Goal: Task Accomplishment & Management: Complete application form

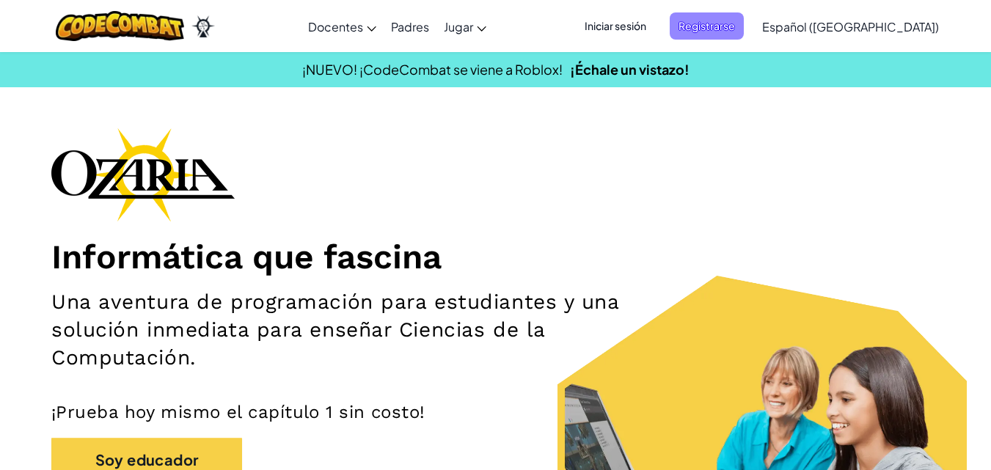
click at [713, 28] on span "Registrarse" at bounding box center [707, 25] width 74 height 27
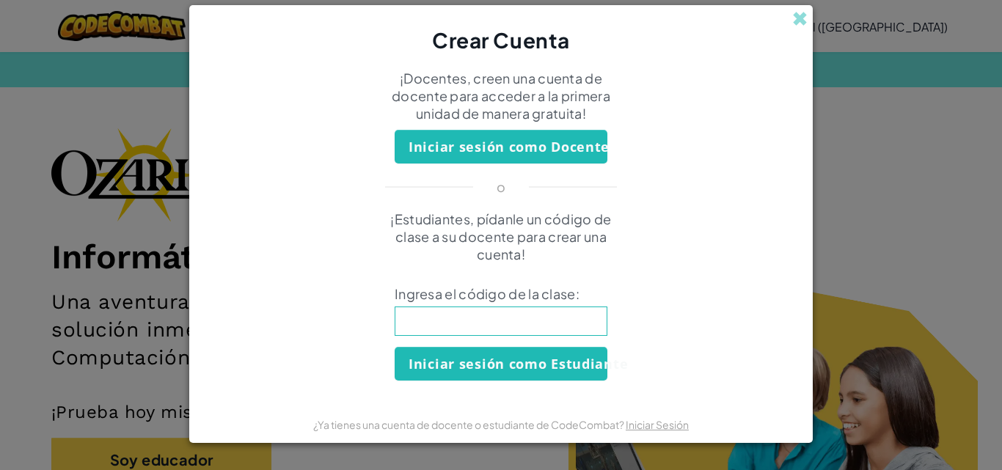
click at [780, 4] on div "Crear Cuenta ¡Docentes, creen una cuenta de docente para acceder a la primera u…" at bounding box center [501, 235] width 1002 height 470
click at [801, 37] on div "Crear Cuenta" at bounding box center [500, 29] width 623 height 49
click at [797, 11] on span at bounding box center [799, 18] width 15 height 15
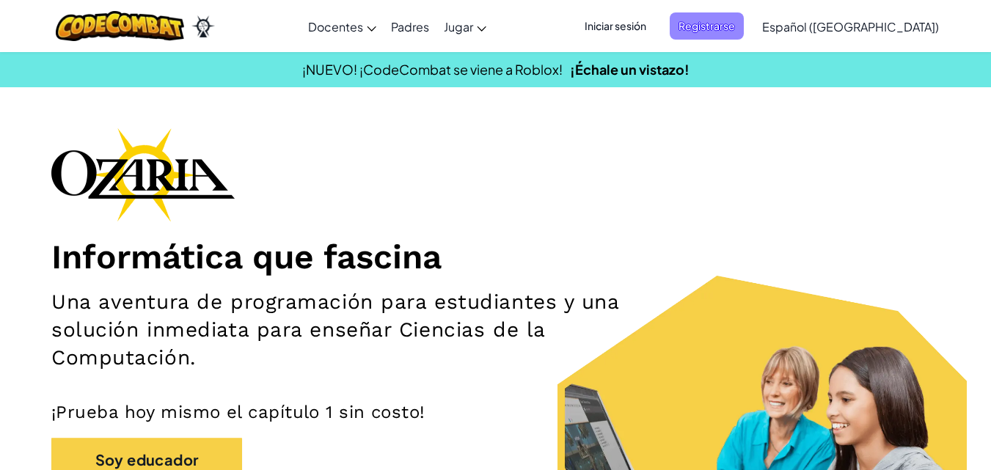
click at [740, 19] on span "Registrarse" at bounding box center [707, 25] width 74 height 27
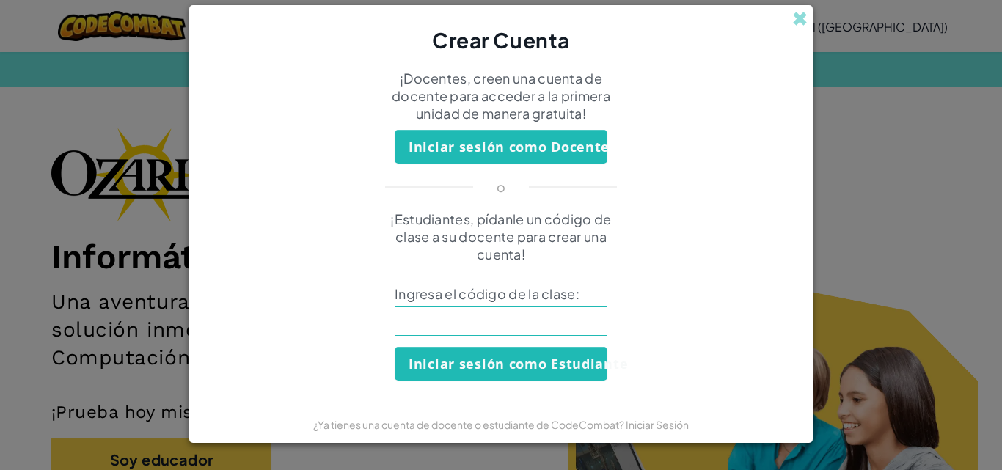
click at [436, 329] on input at bounding box center [501, 321] width 213 height 29
type input "ShopLeafWide"
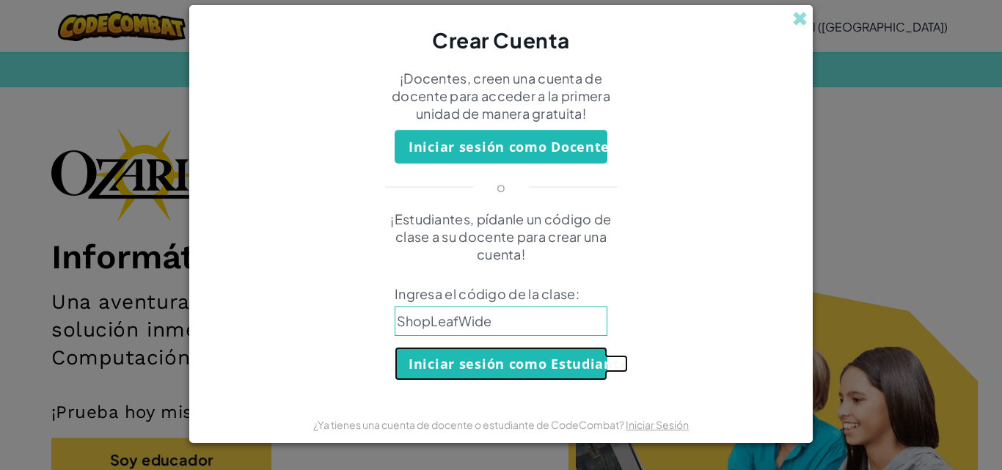
click at [418, 365] on button "Iniciar sesión como Estudiante" at bounding box center [501, 364] width 213 height 34
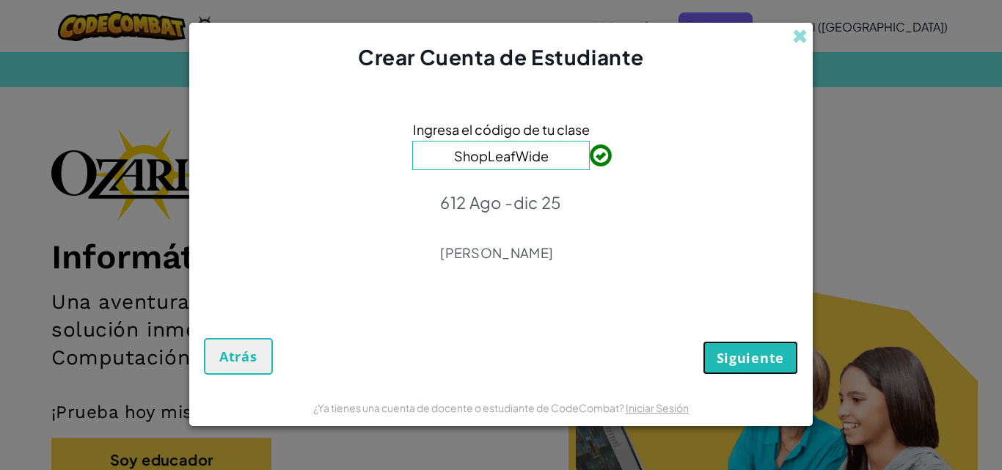
click at [752, 351] on span "Siguiente" at bounding box center [750, 358] width 67 height 18
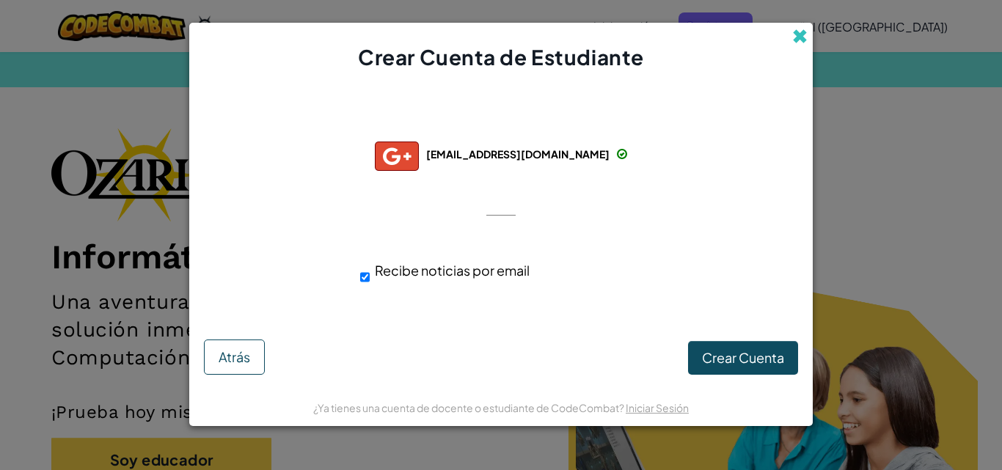
click at [797, 43] on span at bounding box center [799, 36] width 15 height 15
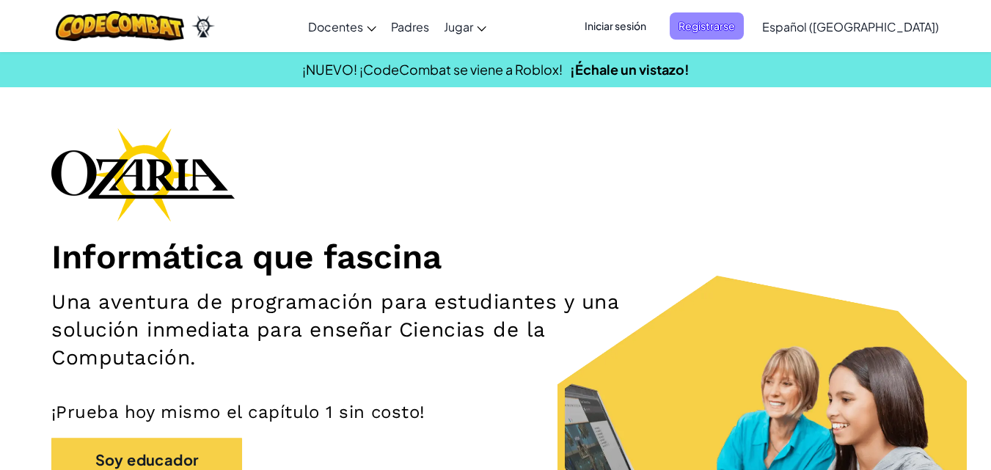
click at [743, 26] on span "Registrarse" at bounding box center [707, 25] width 74 height 27
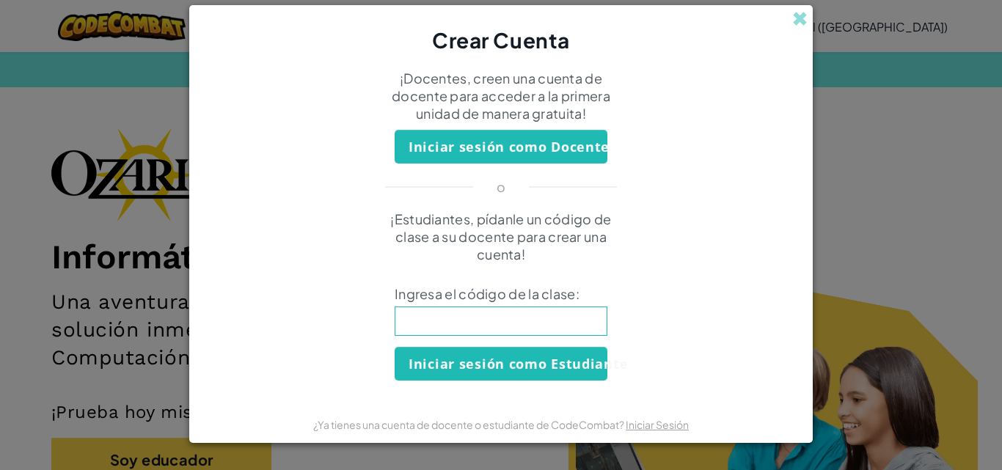
click at [395, 307] on input at bounding box center [501, 321] width 213 height 29
click at [417, 328] on input at bounding box center [501, 321] width 213 height 29
type input "ShopLeafWide"
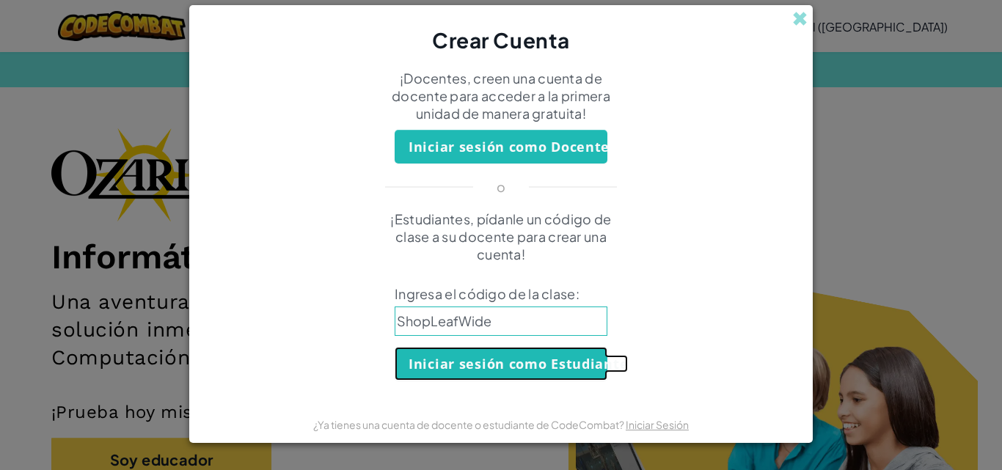
click at [445, 353] on button "Iniciar sesión como Estudiante" at bounding box center [501, 364] width 213 height 34
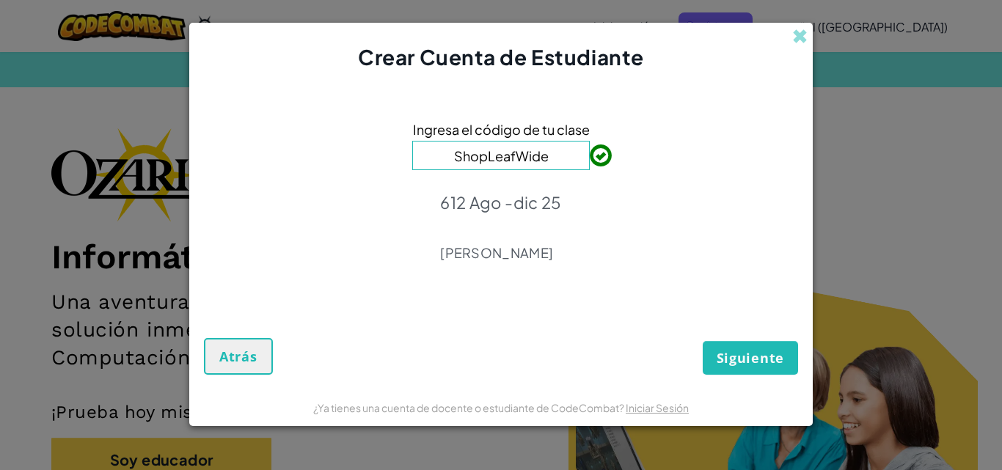
click at [766, 332] on div "Siguiente Atrás" at bounding box center [501, 340] width 594 height 70
click at [751, 365] on span "Siguiente" at bounding box center [750, 358] width 67 height 18
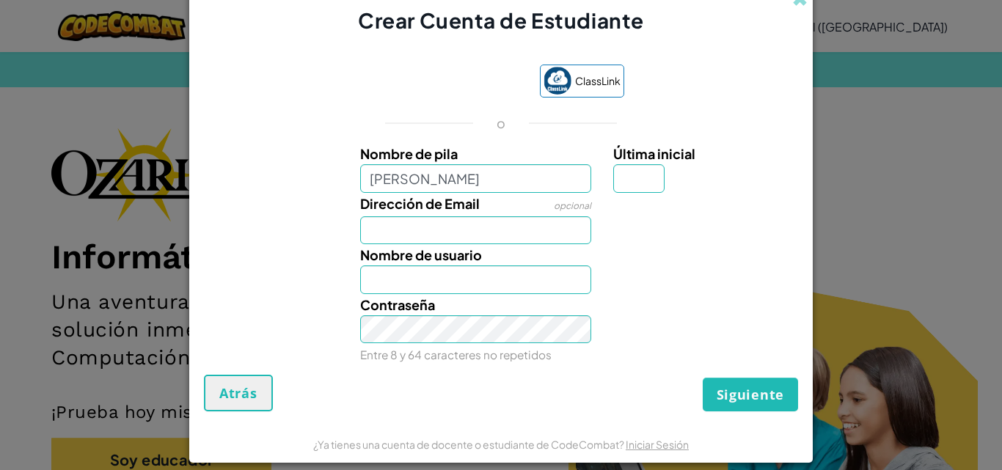
type input "[PERSON_NAME]"
click at [471, 230] on input "Dirección de Email" at bounding box center [476, 230] width 232 height 28
type input "Ana"
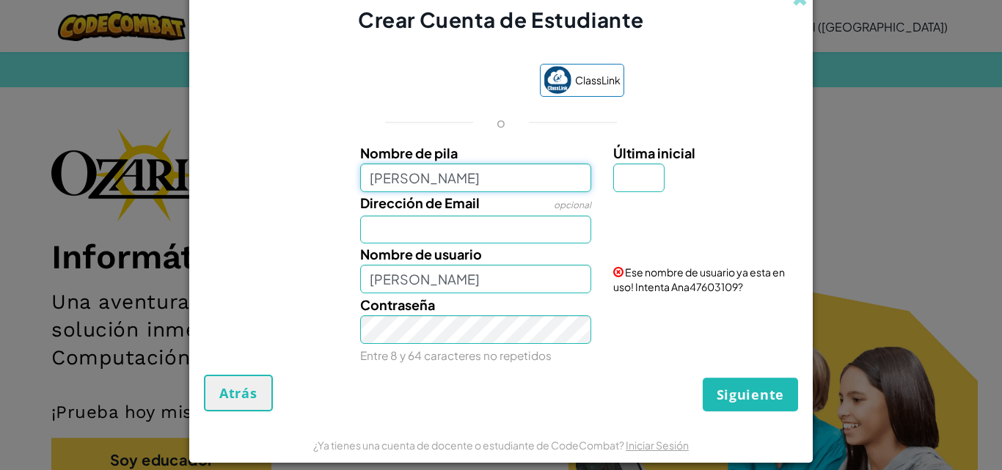
click at [384, 175] on input "[PERSON_NAME]" at bounding box center [476, 178] width 232 height 28
type input "ana pau"
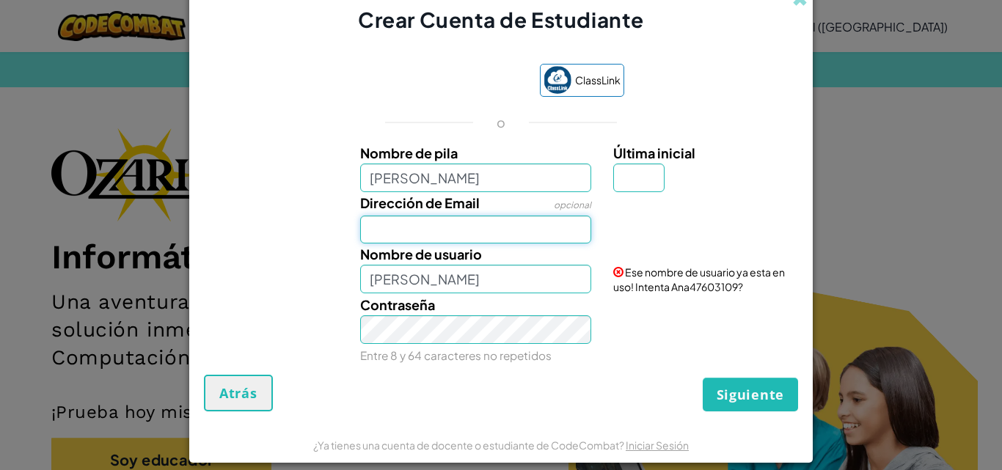
type input "Ana pau"
click at [397, 222] on input "Dirección de Email" at bounding box center [476, 230] width 232 height 28
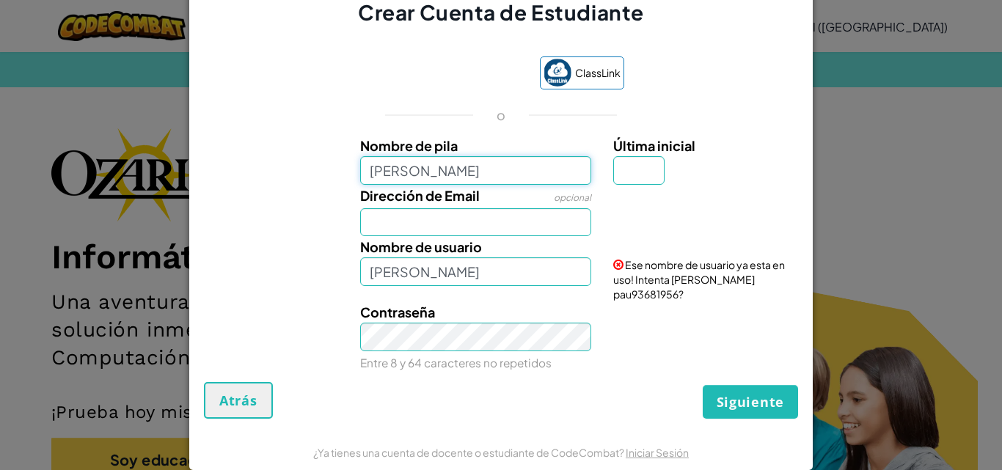
click at [387, 182] on input "ana pau" at bounding box center [476, 170] width 232 height 28
type input "anapau"
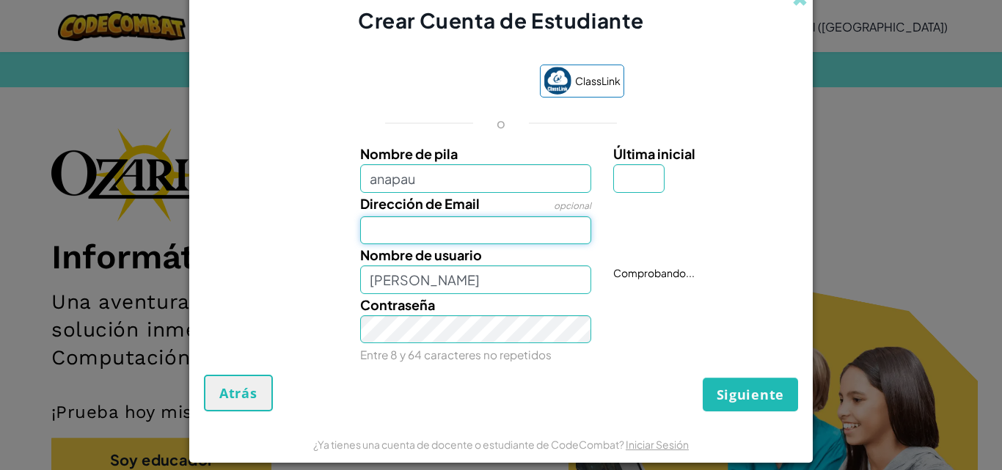
type input "Anapau"
click at [382, 224] on input "Dirección de Email" at bounding box center [476, 230] width 232 height 28
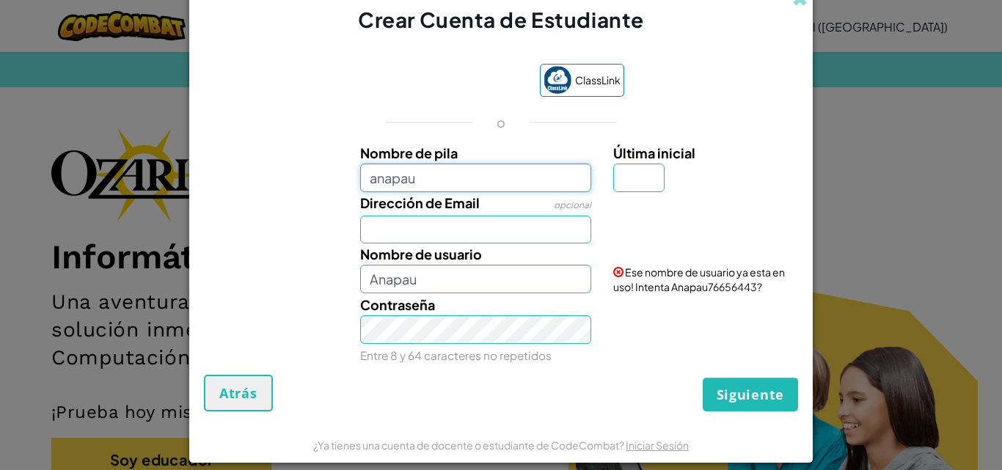
click at [370, 181] on input "anapau" at bounding box center [476, 178] width 232 height 28
click at [389, 182] on input "Anapau" at bounding box center [476, 178] width 232 height 28
type input "Ana pau"
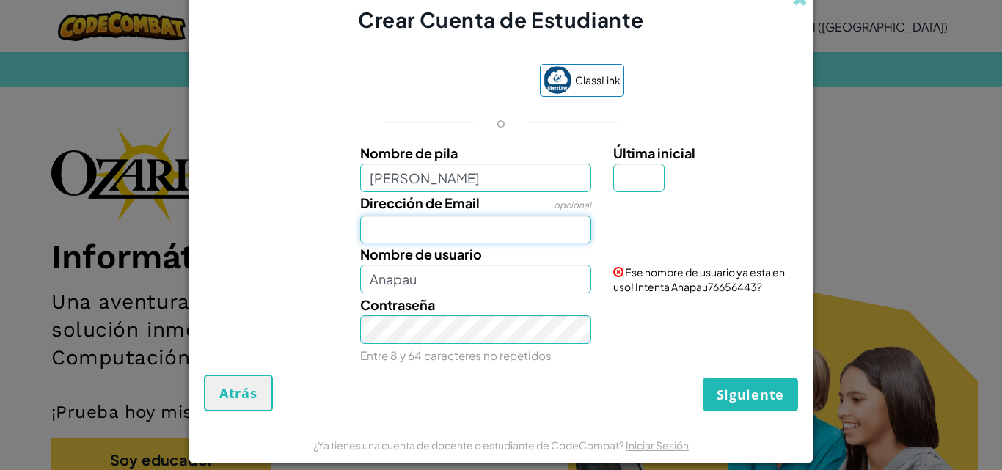
type input "Ana pau"
click at [422, 224] on input "Dirección de Email" at bounding box center [476, 230] width 232 height 28
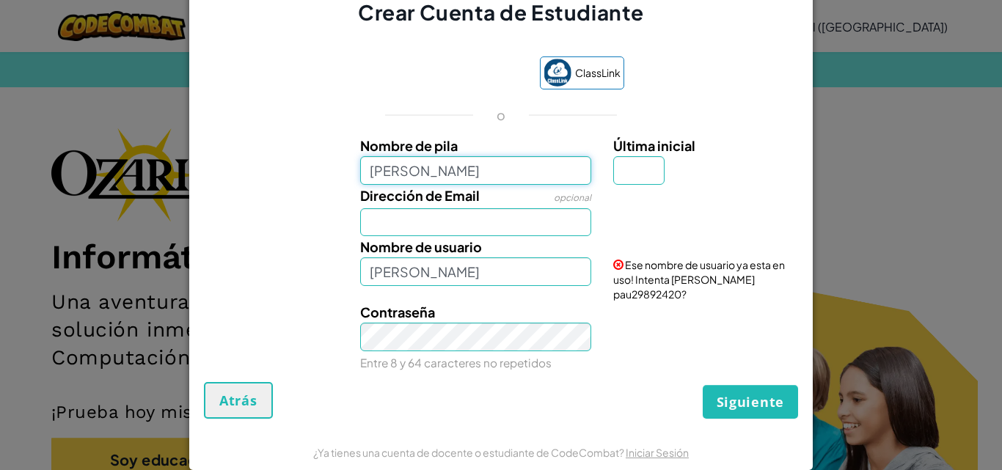
click at [415, 183] on input "Ana pau" at bounding box center [476, 170] width 232 height 28
type input "Ana Paulina Vera Abasta"
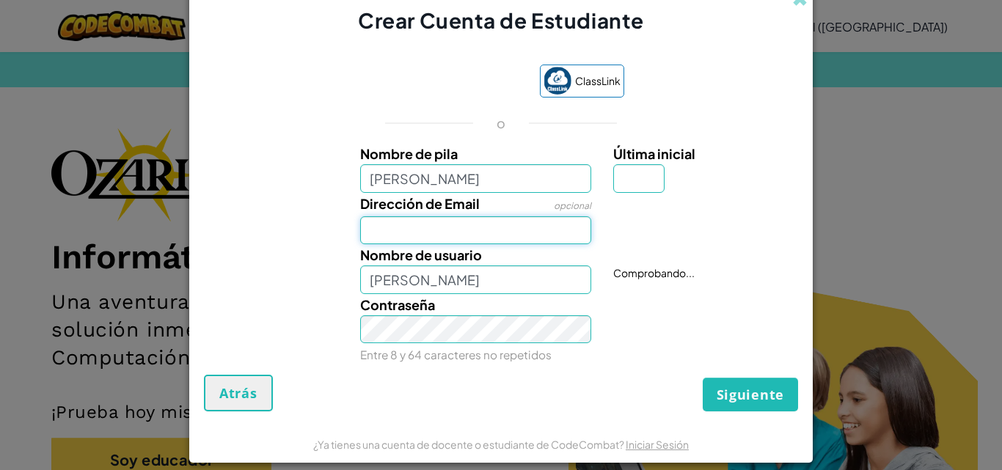
click at [428, 225] on input "Dirección de Email" at bounding box center [476, 230] width 232 height 28
type input "al07175480@tecmilenio.mx"
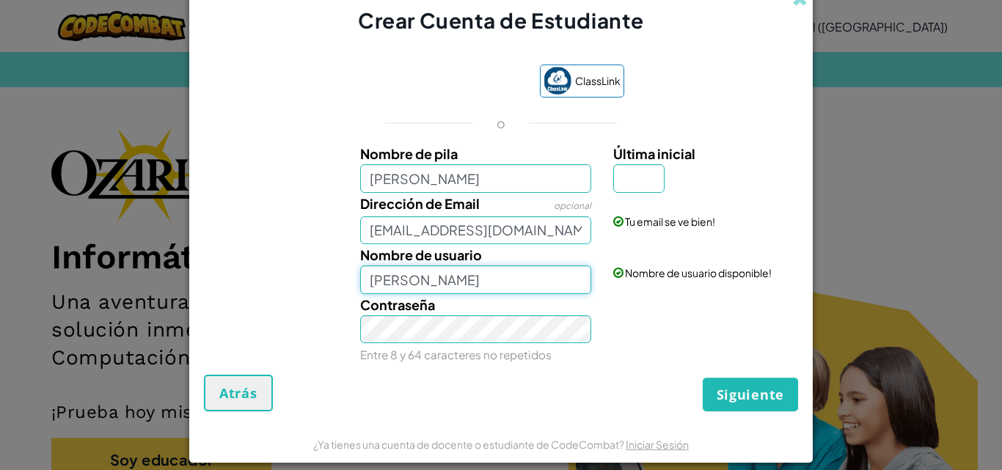
click at [450, 284] on input "Ana Paulina Vera Abasta" at bounding box center [476, 280] width 232 height 28
click at [758, 389] on span "Siguiente" at bounding box center [750, 395] width 67 height 18
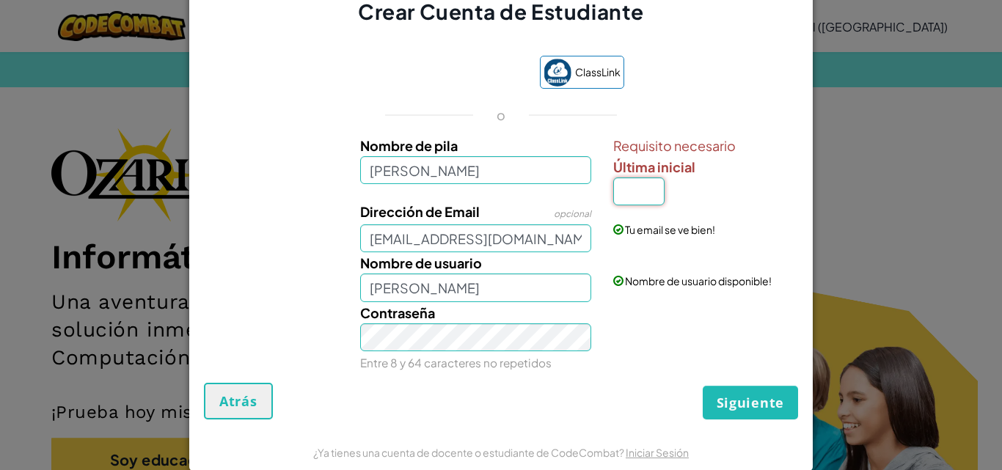
click at [617, 188] on input "Última inicial" at bounding box center [638, 191] width 51 height 28
type input "v"
type input "Ana Paulina Vera AbastaV"
click at [734, 397] on span "Siguiente" at bounding box center [750, 403] width 67 height 18
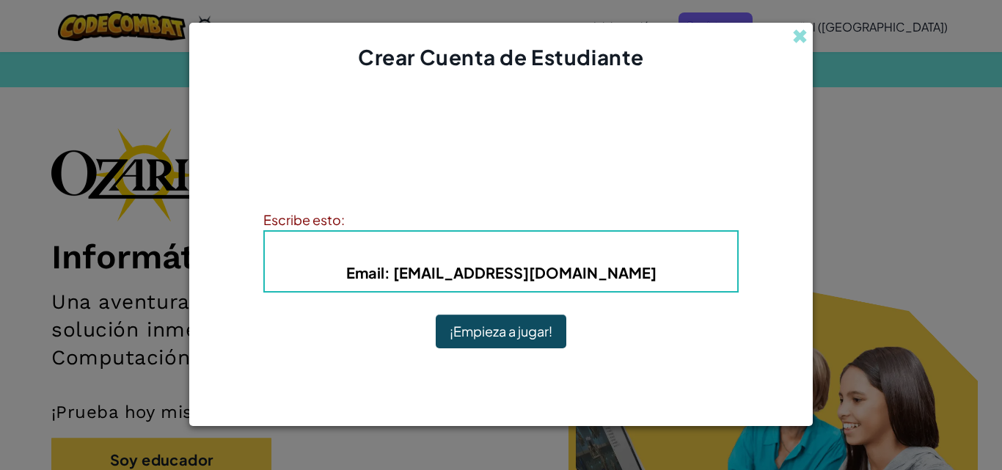
click at [373, 251] on span "Nombre de usuario" at bounding box center [438, 249] width 147 height 17
click at [499, 325] on button "¡Empieza a jugar!" at bounding box center [501, 332] width 131 height 34
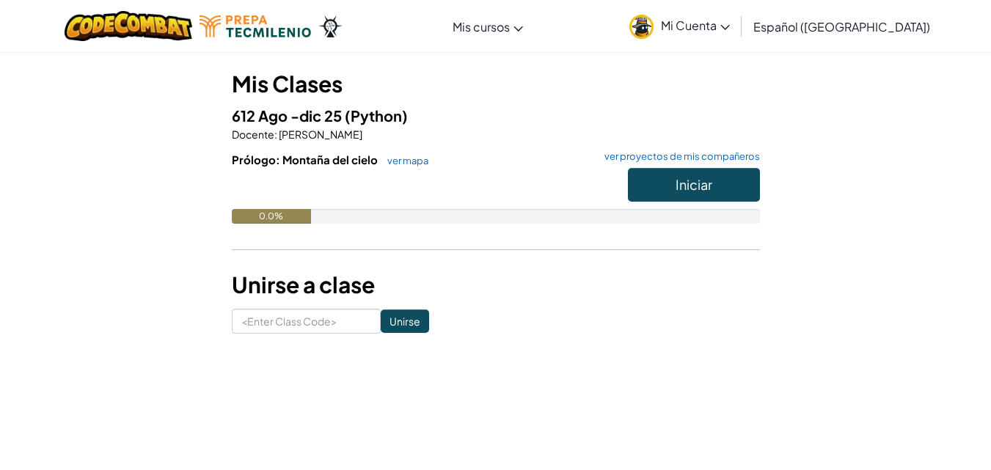
scroll to position [122, 0]
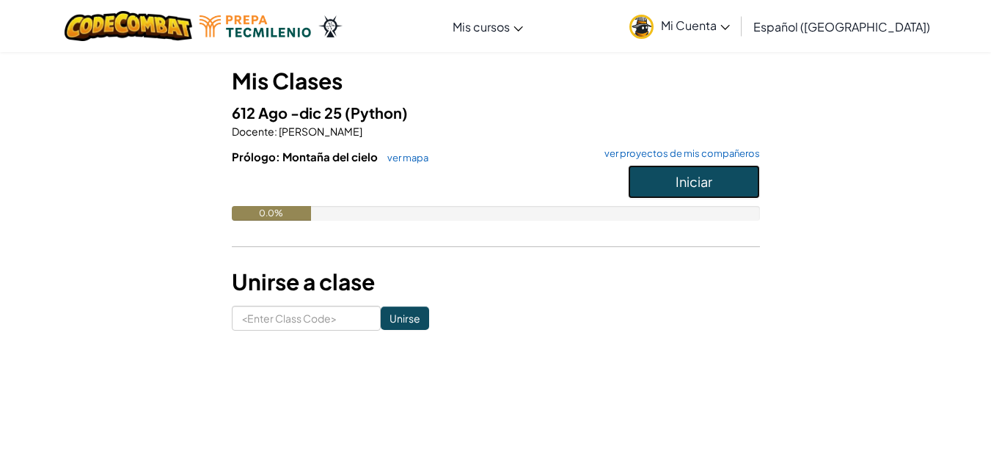
click at [672, 171] on button "Iniciar" at bounding box center [694, 182] width 132 height 34
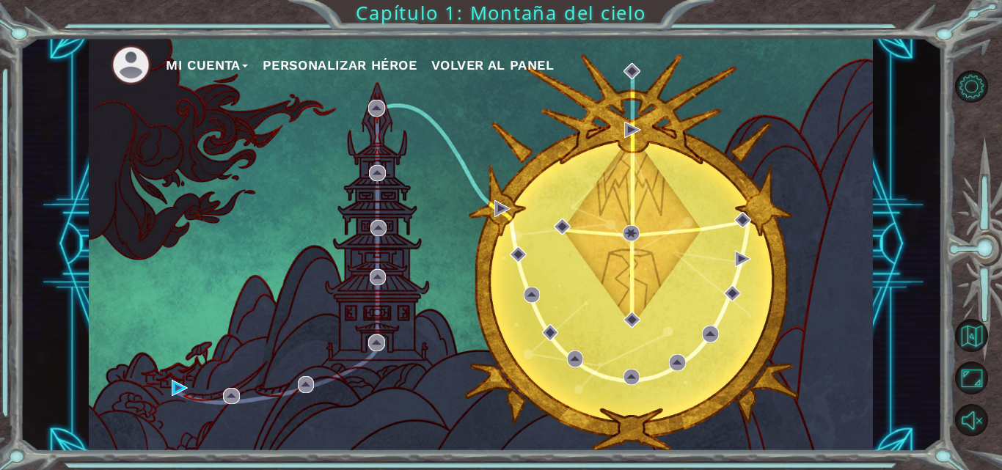
click at [715, 187] on div "Mi Cuenta Personalizar héroe Volver al panel" at bounding box center [481, 244] width 784 height 414
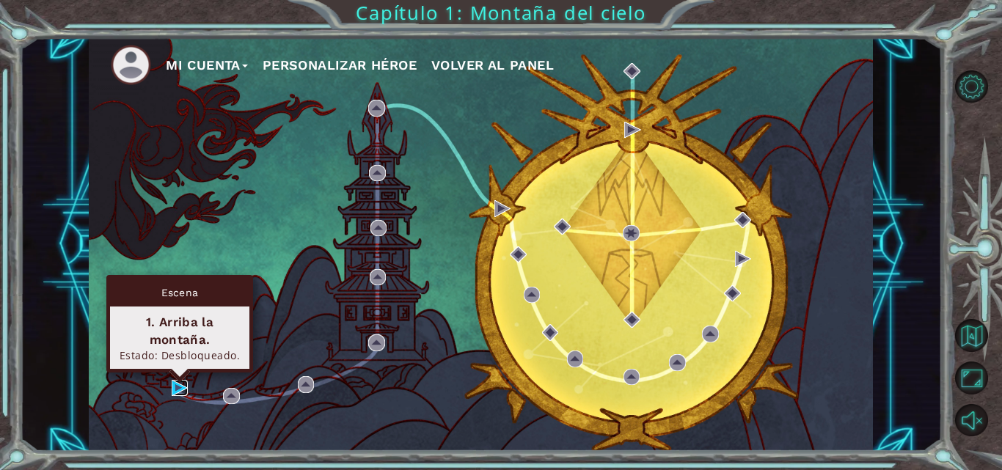
click at [188, 390] on img at bounding box center [180, 388] width 16 height 16
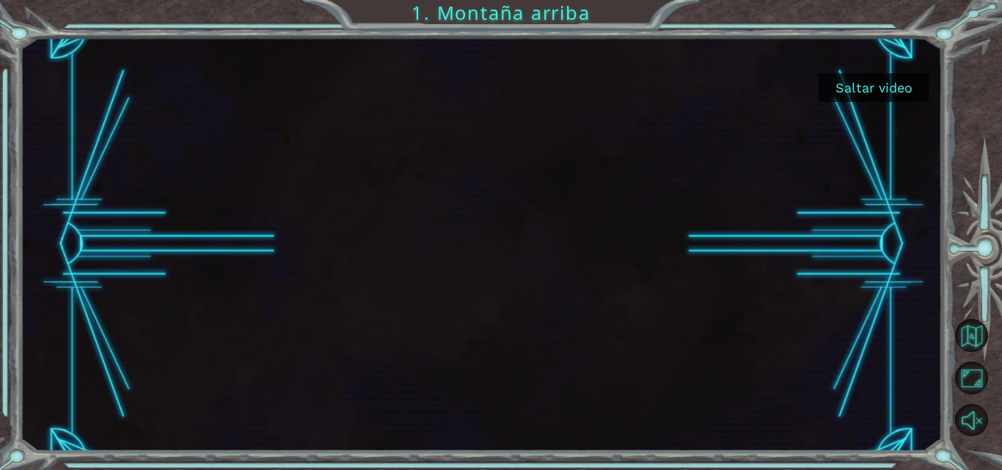
click at [877, 62] on div at bounding box center [481, 244] width 922 height 414
click at [881, 84] on button "Saltar video" at bounding box center [874, 87] width 110 height 29
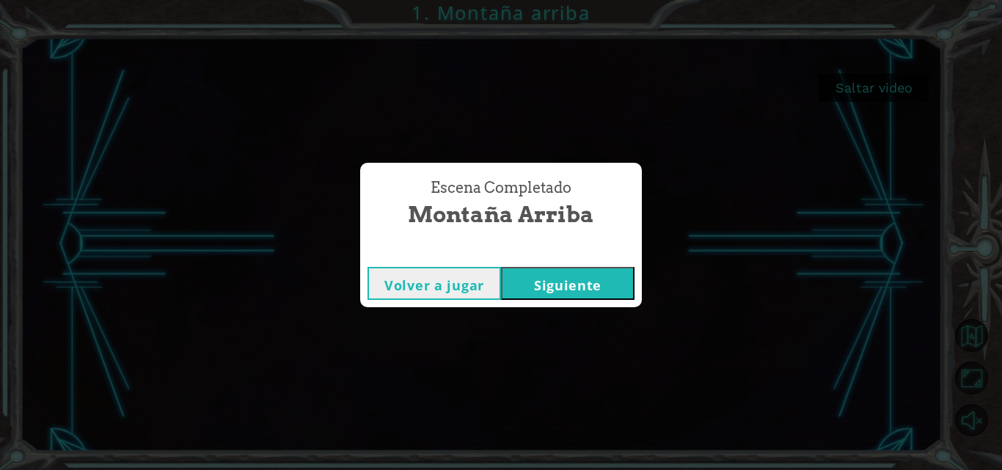
click at [559, 277] on button "Siguiente" at bounding box center [567, 283] width 133 height 33
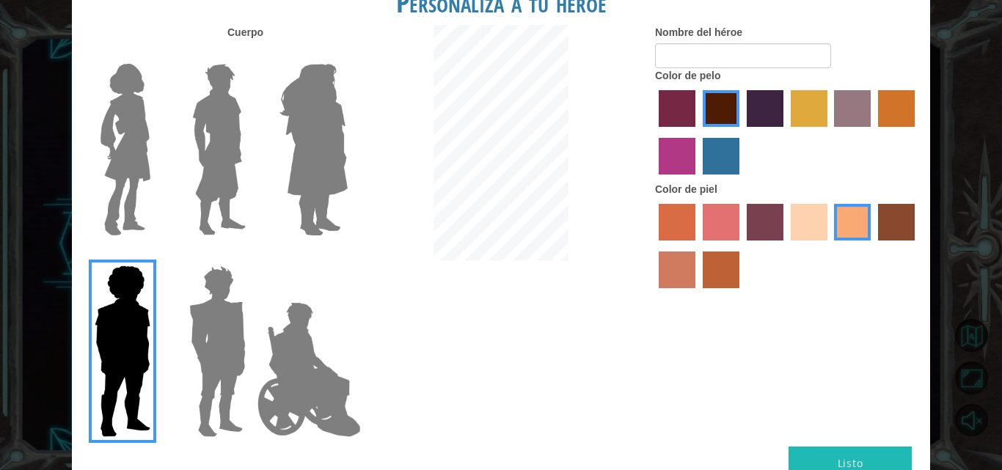
click at [138, 164] on img at bounding box center [126, 149] width 62 height 183
click at [156, 54] on input "Hero Connie" at bounding box center [156, 54] width 0 height 0
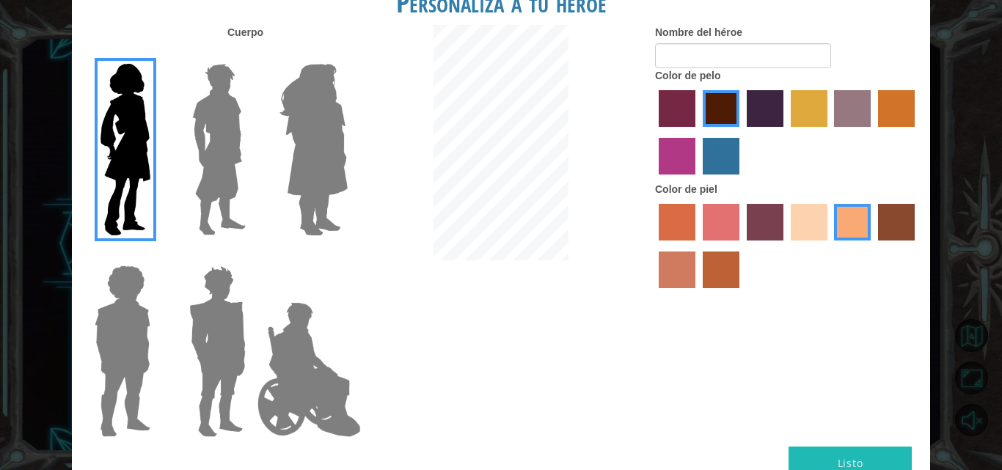
click at [311, 376] on img at bounding box center [309, 369] width 115 height 147
click at [347, 256] on input "Hero Jamie" at bounding box center [347, 256] width 0 height 0
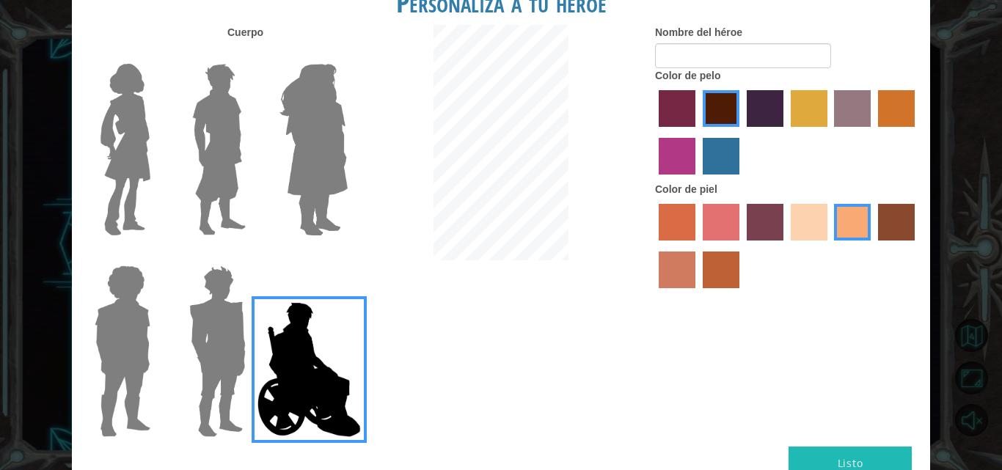
click at [109, 185] on img at bounding box center [126, 149] width 62 height 183
click at [156, 54] on input "Hero Connie" at bounding box center [156, 54] width 0 height 0
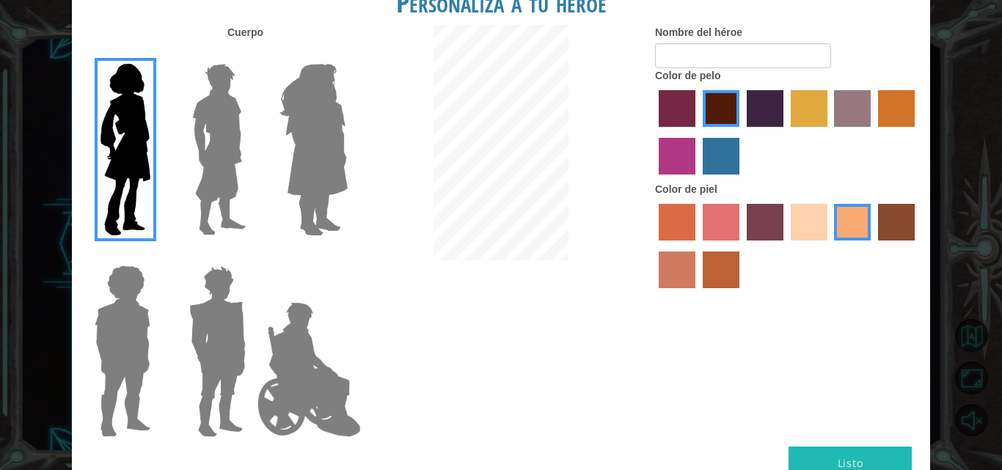
click at [768, 117] on label "hot purple hair color" at bounding box center [765, 108] width 37 height 37
click at [742, 132] on input "hot purple hair color" at bounding box center [742, 132] width 0 height 0
click at [822, 216] on label "sandy beach skin color" at bounding box center [809, 222] width 37 height 37
click at [786, 246] on input "sandy beach skin color" at bounding box center [786, 246] width 0 height 0
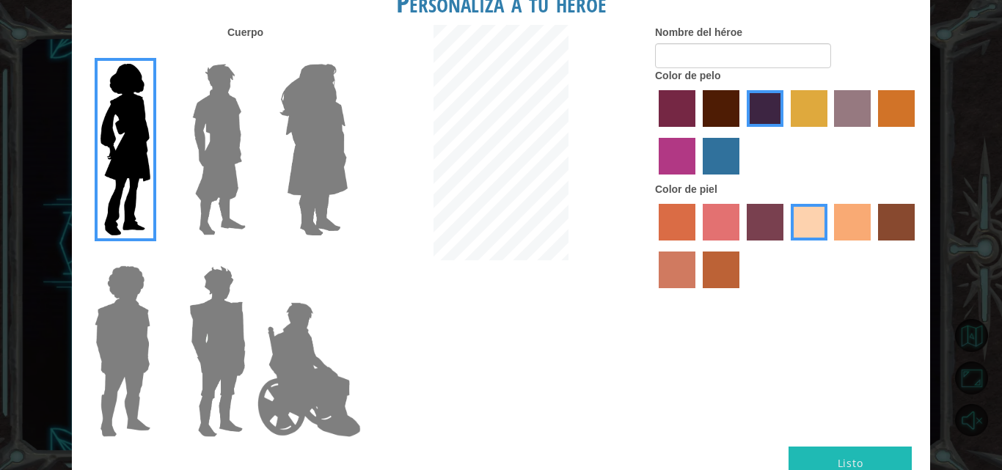
click at [724, 229] on label "froly skin color" at bounding box center [721, 222] width 37 height 37
click at [698, 246] on input "froly skin color" at bounding box center [698, 246] width 0 height 0
click at [688, 286] on label "burning sand skin color" at bounding box center [677, 270] width 37 height 37
click at [917, 246] on input "burning sand skin color" at bounding box center [917, 246] width 0 height 0
click at [732, 274] on label "smoke tree skin color" at bounding box center [721, 270] width 37 height 37
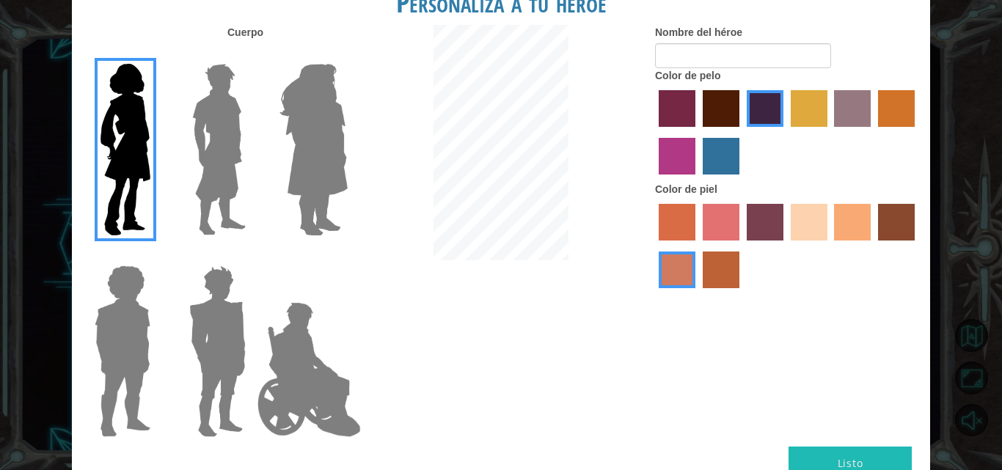
click at [698, 293] on input "smoke tree skin color" at bounding box center [698, 293] width 0 height 0
click at [672, 230] on label "sorbus skin color" at bounding box center [677, 222] width 37 height 37
click at [654, 246] on input "sorbus skin color" at bounding box center [654, 246] width 0 height 0
click at [767, 233] on label "tosca skin color" at bounding box center [765, 222] width 37 height 37
click at [742, 246] on input "tosca skin color" at bounding box center [742, 246] width 0 height 0
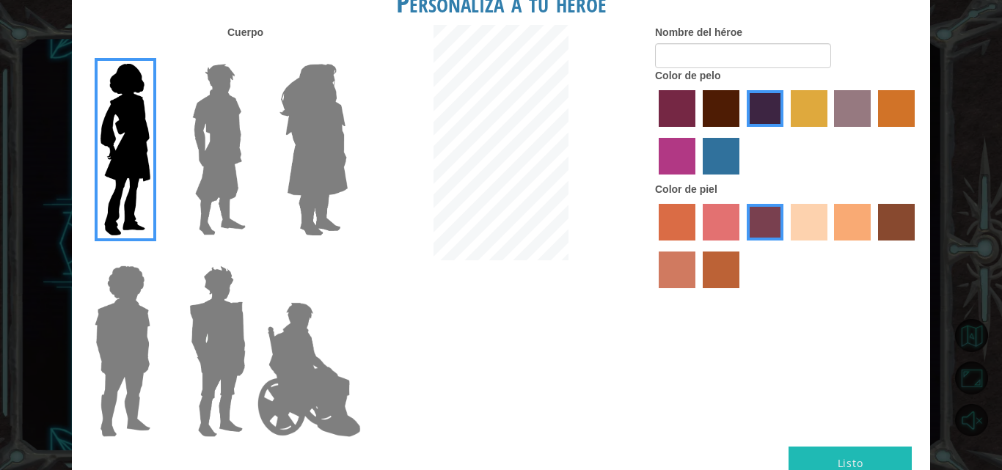
click at [813, 241] on label "sandy beach skin color" at bounding box center [809, 222] width 37 height 37
click at [786, 246] on input "sandy beach skin color" at bounding box center [786, 246] width 0 height 0
click at [858, 224] on label "tacao skin color" at bounding box center [852, 222] width 37 height 37
click at [830, 246] on input "tacao skin color" at bounding box center [830, 246] width 0 height 0
click at [837, 230] on label "tacao skin color" at bounding box center [852, 222] width 37 height 37
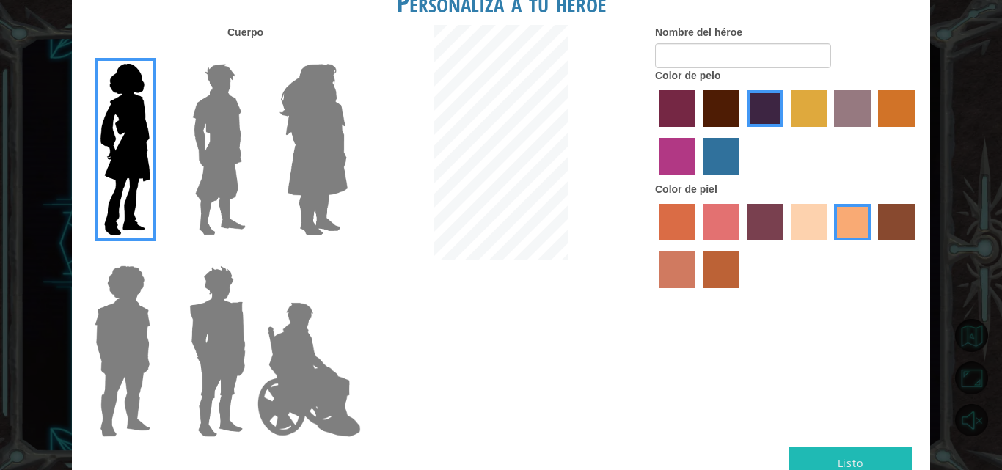
click at [830, 246] on input "tacao skin color" at bounding box center [830, 246] width 0 height 0
click at [816, 233] on label "sandy beach skin color" at bounding box center [809, 222] width 37 height 37
click at [786, 246] on input "sandy beach skin color" at bounding box center [786, 246] width 0 height 0
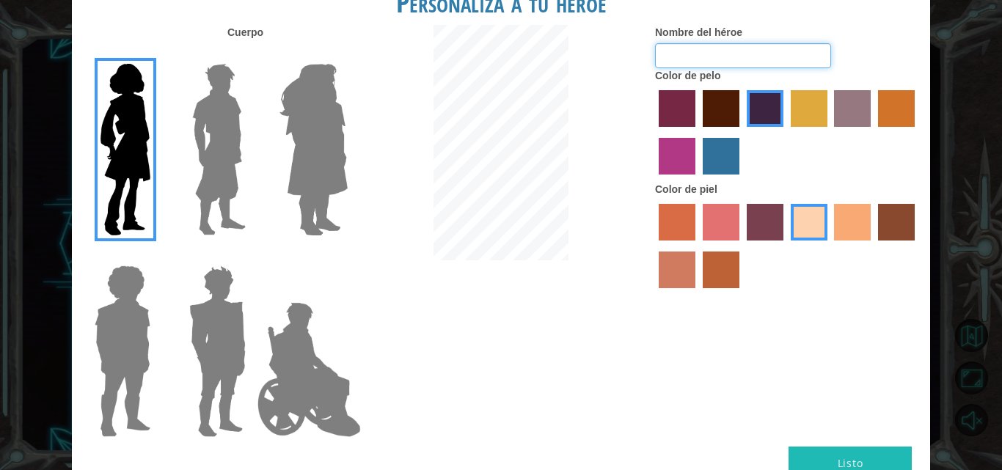
click at [715, 61] on input "Nombre del héroe" at bounding box center [743, 55] width 176 height 25
type input "[PERSON_NAME]"
click at [849, 460] on button "Listo" at bounding box center [849, 463] width 123 height 33
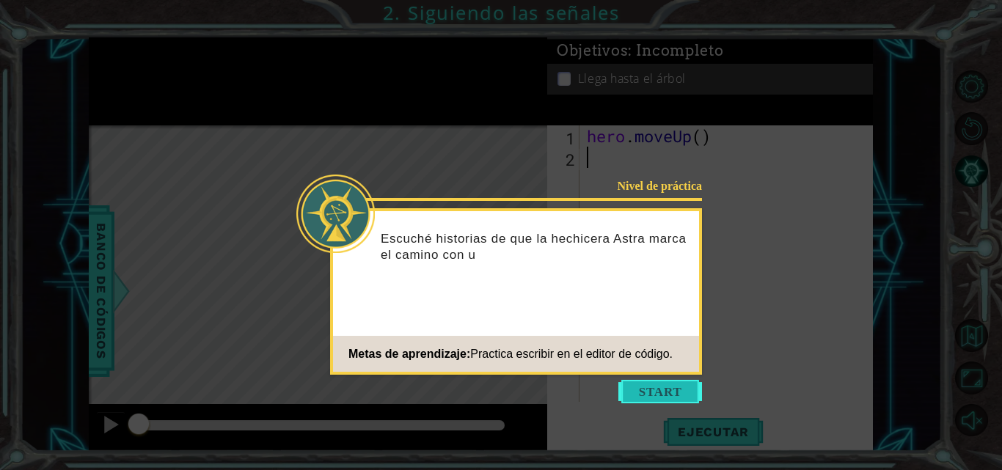
click at [661, 389] on button "Start" at bounding box center [660, 391] width 84 height 23
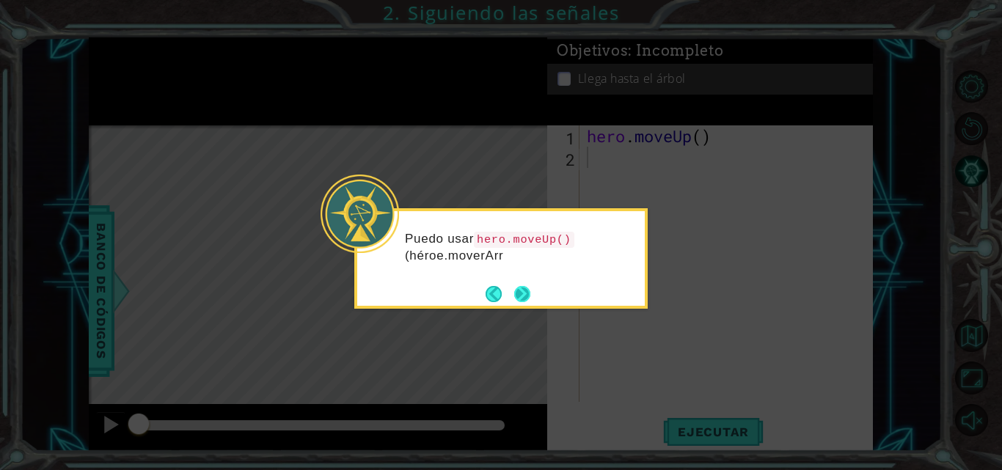
click at [530, 295] on button "Next" at bounding box center [522, 294] width 16 height 16
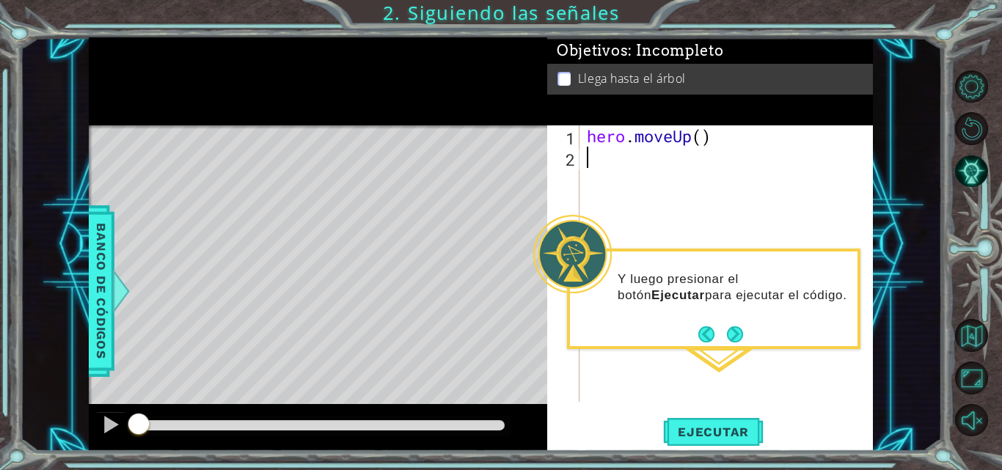
click at [700, 409] on div "1 2 hero . moveUp ( ) ההההההההההההההההההההההההההההההההההההההההההההההההההההההההה…" at bounding box center [710, 288] width 326 height 326
click at [743, 336] on button "Next" at bounding box center [735, 334] width 16 height 16
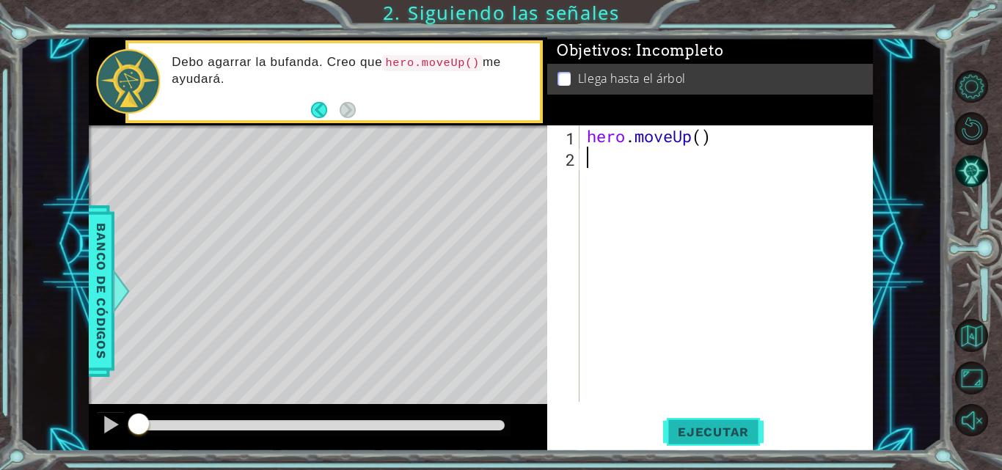
click at [699, 430] on span "Ejecutar" at bounding box center [713, 432] width 100 height 15
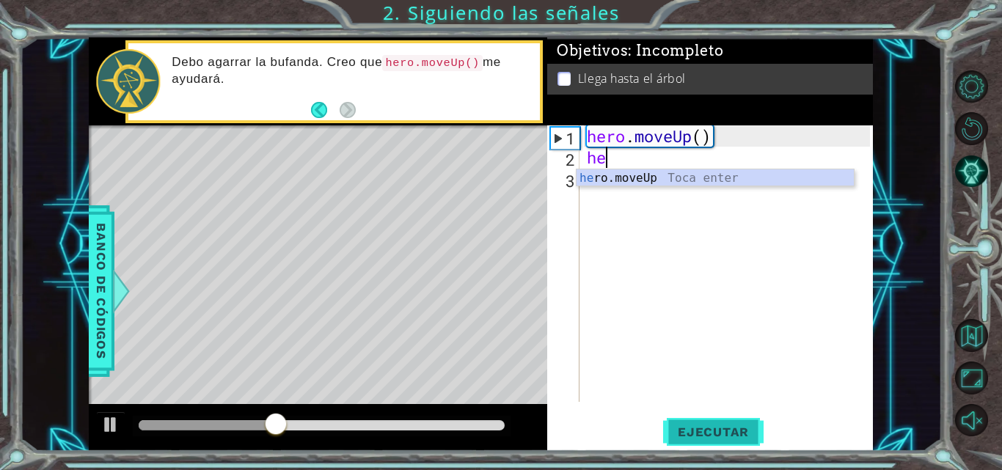
type textarea "her"
click at [717, 180] on div "her o.moveUp Toca enter" at bounding box center [714, 195] width 277 height 53
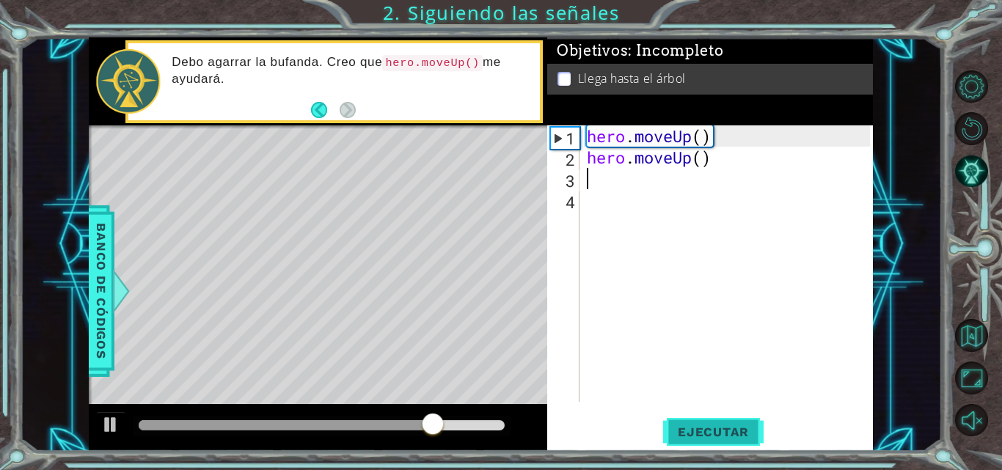
click at [710, 430] on span "Ejecutar" at bounding box center [713, 432] width 100 height 15
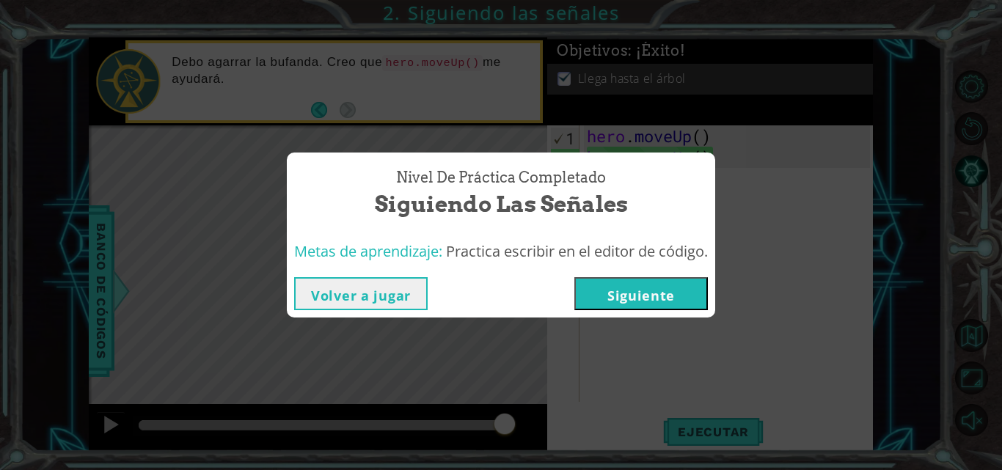
click at [675, 290] on button "Siguiente" at bounding box center [640, 293] width 133 height 33
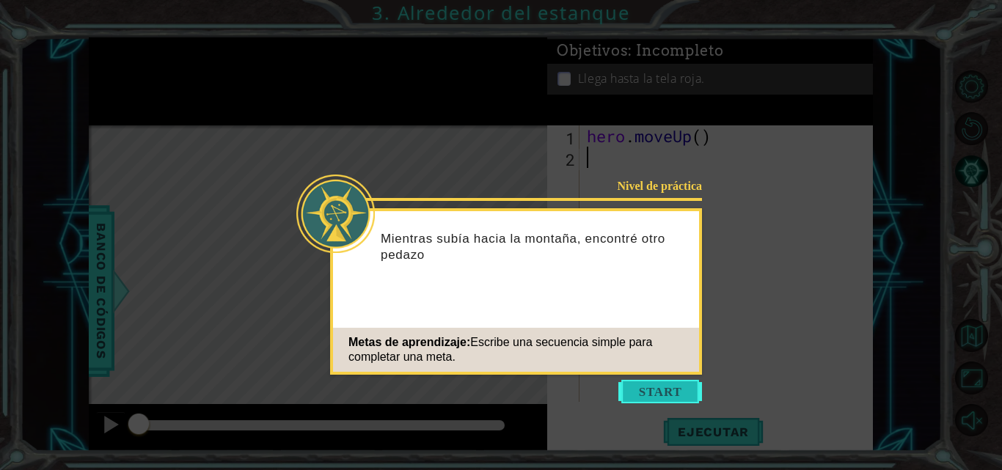
click at [695, 388] on button "Start" at bounding box center [660, 391] width 84 height 23
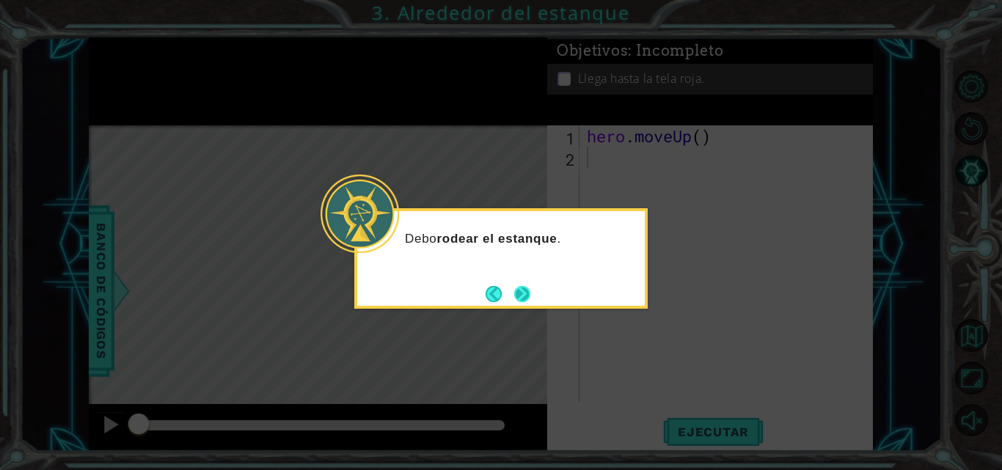
click at [515, 296] on button "Next" at bounding box center [522, 294] width 16 height 16
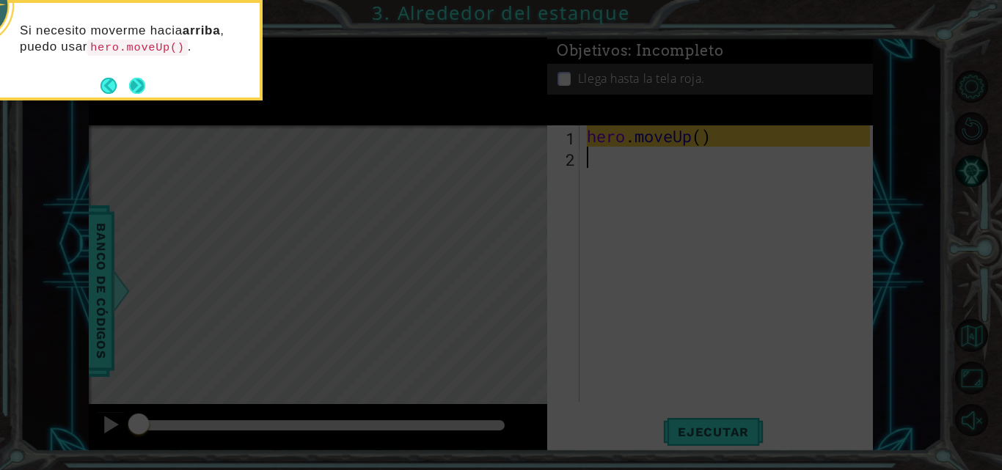
click at [137, 78] on button "Next" at bounding box center [137, 86] width 16 height 16
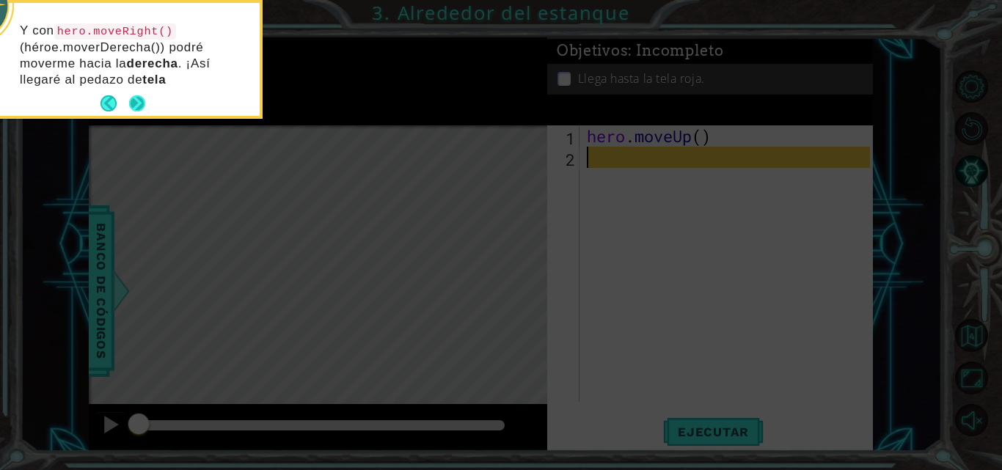
click at [137, 97] on button "Next" at bounding box center [137, 103] width 16 height 16
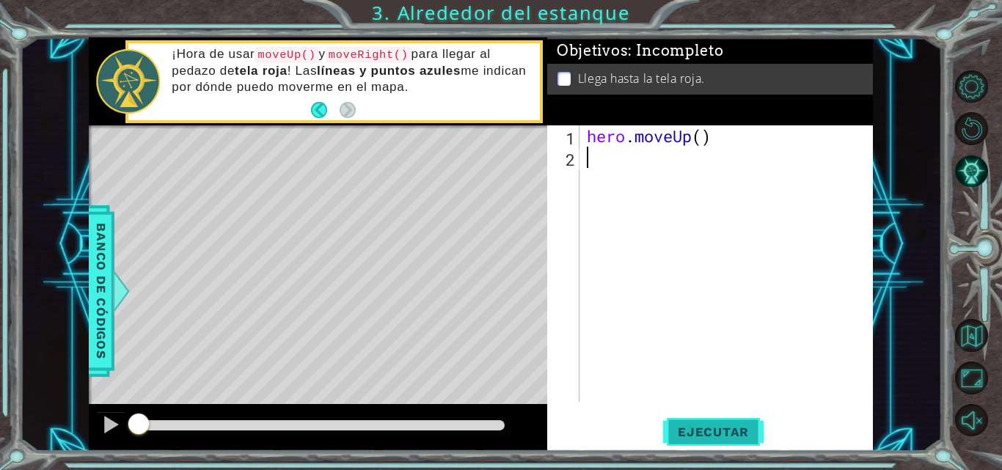
click at [722, 433] on span "Ejecutar" at bounding box center [713, 432] width 100 height 15
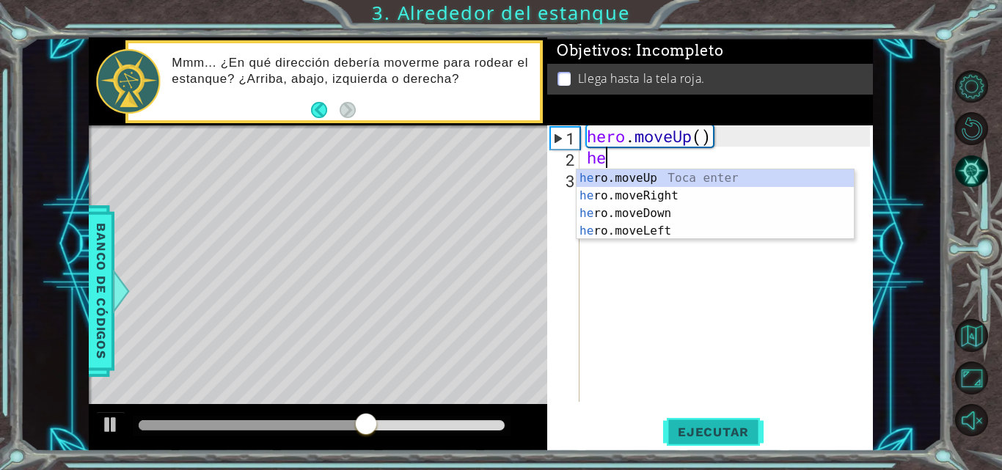
scroll to position [0, 1]
type textarea "hero"
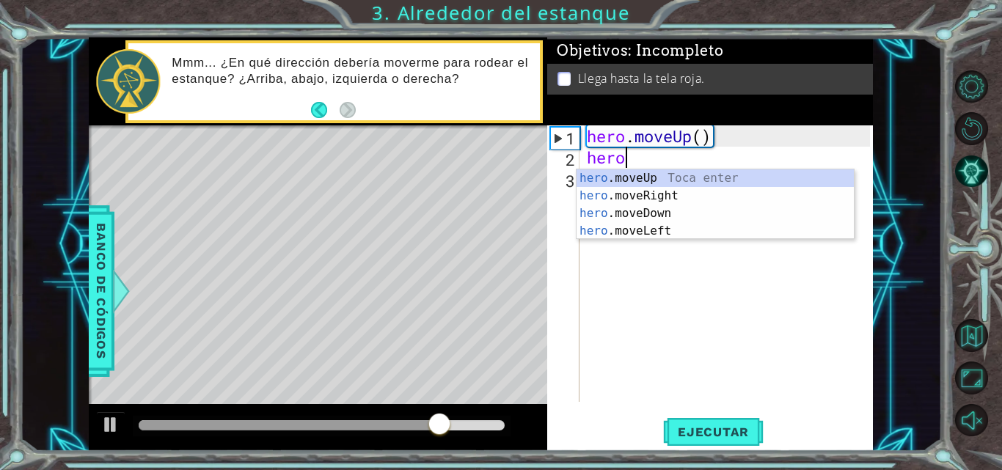
click at [667, 187] on div "hero .moveUp Toca enter hero .moveRight Toca enter hero .moveDown Toca enter he…" at bounding box center [714, 222] width 277 height 106
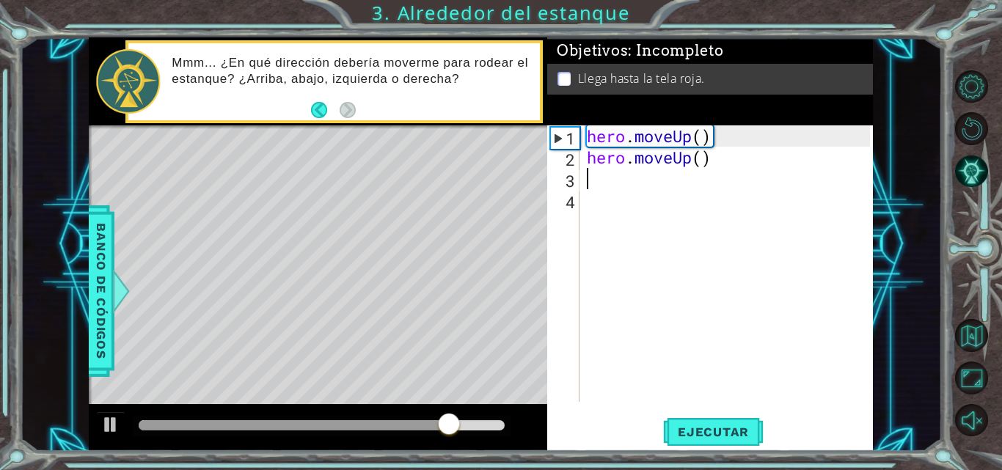
scroll to position [0, 0]
click at [709, 426] on span "Ejecutar" at bounding box center [713, 432] width 100 height 15
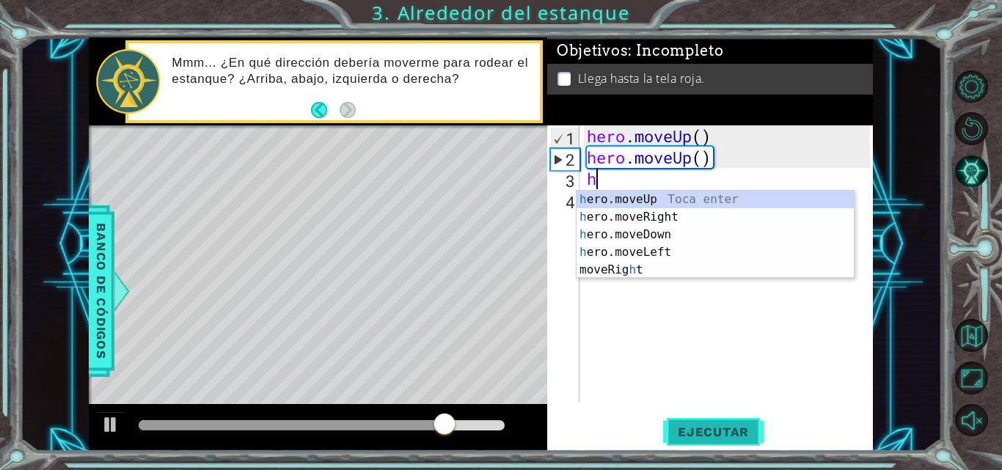
type textarea "he"
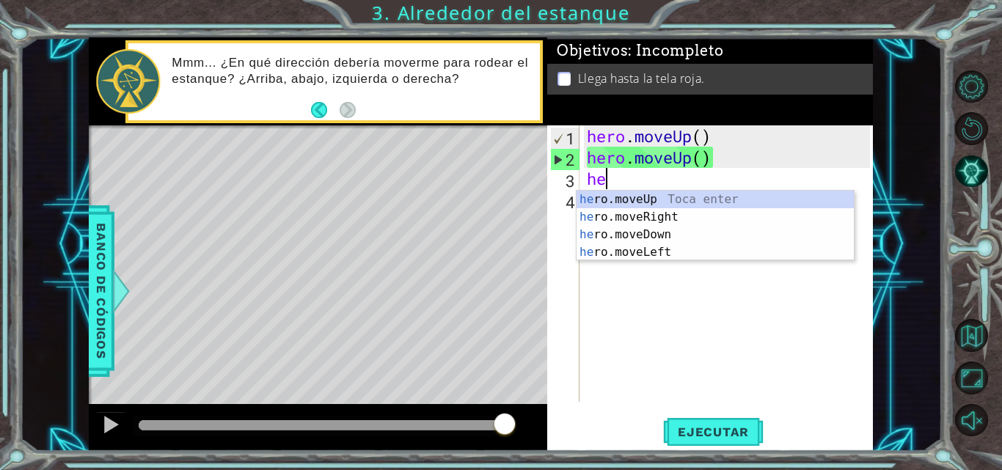
click at [691, 217] on div "he ro.moveUp Toca enter he ro.moveRight Toca enter he ro.moveDown Toca enter he…" at bounding box center [714, 244] width 277 height 106
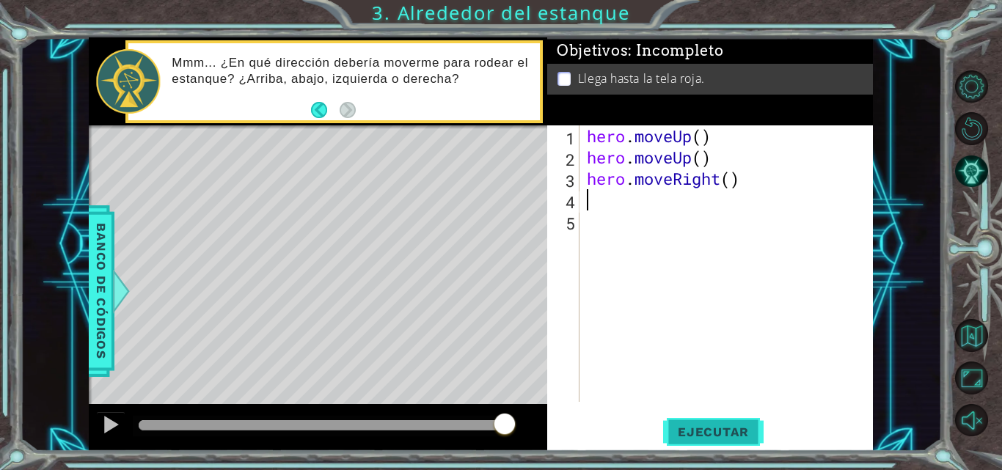
click at [724, 446] on button "Ejecutar" at bounding box center [713, 432] width 100 height 32
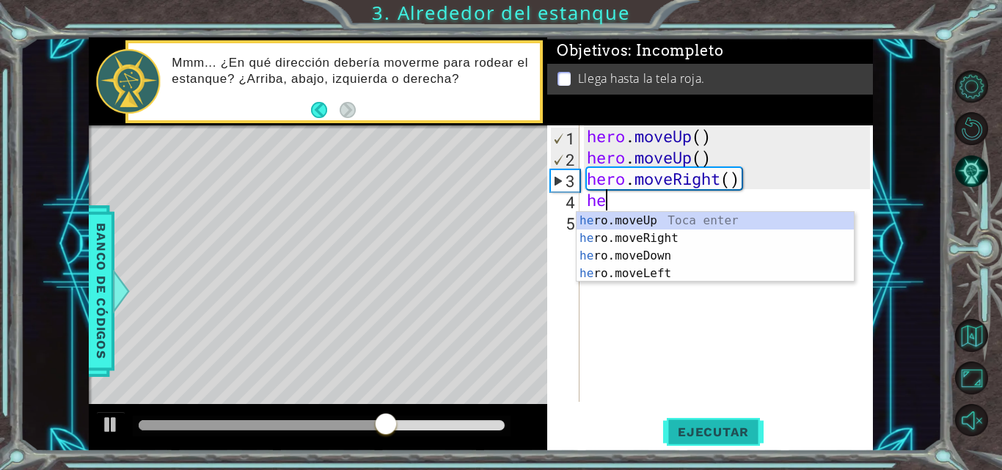
type textarea "her"
click at [714, 221] on div "her o.moveUp Toca enter her o.moveRight Toca enter her o.moveDown Toca enter he…" at bounding box center [714, 265] width 277 height 106
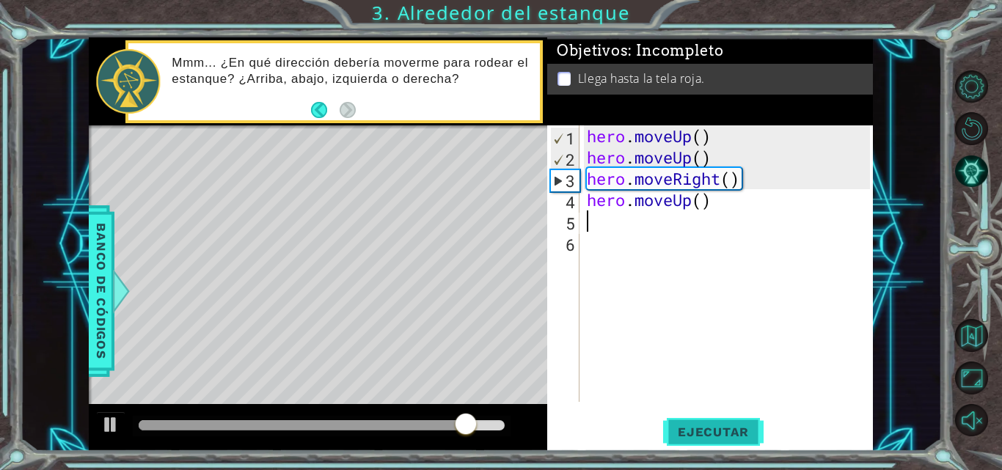
click at [690, 439] on span "Ejecutar" at bounding box center [713, 432] width 100 height 15
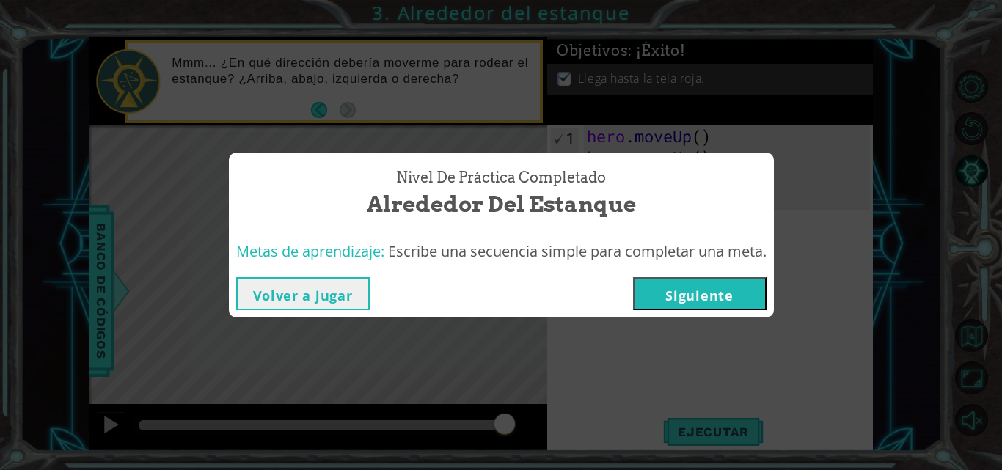
click at [752, 293] on button "Siguiente" at bounding box center [699, 293] width 133 height 33
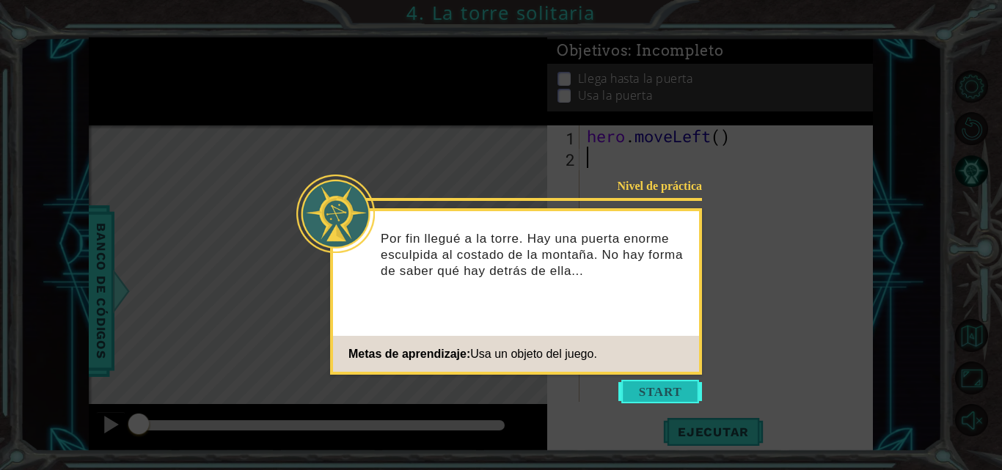
click at [643, 388] on button "Start" at bounding box center [660, 391] width 84 height 23
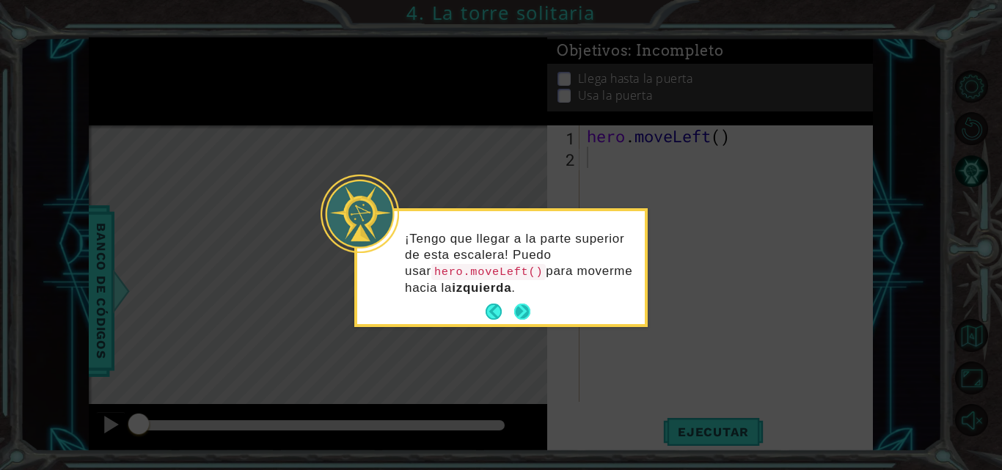
click at [525, 305] on button "Next" at bounding box center [522, 312] width 16 height 16
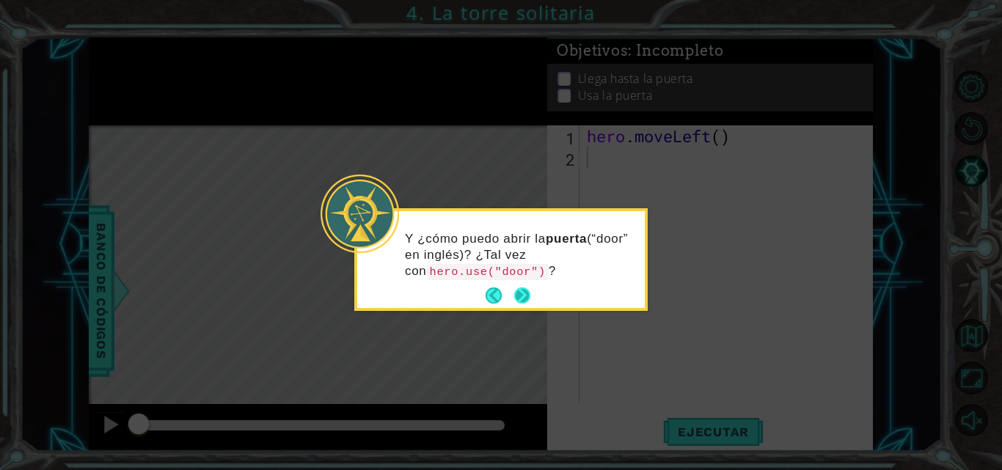
click at [516, 298] on button "Next" at bounding box center [522, 296] width 16 height 16
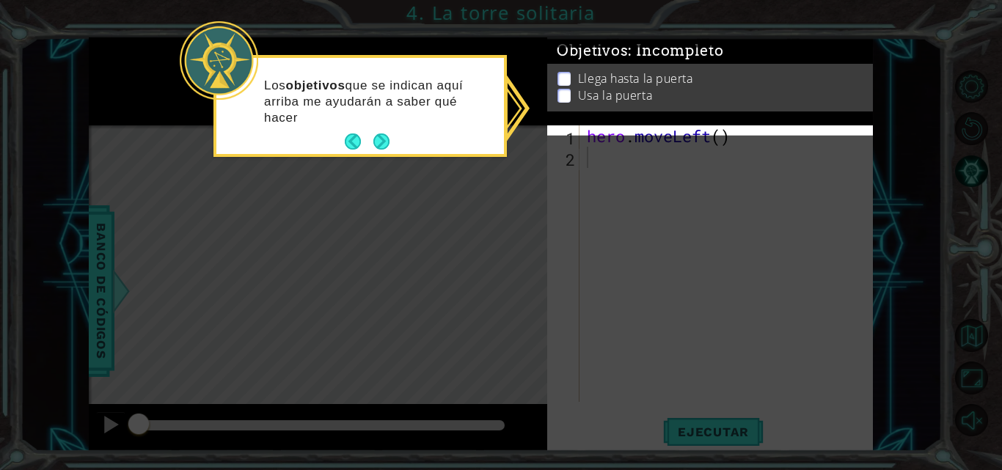
click at [401, 147] on div "Los objetivos que se indican aquí arriba me ayudarán a saber qué hacer" at bounding box center [360, 109] width 288 height 90
click at [389, 148] on button "Next" at bounding box center [381, 141] width 16 height 16
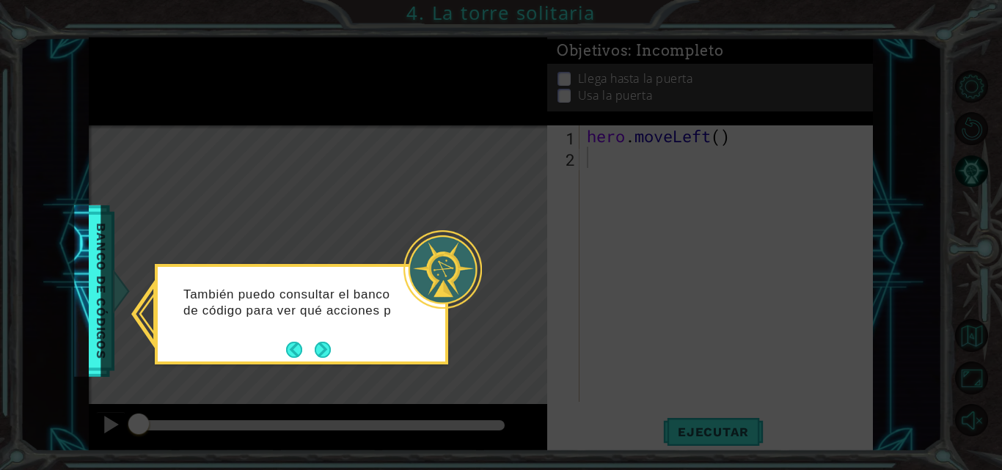
click at [338, 347] on div "También puedo consultar el banco de código para ver qué acciones p" at bounding box center [302, 310] width 288 height 74
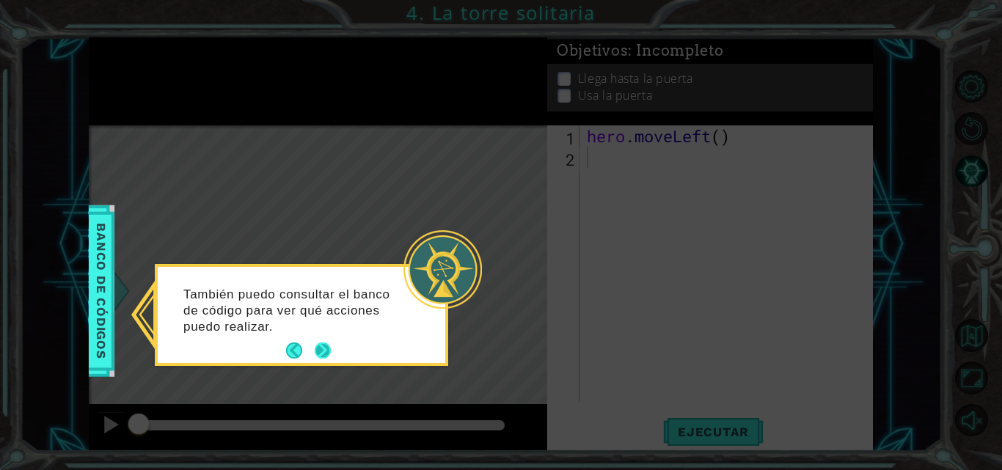
click at [320, 356] on button "Next" at bounding box center [323, 351] width 16 height 16
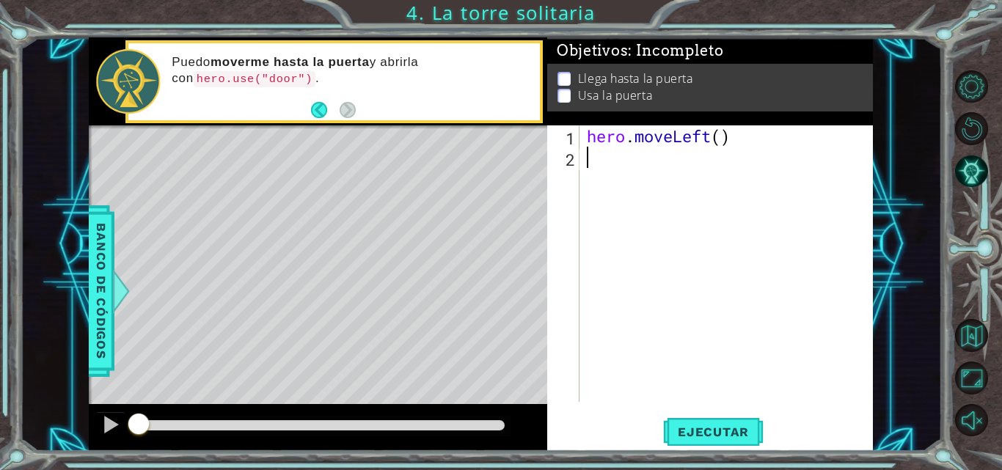
type textarea "h"
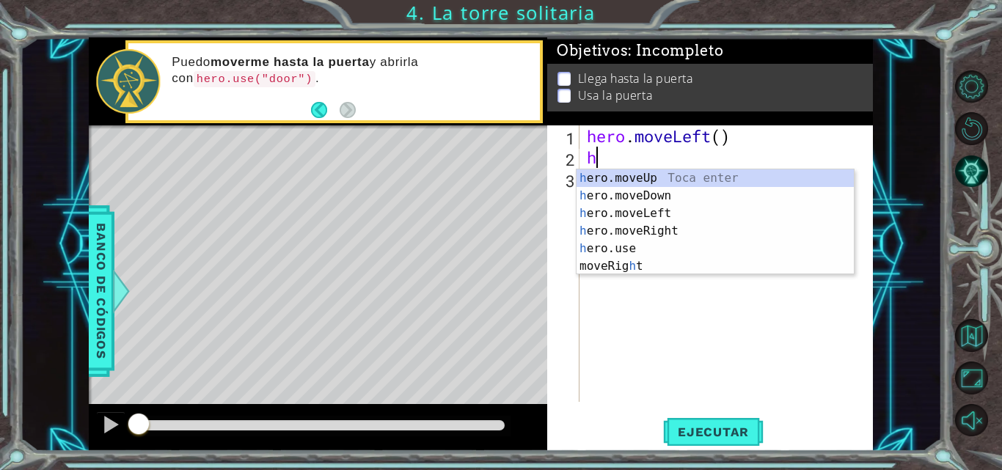
click at [628, 183] on div "h ero.moveUp Toca enter h ero.moveDown Toca enter h ero.moveLeft Toca enter h e…" at bounding box center [714, 239] width 277 height 141
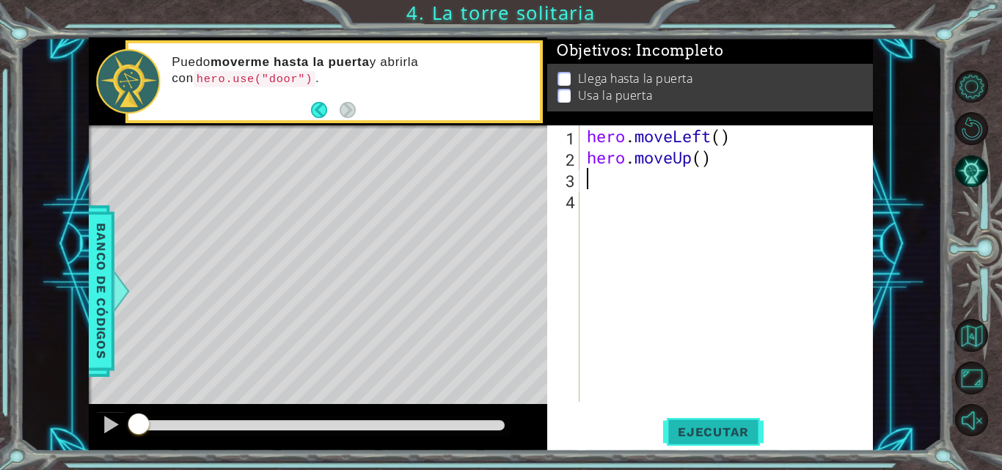
click at [721, 431] on span "Ejecutar" at bounding box center [713, 432] width 100 height 15
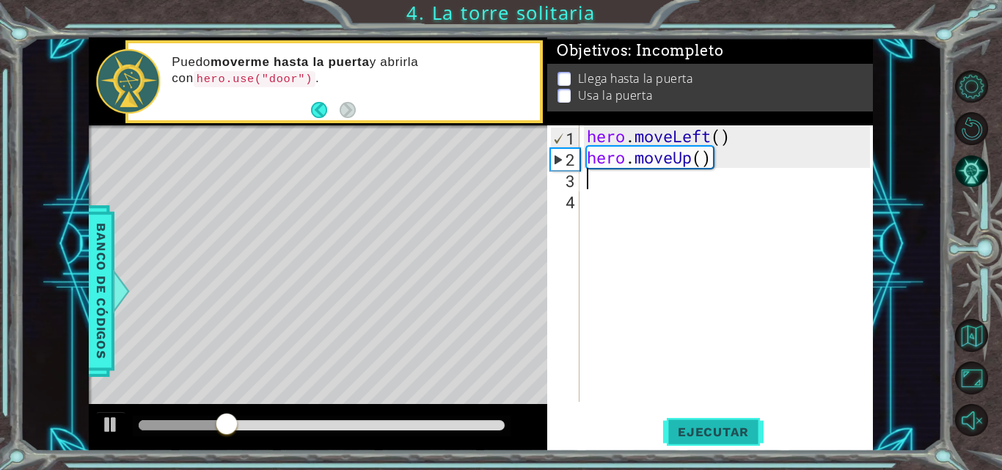
type textarea "h"
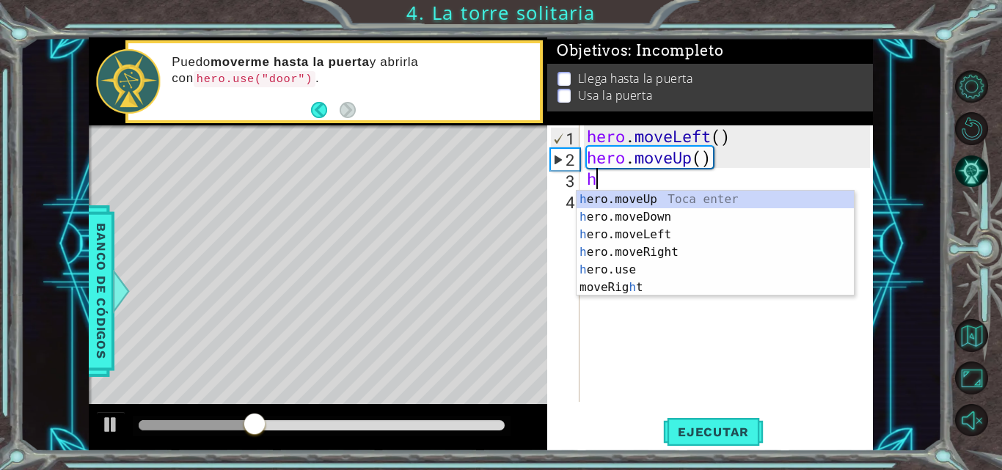
click at [583, 208] on div "h ero.moveUp Toca enter h ero.moveDown Toca enter h ero.moveLeft Toca enter h e…" at bounding box center [714, 261] width 277 height 141
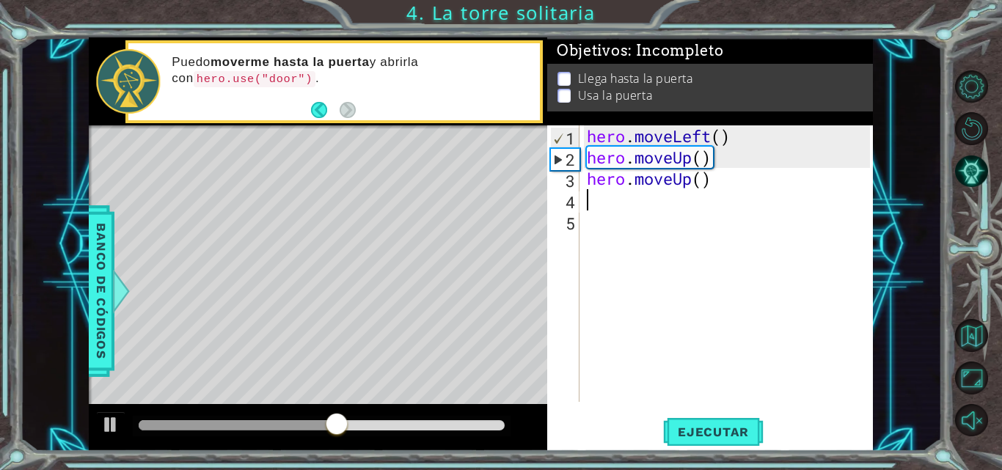
type textarea "h"
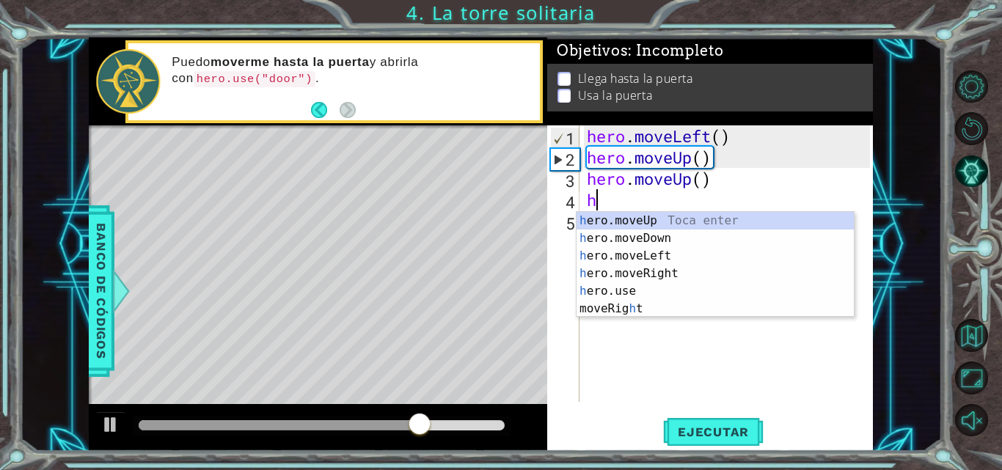
click at [597, 282] on div "h ero.moveUp Toca enter h ero.moveDown Toca enter h ero.moveLeft Toca enter h e…" at bounding box center [714, 282] width 277 height 141
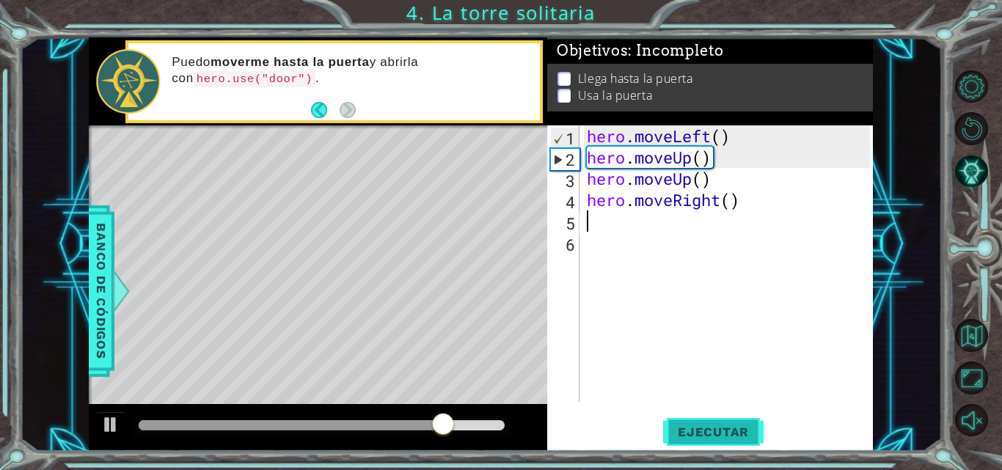
click at [692, 425] on span "Ejecutar" at bounding box center [713, 432] width 100 height 15
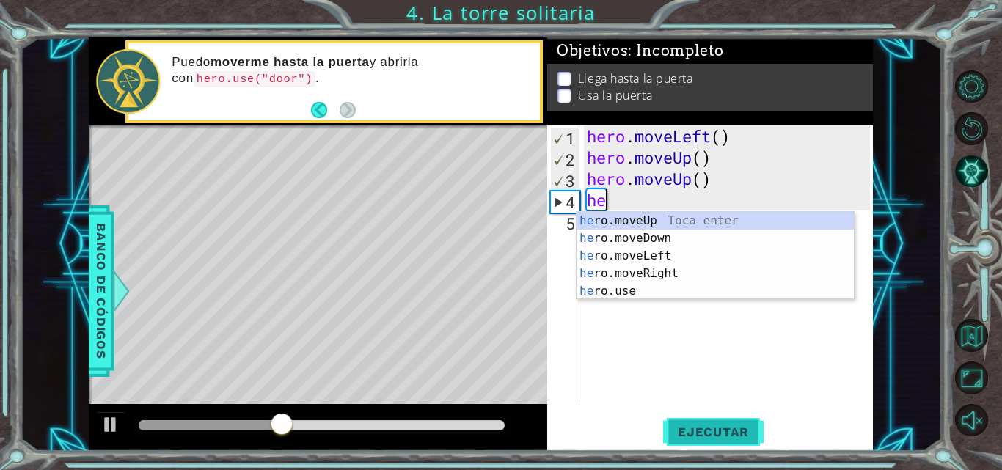
type textarea "h"
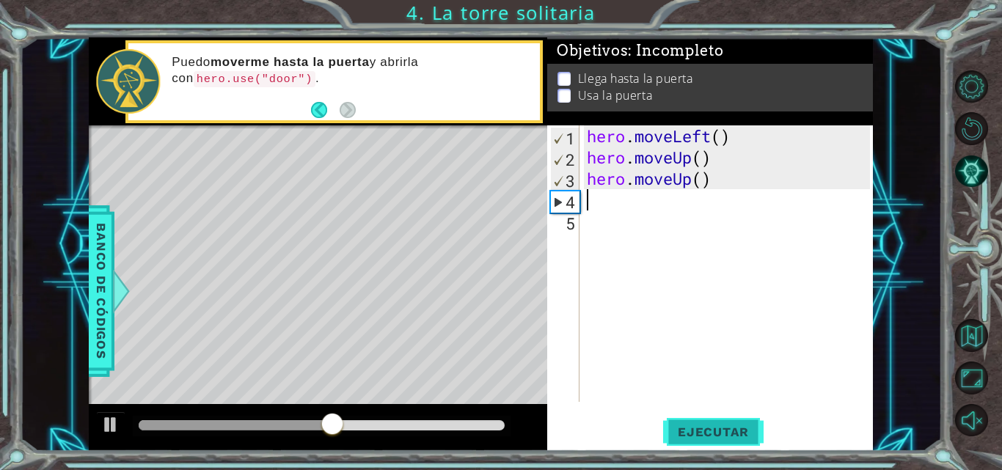
type textarea "m"
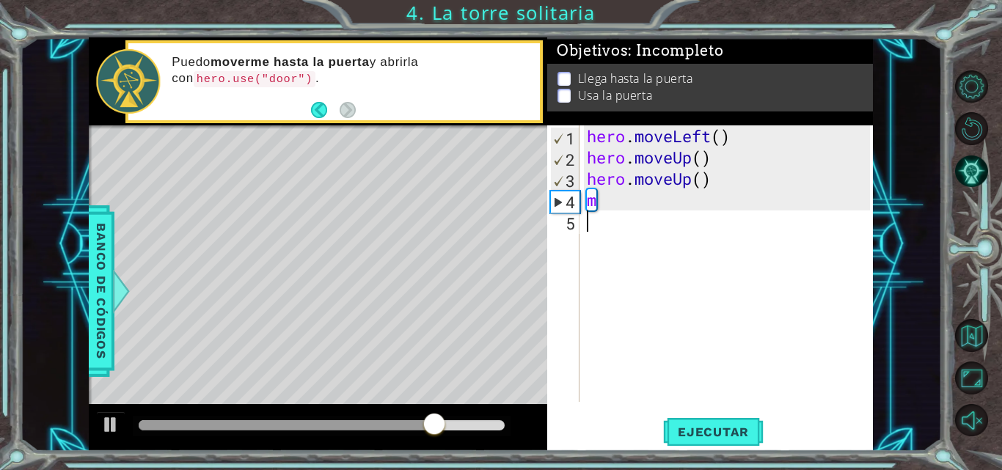
click at [596, 202] on div "hero . moveLeft ( ) hero . moveUp ( ) hero . moveUp ( ) m" at bounding box center [730, 284] width 293 height 319
type textarea "m"
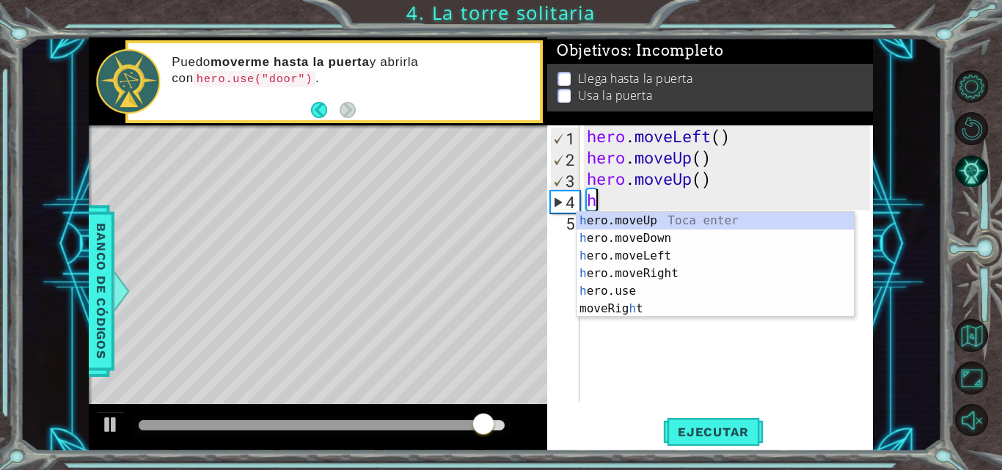
type textarea "he"
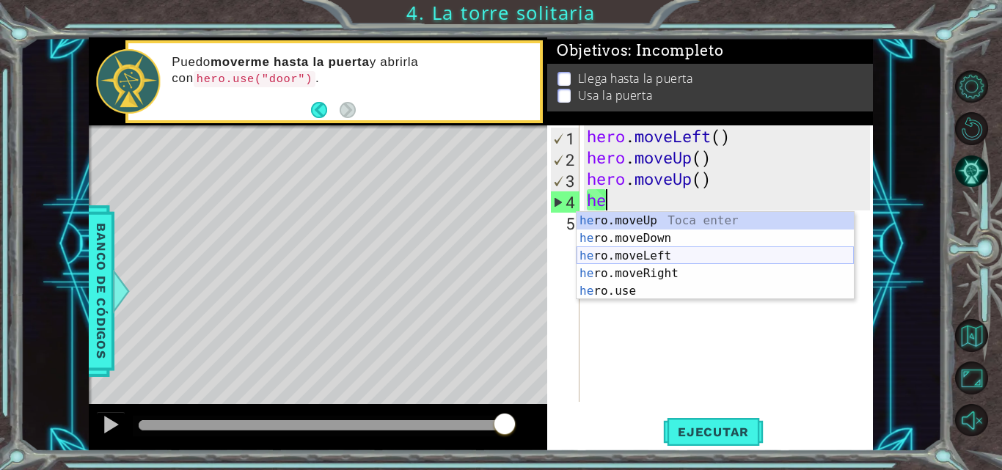
click at [680, 259] on div "he ro.moveUp Toca enter he ro.moveDown Toca enter he ro.moveLeft Toca enter he …" at bounding box center [714, 273] width 277 height 123
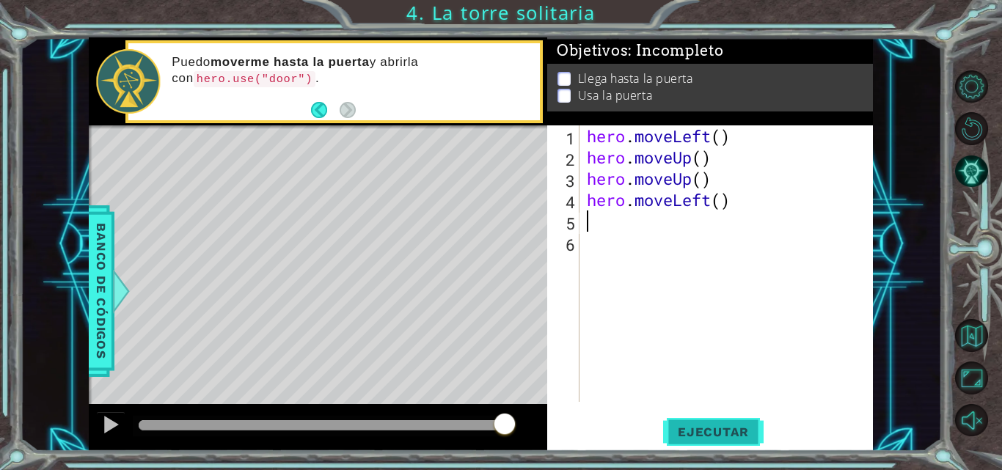
click at [682, 424] on button "Ejecutar" at bounding box center [713, 432] width 100 height 32
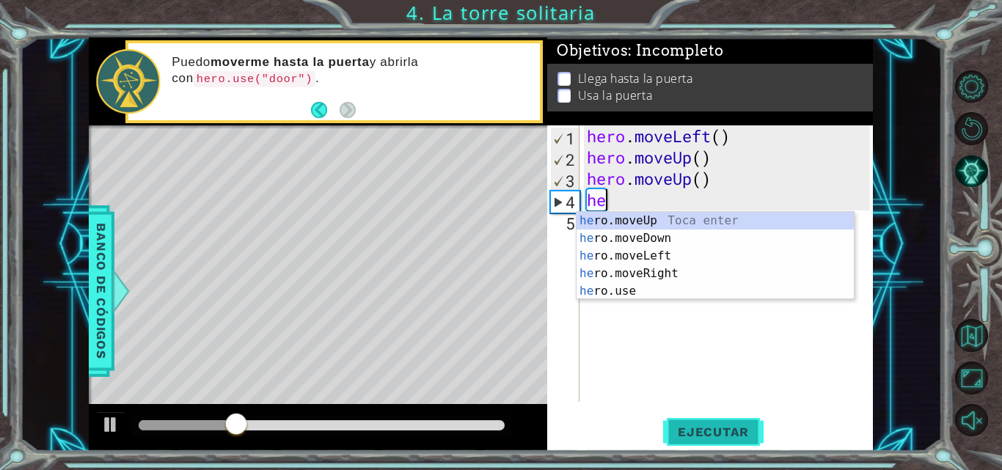
type textarea "h"
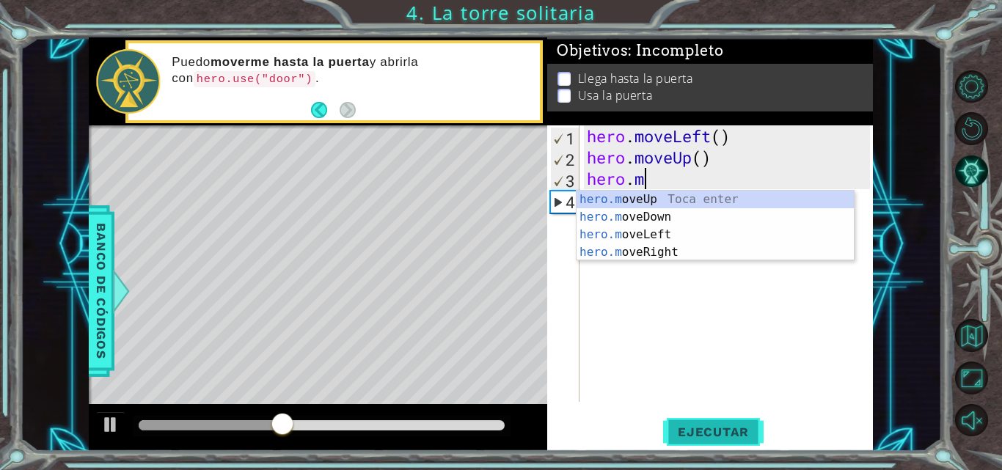
type textarea "hero."
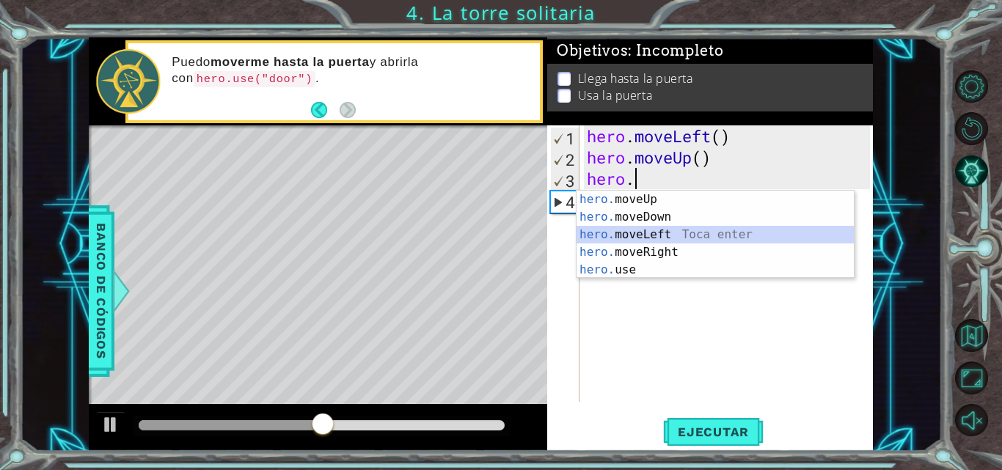
click at [695, 241] on div "hero. moveUp Toca enter hero. moveDown Toca enter hero. moveLeft Toca enter her…" at bounding box center [714, 252] width 277 height 123
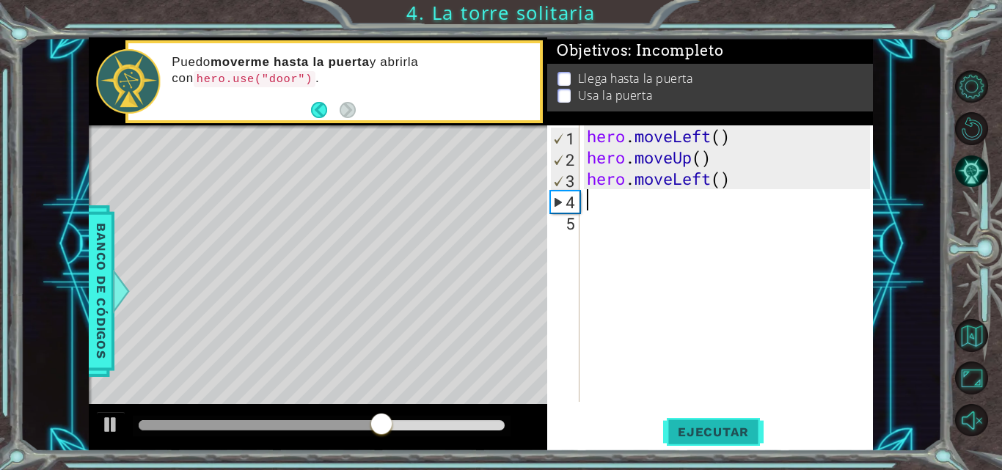
click at [725, 422] on button "Ejecutar" at bounding box center [713, 432] width 100 height 32
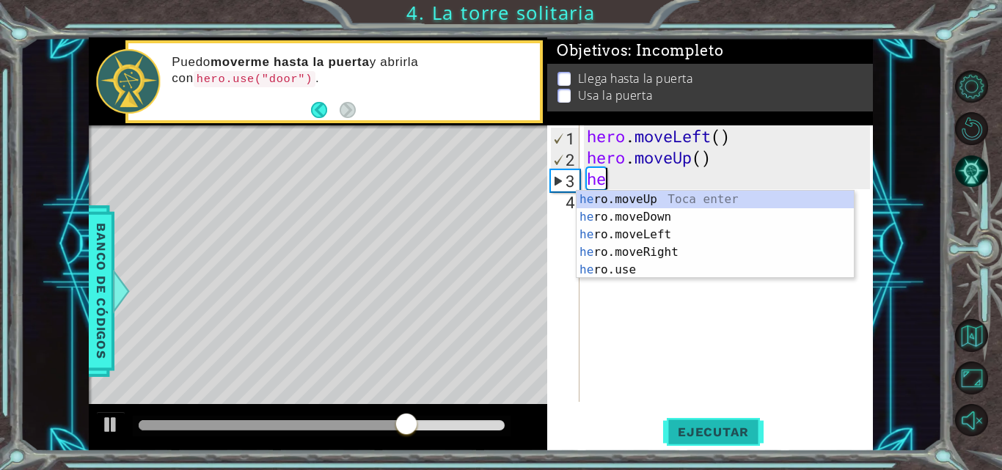
type textarea "h"
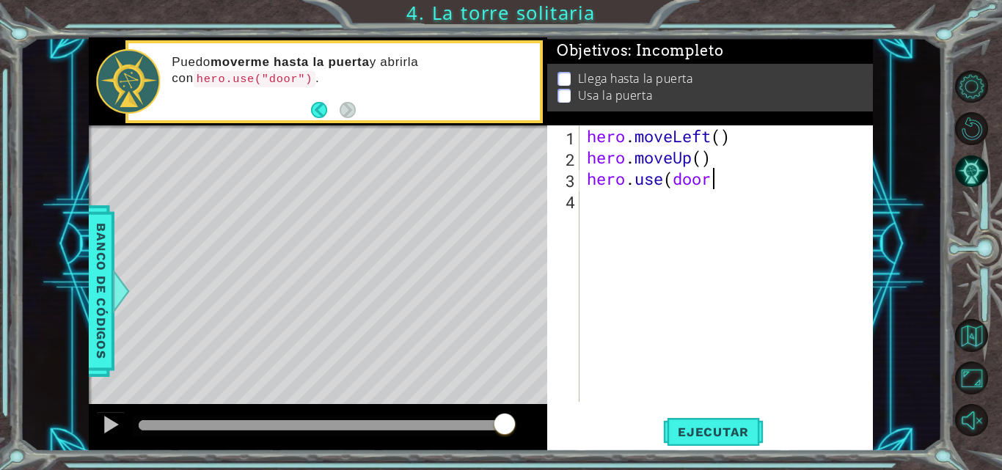
scroll to position [0, 5]
click at [673, 175] on div "hero . moveLeft ( ) hero . moveUp ( ) hero . use ( door )" at bounding box center [730, 284] width 293 height 319
click at [721, 180] on div "hero . moveLeft ( ) hero . moveUp ( ) hero . use ( "door)" at bounding box center [730, 284] width 293 height 319
type textarea "hero.use("door")"
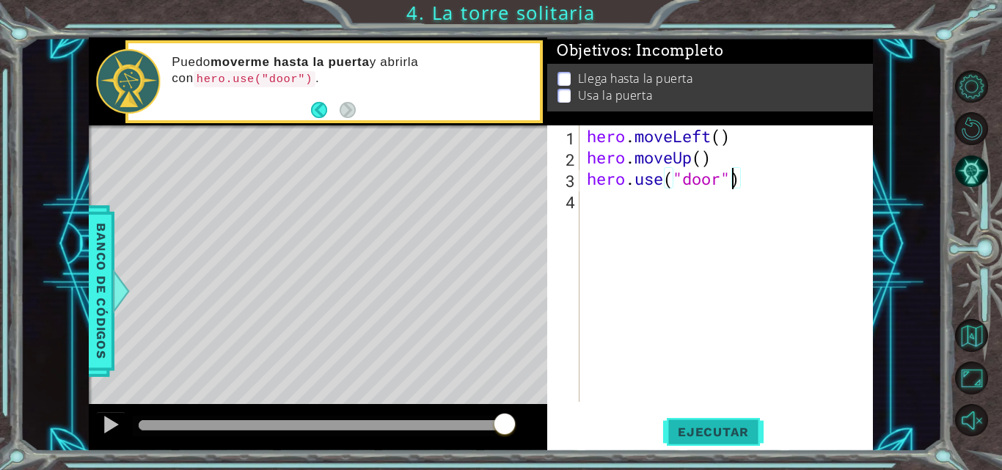
click at [695, 425] on span "Ejecutar" at bounding box center [713, 432] width 100 height 15
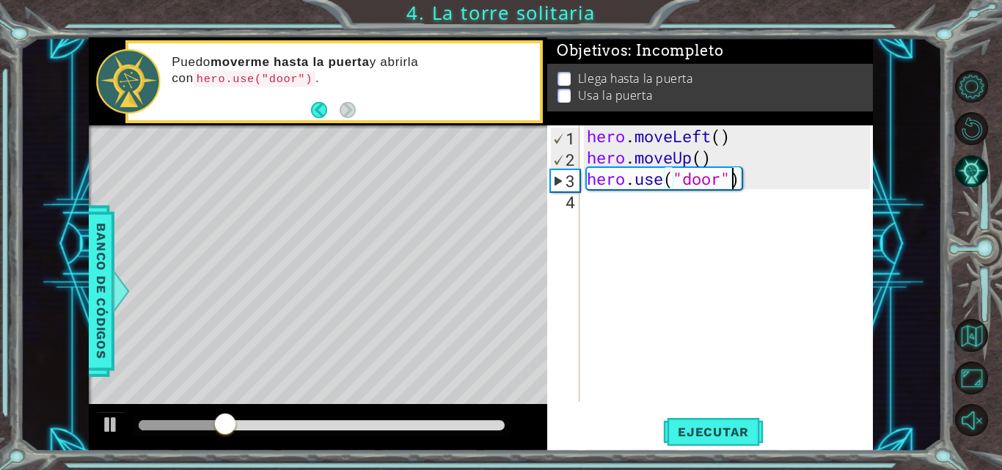
click at [359, 113] on div "Puedo moverme hasta la puerta y abrirla con hero.use("door") ." at bounding box center [350, 81] width 378 height 69
click at [628, 194] on div "hero . moveLeft ( ) hero . moveUp ( ) hero . use ( "door" )" at bounding box center [730, 284] width 293 height 319
click at [738, 186] on div "hero . moveLeft ( ) hero . moveUp ( ) hero . use ( "door" )" at bounding box center [730, 284] width 293 height 319
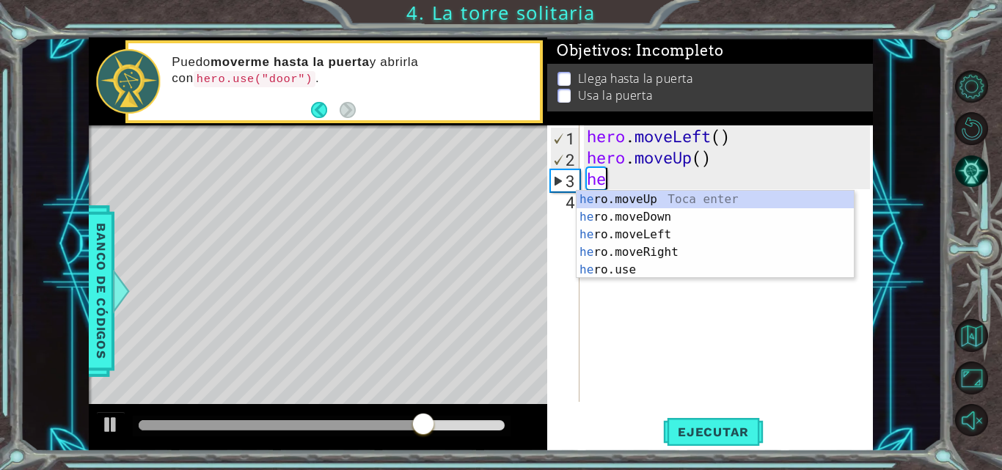
type textarea "h"
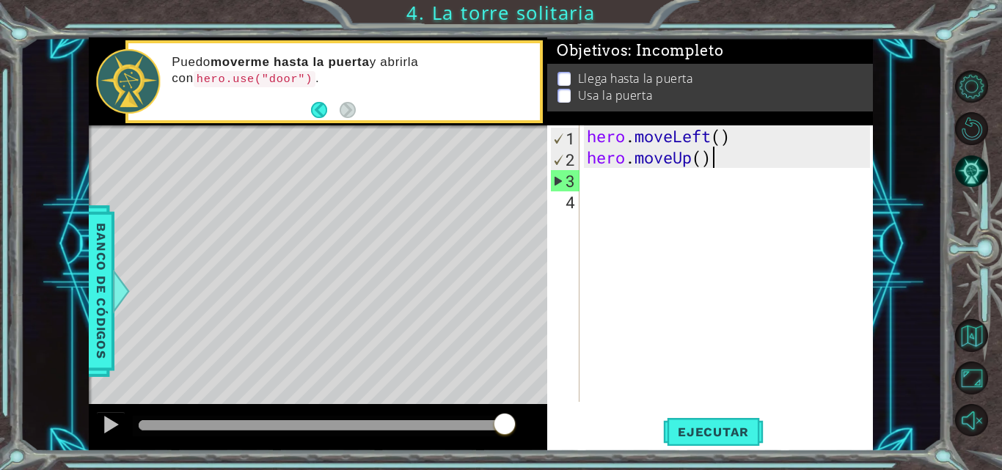
click at [751, 156] on div "hero . moveLeft ( ) hero . moveUp ( )" at bounding box center [730, 284] width 293 height 319
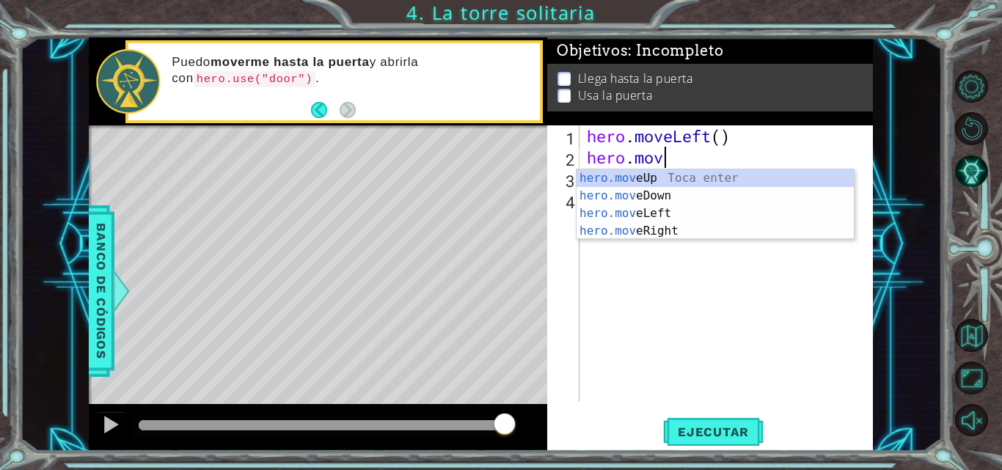
scroll to position [0, 2]
type textarea "hero."
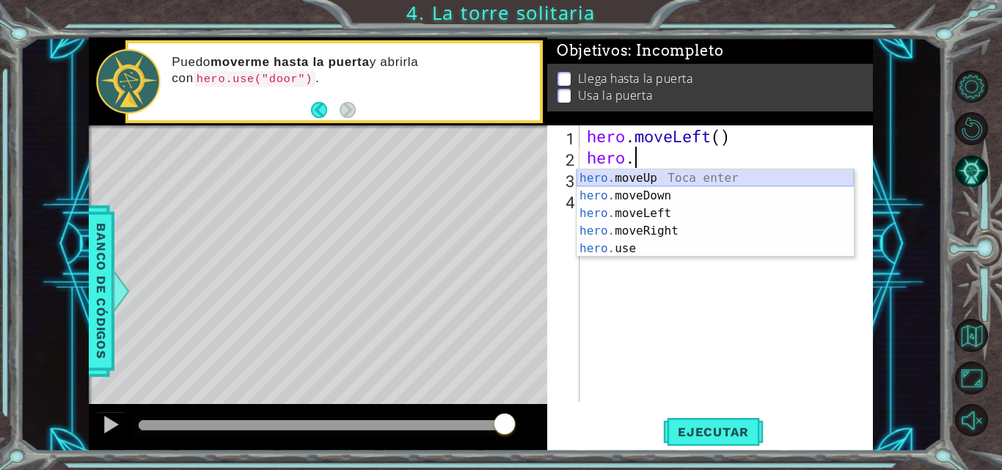
click at [707, 172] on div "hero. moveUp Toca enter hero. moveDown Toca enter hero. moveLeft Toca enter her…" at bounding box center [714, 230] width 277 height 123
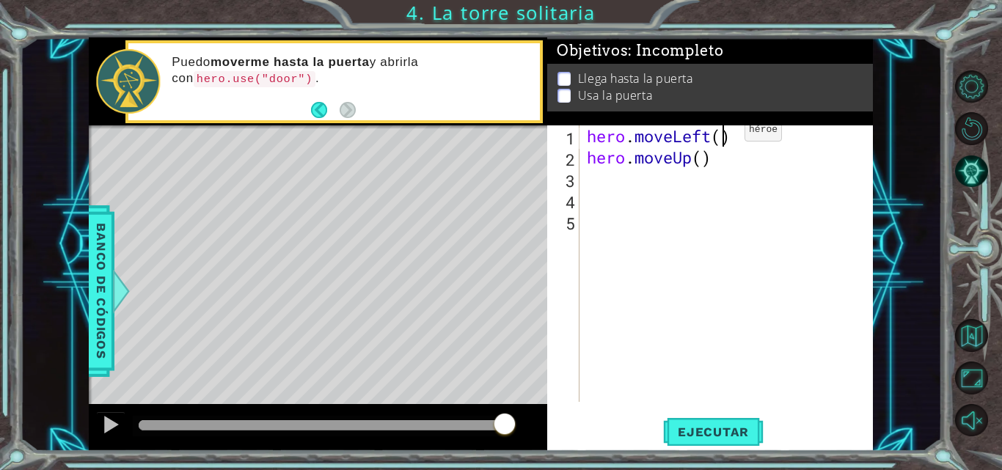
click at [722, 133] on div "hero . moveLeft ( ) hero . moveUp ( )" at bounding box center [730, 284] width 293 height 319
click at [701, 158] on div "hero . moveLeft ( 2 ) hero . moveUp ( )" at bounding box center [730, 284] width 293 height 319
type textarea "hero.moveUp(2)"
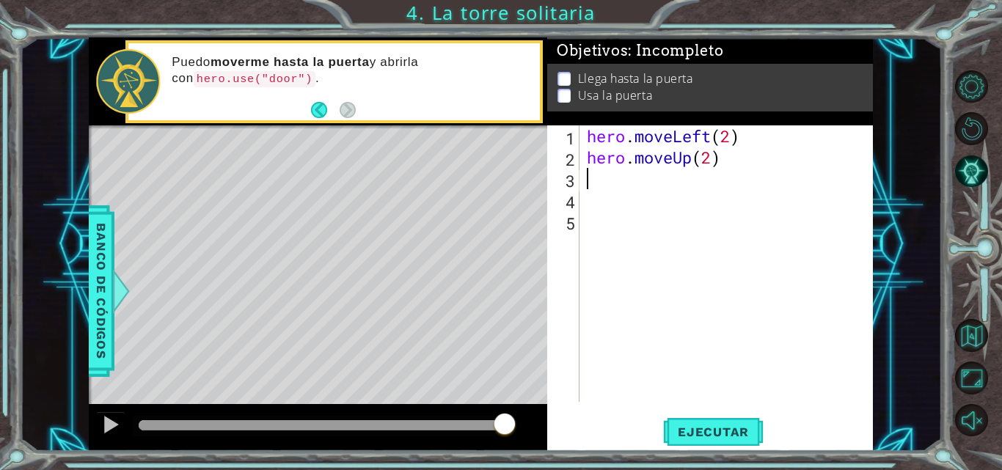
click at [692, 177] on div "hero . moveLeft ( 2 ) hero . moveUp ( 2 )" at bounding box center [730, 284] width 293 height 319
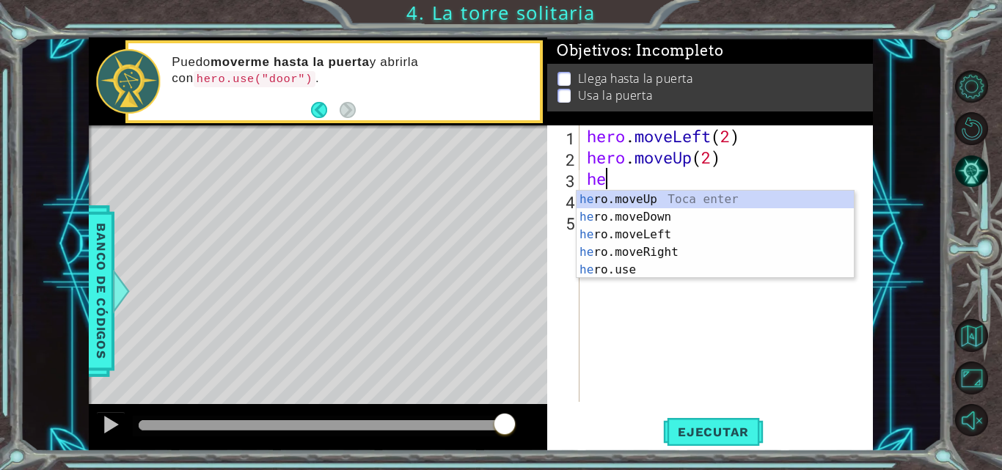
type textarea "her"
click at [613, 239] on div "her o.moveUp Toca enter her o.moveDown Toca enter her o.moveLeft [PERSON_NAME] …" at bounding box center [714, 252] width 277 height 123
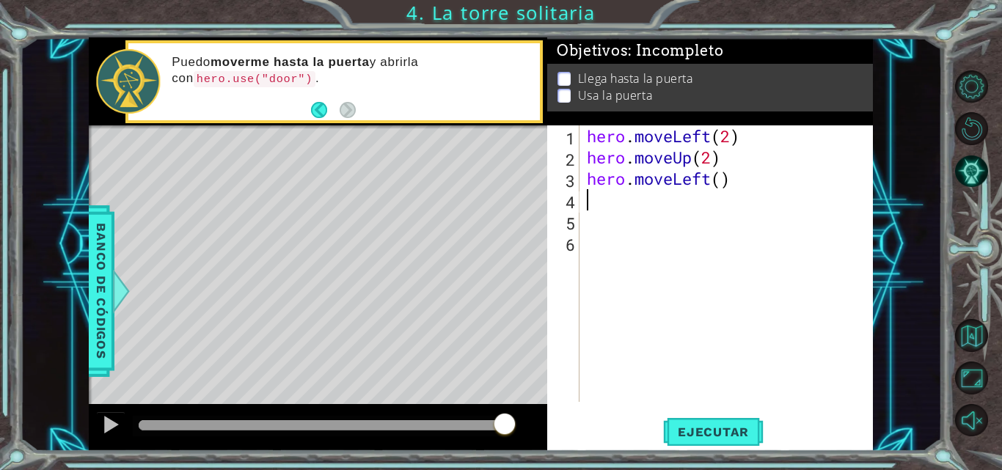
scroll to position [0, 0]
click at [699, 186] on div "hero . moveLeft ( 2 ) hero . moveUp ( 2 ) hero . moveLeft ( )" at bounding box center [730, 284] width 293 height 319
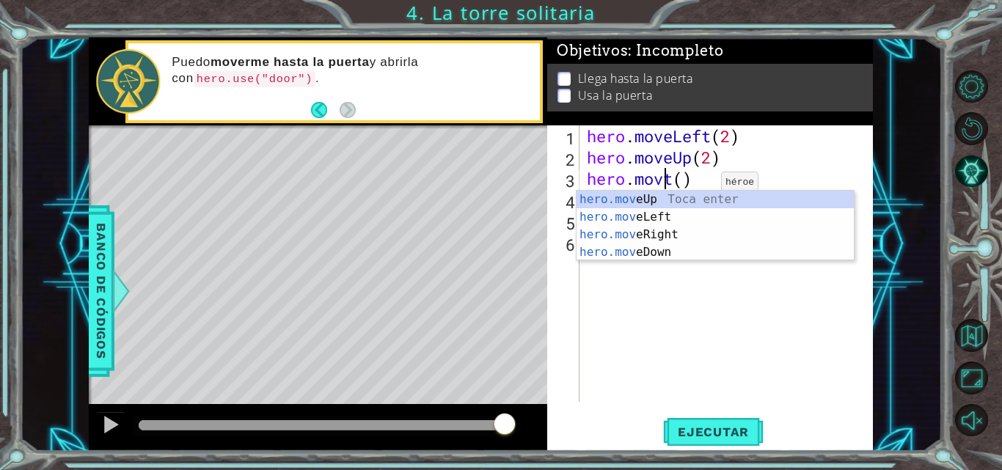
click at [665, 239] on div "hero.mov eUp Toca enter hero.mov eLeft Toca enter hero.mov eRight Toca enter he…" at bounding box center [714, 244] width 277 height 106
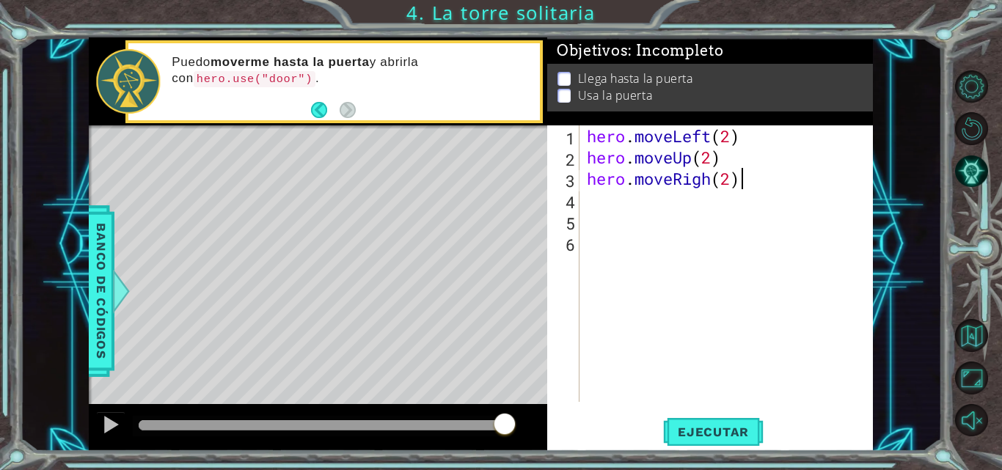
scroll to position [0, 7]
click at [703, 431] on span "Ejecutar" at bounding box center [713, 432] width 100 height 15
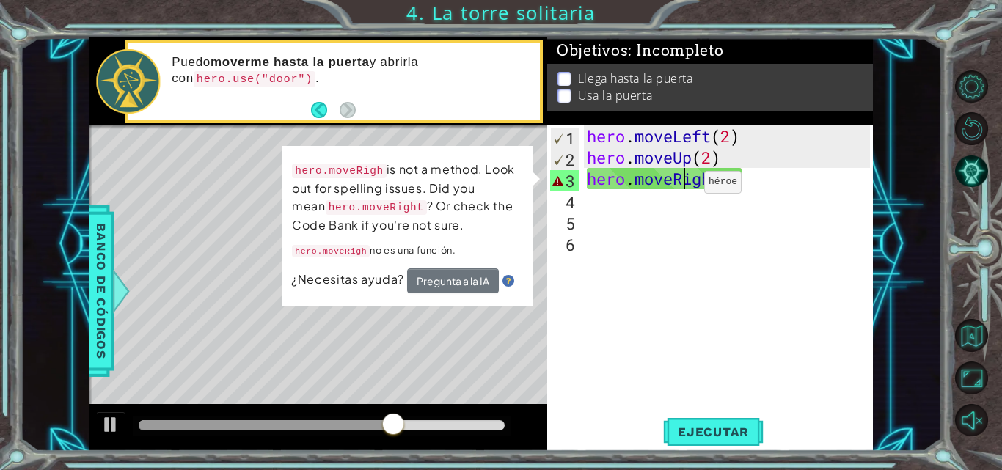
click at [682, 186] on div "hero . moveLeft ( 2 ) hero . moveUp ( 2 ) hero . moveRigh ( 2 )" at bounding box center [730, 284] width 293 height 319
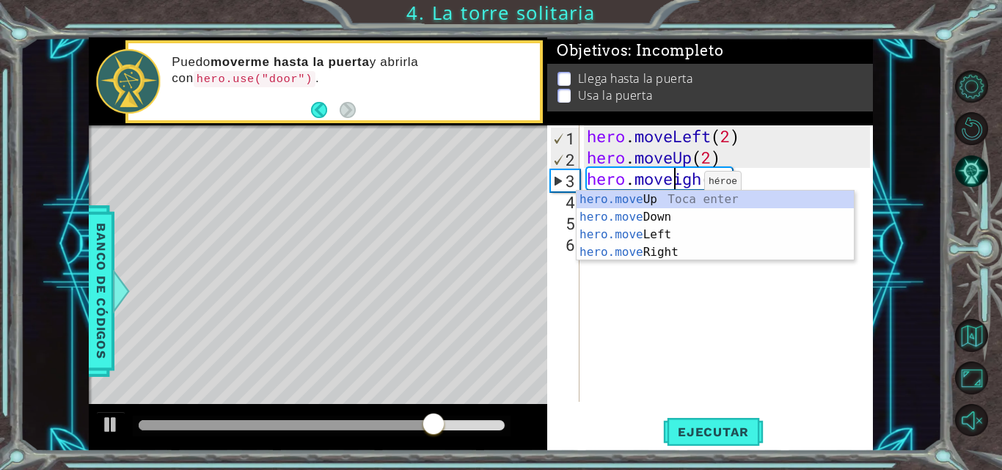
scroll to position [0, 6]
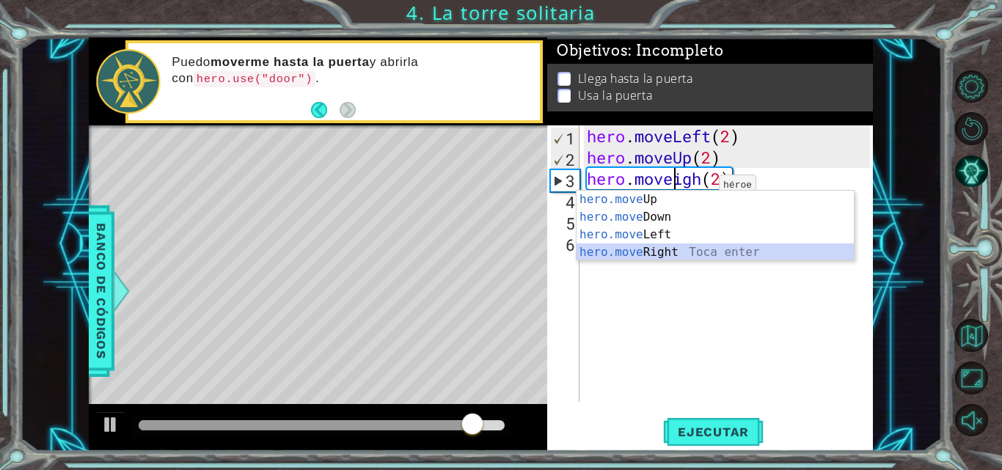
click at [678, 249] on div "hero.move Up Toca enter hero.move Down Toca enter hero.move Left Toca enter her…" at bounding box center [714, 244] width 277 height 106
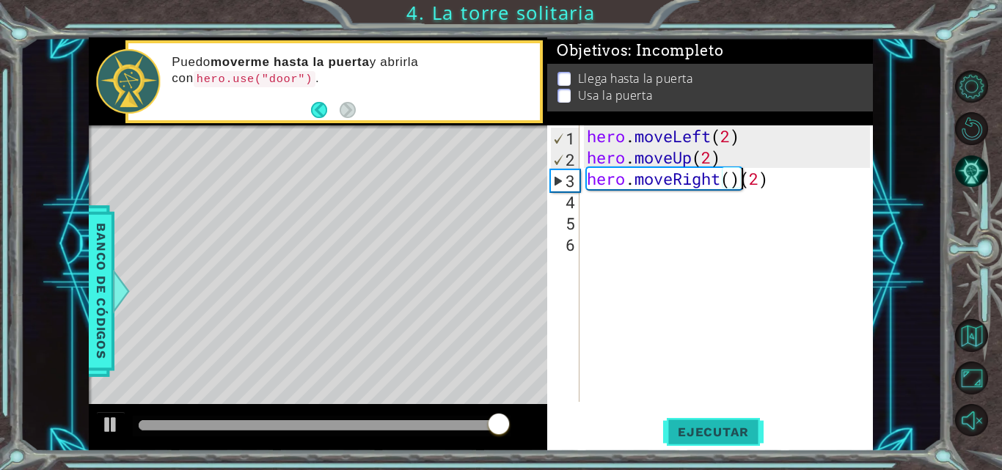
click at [698, 439] on span "Ejecutar" at bounding box center [713, 432] width 100 height 15
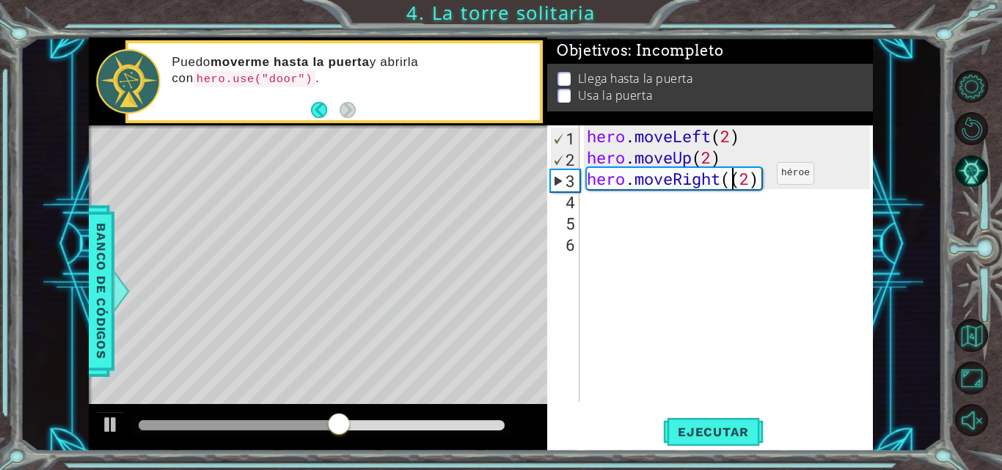
type textarea "hero.moveRight(2)"
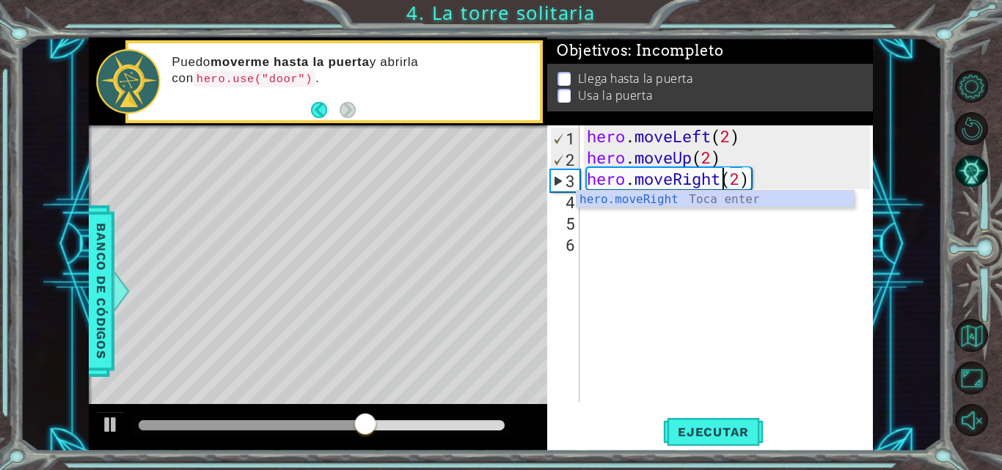
click at [699, 257] on div "hero . moveLeft ( 2 ) hero . moveUp ( 2 ) hero . moveRight ( 2 )" at bounding box center [730, 284] width 293 height 319
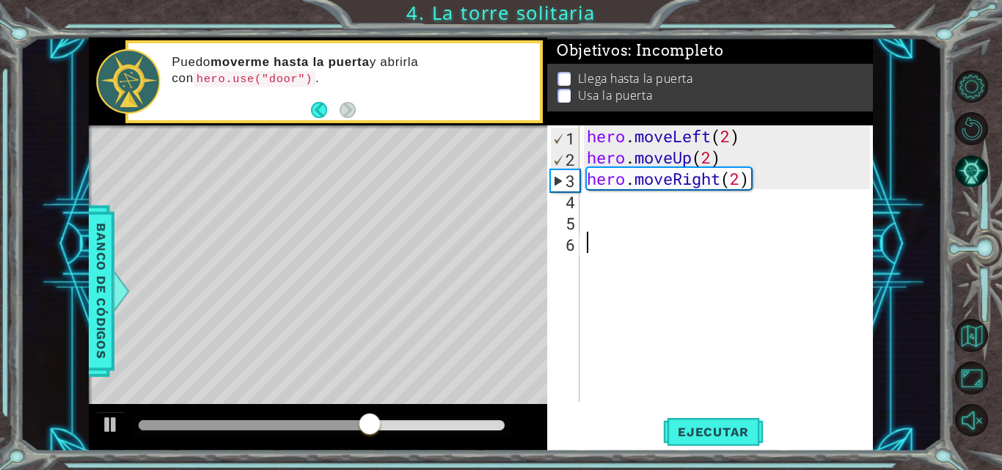
scroll to position [0, 0]
drag, startPoint x: 683, startPoint y: 203, endPoint x: 745, endPoint y: 178, distance: 67.1
click at [745, 178] on div "hero . moveLeft ( 2 ) hero . moveUp ( 2 ) hero . moveRight ( 2 )" at bounding box center [730, 284] width 293 height 319
click at [745, 178] on div "hero . moveLeft ( 2 ) hero . moveUp ( 2 ) hero . moveRight ( 2 )" at bounding box center [727, 263] width 286 height 277
type textarea "hero.moveRight()"
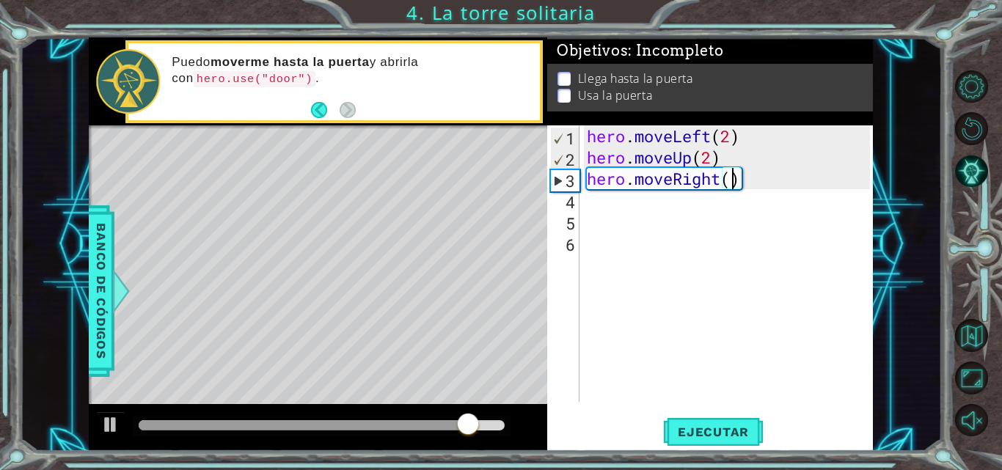
click at [739, 192] on div "hero . moveLeft ( 2 ) hero . moveUp ( 2 ) hero . moveRight ( )" at bounding box center [730, 284] width 293 height 319
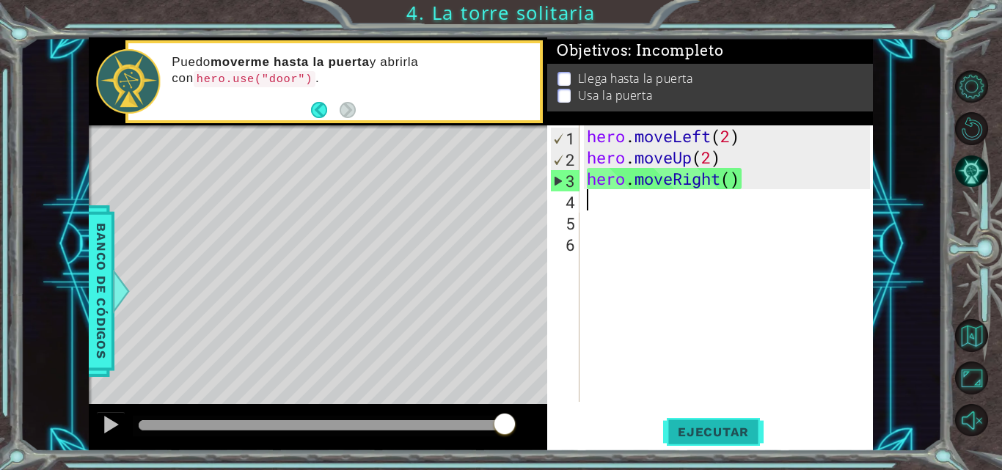
click at [712, 448] on button "Ejecutar" at bounding box center [713, 432] width 100 height 32
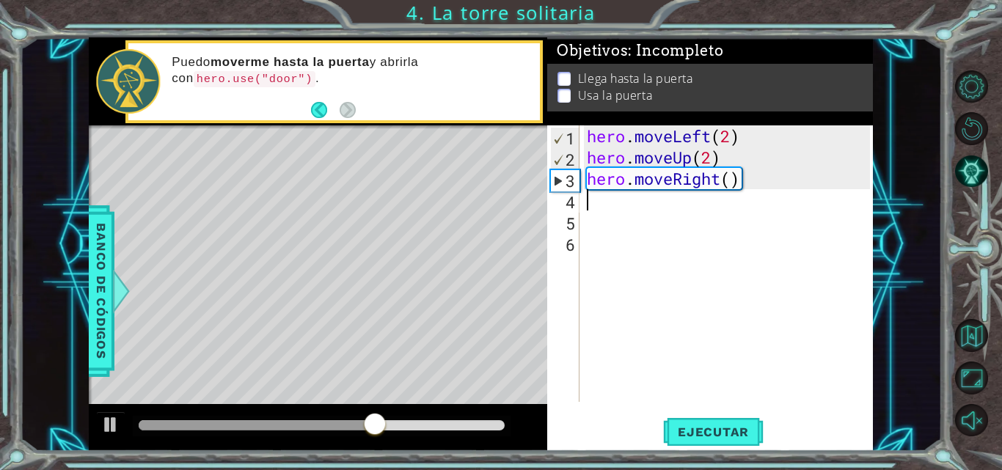
type textarea "h"
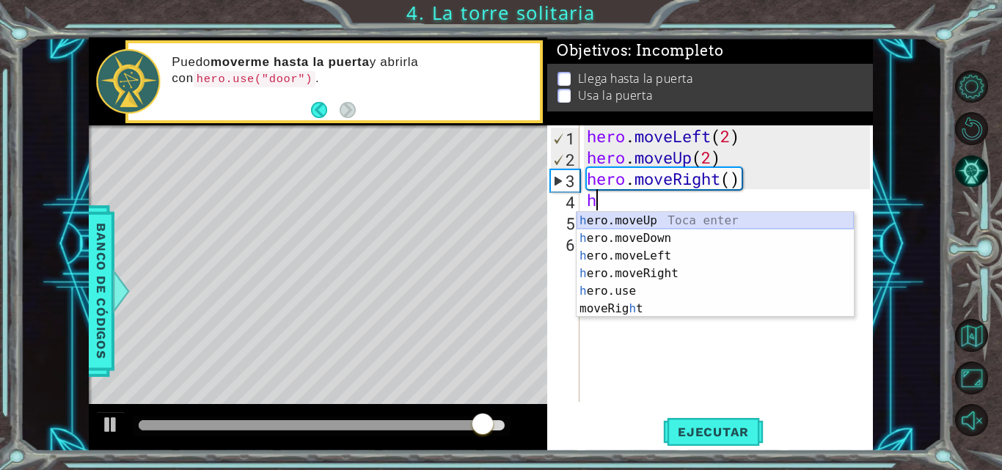
click at [711, 224] on div "h ero.moveUp Toca enter h ero.moveDown Toca enter h ero.moveLeft Toca enter h e…" at bounding box center [714, 282] width 277 height 141
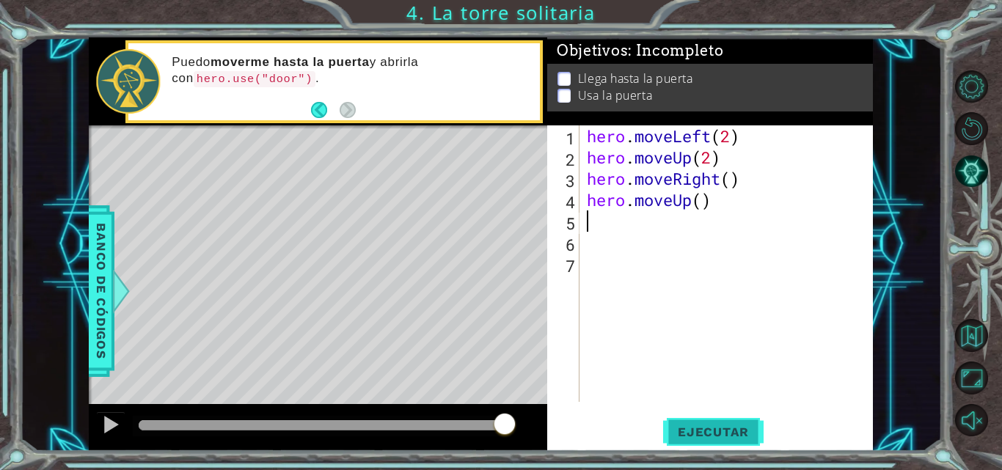
click at [696, 432] on span "Ejecutar" at bounding box center [713, 432] width 100 height 15
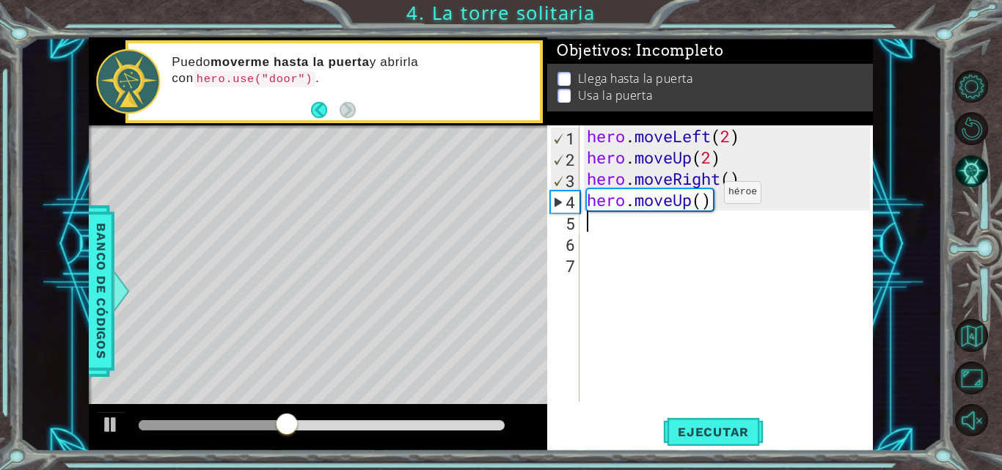
click at [702, 196] on div "hero . moveLeft ( 2 ) hero . moveUp ( 2 ) hero . moveRight ( ) hero . moveUp ( )" at bounding box center [730, 284] width 293 height 319
click at [704, 448] on button "Ejecutar" at bounding box center [713, 432] width 100 height 32
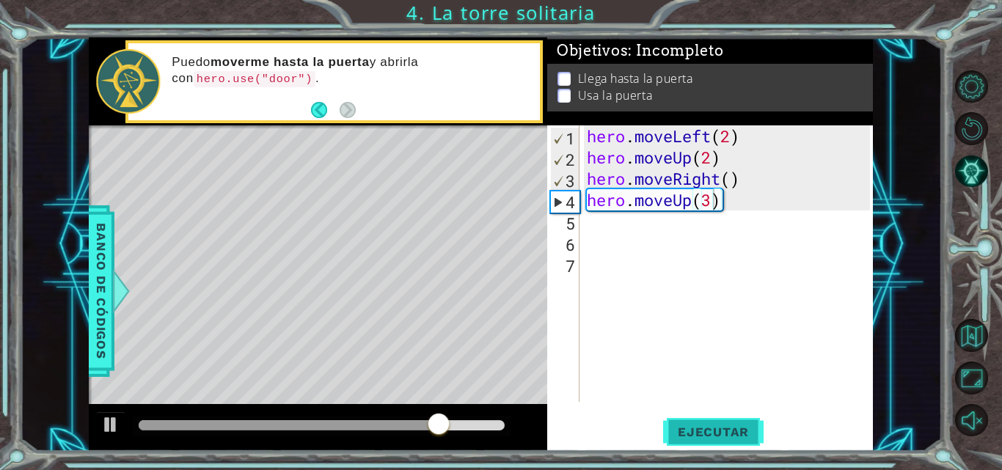
click at [689, 422] on button "Ejecutar" at bounding box center [713, 432] width 100 height 32
click at [698, 433] on span "Ejecutar" at bounding box center [713, 432] width 100 height 15
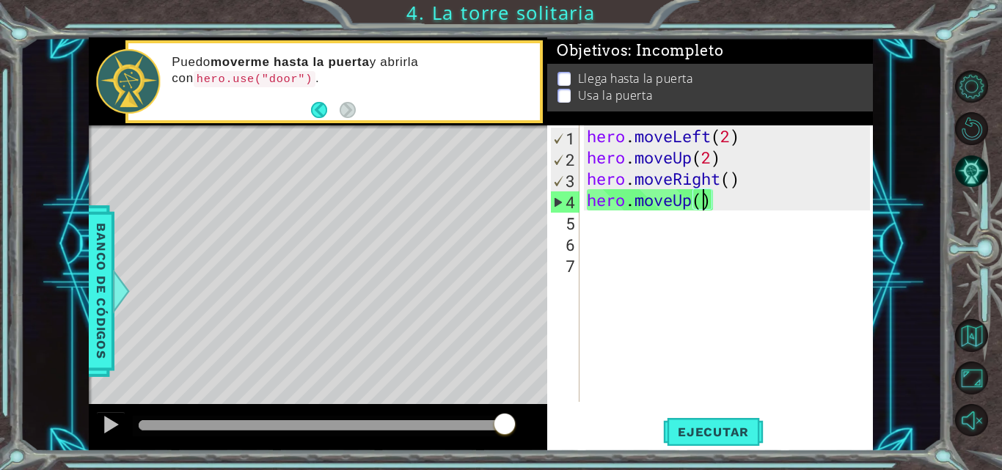
click at [739, 205] on div "hero . moveLeft ( 2 ) hero . moveUp ( 2 ) hero . moveRight ( ) hero . moveUp ( )" at bounding box center [730, 284] width 293 height 319
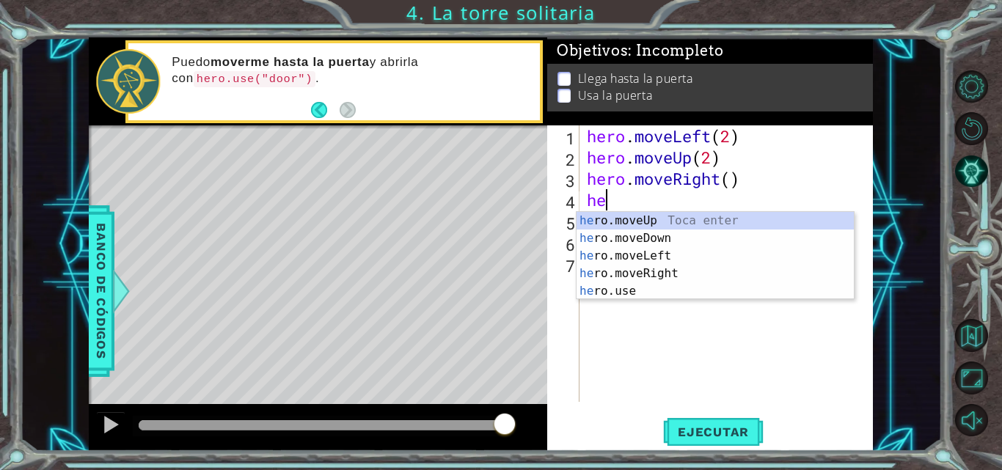
scroll to position [0, 0]
type textarea "h"
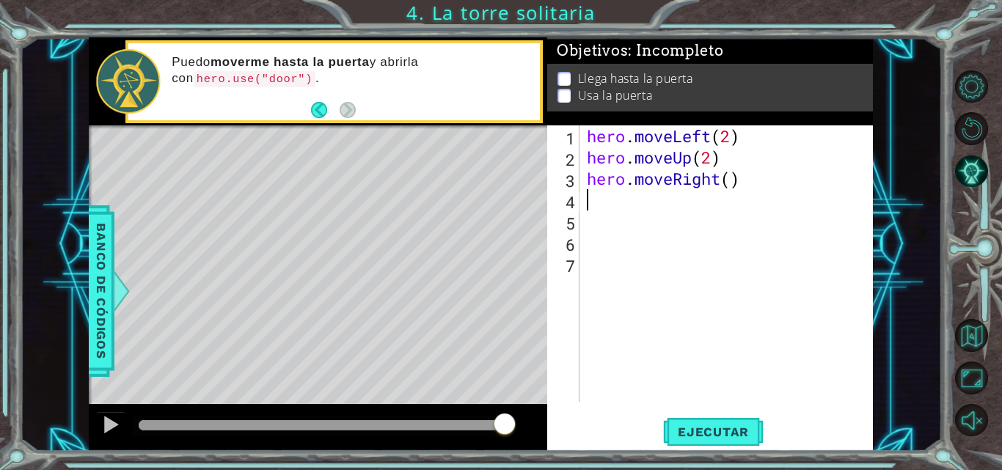
click at [737, 188] on div "hero . moveLeft ( 2 ) hero . moveUp ( 2 ) hero . moveRight ( )" at bounding box center [730, 284] width 293 height 319
click at [728, 181] on div "hero . moveLeft ( 2 ) hero . moveUp ( 2 ) hero . moveRight ( )" at bounding box center [730, 284] width 293 height 319
type textarea "hero.moveRight(2)"
click at [626, 200] on div "hero . moveLeft ( 2 ) hero . moveUp ( 2 ) hero . moveRight ( 2 )" at bounding box center [730, 284] width 293 height 319
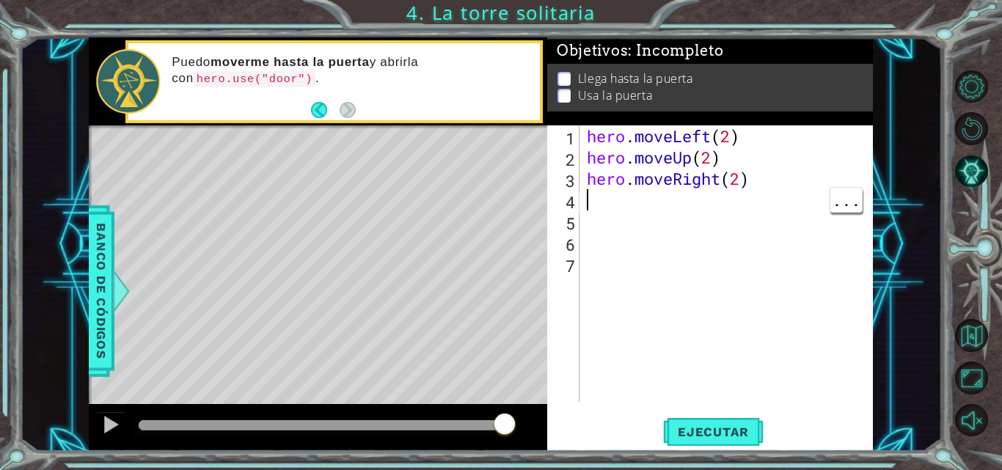
scroll to position [0, 0]
click at [681, 439] on span "Ejecutar" at bounding box center [713, 432] width 100 height 15
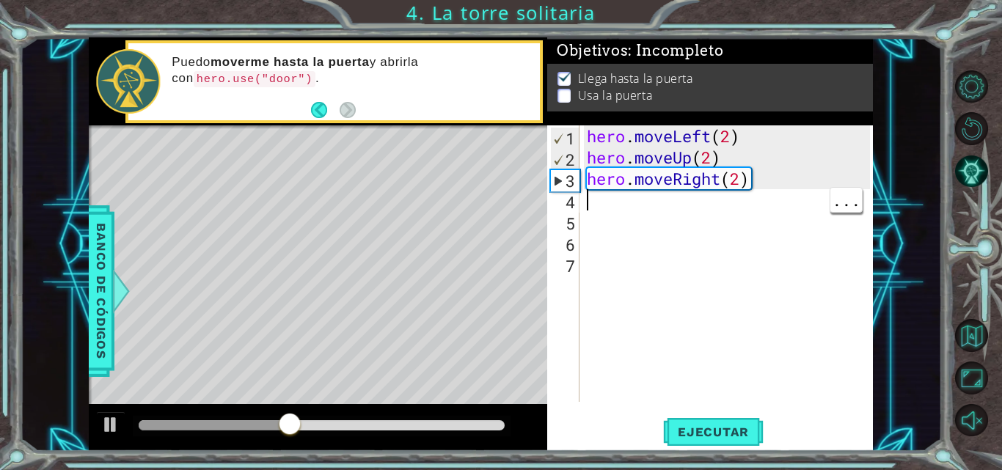
click at [243, 106] on div "Puedo moverme hasta la puerta y abrirla con hero.use("door") ." at bounding box center [350, 81] width 378 height 69
click at [636, 211] on div "hero . moveLeft ( 2 ) hero . moveUp ( 2 ) hero . moveRight ( 2 )" at bounding box center [730, 284] width 293 height 319
click at [585, 207] on div "hero . moveLeft ( 2 ) hero . moveUp ( 2 ) hero . moveRight ( 2 )" at bounding box center [730, 284] width 293 height 319
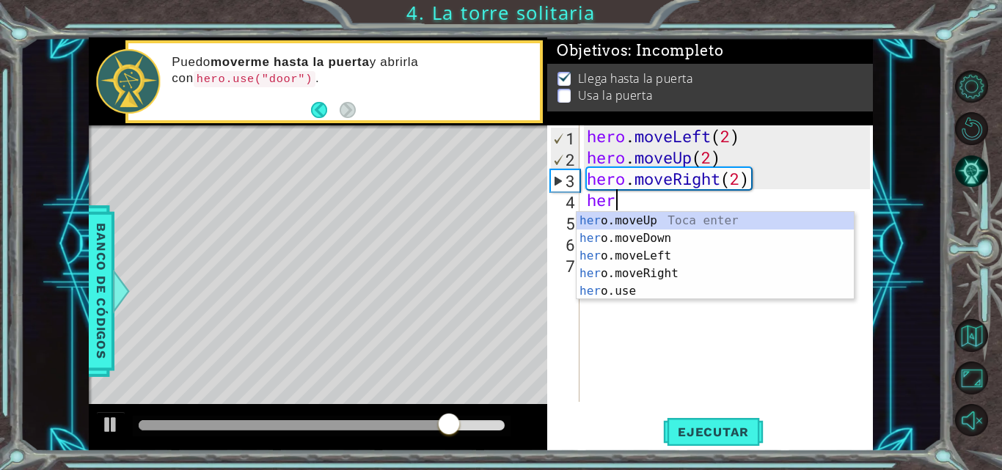
scroll to position [0, 1]
click at [584, 296] on div "hero .moveUp Toca enter hero .moveDown Toca enter hero .moveLeft Toca enter her…" at bounding box center [714, 273] width 277 height 123
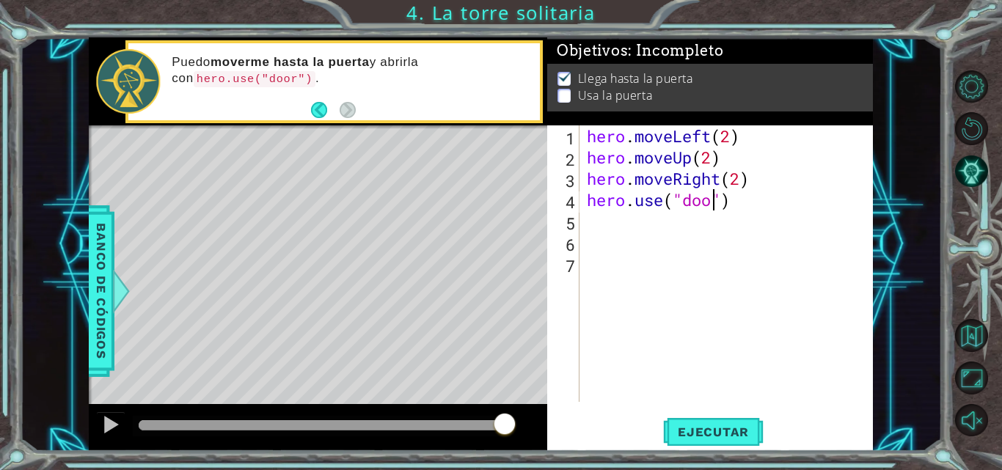
scroll to position [0, 7]
type textarea "hero.use("door")"
click at [704, 422] on button "Ejecutar" at bounding box center [713, 432] width 100 height 32
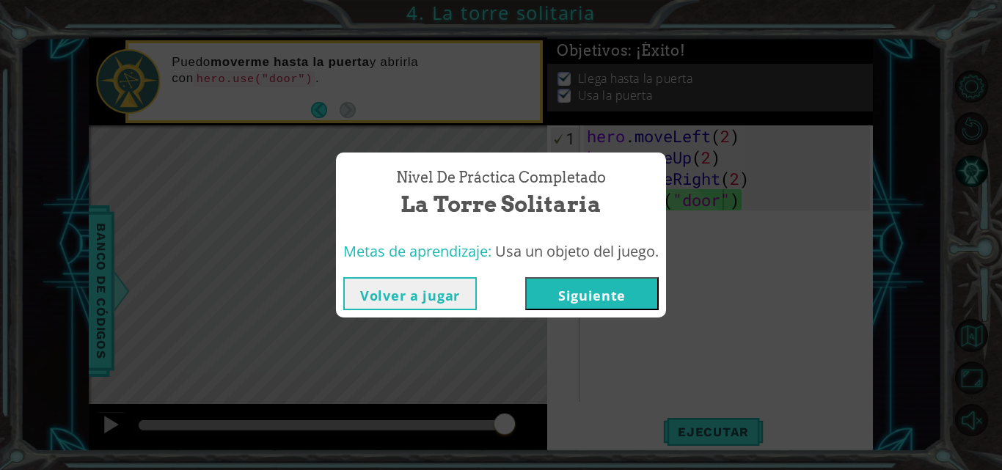
click at [570, 285] on button "Siguiente" at bounding box center [591, 293] width 133 height 33
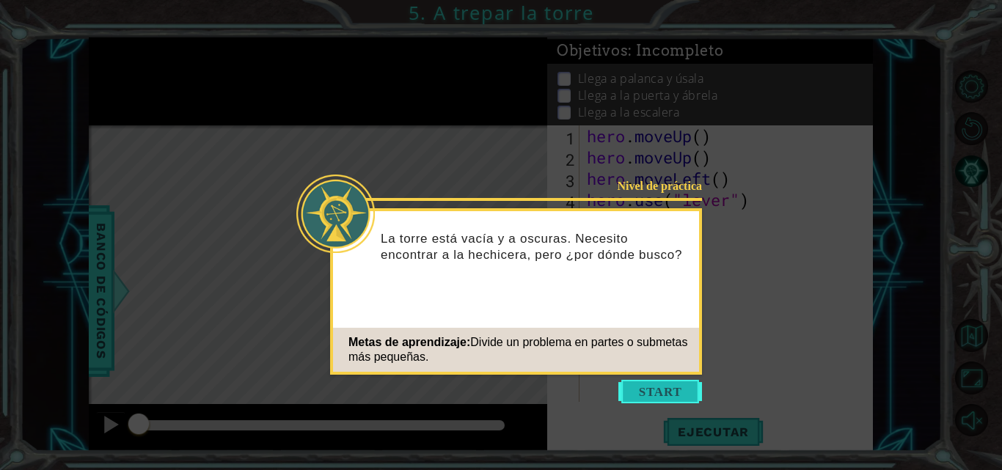
click at [643, 387] on button "Start" at bounding box center [660, 391] width 84 height 23
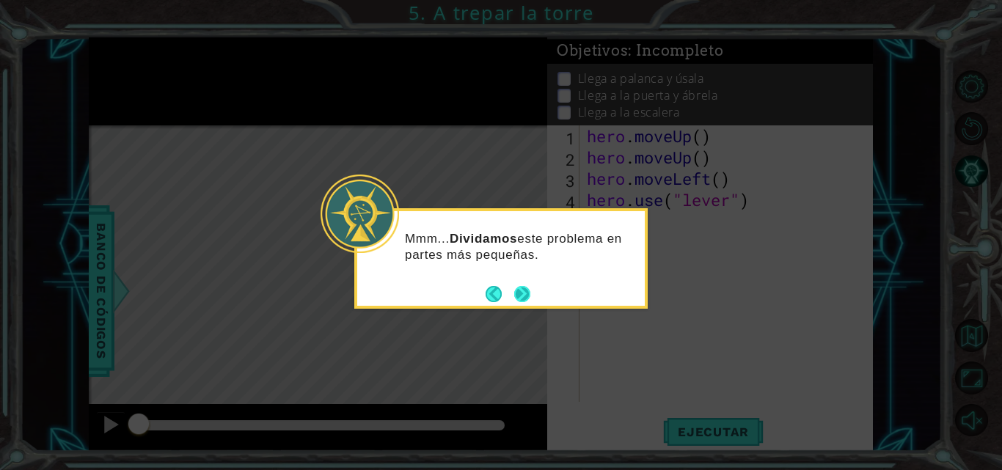
click at [518, 301] on button "Next" at bounding box center [522, 294] width 16 height 16
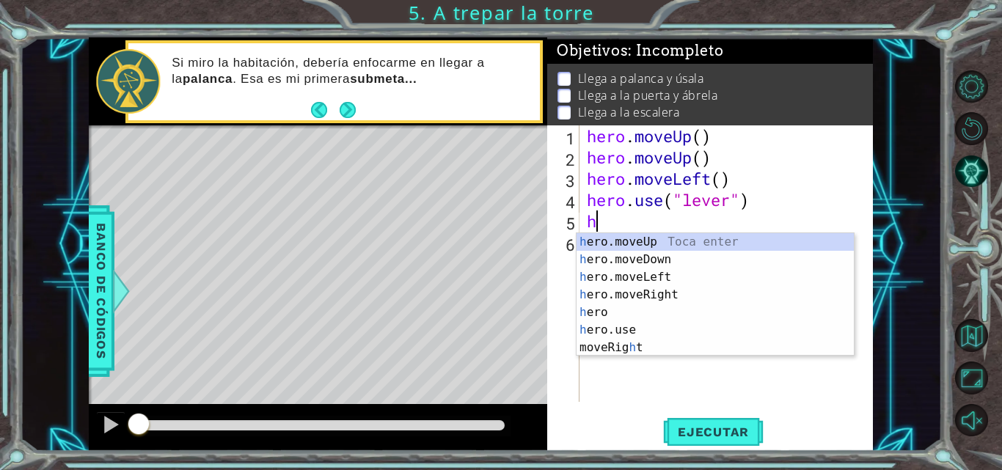
click at [602, 232] on div "hero . moveUp ( ) hero . moveUp ( ) hero . moveLeft ( ) hero . use ( "lever" ) h" at bounding box center [730, 284] width 293 height 319
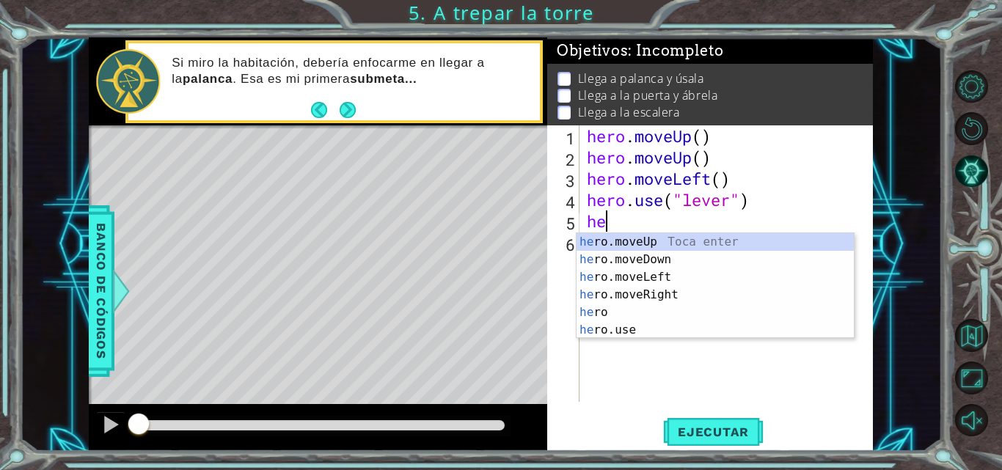
type textarea "her"
click at [615, 252] on div "her o.moveUp Toca enter her o.moveDown Toca enter her o.moveLeft [PERSON_NAME] …" at bounding box center [714, 303] width 277 height 141
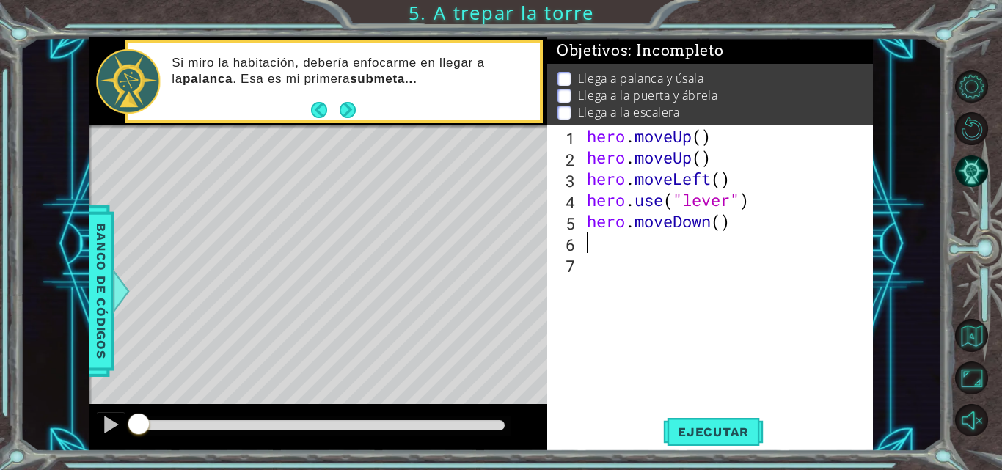
click at [714, 226] on div "hero . moveUp ( ) hero . moveUp ( ) hero . moveLeft ( ) hero . use ( "lever" ) …" at bounding box center [730, 284] width 293 height 319
type textarea "hero.moveDown(3)"
click at [587, 252] on div "hero . moveUp ( ) hero . moveUp ( ) hero . moveLeft ( ) hero . use ( "lever" ) …" at bounding box center [730, 284] width 293 height 319
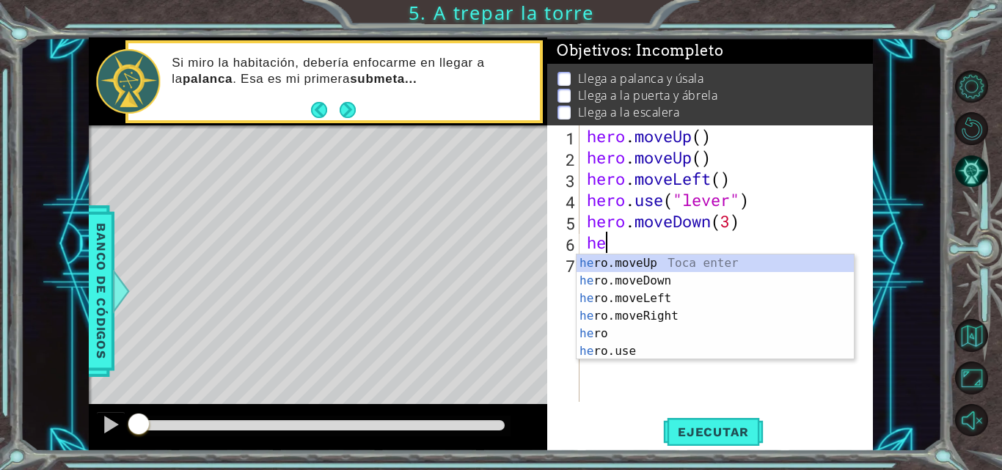
type textarea "her"
click at [599, 297] on div "her o.moveUp Toca enter her o.moveDown Toca enter her o.moveLeft [PERSON_NAME] …" at bounding box center [714, 325] width 277 height 141
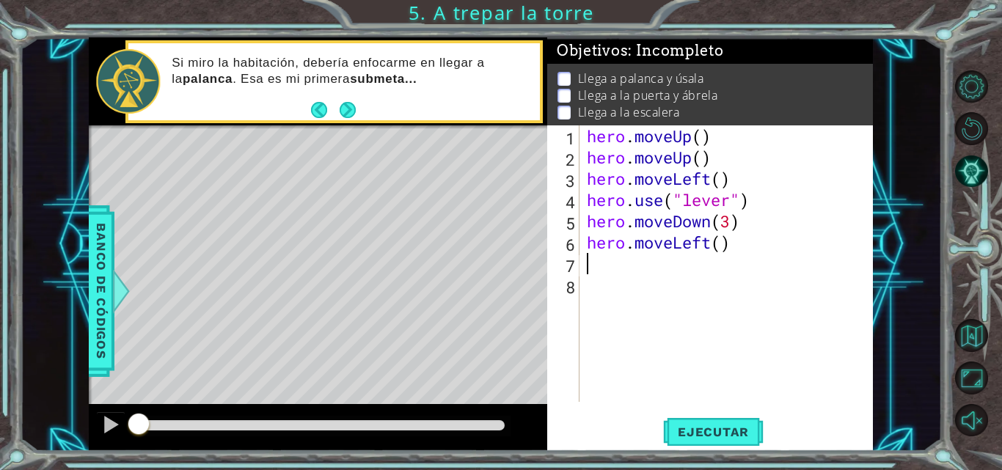
scroll to position [0, 0]
click at [722, 242] on div "hero . moveUp ( ) hero . moveUp ( ) hero . moveLeft ( ) hero . use ( "lever" ) …" at bounding box center [730, 284] width 293 height 319
click at [695, 426] on span "Ejecutar" at bounding box center [713, 432] width 100 height 15
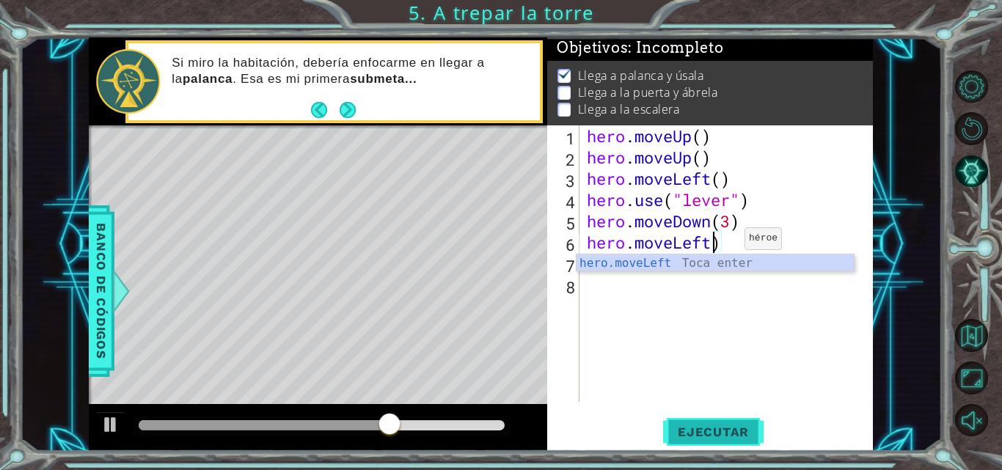
scroll to position [0, 5]
click at [720, 224] on div "hero . moveUp ( ) hero . moveUp ( ) hero . moveLeft ( ) hero . use ( "lever" ) …" at bounding box center [730, 284] width 293 height 319
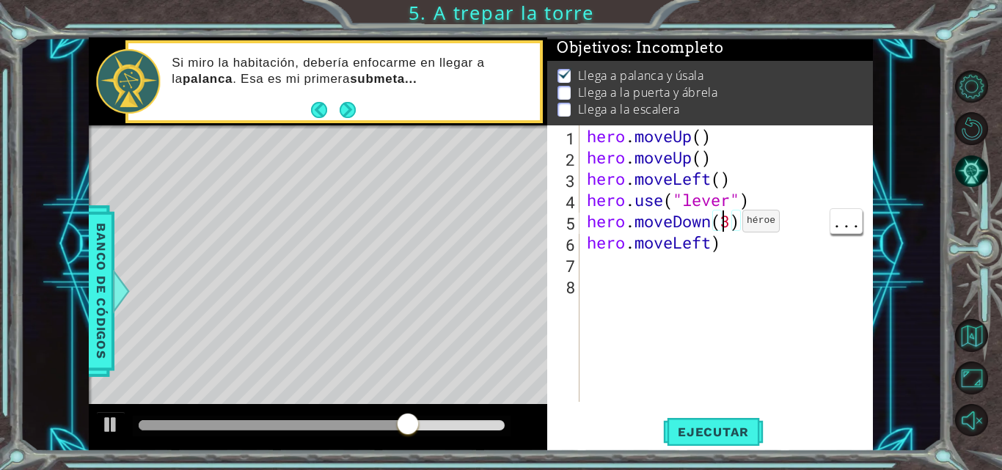
click at [725, 217] on div "hero . moveUp ( ) hero . moveUp ( ) hero . moveLeft ( ) hero . use ( "lever" ) …" at bounding box center [730, 284] width 293 height 319
click at [728, 222] on div "hero . moveUp ( ) hero . moveUp ( ) hero . moveLeft ( ) hero . use ( "lever" ) …" at bounding box center [730, 284] width 293 height 319
click at [733, 242] on div "hero . moveUp ( ) hero . moveUp ( ) hero . moveLeft ( ) hero . use ( "lever" ) …" at bounding box center [730, 284] width 293 height 319
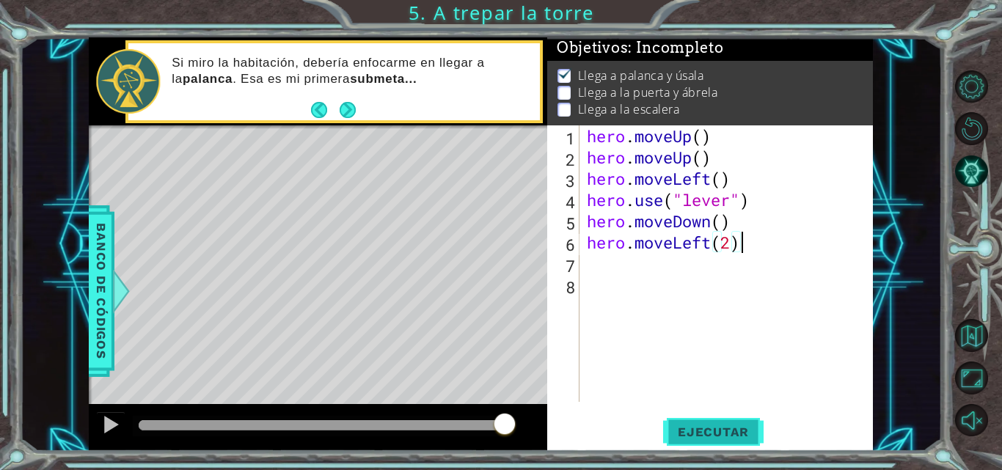
click at [678, 442] on button "Ejecutar" at bounding box center [713, 432] width 100 height 32
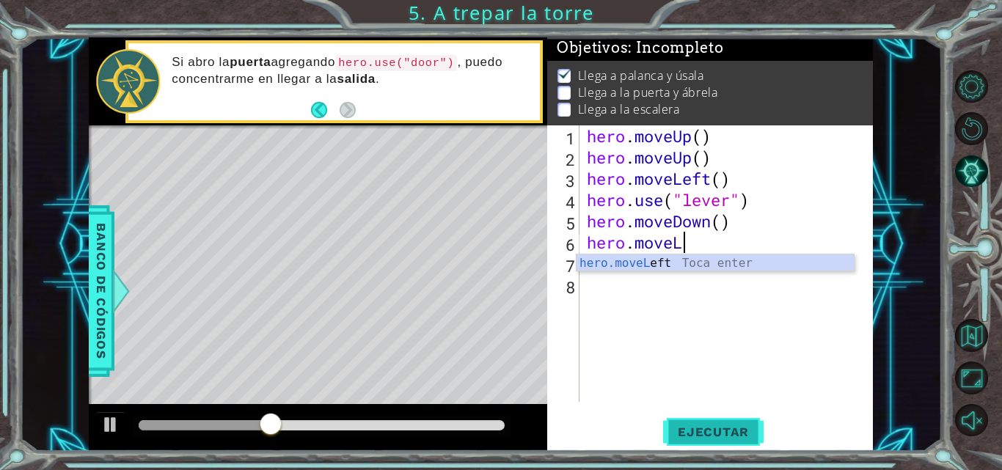
type textarea "hero.move"
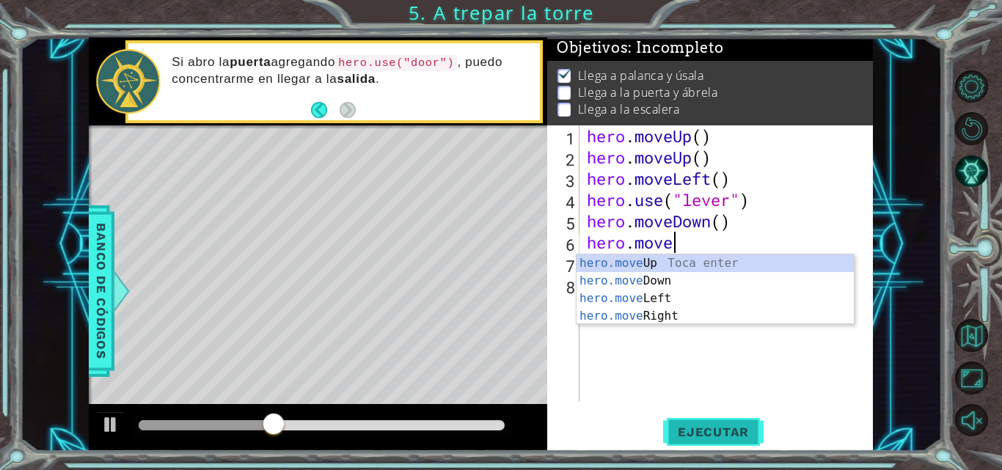
scroll to position [0, 3]
click at [618, 317] on div "hero.move Up Toca enter hero.move Down Toca enter hero.move Left Toca enter her…" at bounding box center [714, 308] width 277 height 106
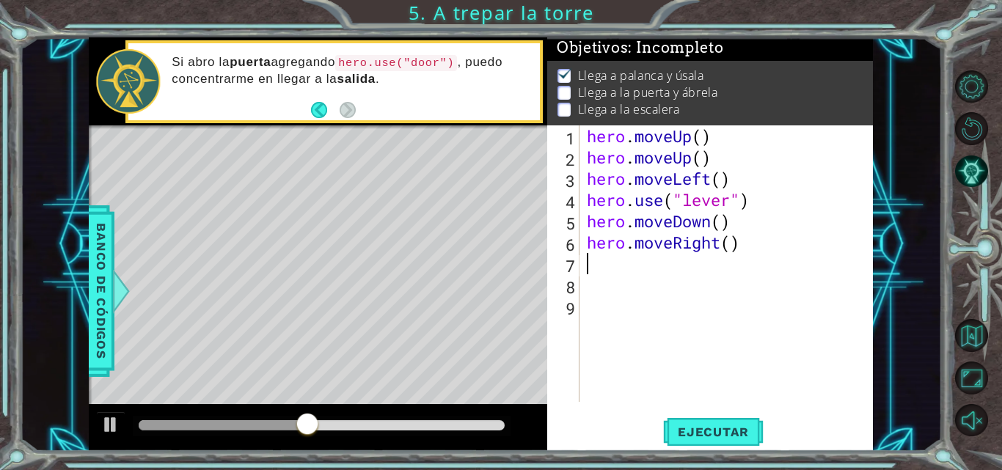
click at [730, 241] on div "hero . moveUp ( ) hero . moveUp ( ) hero . moveLeft ( ) hero . use ( "lever" ) …" at bounding box center [730, 284] width 293 height 319
click at [731, 249] on div "hero . moveUp ( ) hero . moveUp ( ) hero . moveLeft ( ) hero . use ( "lever" ) …" at bounding box center [730, 284] width 293 height 319
click at [696, 428] on span "Ejecutar" at bounding box center [713, 432] width 100 height 15
type textarea "hero.moveRight(2)"
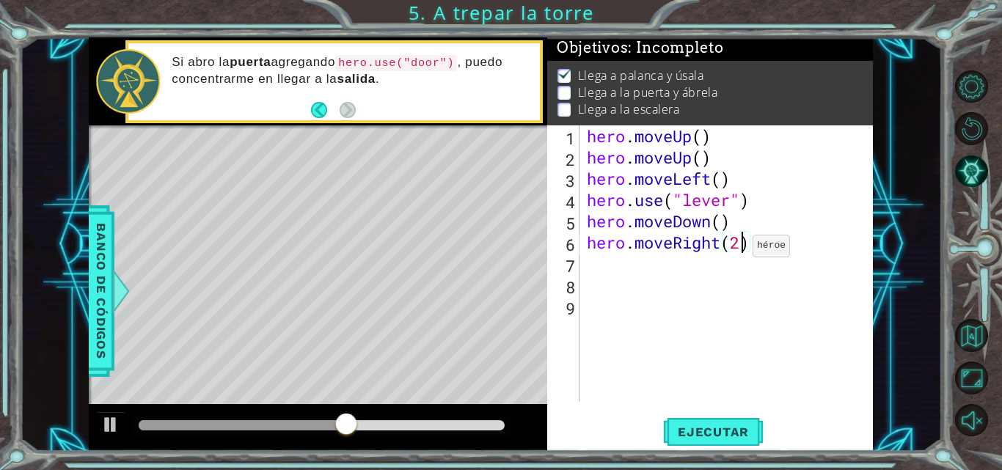
click at [589, 268] on div "hero . moveUp ( ) hero . moveUp ( ) hero . moveLeft ( ) hero . use ( "lever" ) …" at bounding box center [730, 284] width 293 height 319
type textarea "h"
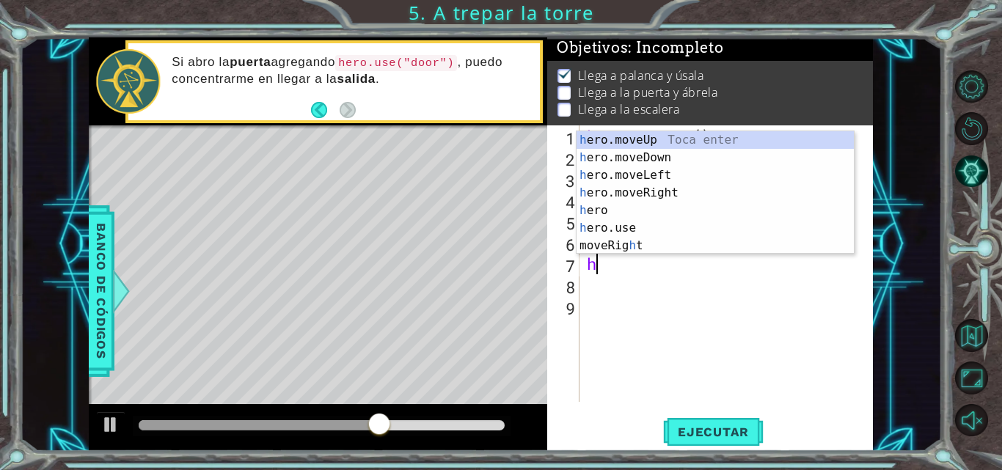
click at [606, 153] on div "h ero.moveUp Toca enter h ero.moveDown Toca enter h ero.moveLeft Toca enter h e…" at bounding box center [714, 210] width 277 height 158
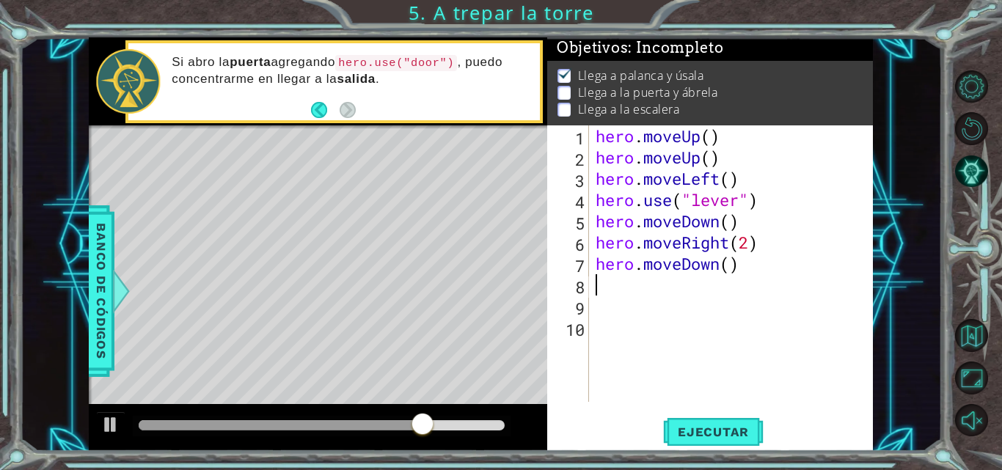
click at [715, 268] on div "hero . moveUp ( ) hero . moveUp ( ) hero . moveLeft ( ) hero . use ( "lever" ) …" at bounding box center [735, 284] width 285 height 319
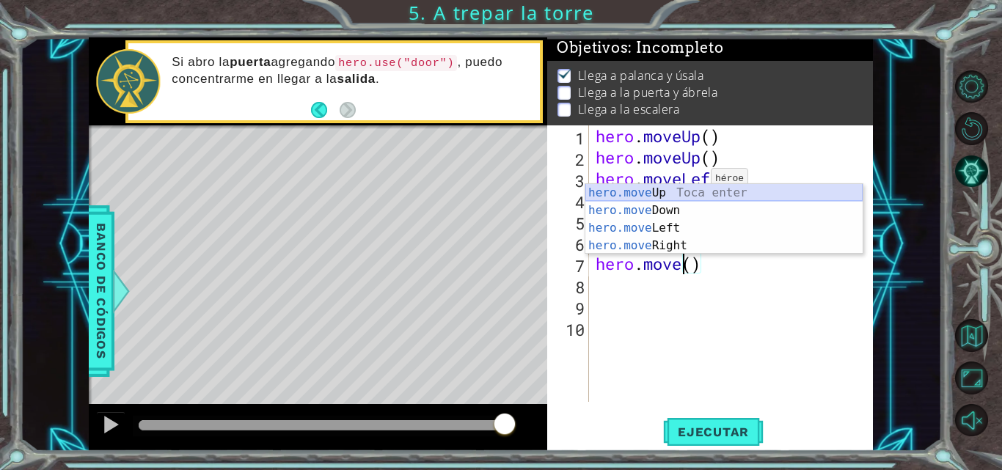
click at [683, 190] on div "hero.move Up Toca enter hero.move Down Toca enter hero.move Left Toca enter her…" at bounding box center [723, 237] width 277 height 106
type textarea "hero.moveUp"
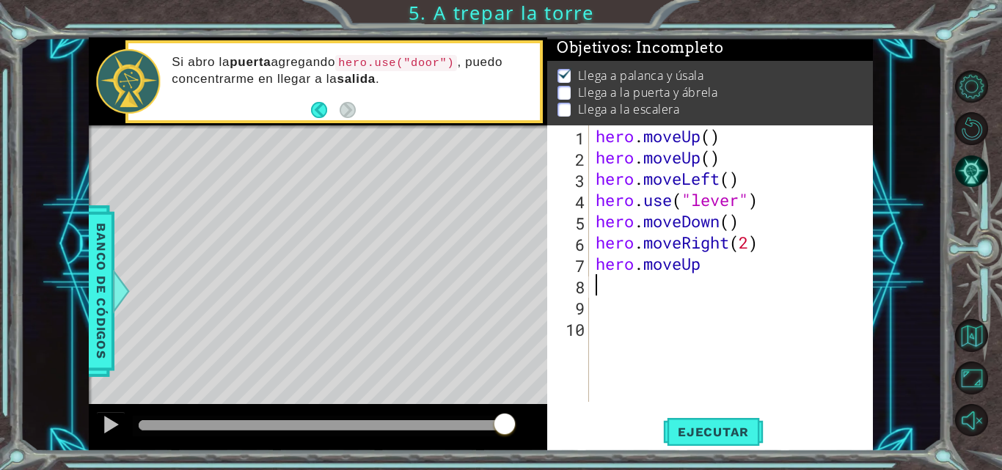
click at [604, 287] on div "hero . moveUp ( ) hero . moveUp ( ) hero . moveLeft ( ) hero . use ( "lever" ) …" at bounding box center [735, 284] width 285 height 319
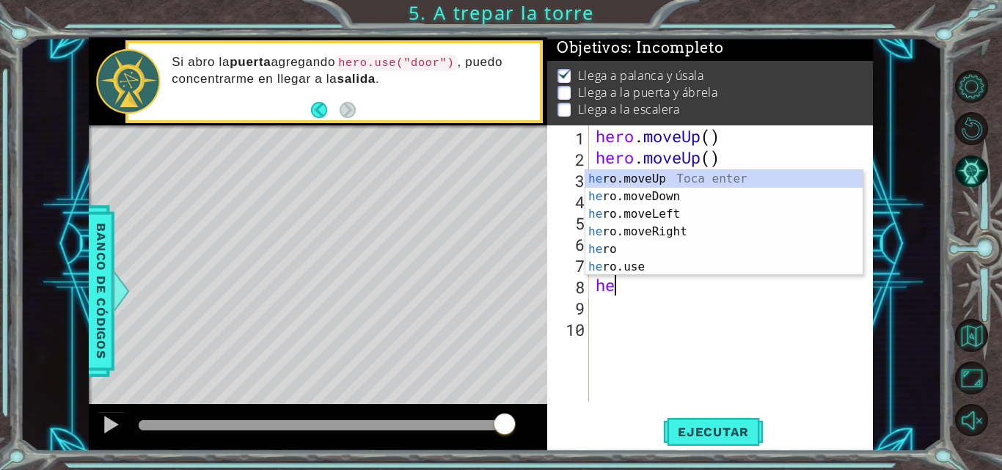
type textarea "her"
click at [651, 233] on div "her o.moveUp Toca enter her o.moveDown Toca enter her o.moveLeft [PERSON_NAME] …" at bounding box center [723, 240] width 277 height 141
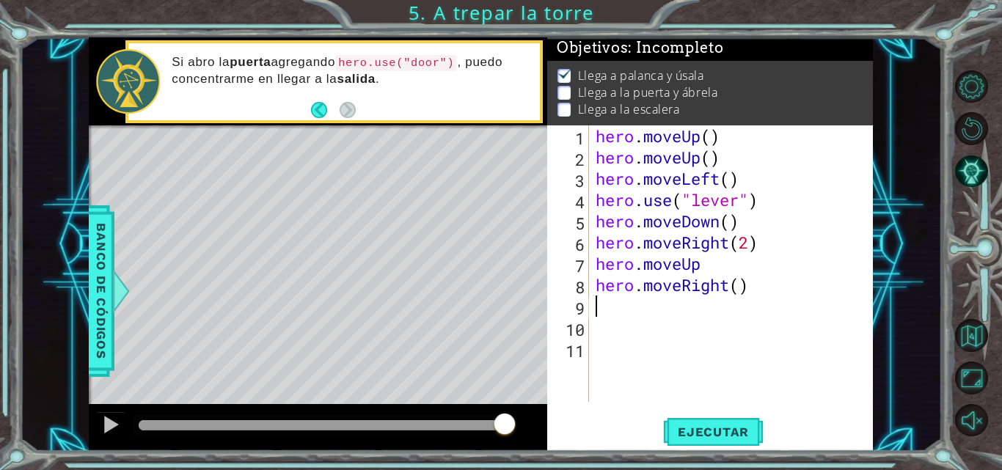
scroll to position [0, 0]
click at [721, 437] on span "Ejecutar" at bounding box center [713, 432] width 100 height 15
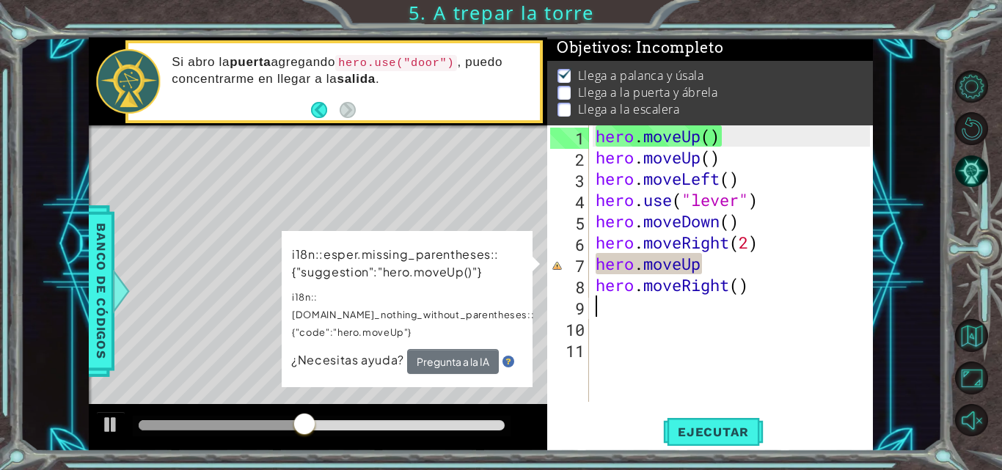
click at [731, 255] on div "hero . moveUp ( ) hero . moveUp ( ) hero . moveLeft ( ) hero . use ( "lever" ) …" at bounding box center [735, 284] width 285 height 319
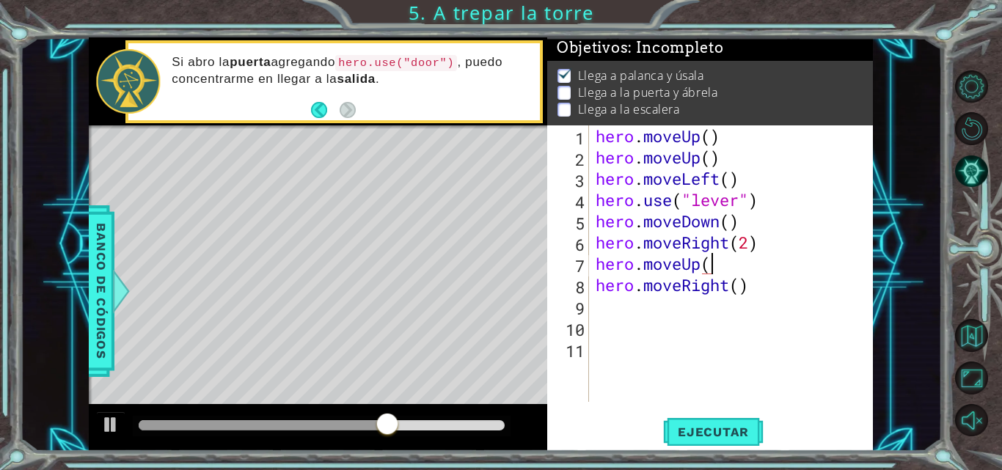
scroll to position [0, 5]
click at [707, 259] on div "hero . moveUp ( ) hero . moveUp ( ) hero . moveLeft ( ) hero . use ( "lever" ) …" at bounding box center [735, 284] width 285 height 319
click at [711, 264] on div "hero . moveUp ( ) hero . moveUp ( ) hero . moveLeft ( ) hero . use ( "lever" ) …" at bounding box center [735, 284] width 285 height 319
click at [715, 439] on span "Ejecutar" at bounding box center [713, 432] width 100 height 15
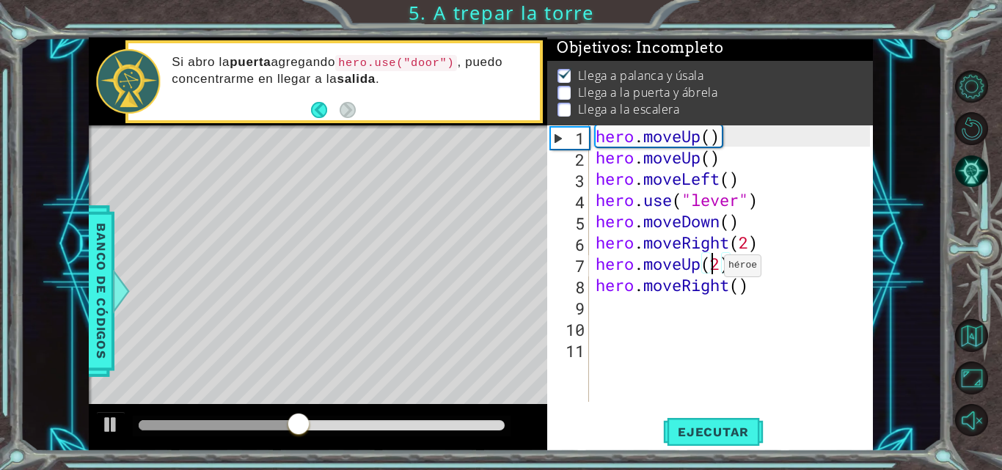
click at [711, 269] on div "hero . moveUp ( ) hero . moveUp ( ) hero . moveLeft ( ) hero . use ( "lever" ) …" at bounding box center [735, 284] width 285 height 319
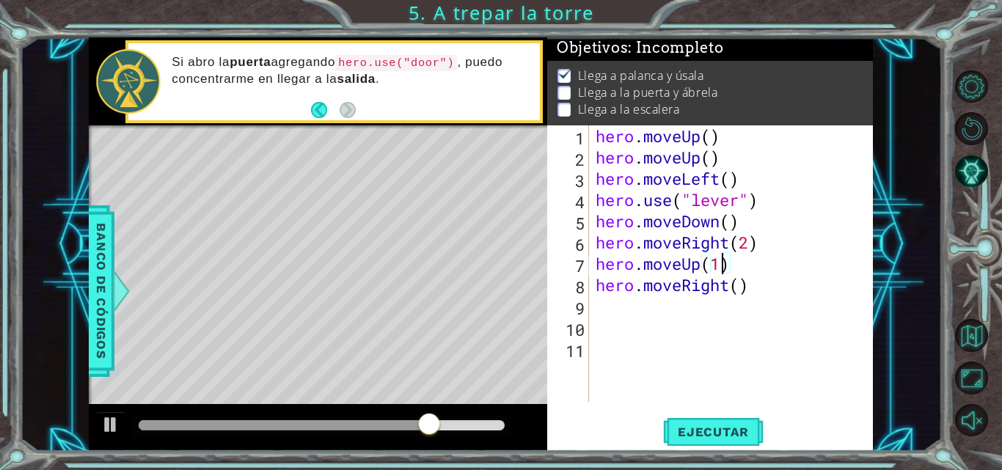
type textarea "hero.moveUp(1)"
click at [697, 423] on button "Ejecutar" at bounding box center [713, 432] width 100 height 32
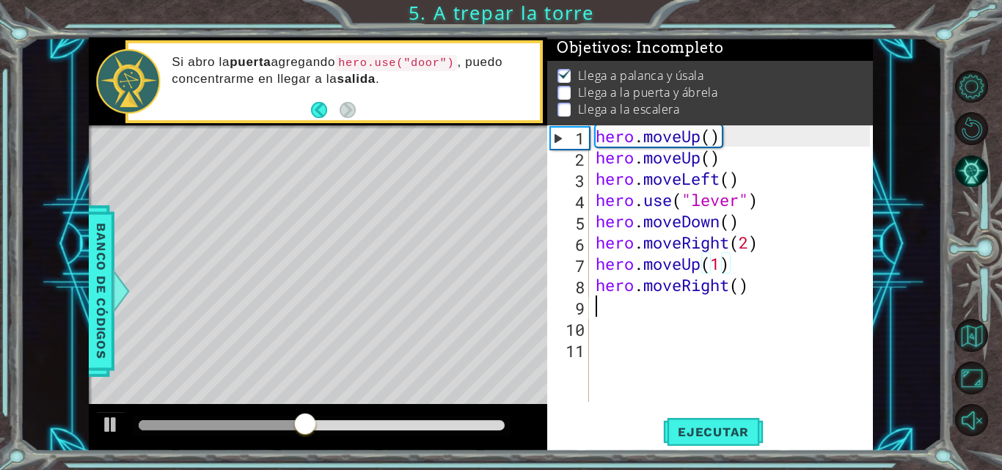
click at [596, 307] on div "hero . moveUp ( ) hero . moveUp ( ) hero . moveLeft ( ) hero . use ( "lever" ) …" at bounding box center [735, 284] width 285 height 319
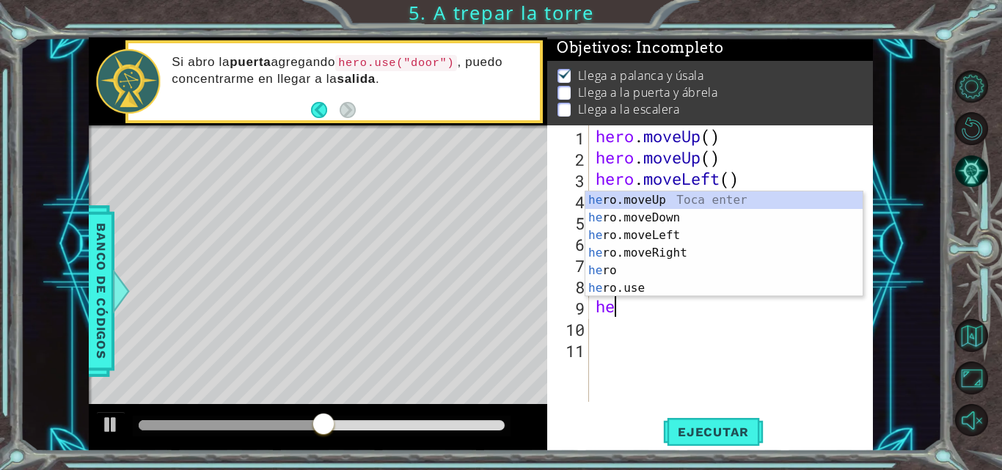
scroll to position [0, 1]
click at [612, 293] on div "her o.moveUp Toca enter her o.moveDown Toca enter her o.moveLeft [PERSON_NAME] …" at bounding box center [723, 261] width 277 height 141
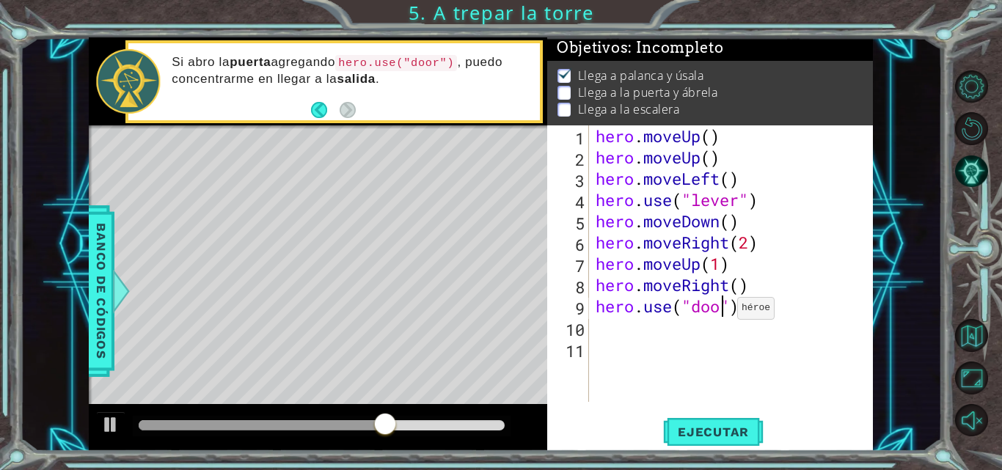
scroll to position [0, 7]
type textarea "hero.use("door")"
click at [698, 425] on span "Ejecutar" at bounding box center [713, 432] width 100 height 15
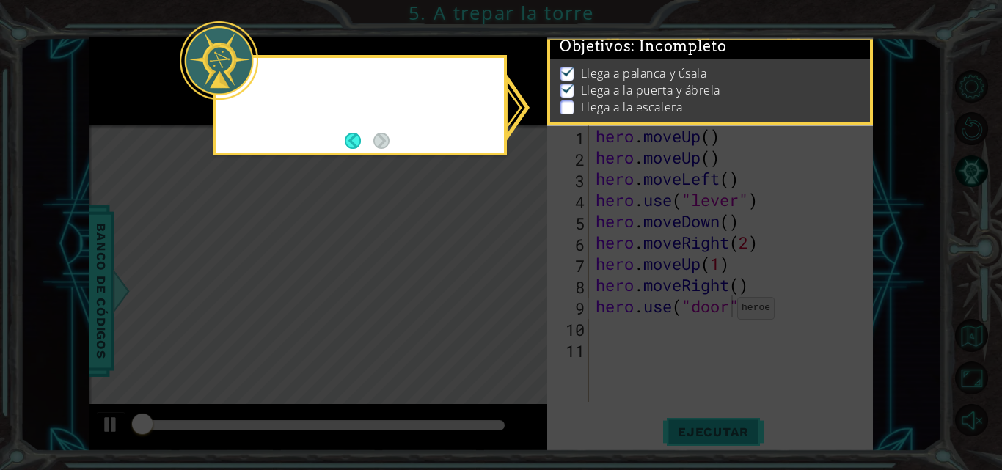
scroll to position [11, 0]
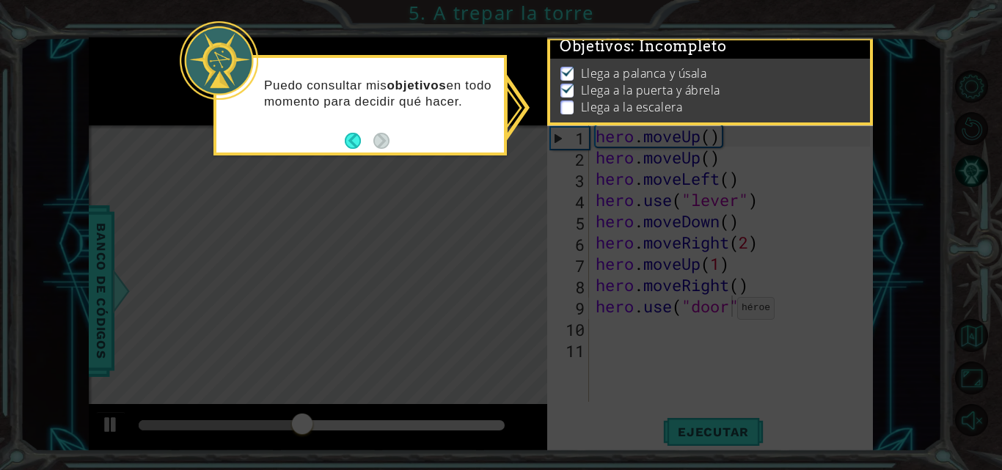
click at [625, 328] on icon at bounding box center [501, 235] width 1002 height 470
click at [357, 137] on button "Back" at bounding box center [359, 141] width 29 height 16
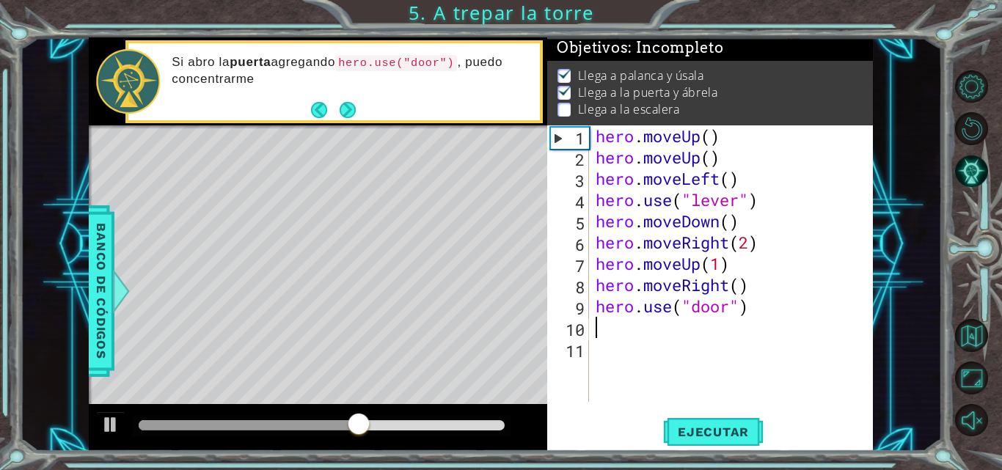
click at [601, 326] on div "hero . moveUp ( ) hero . moveUp ( ) hero . moveLeft ( ) hero . use ( "lever" ) …" at bounding box center [735, 284] width 285 height 319
type textarea "he"
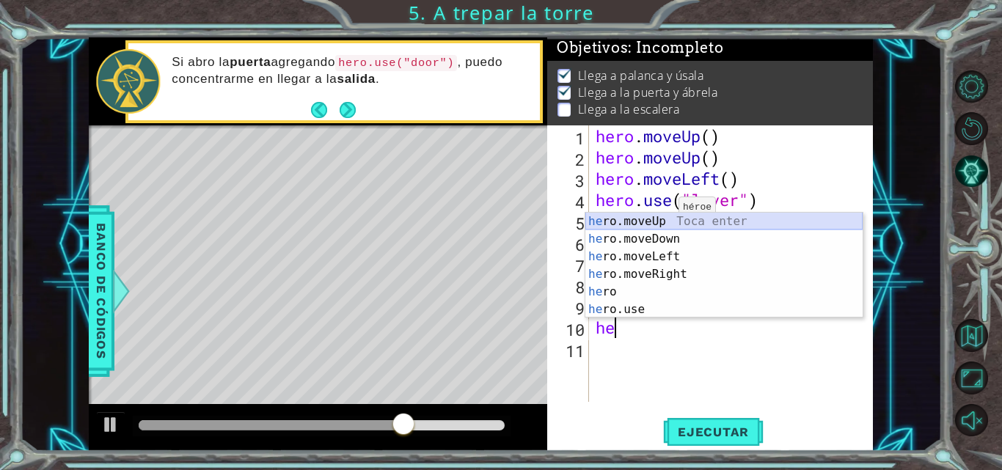
click at [665, 221] on div "he ro.moveUp Toca enter he ro.moveDown Toca enter he ro.moveLeft Toca enter he …" at bounding box center [723, 283] width 277 height 141
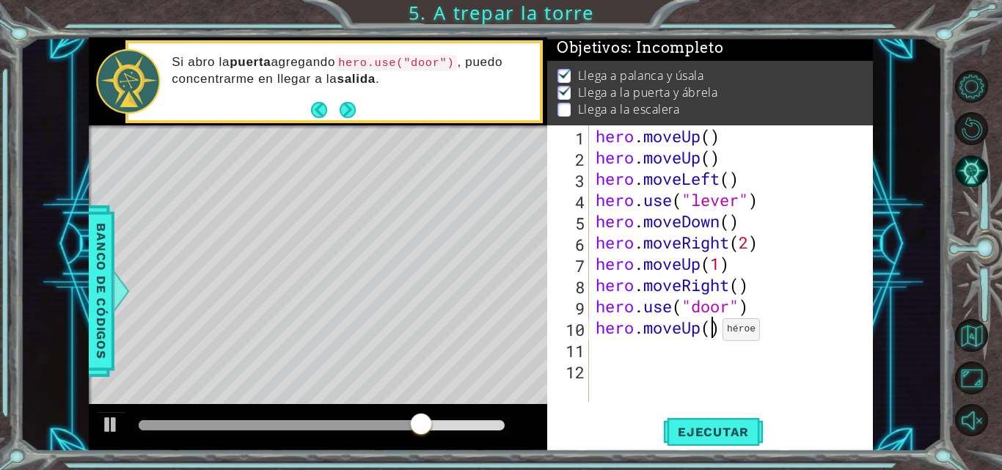
click at [709, 333] on div "hero . moveUp ( ) hero . moveUp ( ) hero . moveLeft ( ) hero . use ( "lever" ) …" at bounding box center [735, 284] width 285 height 319
type textarea "hero.moveUp(2)"
click at [611, 346] on div "hero . moveUp ( ) hero . moveUp ( ) hero . moveLeft ( ) hero . use ( "lever" ) …" at bounding box center [735, 284] width 285 height 319
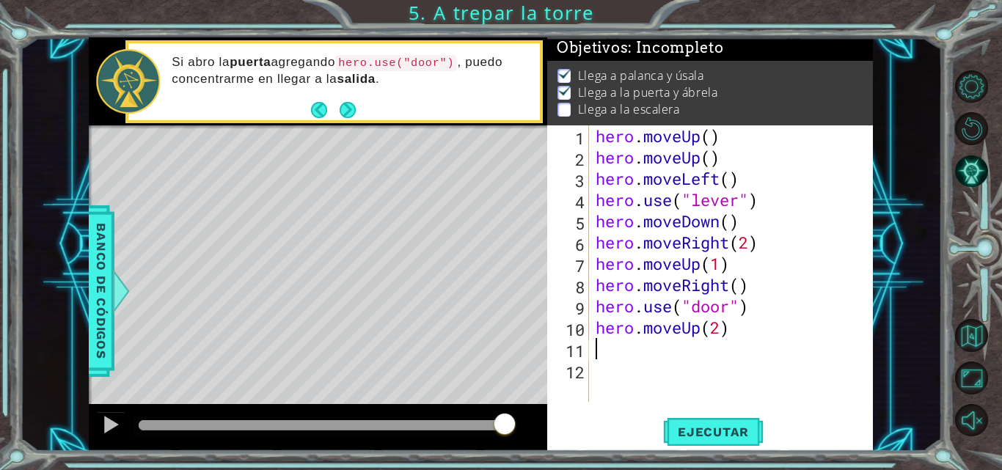
type textarea "h"
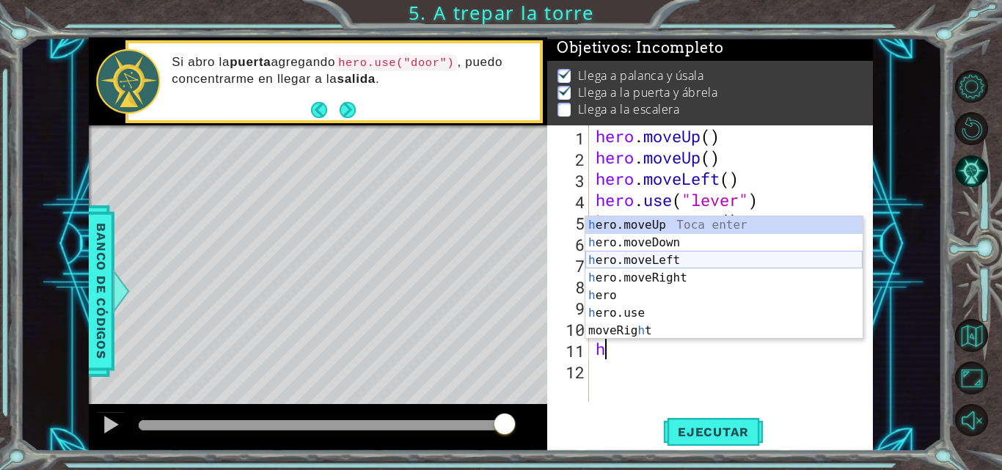
click at [651, 264] on div "h ero.moveUp Toca enter h ero.moveDown Toca enter h ero.moveLeft Toca enter h e…" at bounding box center [723, 295] width 277 height 158
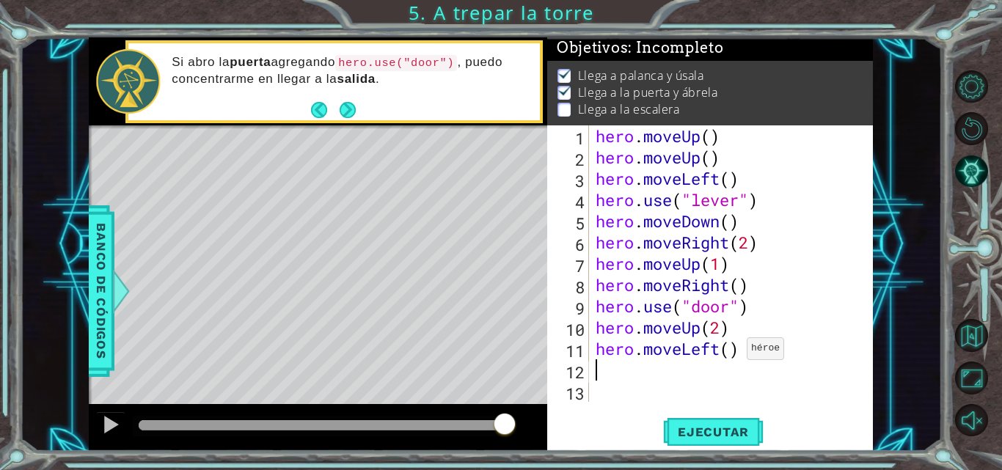
click at [733, 352] on div "hero . moveUp ( ) hero . moveUp ( ) hero . moveLeft ( ) hero . use ( "lever" ) …" at bounding box center [735, 284] width 285 height 319
type textarea "hero.moveLeft(4)"
click at [705, 430] on span "Ejecutar" at bounding box center [713, 432] width 100 height 15
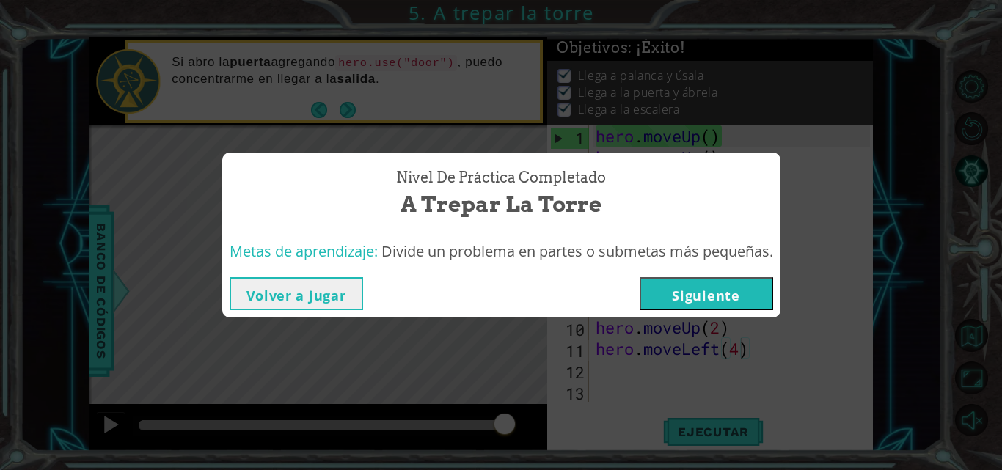
click at [717, 301] on button "Siguiente" at bounding box center [706, 293] width 133 height 33
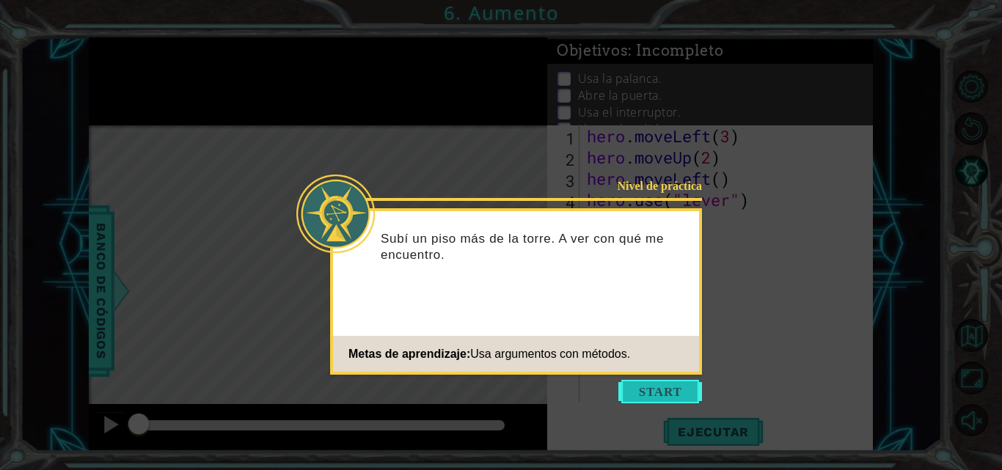
click at [643, 380] on button "Start" at bounding box center [660, 391] width 84 height 23
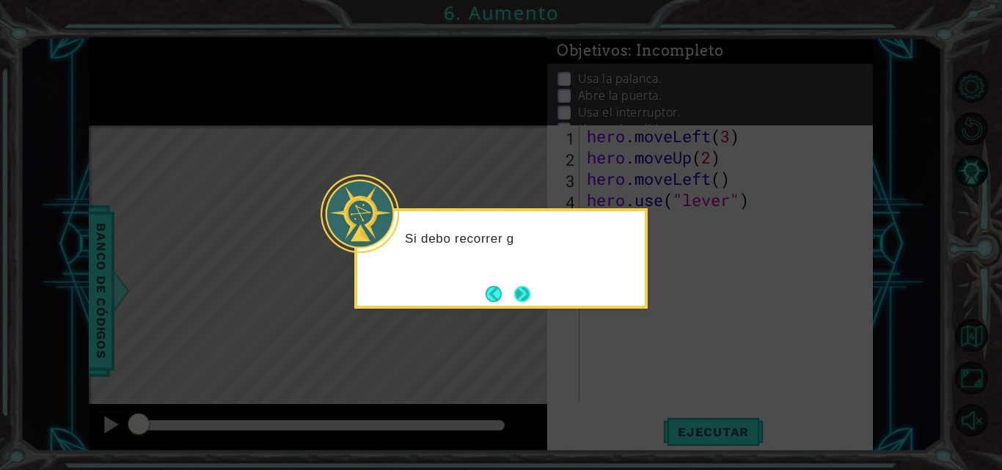
click at [528, 290] on button "Next" at bounding box center [522, 294] width 16 height 16
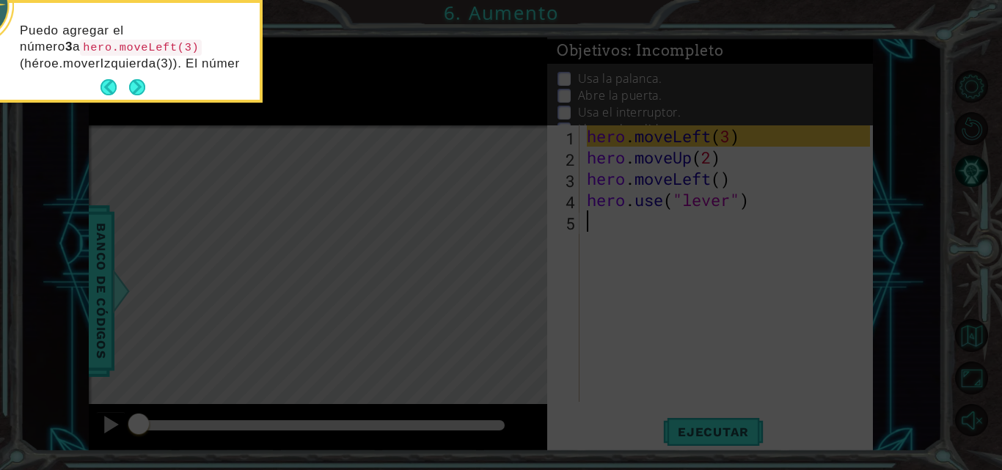
click at [129, 72] on p "Puedo agregar el número 3 a hero.moveLeft(3) (héroe.moverIzquierda(3)). El númer" at bounding box center [135, 47] width 230 height 49
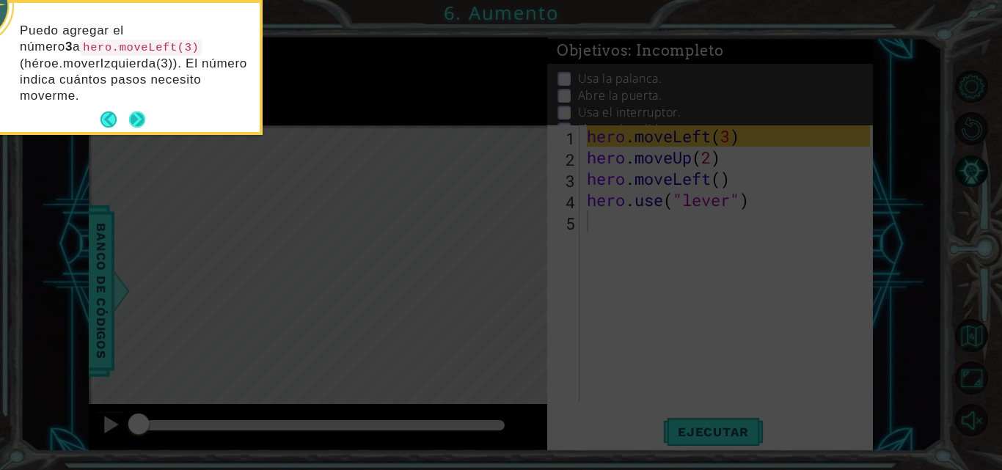
click at [139, 111] on button "Next" at bounding box center [137, 119] width 16 height 16
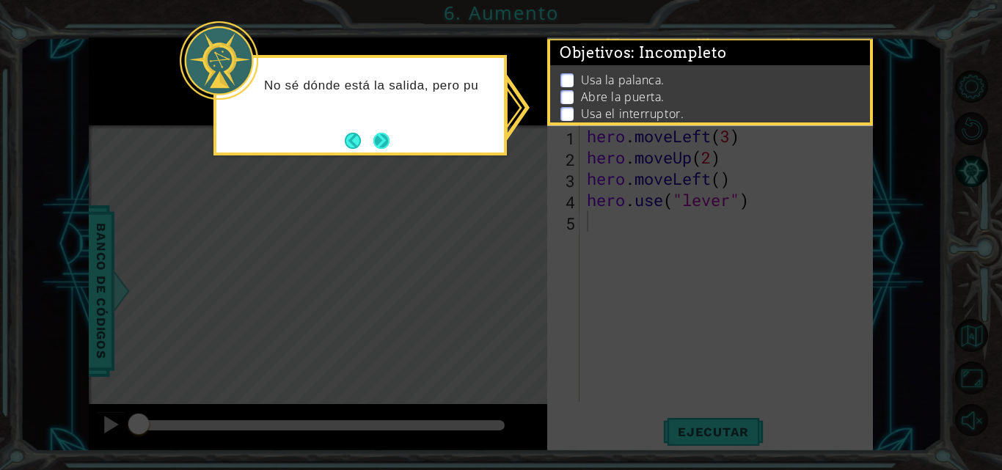
click at [386, 136] on button "Next" at bounding box center [381, 141] width 16 height 16
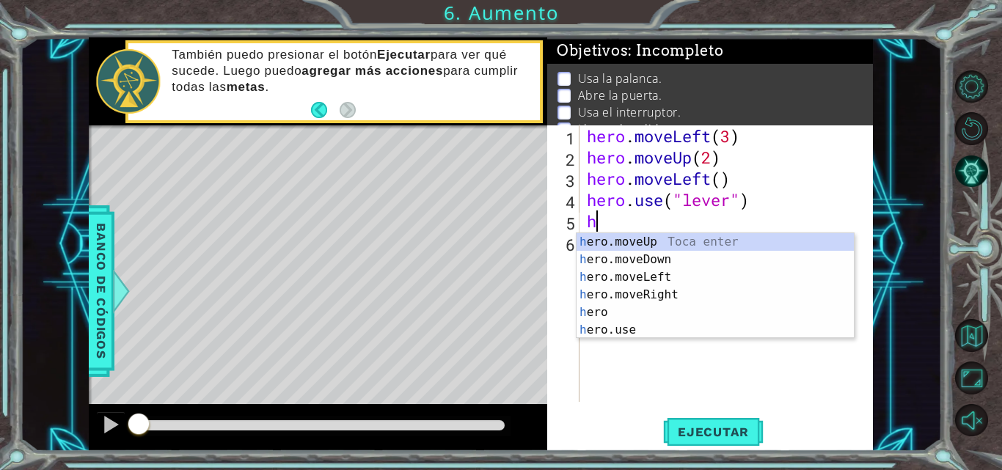
click at [626, 241] on div "h ero.moveUp Toca enter h ero.moveDown Toca enter h ero.moveLeft Toca enter h e…" at bounding box center [714, 303] width 277 height 141
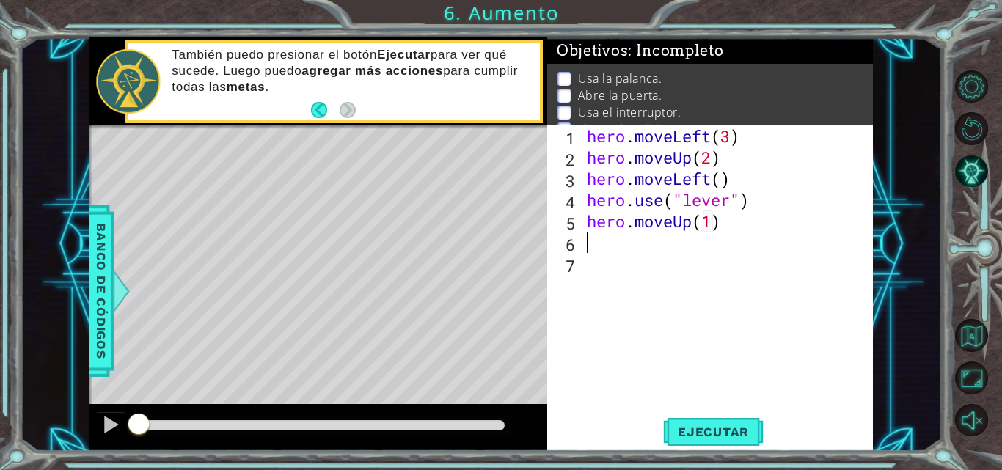
click at [699, 225] on div "hero . moveLeft ( 3 ) hero . moveUp ( 2 ) hero . moveLeft ( ) hero . use ( "lev…" at bounding box center [730, 284] width 293 height 319
type textarea "hero.moveUp(4)"
click at [608, 252] on div "hero . moveLeft ( 3 ) hero . moveUp ( 2 ) hero . moveLeft ( ) hero . use ( "lev…" at bounding box center [730, 284] width 293 height 319
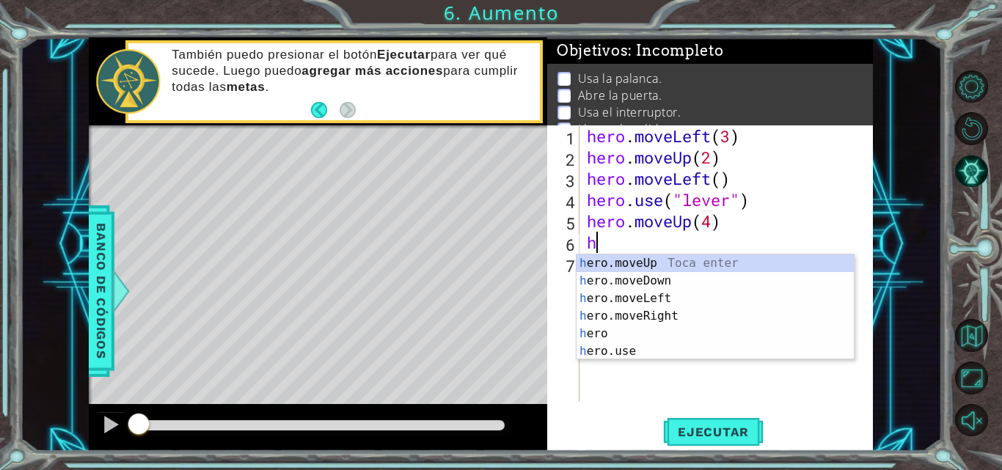
click at [624, 304] on div "h ero.moveUp Toca enter h ero.moveDown Toca enter h ero.moveLeft Toca enter h e…" at bounding box center [714, 325] width 277 height 141
type textarea "hero.moveLeft(1)"
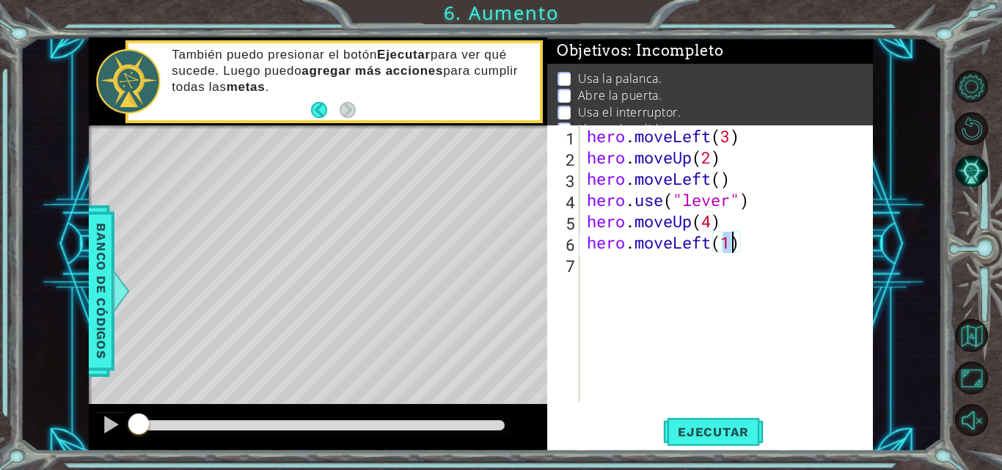
click at [589, 262] on div "hero . moveLeft ( 3 ) hero . moveUp ( 2 ) hero . moveLeft ( ) hero . use ( "lev…" at bounding box center [730, 284] width 293 height 319
click at [684, 436] on span "Ejecutar" at bounding box center [713, 432] width 100 height 15
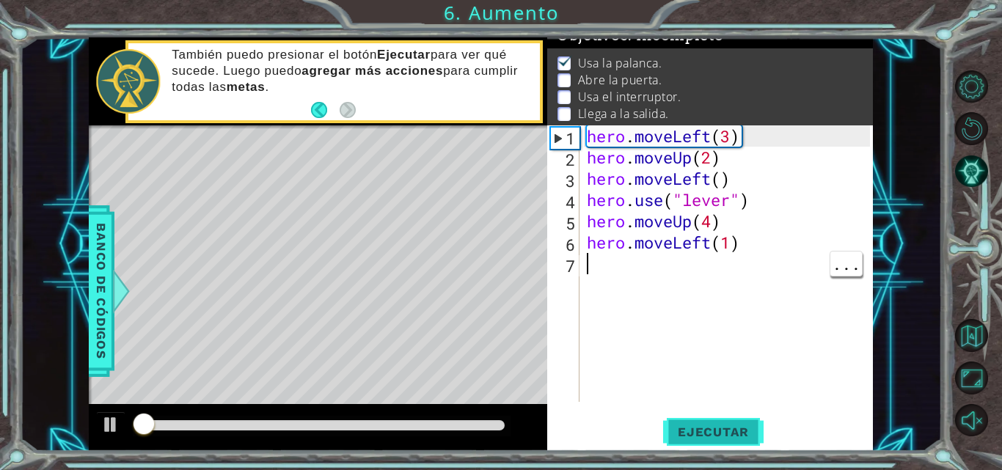
scroll to position [19, 0]
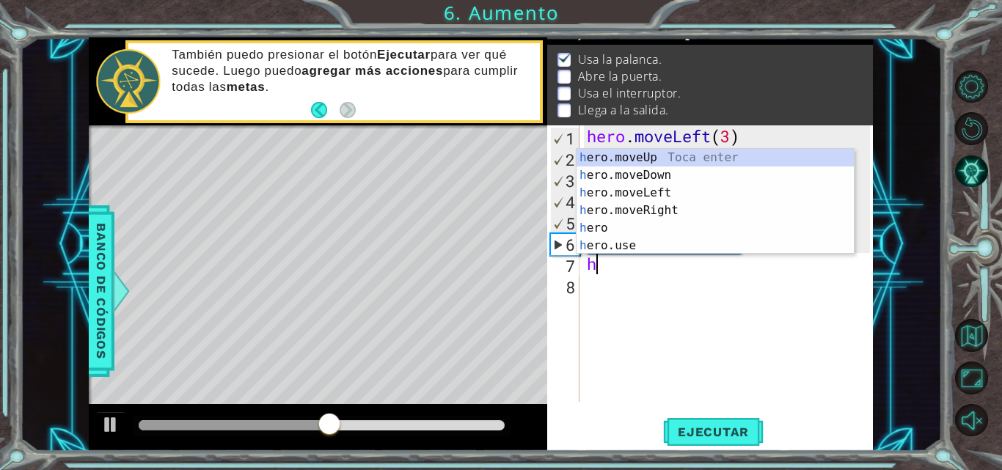
click at [614, 241] on div "h ero.moveUp Toca enter h ero.moveDown Toca enter h ero.moveLeft Toca enter h e…" at bounding box center [714, 219] width 277 height 141
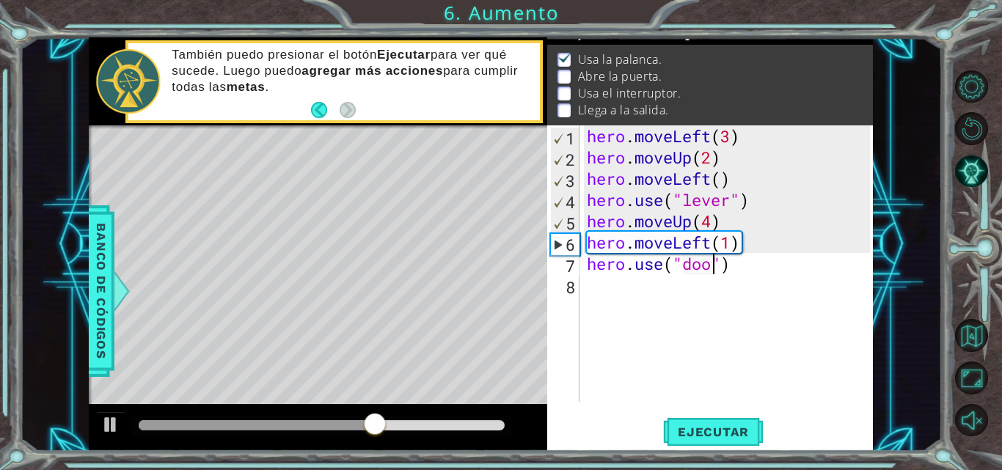
type textarea "hero.use("door")"
click at [711, 426] on span "Ejecutar" at bounding box center [713, 432] width 100 height 15
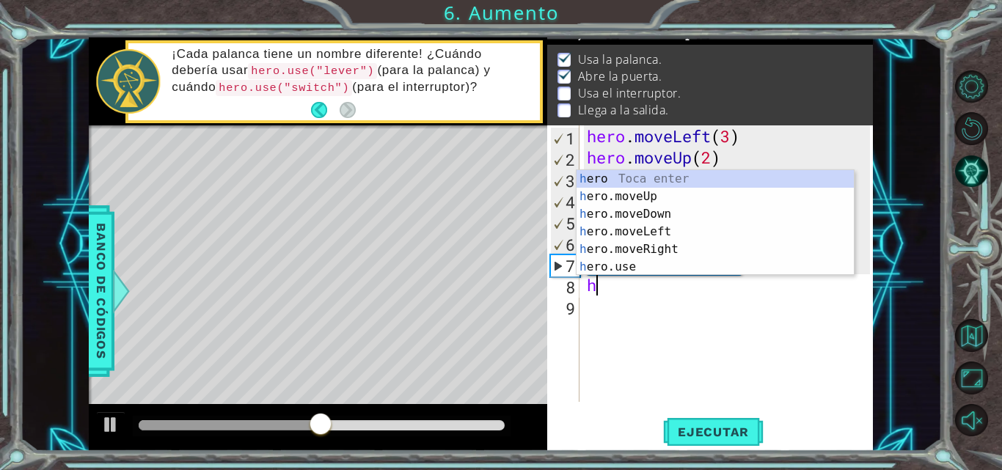
click at [612, 191] on div "h ero Toca enter h ero.moveUp Toca enter h ero.moveDown Toca enter h ero.moveLe…" at bounding box center [714, 240] width 277 height 141
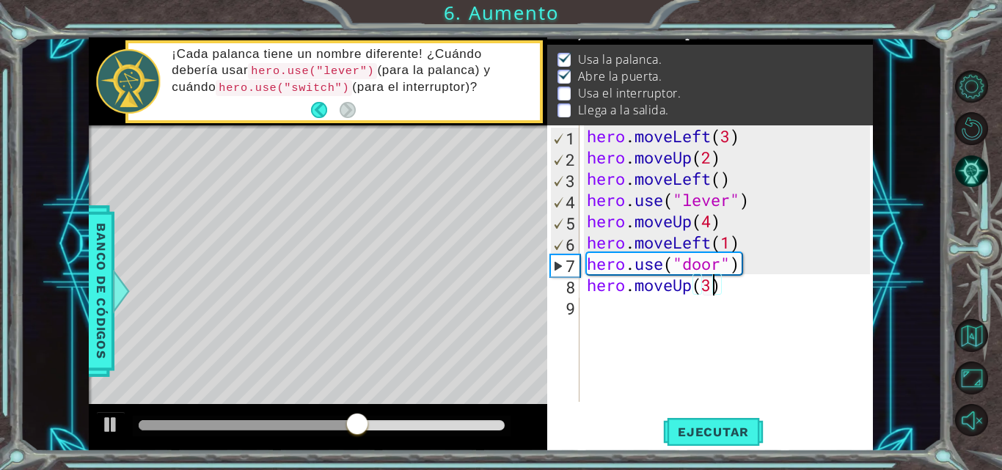
scroll to position [0, 5]
type textarea "hero.moveUp(2)"
click at [705, 418] on button "Ejecutar" at bounding box center [713, 432] width 100 height 32
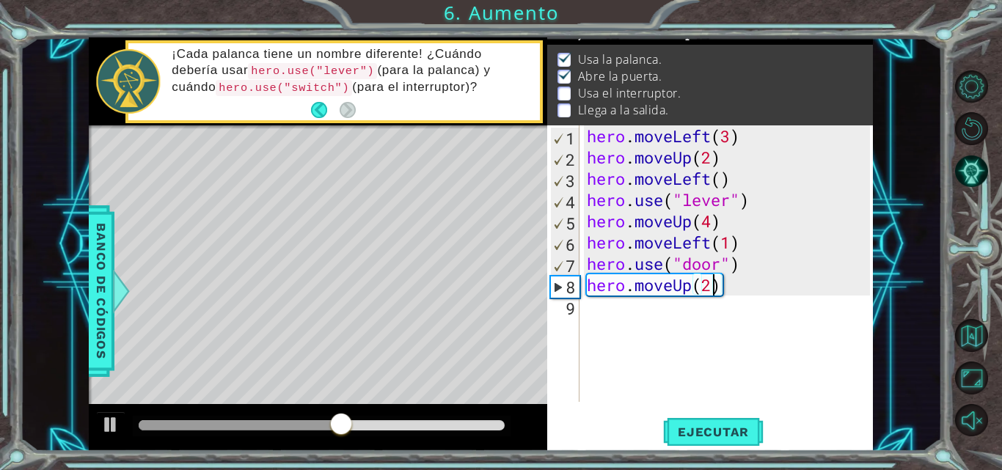
click at [615, 307] on div "hero . moveLeft ( 3 ) hero . moveUp ( 2 ) hero . moveLeft ( ) hero . use ( "lev…" at bounding box center [730, 284] width 293 height 319
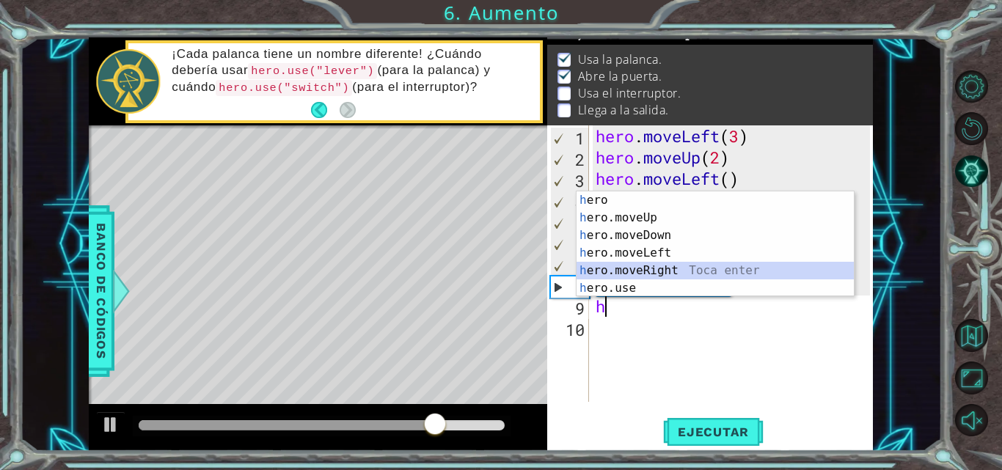
click at [741, 269] on div "h ero Toca enter h ero.moveUp Toca enter h ero.moveDown Toca enter h ero.moveLe…" at bounding box center [714, 261] width 277 height 141
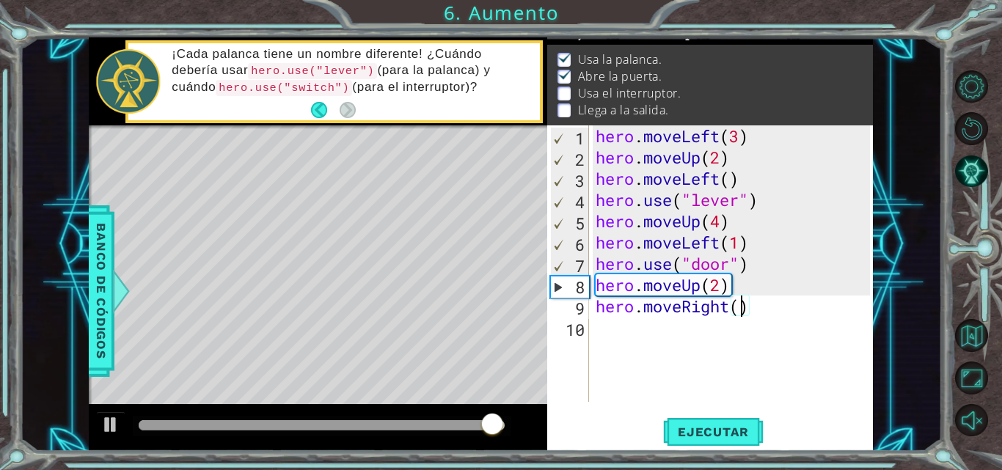
scroll to position [0, 7]
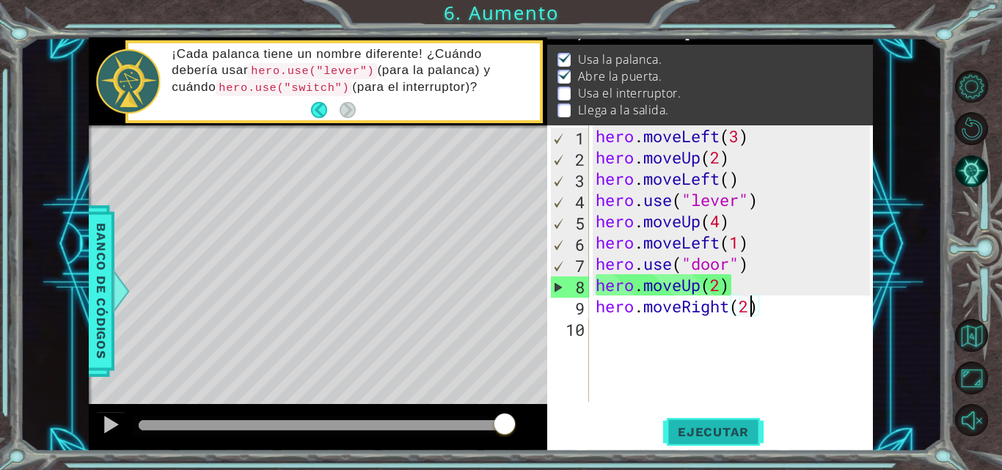
type textarea "hero.moveRight(2)"
click at [715, 440] on button "Ejecutar" at bounding box center [713, 432] width 100 height 32
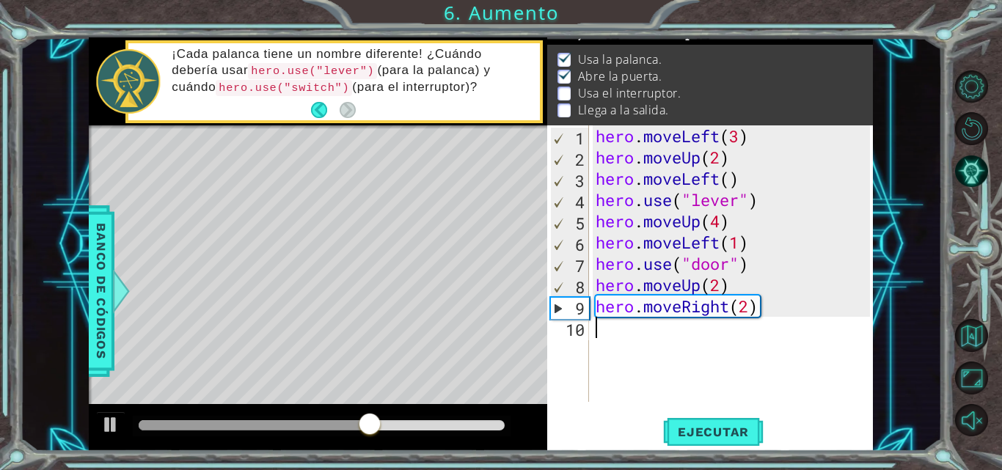
click at [600, 326] on div "hero . moveLeft ( 3 ) hero . moveUp ( 2 ) hero . moveLeft ( ) hero . use ( "lev…" at bounding box center [735, 284] width 285 height 319
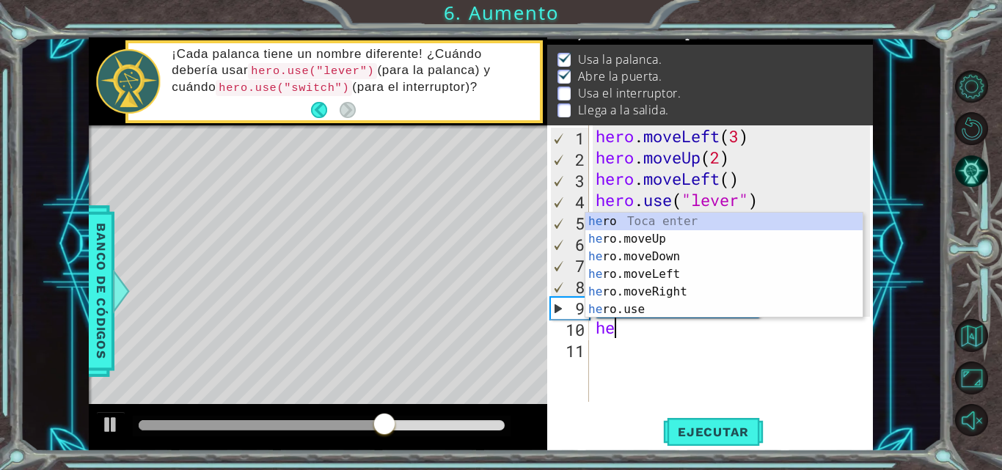
scroll to position [0, 1]
click at [654, 304] on div "her o Toca enter her o.moveUp Toca enter her o.moveDown Toca enter her o.moveLe…" at bounding box center [723, 283] width 277 height 141
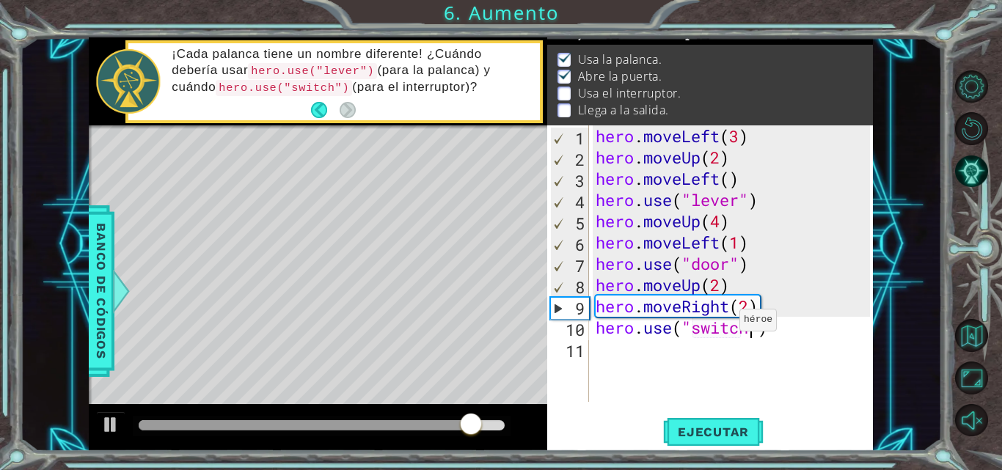
scroll to position [0, 7]
type textarea "hero.use("switch")"
click at [717, 429] on span "Ejecutar" at bounding box center [713, 432] width 100 height 15
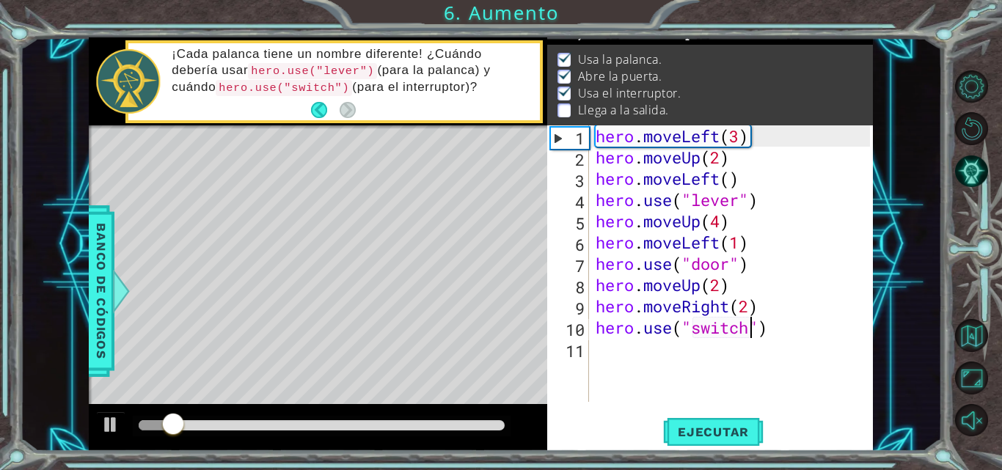
click at [642, 364] on div "hero . moveLeft ( 3 ) hero . moveUp ( 2 ) hero . moveLeft ( ) hero . use ( "lev…" at bounding box center [735, 284] width 285 height 319
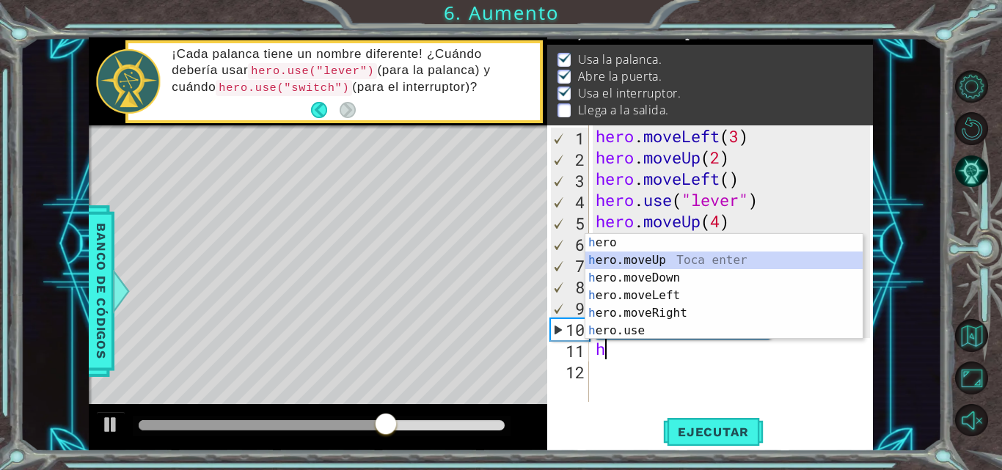
click at [643, 254] on div "h ero Toca enter h ero.moveUp Toca enter h ero.moveDown Toca enter h ero.moveLe…" at bounding box center [723, 304] width 277 height 141
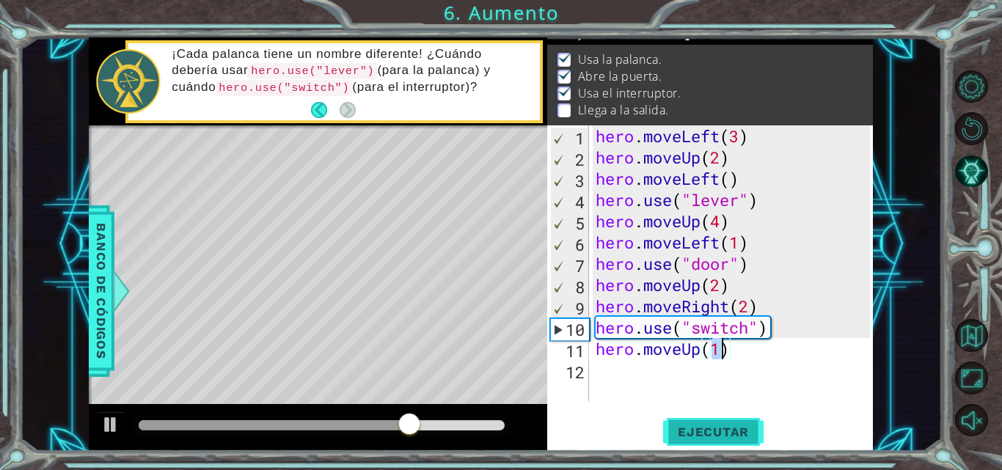
type textarea "hero.moveUp(1)"
click at [684, 428] on span "Ejecutar" at bounding box center [713, 432] width 100 height 15
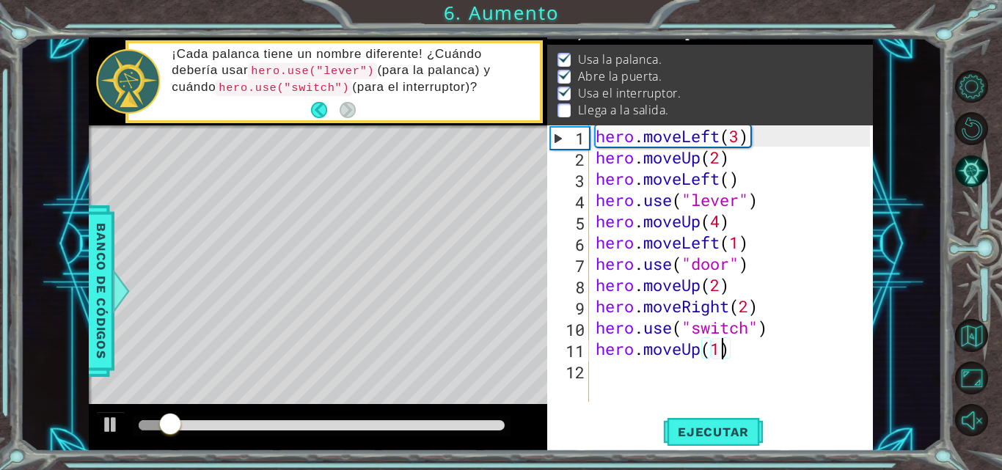
click at [607, 377] on div "hero . moveLeft ( 3 ) hero . moveUp ( 2 ) hero . moveLeft ( ) hero . use ( "lev…" at bounding box center [735, 284] width 285 height 319
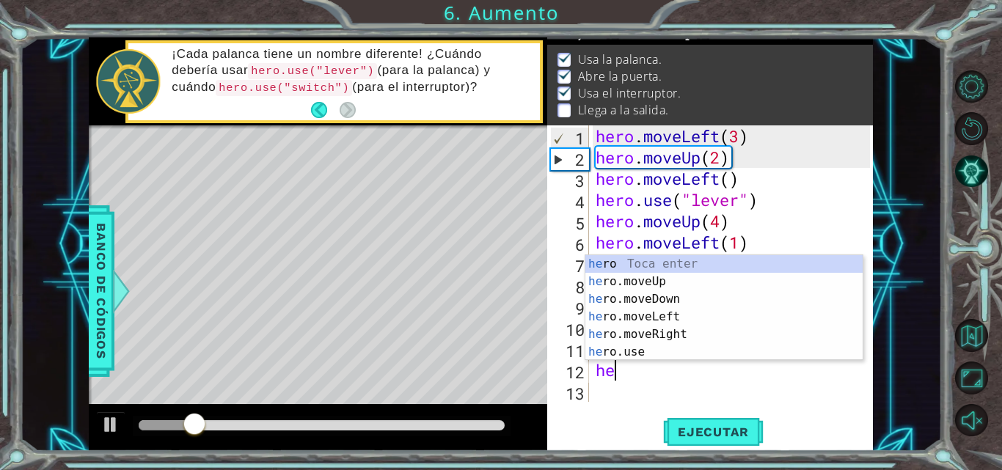
scroll to position [0, 1]
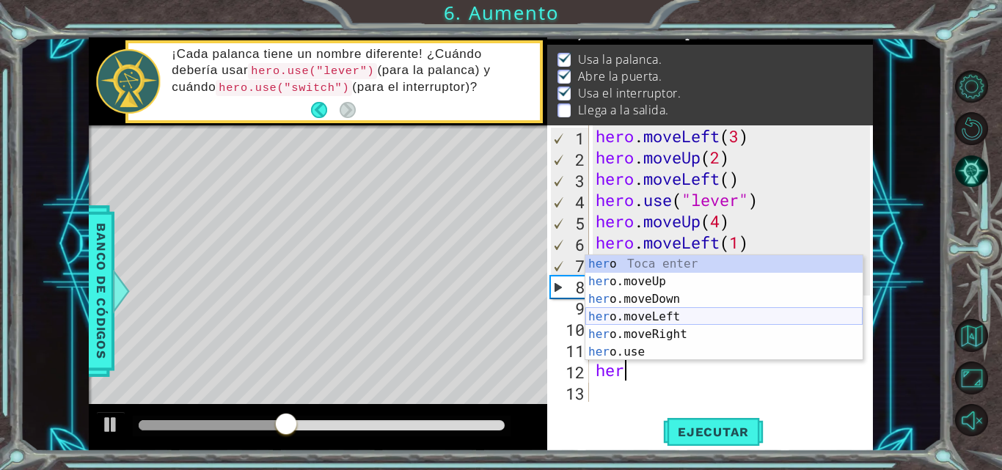
click at [670, 318] on div "her o Toca enter her o.moveUp Toca enter her o.moveDown Toca enter her o.moveLe…" at bounding box center [723, 325] width 277 height 141
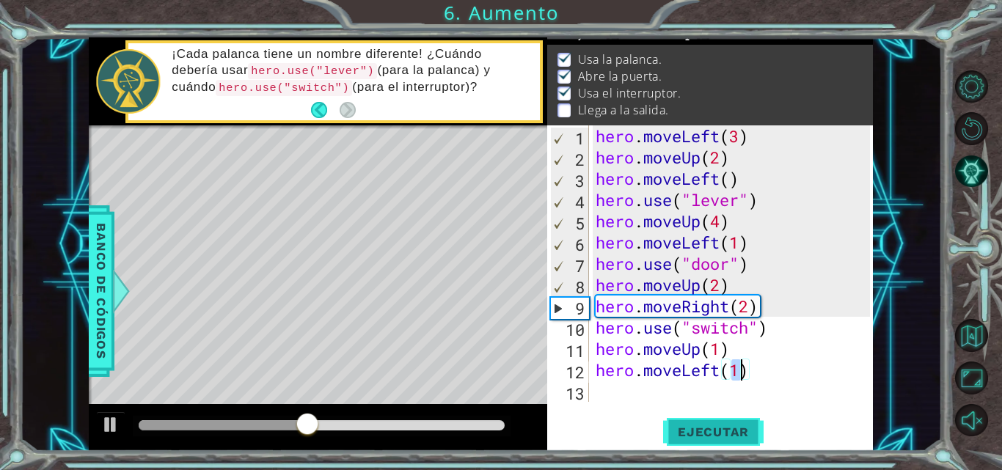
click at [728, 420] on button "Ejecutar" at bounding box center [713, 432] width 100 height 32
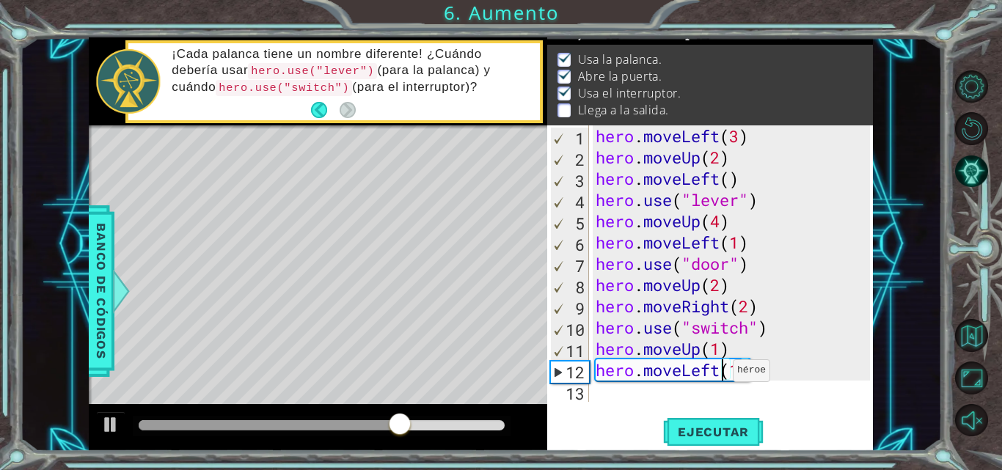
click at [720, 374] on div "hero . moveLeft ( 3 ) hero . moveUp ( 2 ) hero . moveLeft ( ) hero . use ( "lev…" at bounding box center [735, 284] width 285 height 319
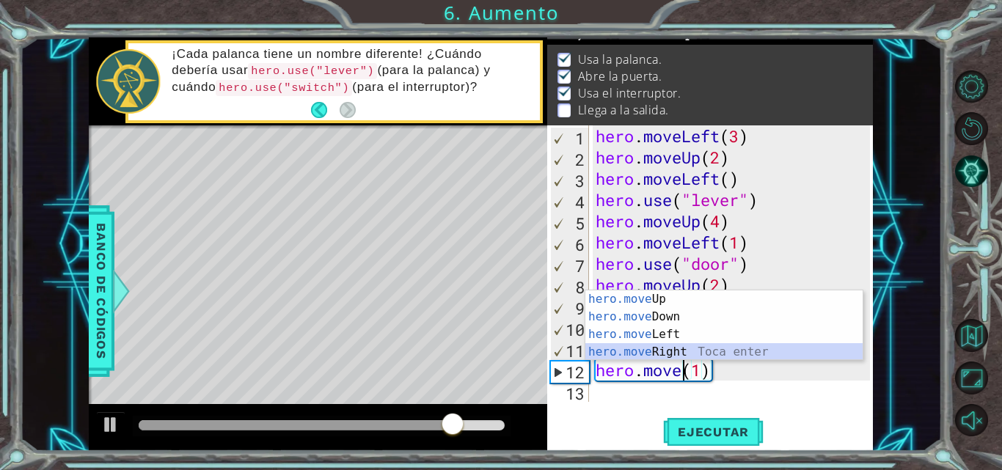
click at [692, 345] on div "hero.move Up Toca enter hero.move Down Toca enter hero.move Left Toca enter her…" at bounding box center [723, 343] width 277 height 106
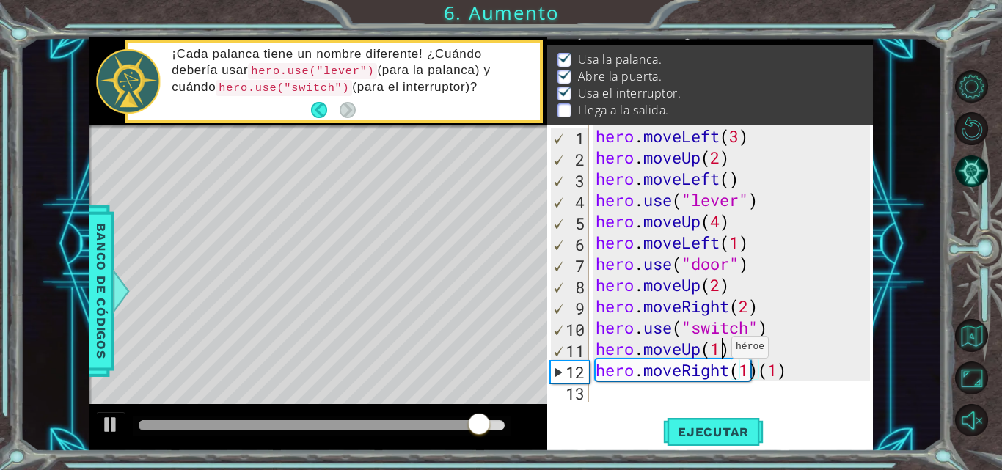
click at [718, 351] on div "hero . moveLeft ( 3 ) hero . moveUp ( 2 ) hero . moveLeft ( ) hero . use ( "lev…" at bounding box center [735, 284] width 285 height 319
type textarea "hero.moveUp()"
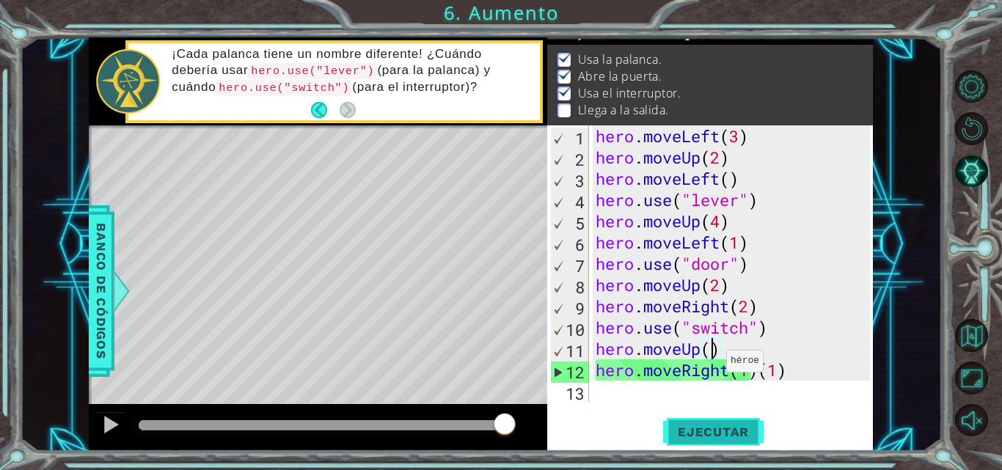
click at [688, 433] on span "Ejecutar" at bounding box center [713, 432] width 100 height 15
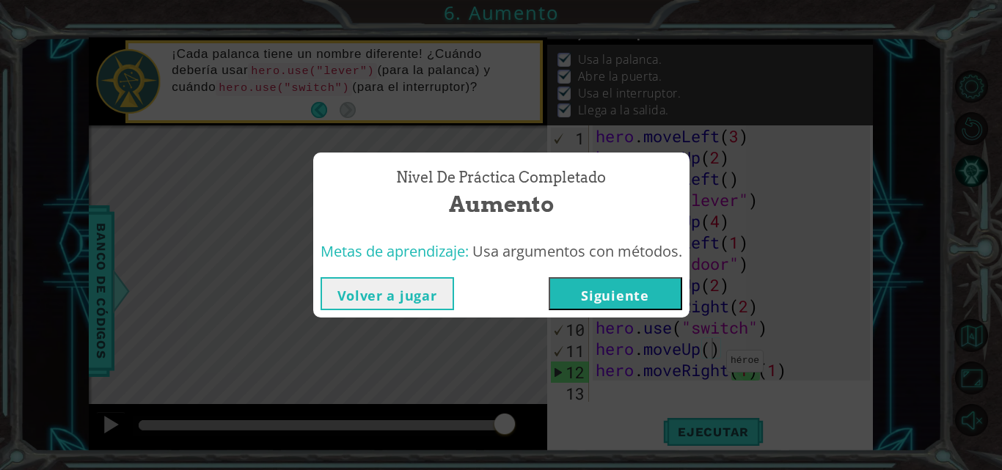
click at [635, 296] on button "Siguiente" at bounding box center [615, 293] width 133 height 33
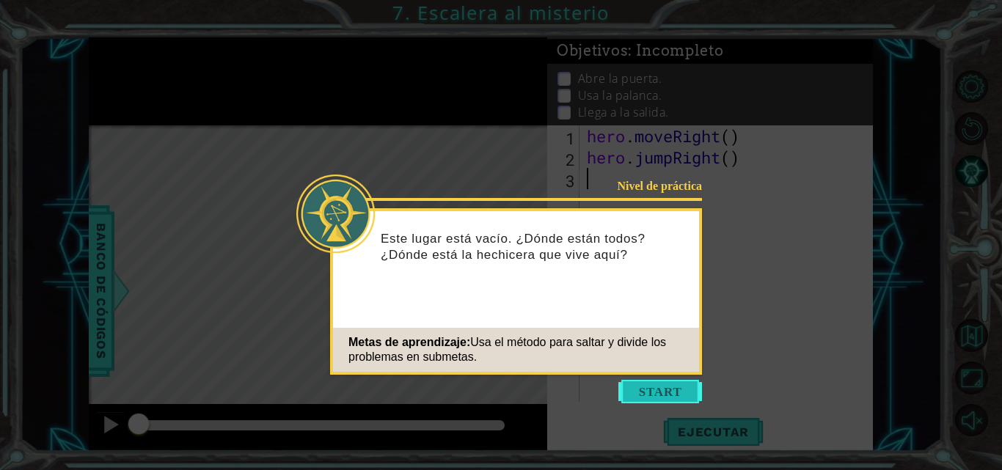
click at [670, 384] on button "Start" at bounding box center [660, 391] width 84 height 23
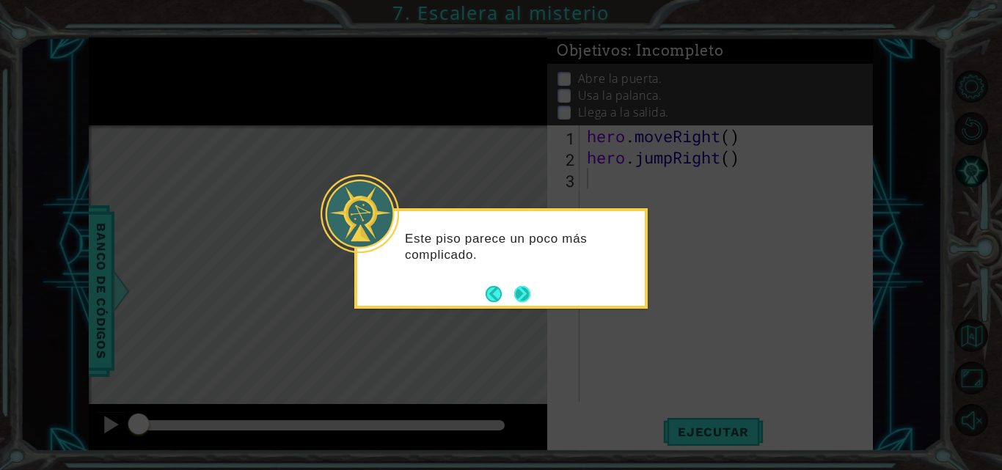
click at [528, 286] on button "Next" at bounding box center [522, 294] width 16 height 16
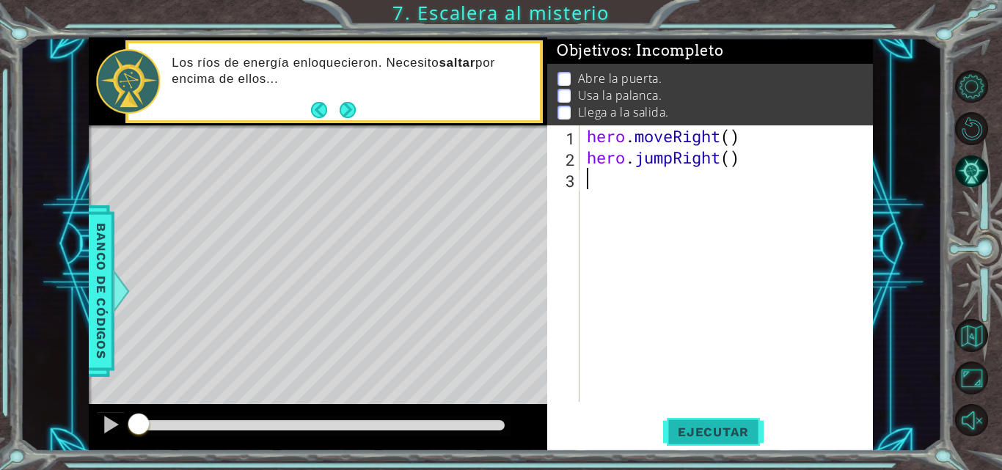
click at [709, 423] on button "Ejecutar" at bounding box center [713, 432] width 100 height 32
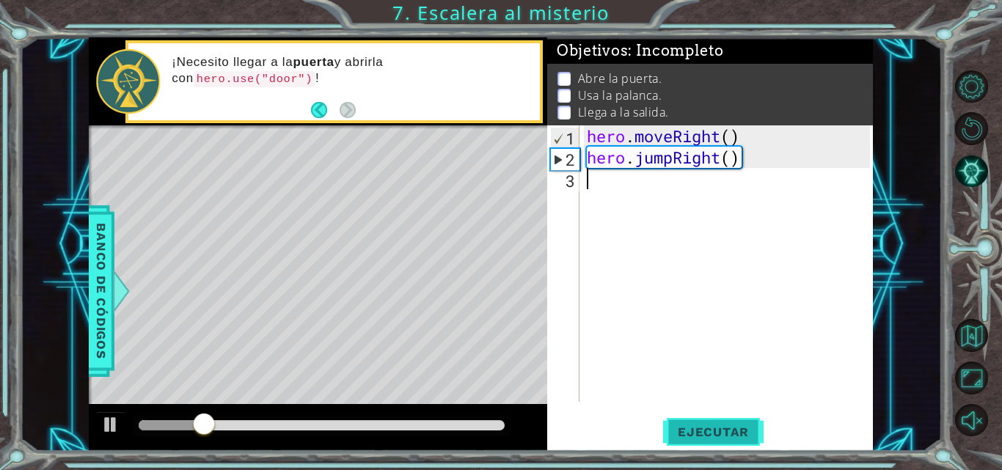
type textarea "h"
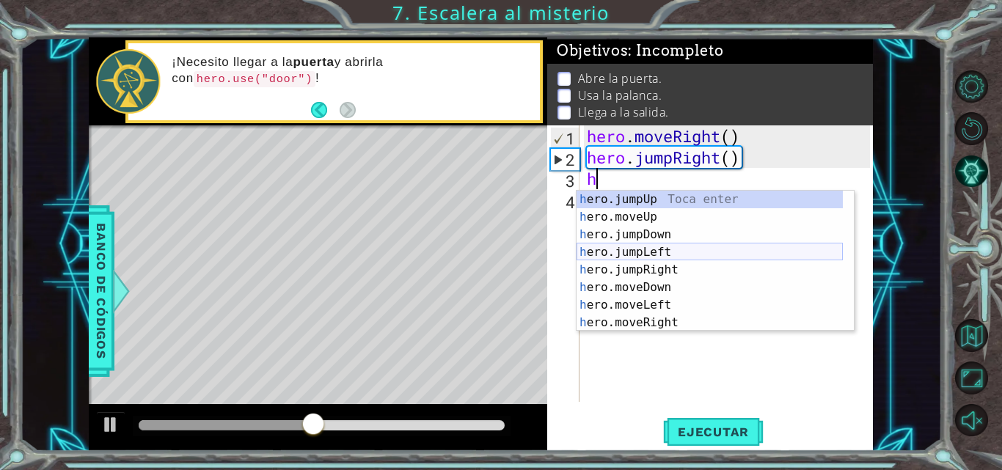
click at [680, 256] on div "h ero.jumpUp Toca enter h ero.moveUp Toca enter h ero.jumpDown Toca enter h ero…" at bounding box center [709, 279] width 266 height 176
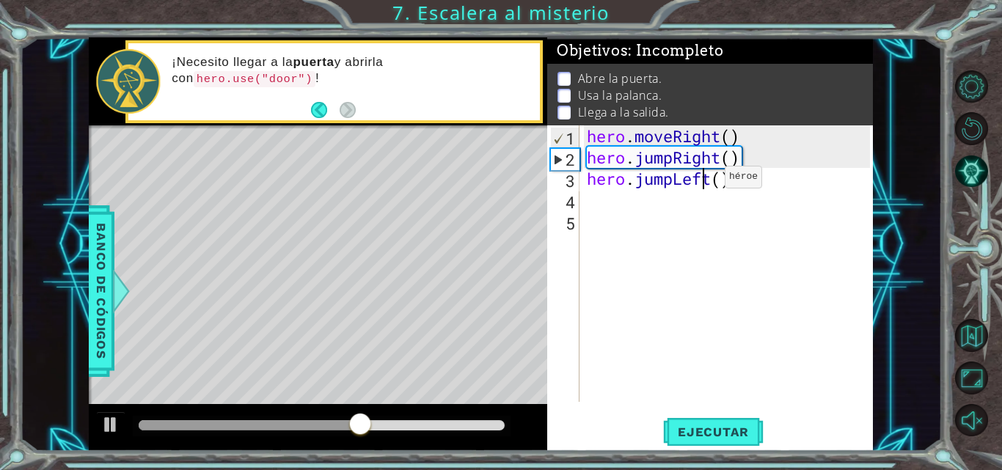
click at [703, 180] on div "hero . moveRight ( ) hero . jumpRight ( ) hero . jumpLeft ( )" at bounding box center [730, 284] width 293 height 319
click at [711, 181] on div "hero . moveRight ( ) hero . jumpRight ( ) hero . jumpLeft ( )" at bounding box center [730, 284] width 293 height 319
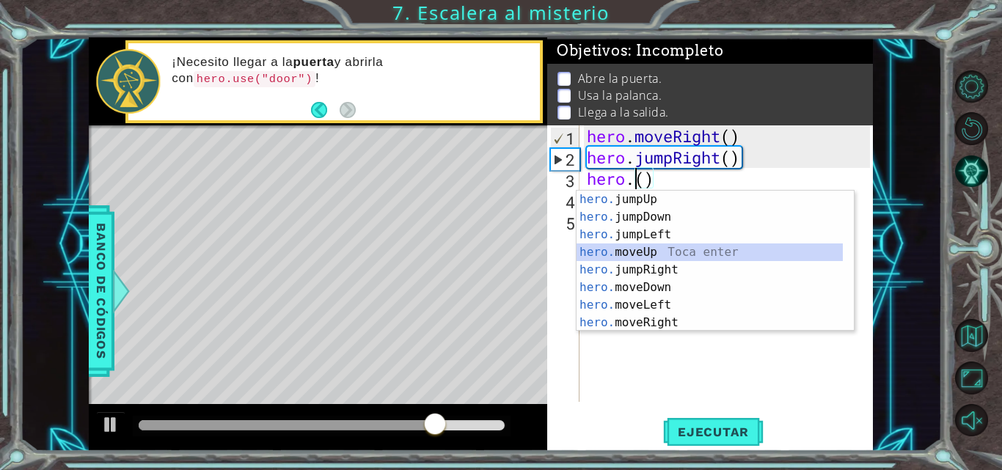
click at [674, 252] on div "hero. jumpUp Toca enter hero. jumpDown Toca enter hero. jumpLeft Toca enter her…" at bounding box center [709, 279] width 266 height 176
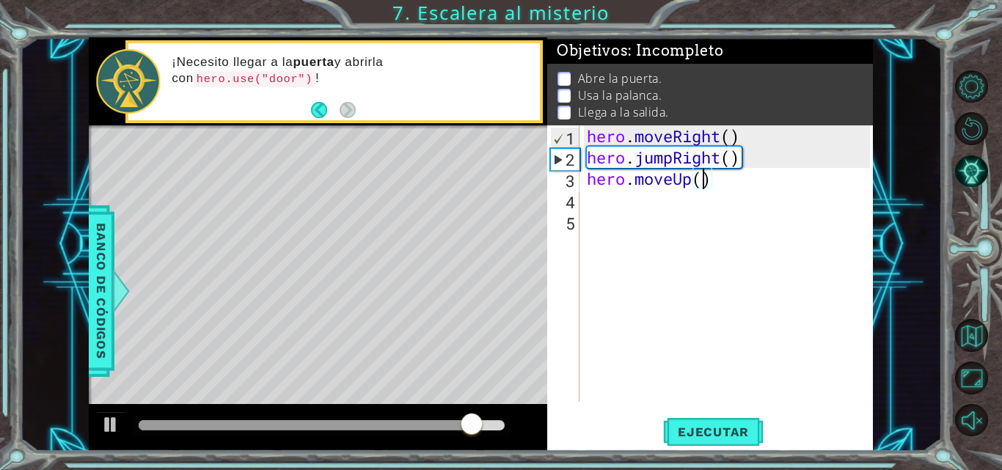
scroll to position [0, 5]
click at [719, 427] on span "Ejecutar" at bounding box center [713, 432] width 100 height 15
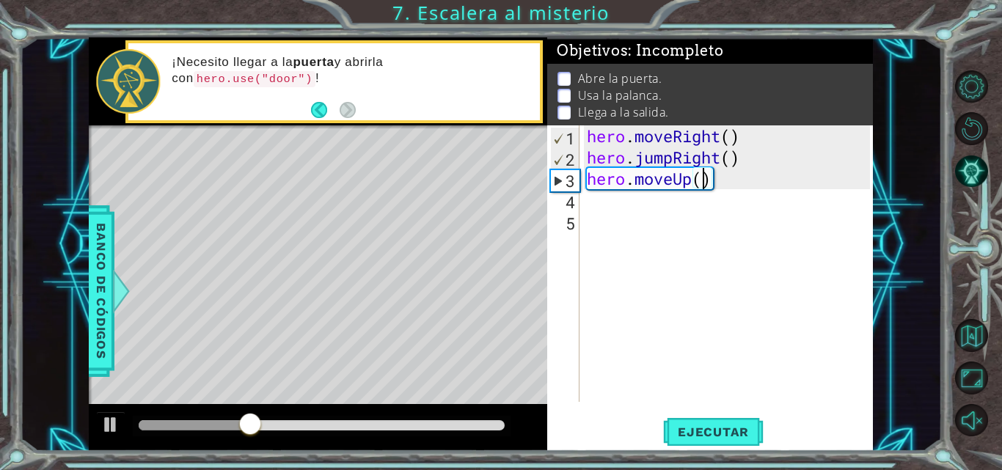
type textarea "hero.moveUp(1)"
click at [638, 203] on div "hero . moveRight ( ) hero . jumpRight ( ) hero . moveUp ( 1 )" at bounding box center [730, 284] width 293 height 319
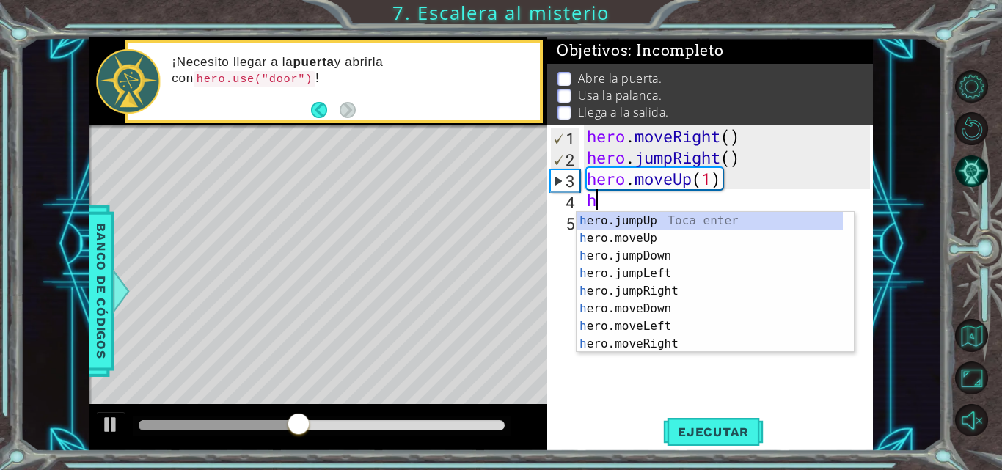
type textarea "he"
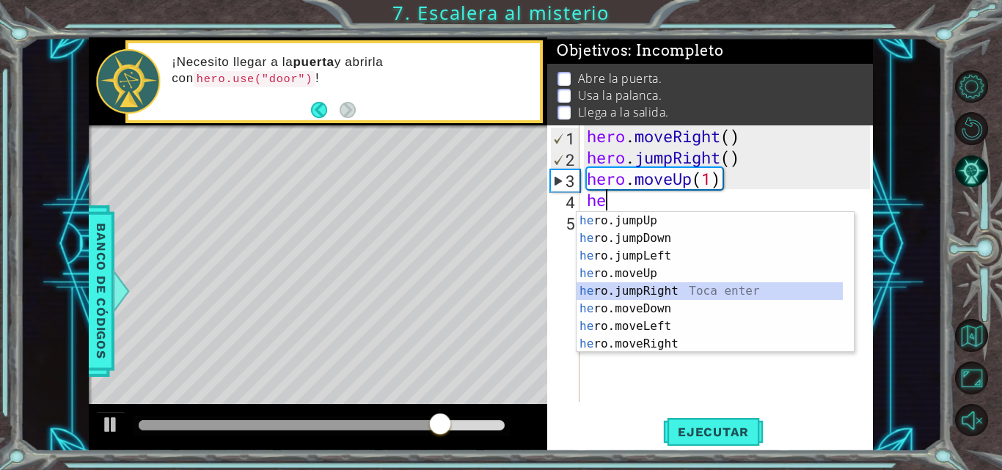
click at [656, 292] on div "he ro.jumpUp Toca enter he ro.jumpDown Toca enter he ro.jumpLeft Toca enter he …" at bounding box center [709, 300] width 266 height 176
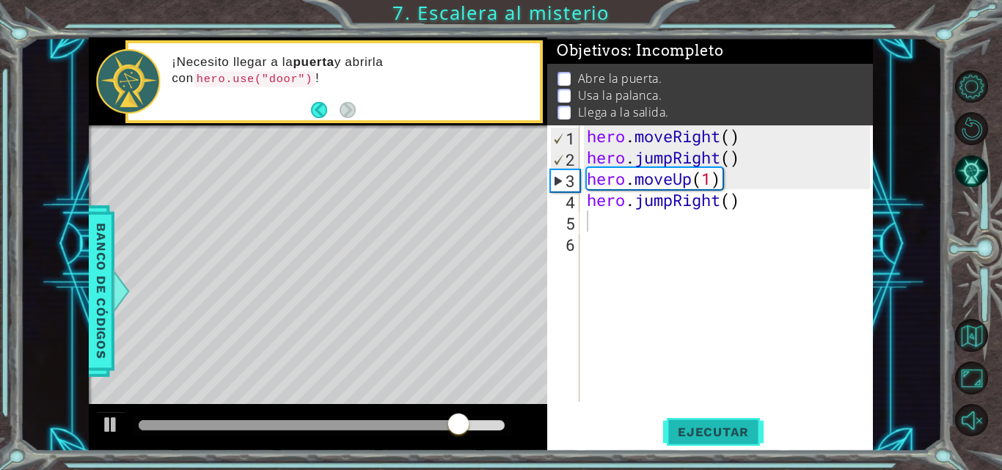
click at [722, 438] on span "Ejecutar" at bounding box center [713, 432] width 100 height 15
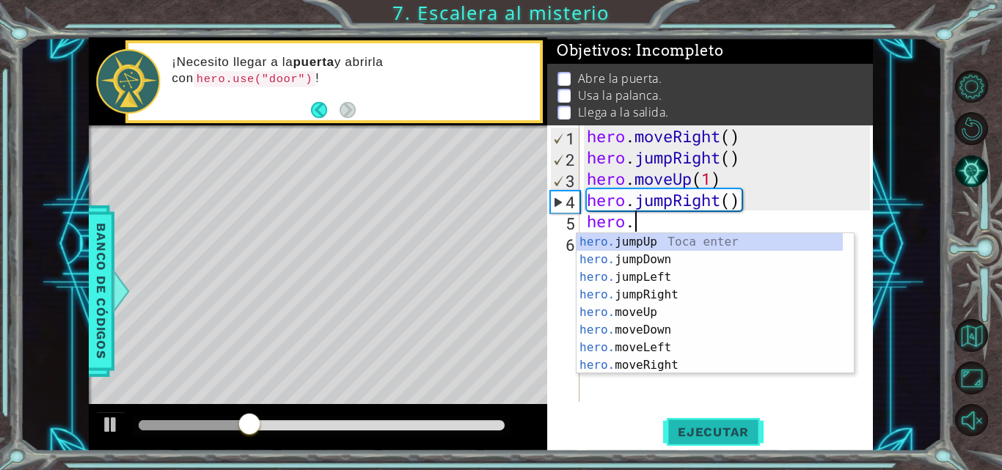
scroll to position [0, 1]
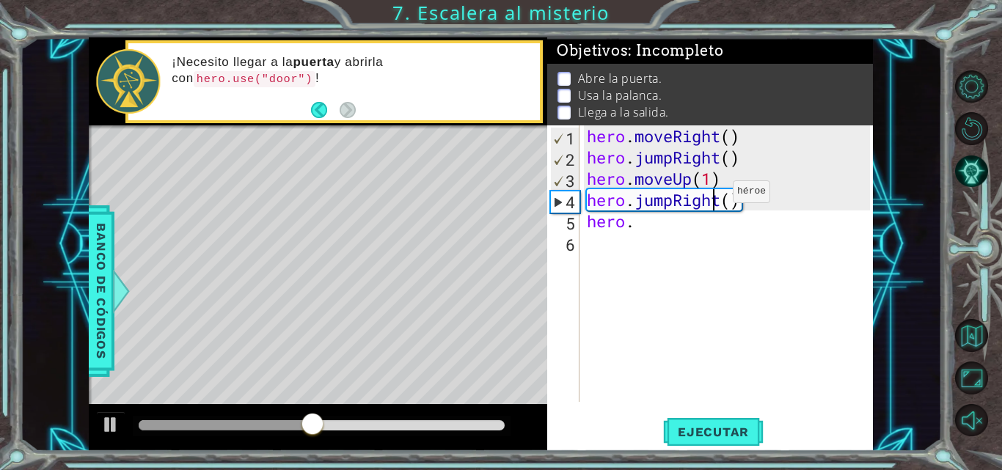
click at [711, 195] on div "hero . moveRight ( ) hero . jumpRight ( ) hero . moveUp ( 1 ) hero . jumpRight …" at bounding box center [730, 284] width 293 height 319
click at [720, 205] on div "hero . moveRight ( ) hero . jumpRight ( ) hero . moveUp ( 1 ) hero . jumpRight …" at bounding box center [730, 284] width 293 height 319
click at [636, 224] on div "hero . moveRight ( ) hero . jumpRight ( ) hero . moveUp ( 1 ) hero . jumpRight …" at bounding box center [730, 284] width 293 height 319
click at [675, 197] on div "hero . moveRight ( ) hero . jumpRight ( ) hero . moveUp ( 1 ) hero . jumpRight …" at bounding box center [730, 284] width 293 height 319
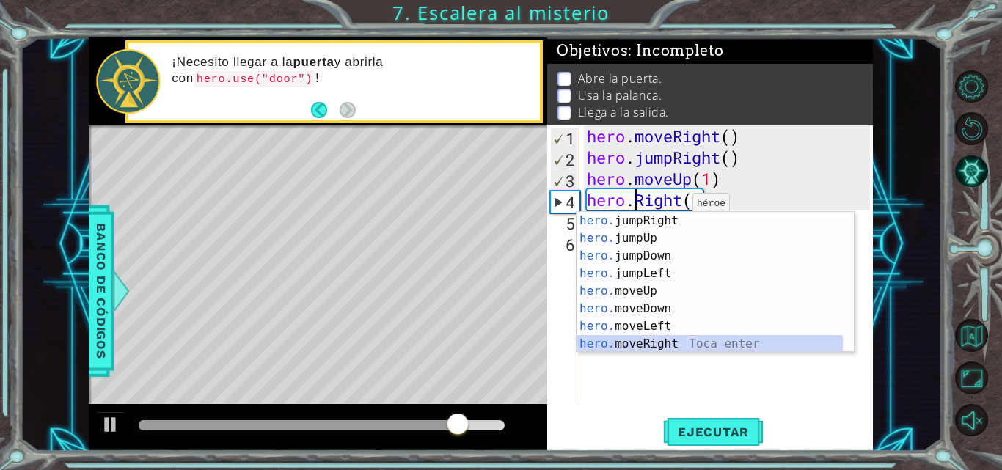
click at [640, 343] on div "hero. jumpRight Toca enter hero. jumpUp Toca enter hero. jumpDown Toca enter he…" at bounding box center [709, 300] width 266 height 176
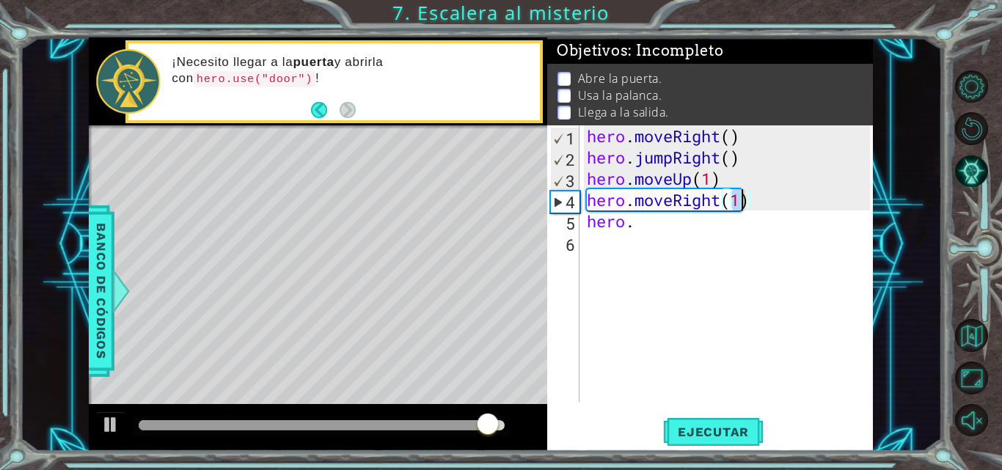
click at [641, 222] on div "hero . moveRight ( ) hero . jumpRight ( ) hero . moveUp ( 1 ) hero . moveRight …" at bounding box center [730, 284] width 293 height 319
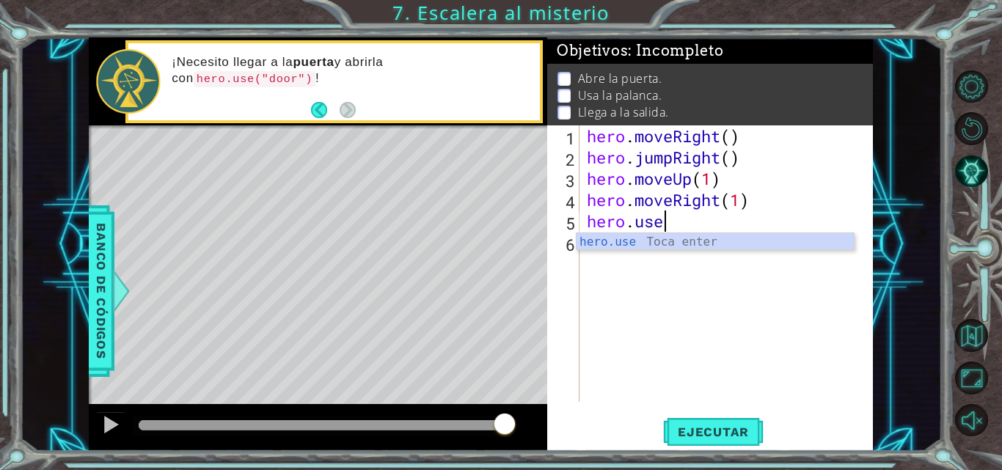
scroll to position [0, 3]
click at [657, 241] on div "hero.use Toca enter" at bounding box center [714, 259] width 277 height 53
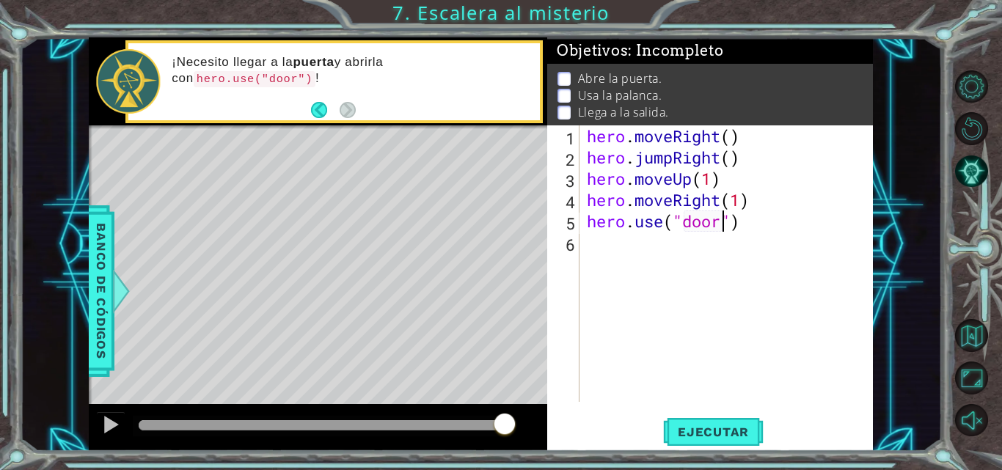
scroll to position [0, 7]
type textarea "hero.use("door")"
click at [700, 438] on span "Ejecutar" at bounding box center [713, 432] width 100 height 15
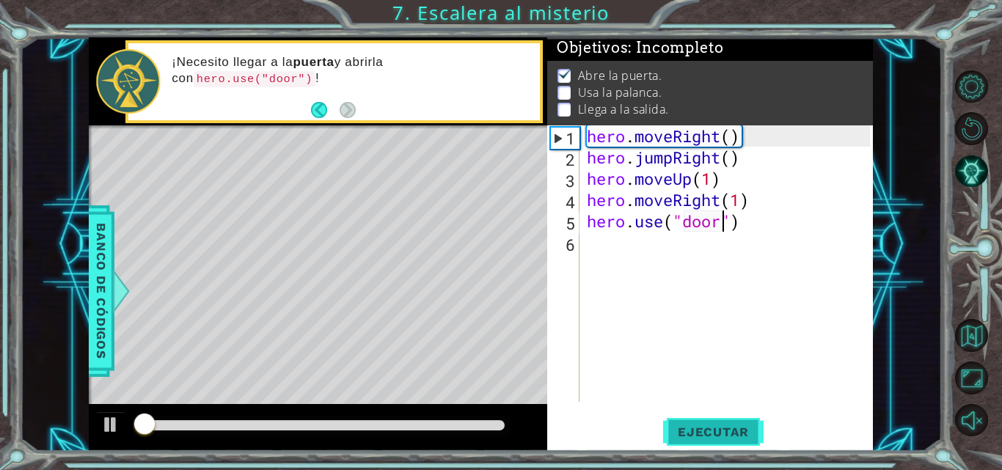
scroll to position [11, 0]
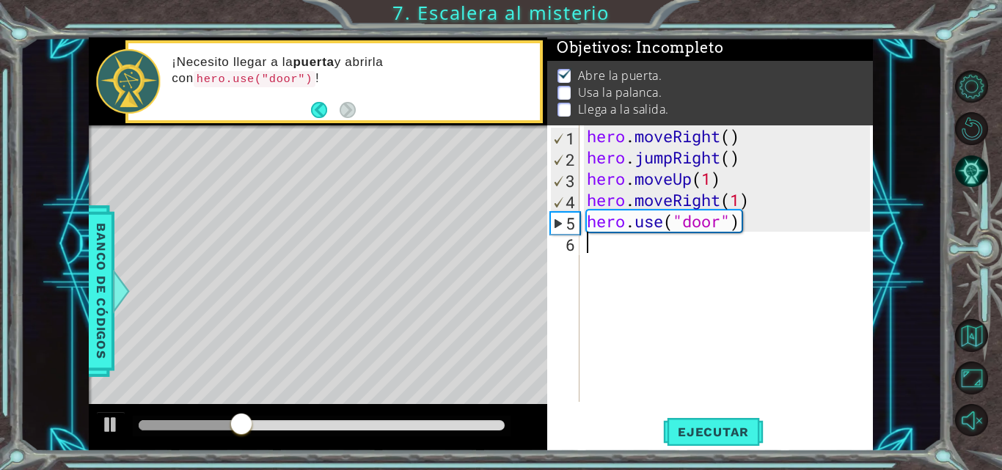
click at [615, 247] on div "hero . moveRight ( ) hero . jumpRight ( ) hero . moveUp ( 1 ) hero . moveRight …" at bounding box center [730, 284] width 293 height 319
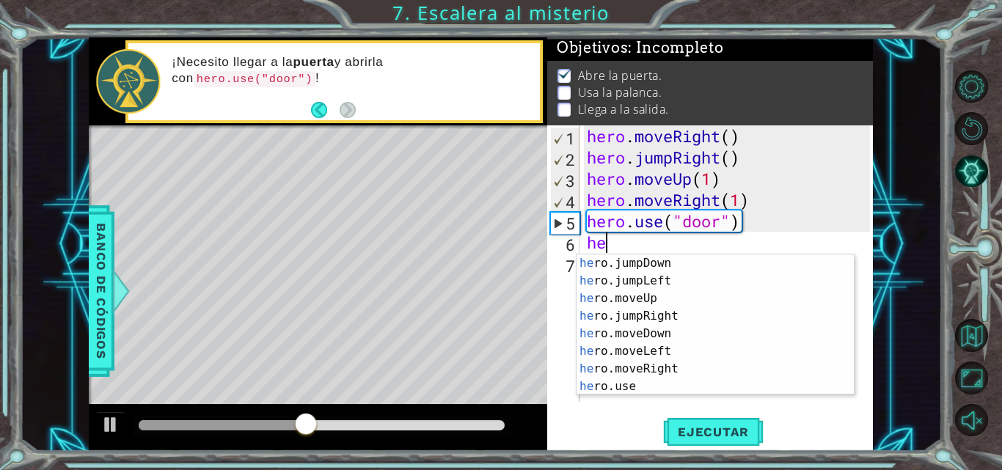
scroll to position [19, 0]
click at [695, 303] on div "he ro.jumpDown Toca enter he ro.jumpLeft Toca enter he ro.moveUp Toca enter he …" at bounding box center [709, 343] width 266 height 176
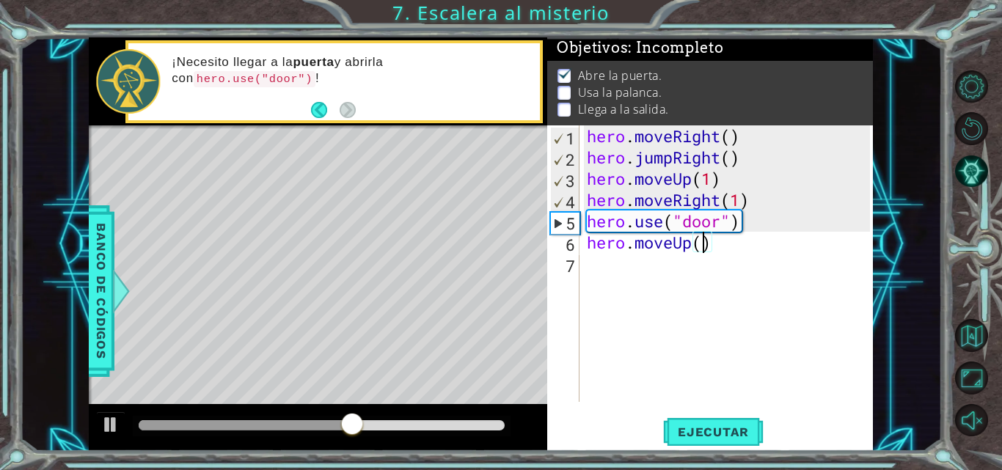
type textarea "hero.moveUp(2)"
click at [617, 258] on div "hero . moveRight ( ) hero . jumpRight ( ) hero . moveUp ( 1 ) hero . moveRight …" at bounding box center [730, 284] width 293 height 319
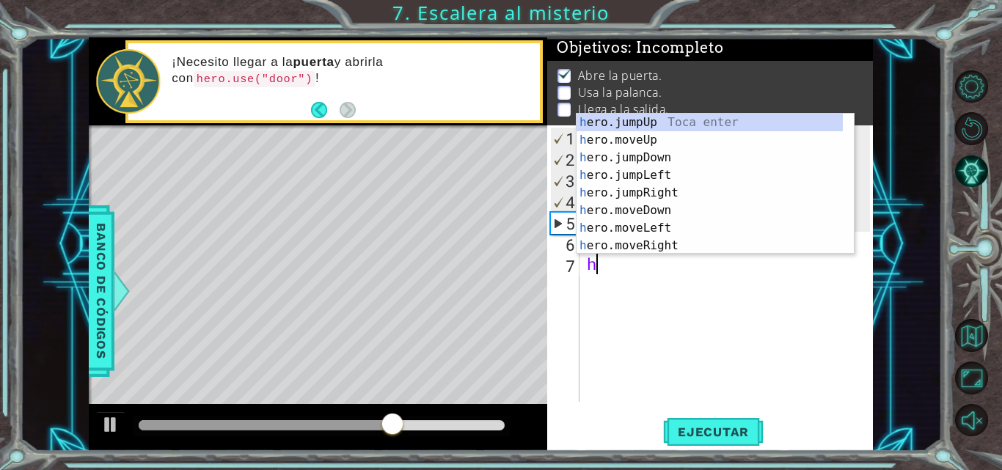
scroll to position [0, 0]
type textarea "her"
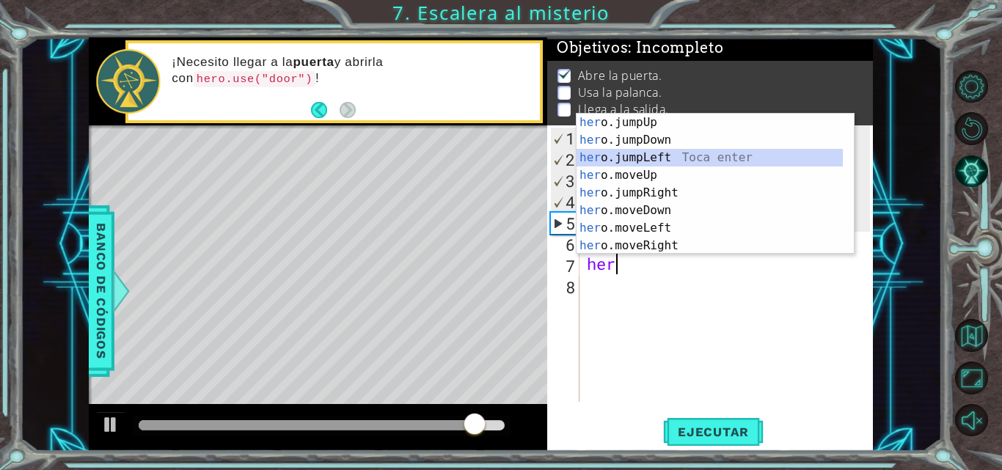
click at [637, 154] on div "her o.jumpUp Toca enter her o.jumpDown Toca enter her o.jumpLeft Toca enter her…" at bounding box center [709, 202] width 266 height 176
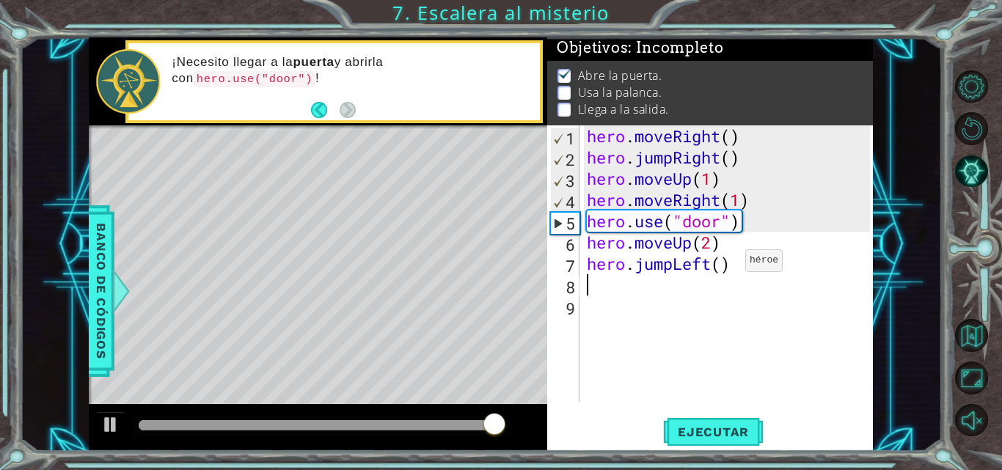
click at [723, 264] on div "hero . moveRight ( ) hero . jumpRight ( ) hero . moveUp ( 1 ) hero . moveRight …" at bounding box center [730, 284] width 293 height 319
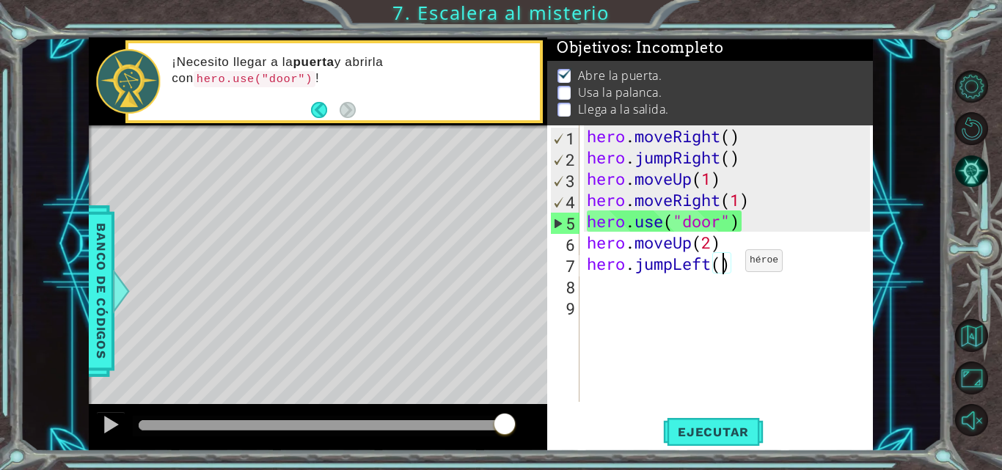
type textarea "hero.jumpLeft(1)"
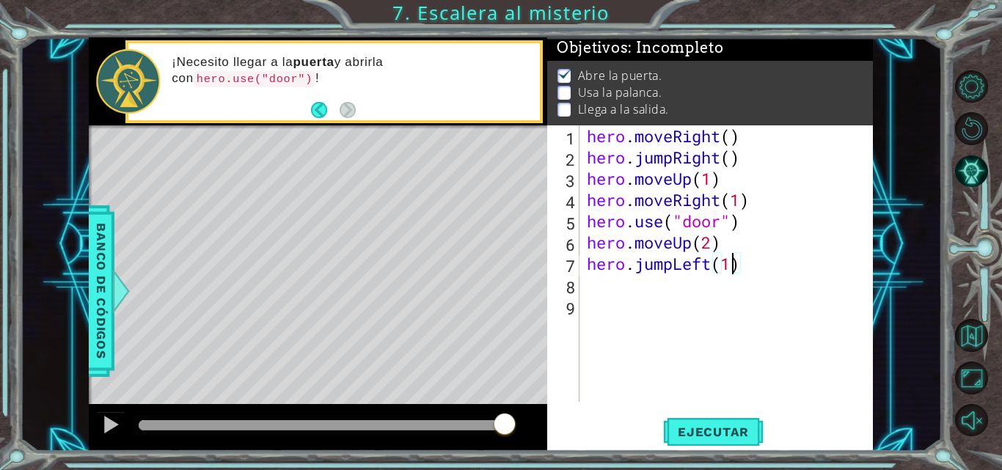
click at [643, 285] on div "hero . moveRight ( ) hero . jumpRight ( ) hero . moveUp ( 1 ) hero . moveRight …" at bounding box center [730, 284] width 293 height 319
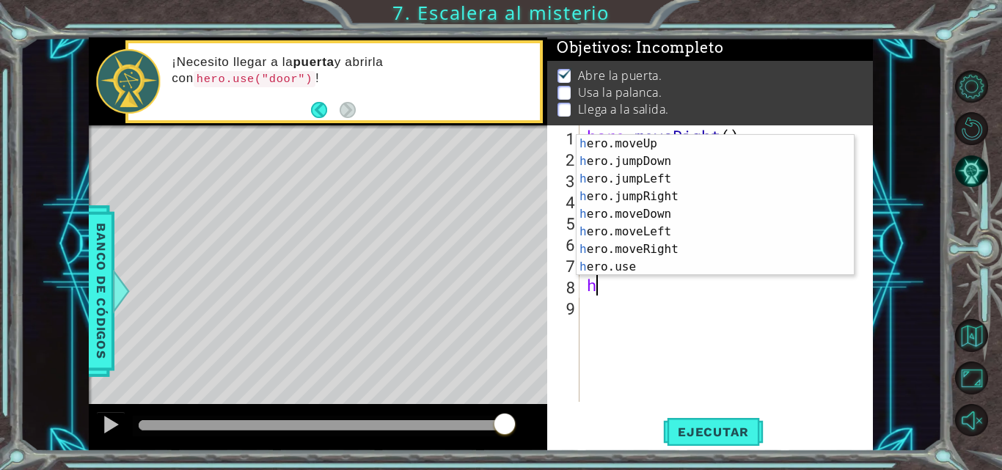
scroll to position [18, 0]
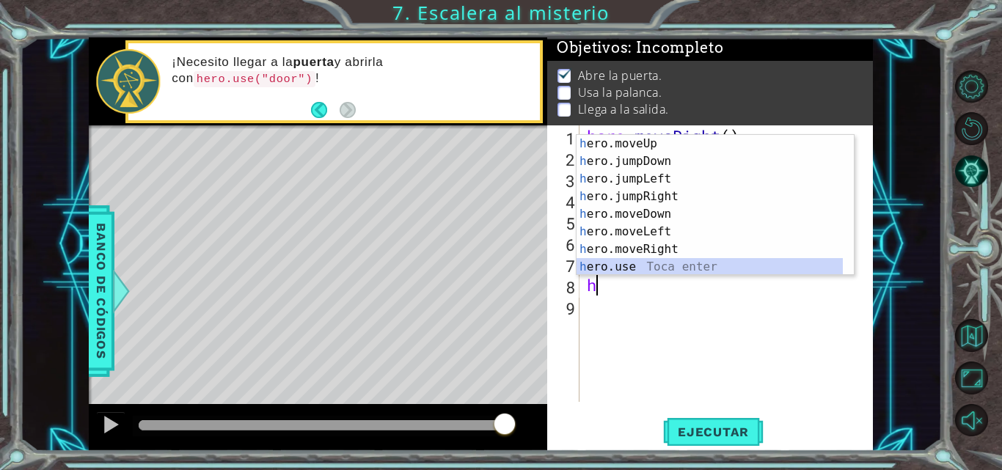
click at [689, 268] on div "h ero.moveUp Toca enter h ero.jumpDown Toca enter h ero.jumpLeft Toca enter h e…" at bounding box center [709, 223] width 266 height 176
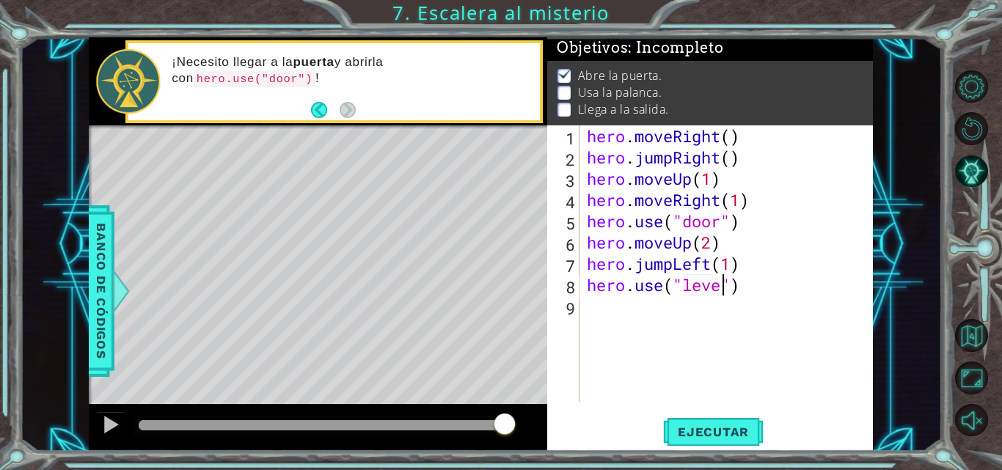
scroll to position [0, 7]
click at [704, 425] on span "Ejecutar" at bounding box center [713, 432] width 100 height 15
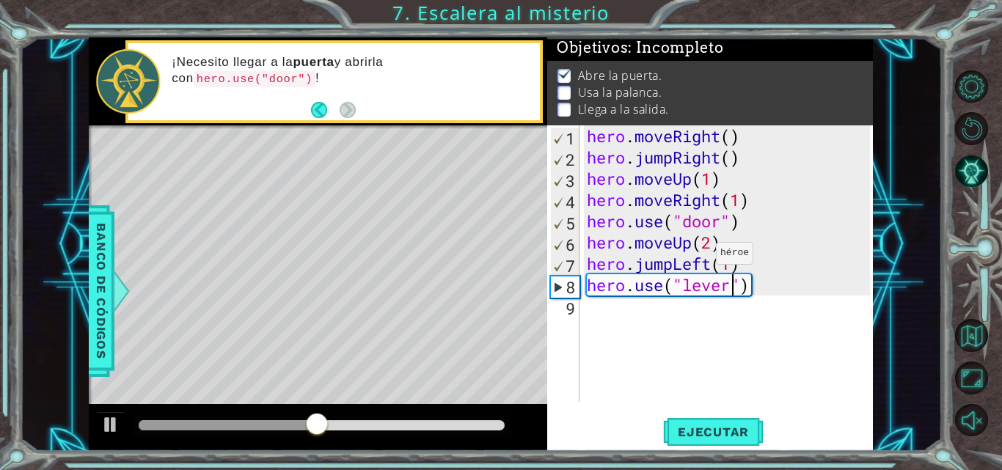
click at [694, 257] on div "hero . moveRight ( ) hero . jumpRight ( ) hero . moveUp ( 1 ) hero . moveRight …" at bounding box center [730, 284] width 293 height 319
click at [671, 268] on div "hero . moveRight ( ) hero . jumpRight ( ) hero . moveUp ( 1 ) hero . moveRight …" at bounding box center [730, 284] width 293 height 319
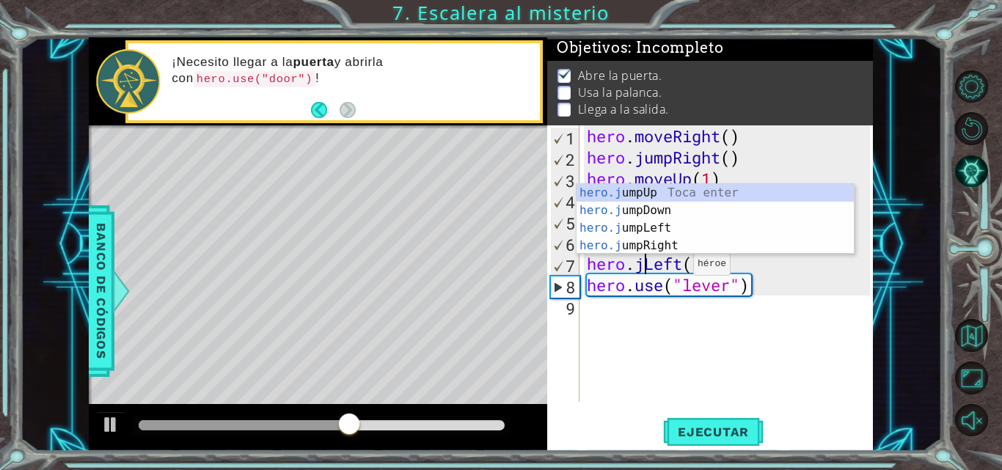
scroll to position [0, 0]
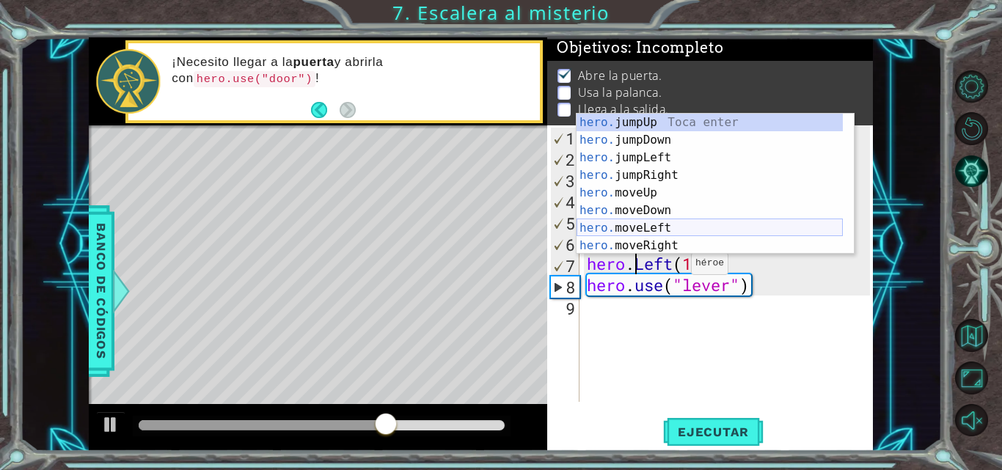
click at [645, 231] on div "hero. jumpUp Toca enter hero. jumpDown Toca enter hero. jumpLeft Toca enter her…" at bounding box center [709, 202] width 266 height 176
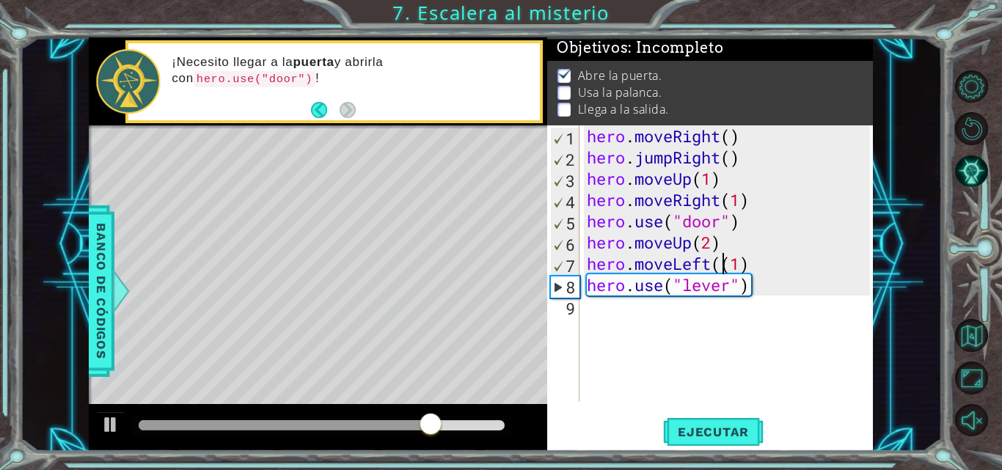
type textarea "hero.moveLeft(1)"
click at [601, 301] on div "hero . moveRight ( ) hero . jumpRight ( ) hero . moveUp ( 1 ) hero . moveRight …" at bounding box center [730, 284] width 293 height 319
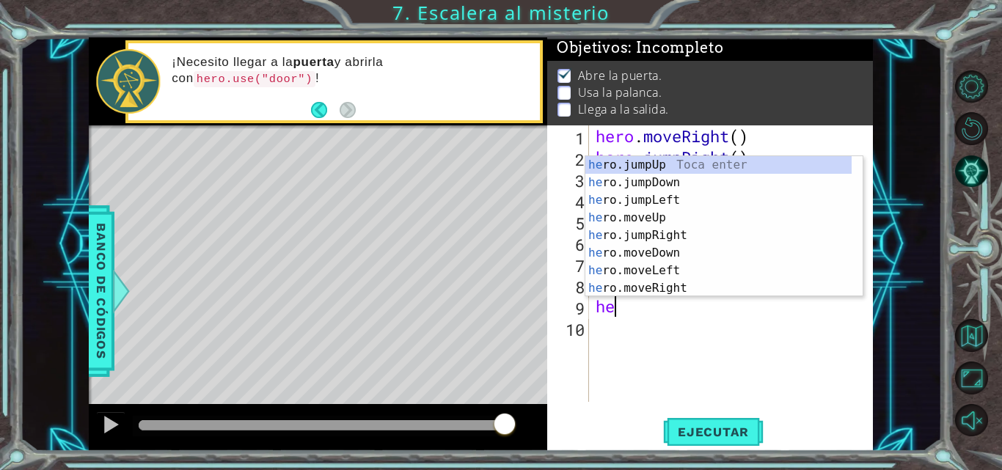
scroll to position [0, 1]
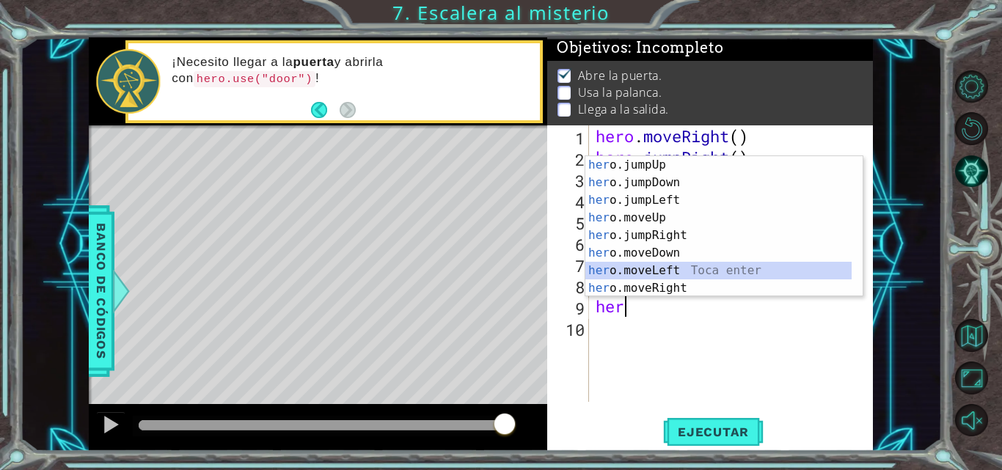
click at [618, 265] on div "her o.jumpUp Toca enter her o.jumpDown Toca enter her o.jumpLeft Toca enter her…" at bounding box center [718, 244] width 266 height 176
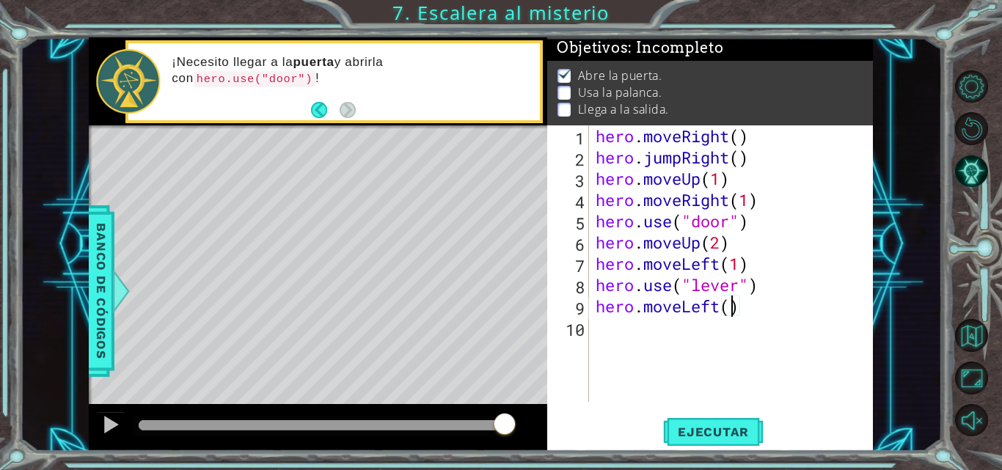
scroll to position [0, 7]
type textarea "hero.moveLeft(2)"
click at [723, 431] on span "Ejecutar" at bounding box center [713, 432] width 100 height 15
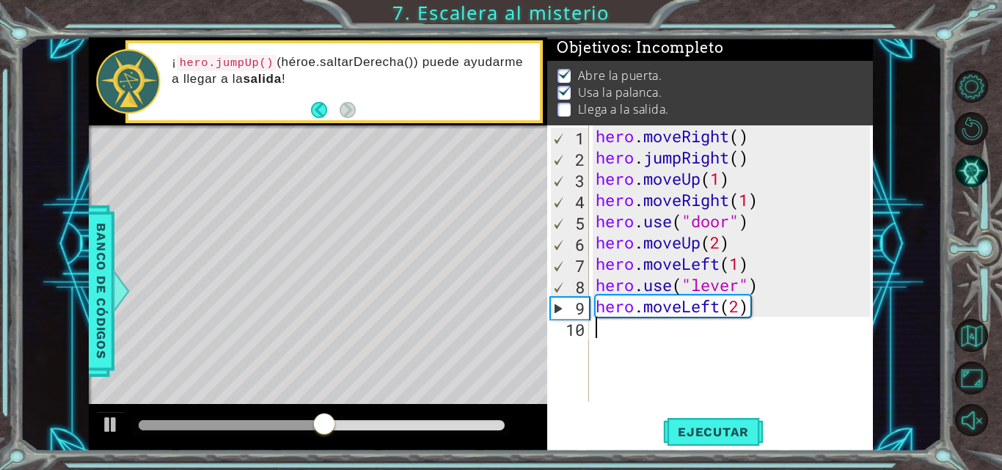
click at [655, 336] on div "hero . moveRight ( ) hero . jumpRight ( ) hero . moveUp ( 1 ) hero . moveRight …" at bounding box center [735, 284] width 285 height 319
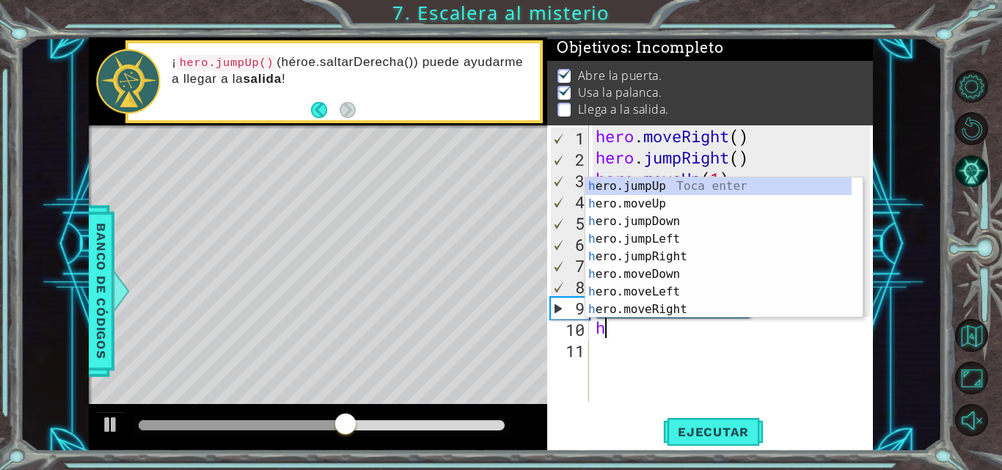
type textarea "he"
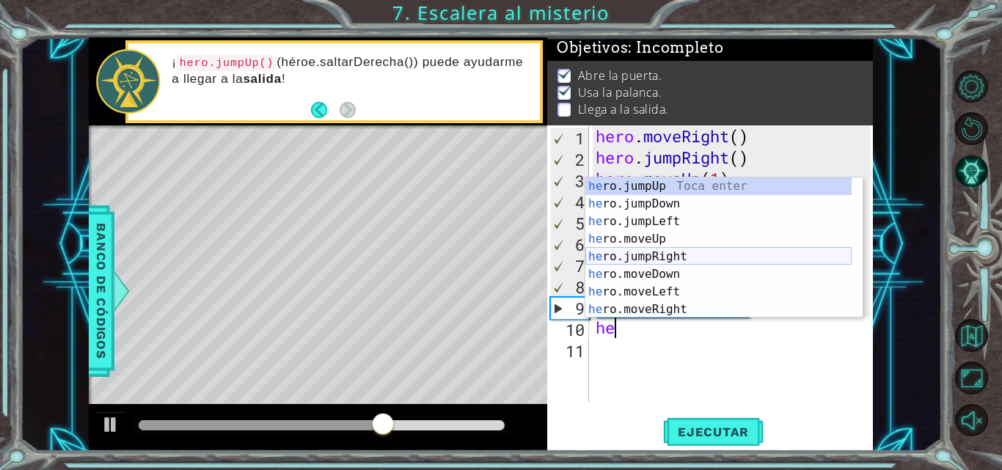
click at [684, 255] on div "he ro.jumpUp Toca enter he ro.jumpDown Toca enter he ro.jumpLeft Toca enter he …" at bounding box center [718, 265] width 266 height 176
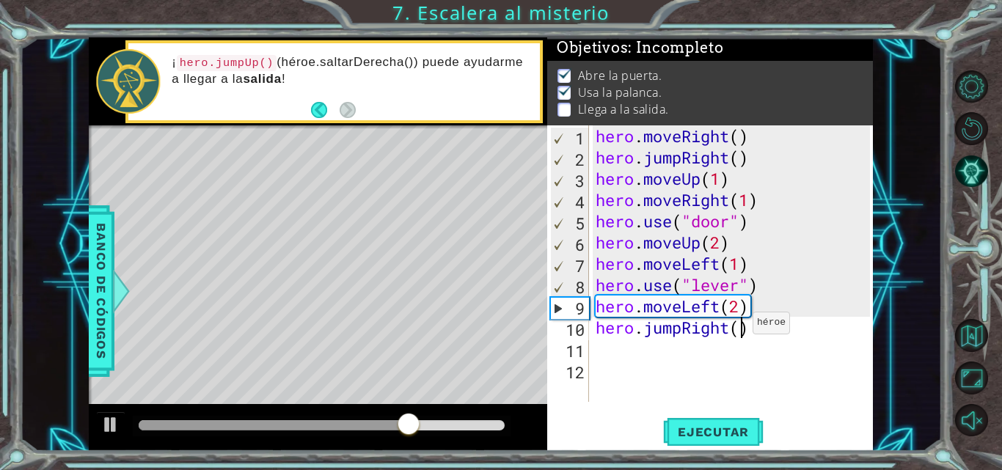
click at [739, 326] on div "hero . moveRight ( ) hero . jumpRight ( ) hero . moveUp ( 1 ) hero . moveRight …" at bounding box center [735, 284] width 285 height 319
click at [711, 433] on span "Ejecutar" at bounding box center [713, 432] width 100 height 15
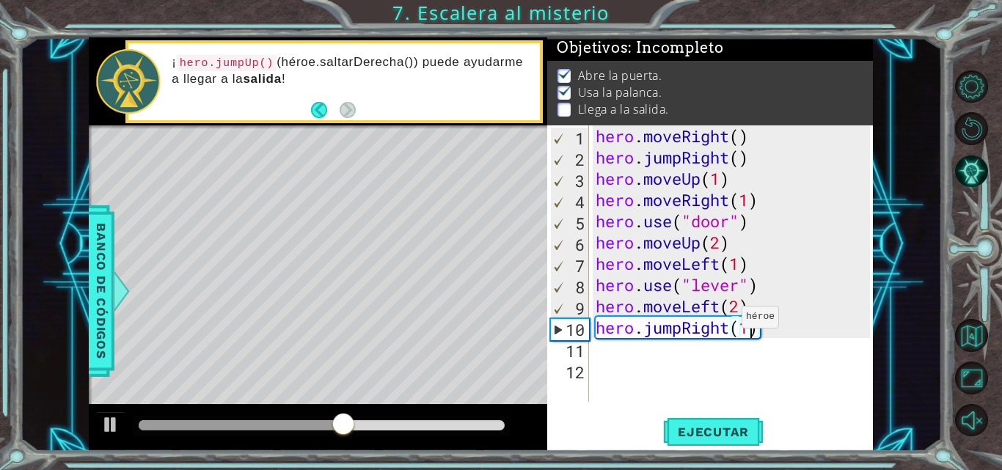
click at [728, 321] on div "hero . moveRight ( ) hero . jumpRight ( ) hero . moveUp ( 1 ) hero . moveRight …" at bounding box center [735, 284] width 285 height 319
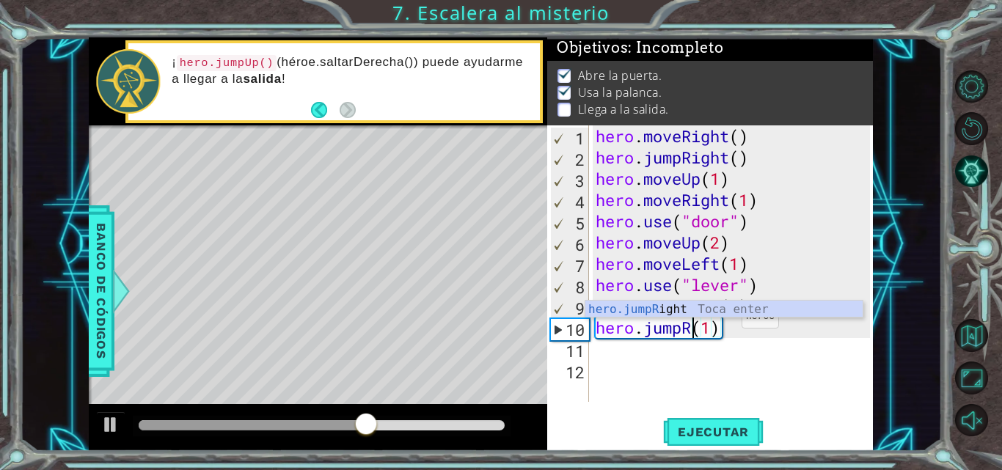
scroll to position [0, 4]
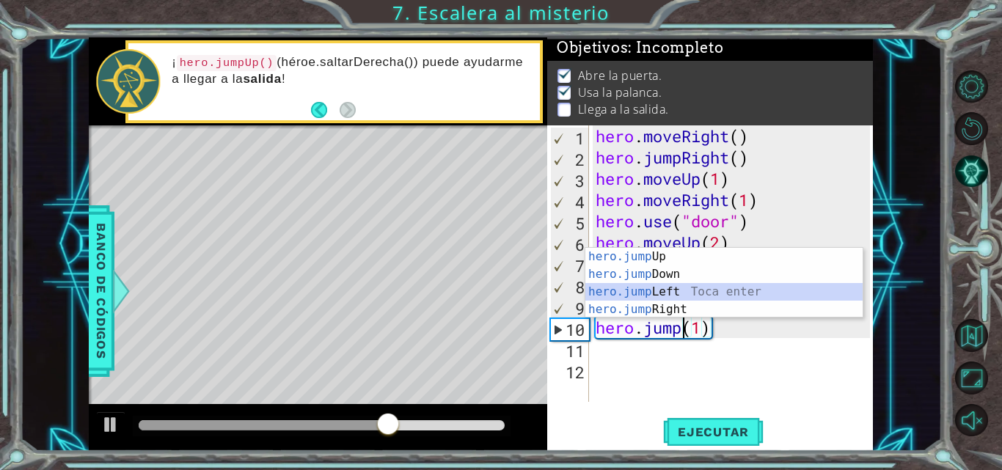
click at [691, 290] on div "hero.jump Up Toca enter hero.jump Down Toca enter hero.jump Left Toca enter her…" at bounding box center [723, 301] width 277 height 106
type textarea "hero.jumpLeft()(1)"
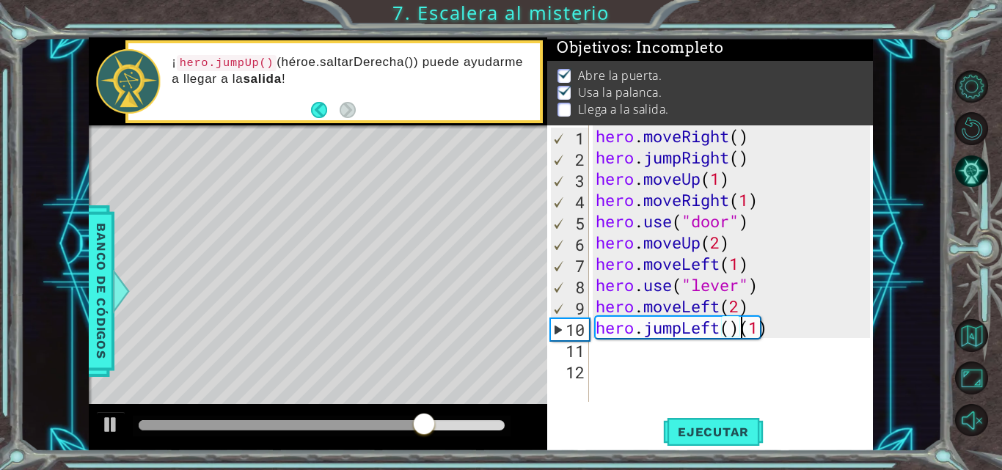
click at [603, 356] on div "hero . moveRight ( ) hero . jumpRight ( ) hero . moveUp ( 1 ) hero . moveRight …" at bounding box center [735, 284] width 285 height 319
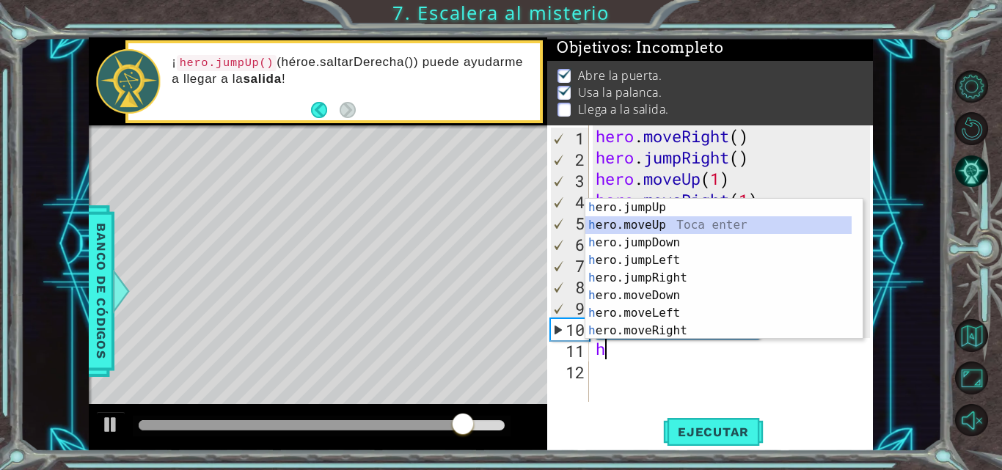
click at [654, 218] on div "h ero.jumpUp Toca enter h ero.moveUp Toca enter h ero.jumpDown Toca enter h ero…" at bounding box center [718, 287] width 266 height 176
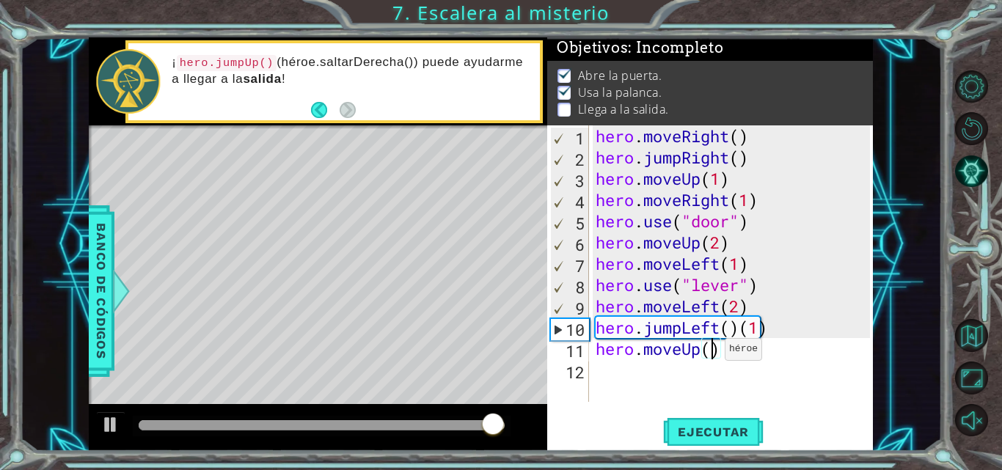
scroll to position [0, 5]
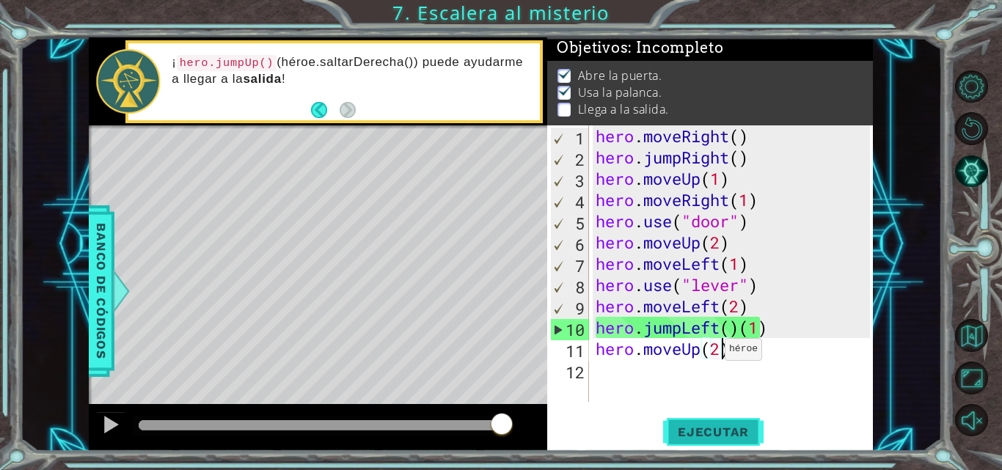
click at [691, 420] on button "Ejecutar" at bounding box center [713, 432] width 100 height 32
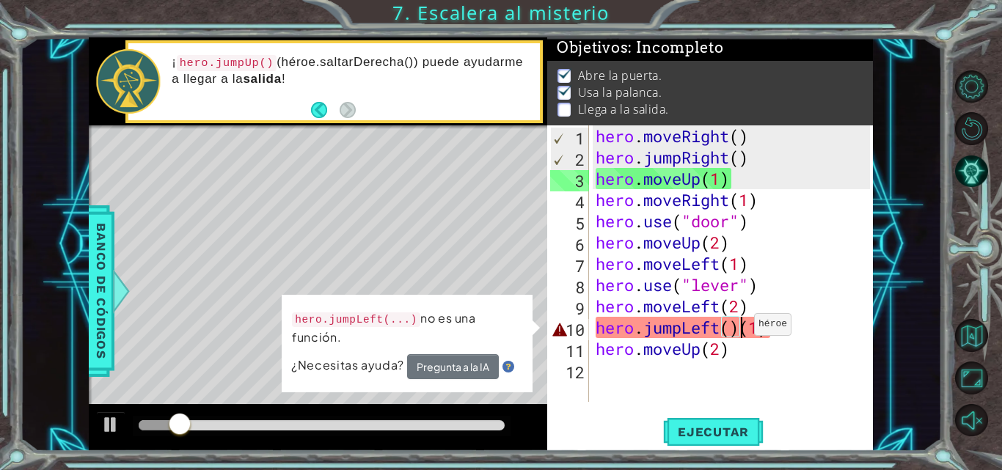
click at [741, 328] on div "hero . moveRight ( ) hero . jumpRight ( ) hero . moveUp ( 1 ) hero . moveRight …" at bounding box center [735, 284] width 285 height 319
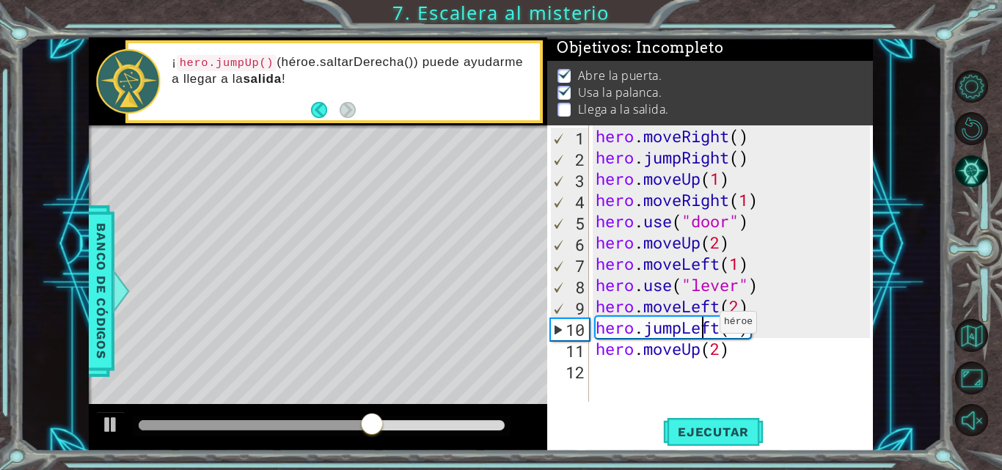
click at [706, 326] on div "hero . moveRight ( ) hero . jumpRight ( ) hero . moveUp ( 1 ) hero . moveRight …" at bounding box center [735, 284] width 285 height 319
click at [775, 340] on div "hero . moveRight ( ) hero . jumpRight ( ) hero . moveUp ( 1 ) hero . moveRight …" at bounding box center [735, 284] width 285 height 319
click at [717, 330] on div "hero . moveRight ( ) hero . jumpRight ( ) hero . moveUp ( 1 ) hero . moveRight …" at bounding box center [735, 284] width 285 height 319
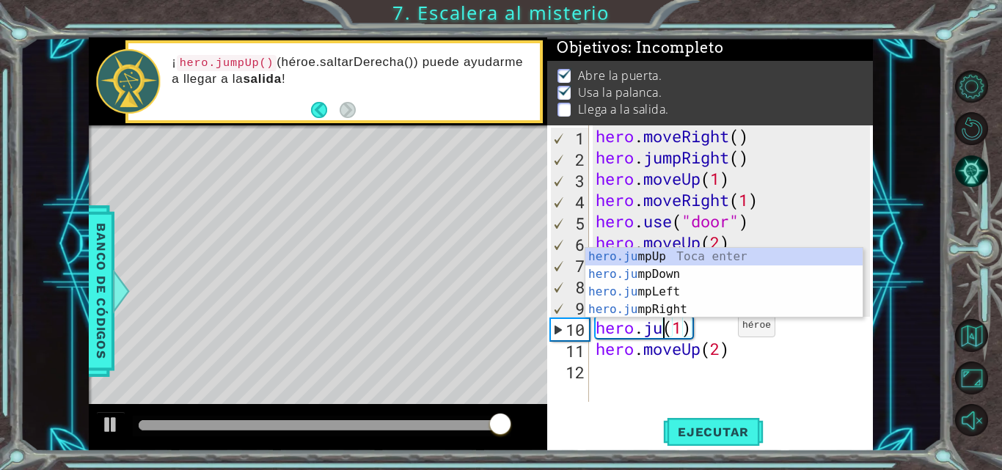
scroll to position [0, 3]
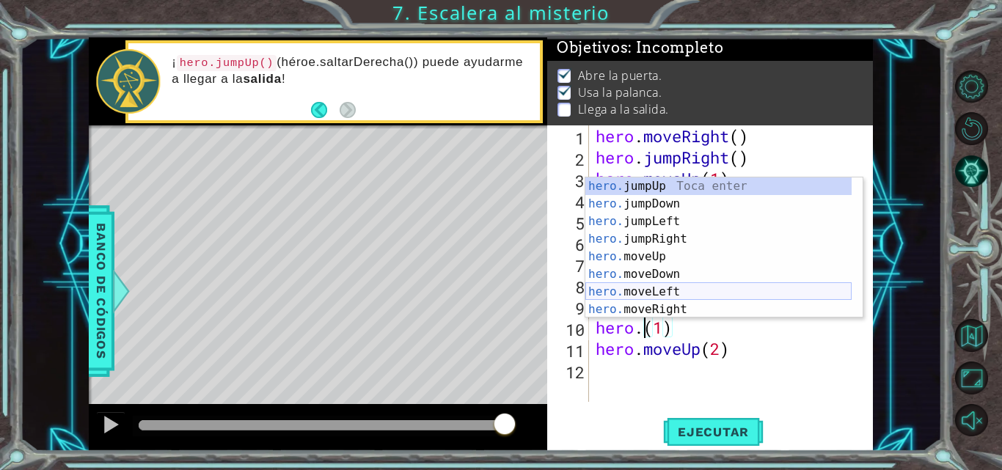
click at [689, 294] on div "hero. jumpUp Toca enter hero. jumpDown Toca enter hero. jumpLeft Toca enter her…" at bounding box center [718, 265] width 266 height 176
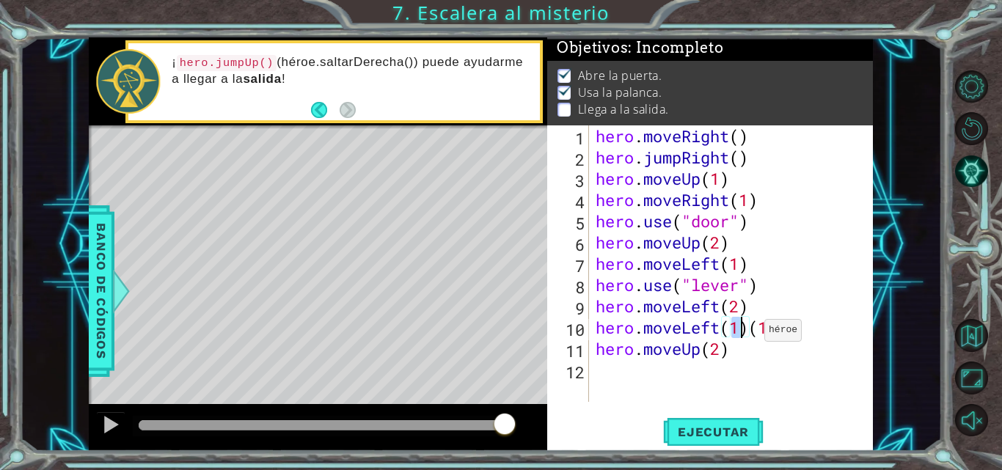
click at [751, 334] on div "hero . moveRight ( ) hero . jumpRight ( ) hero . moveUp ( 1 ) hero . moveRight …" at bounding box center [735, 284] width 285 height 319
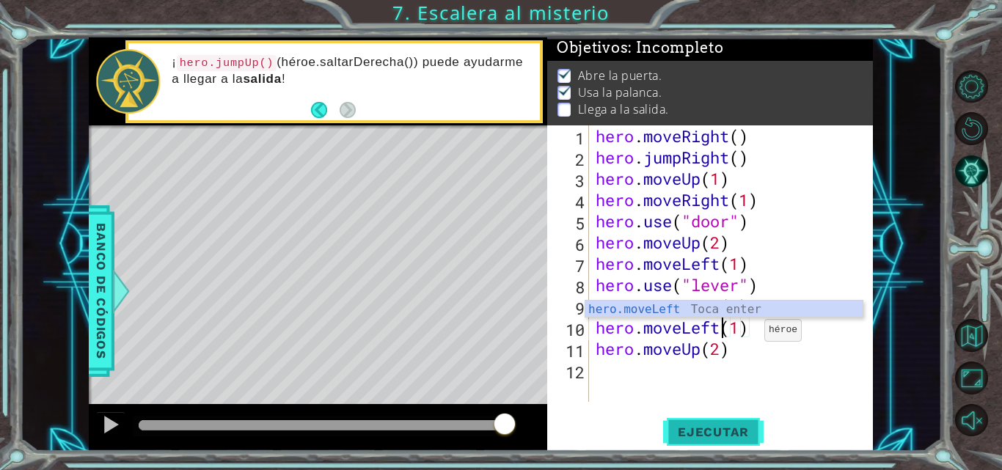
click at [721, 432] on span "Ejecutar" at bounding box center [713, 432] width 100 height 15
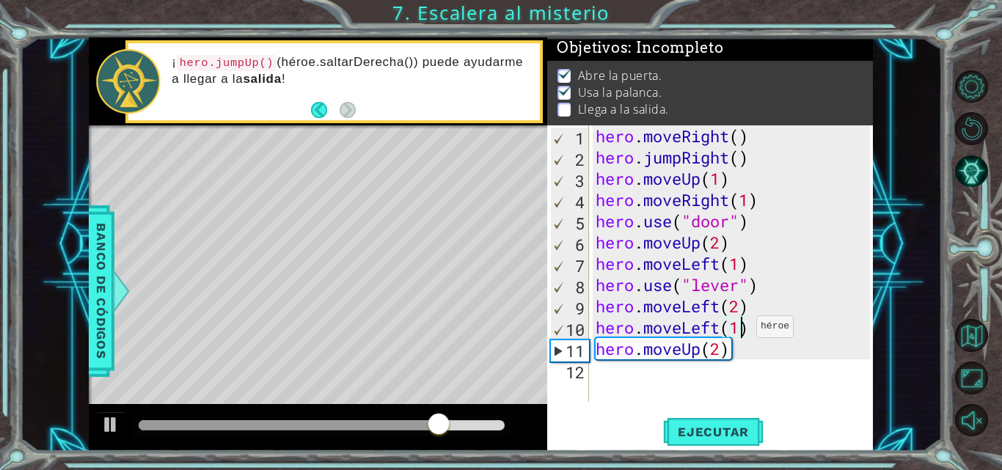
click at [743, 330] on div "hero . moveRight ( ) hero . jumpRight ( ) hero . moveUp ( 1 ) hero . moveRight …" at bounding box center [735, 284] width 285 height 319
click at [759, 325] on div "hero . moveRight ( ) hero . jumpRight ( ) hero . moveUp ( 1 ) hero . moveRight …" at bounding box center [735, 284] width 285 height 319
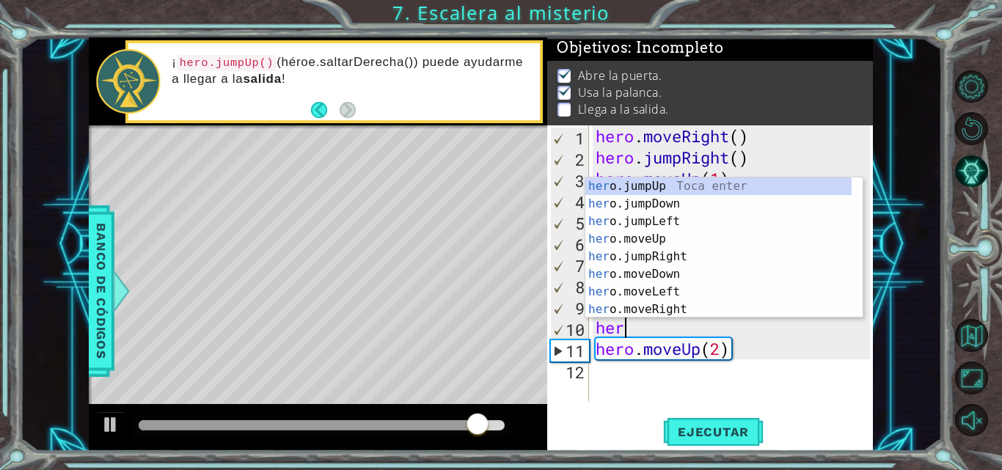
scroll to position [0, 0]
type textarea "h"
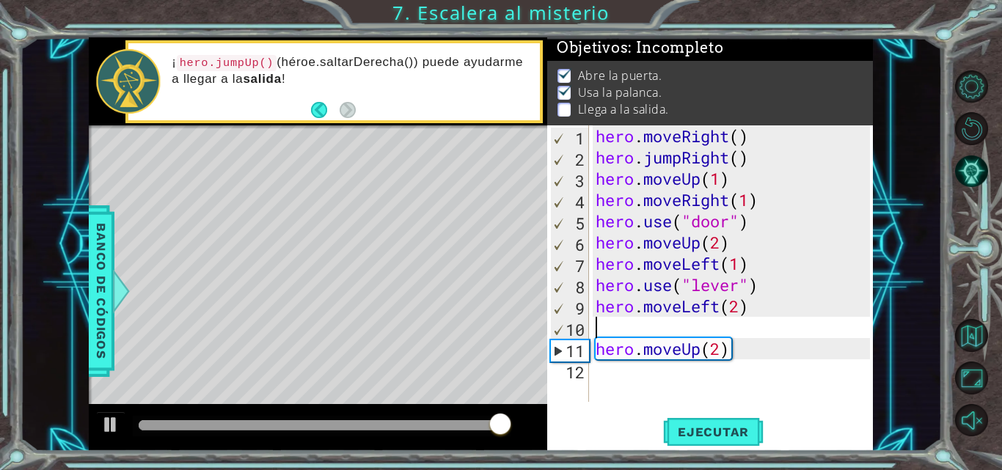
click at [636, 379] on div "hero . moveRight ( ) hero . jumpRight ( ) hero . moveUp ( 1 ) hero . moveRight …" at bounding box center [735, 284] width 285 height 319
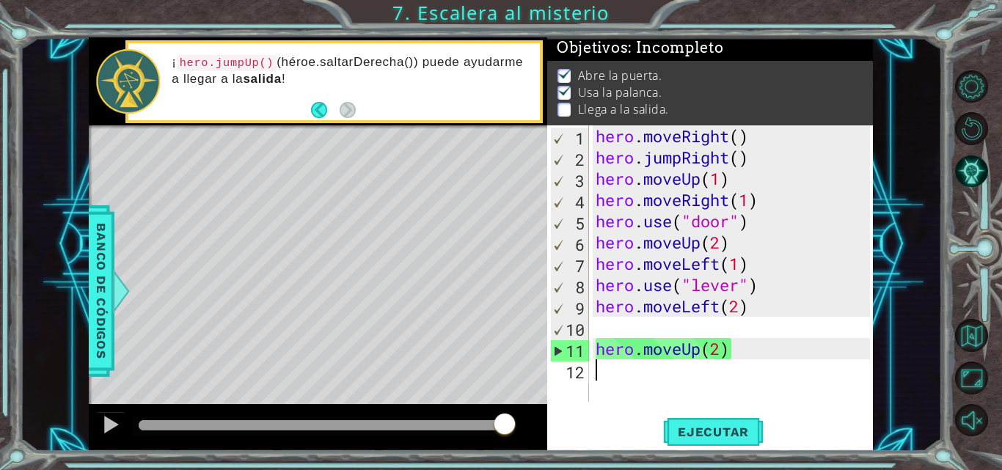
click at [709, 331] on div "hero . moveRight ( ) hero . jumpRight ( ) hero . moveUp ( 1 ) hero . moveRight …" at bounding box center [735, 284] width 285 height 319
click at [741, 435] on span "Ejecutar" at bounding box center [713, 432] width 100 height 15
click at [724, 347] on div "hero . moveRight ( ) hero . jumpRight ( ) hero . moveUp ( 1 ) hero . moveRight …" at bounding box center [735, 284] width 285 height 319
type textarea "hero.moveUp()"
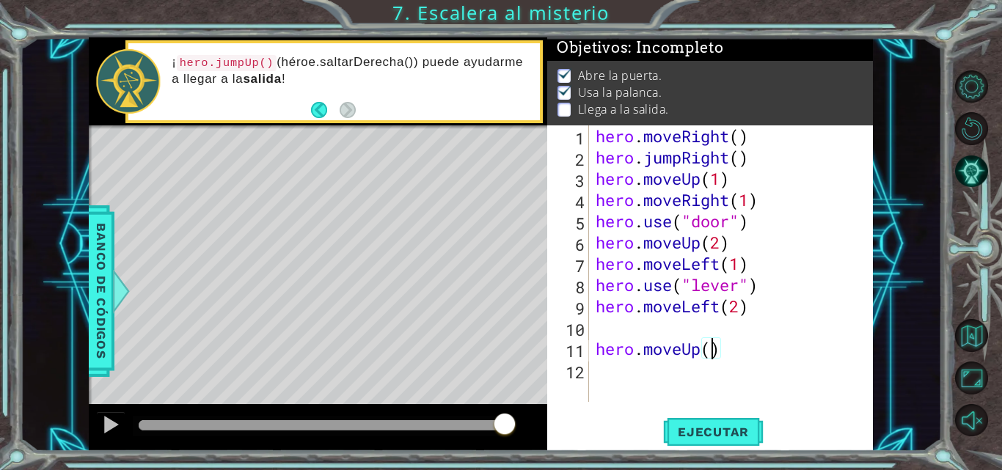
click at [640, 319] on div "hero . moveRight ( ) hero . jumpRight ( ) hero . moveUp ( 1 ) hero . moveRight …" at bounding box center [735, 284] width 285 height 319
drag, startPoint x: 640, startPoint y: 319, endPoint x: 601, endPoint y: 319, distance: 39.6
click at [601, 319] on div "hero . moveRight ( ) hero . jumpRight ( ) hero . moveUp ( 1 ) hero . moveRight …" at bounding box center [735, 284] width 285 height 319
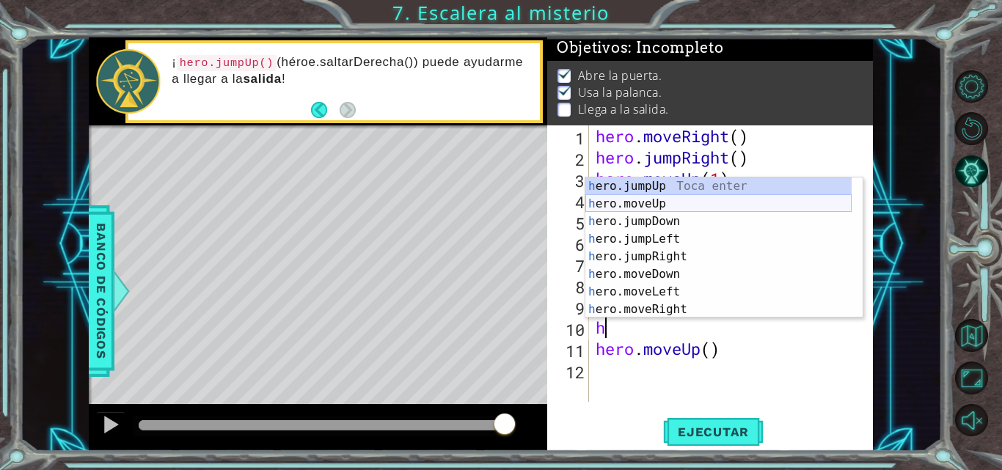
click at [684, 208] on div "h ero.jumpUp Toca enter h ero.moveUp Toca enter h ero.jumpDown Toca enter h ero…" at bounding box center [718, 265] width 266 height 176
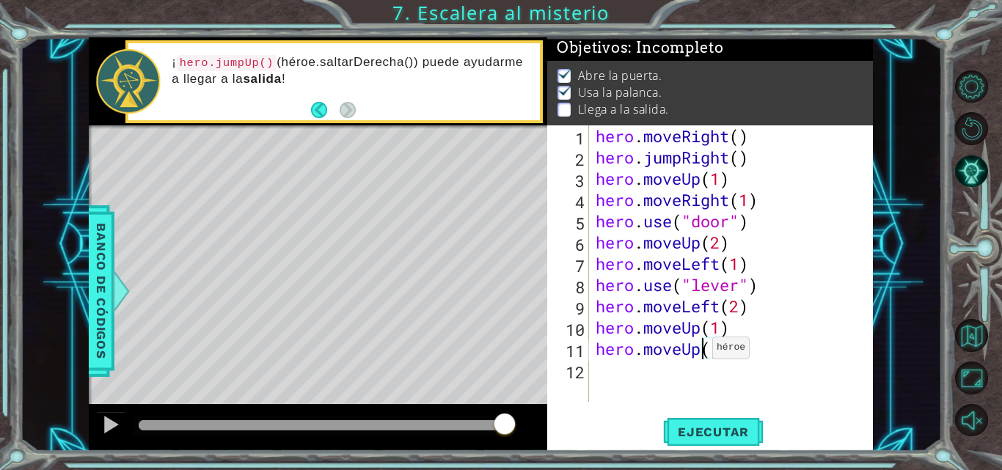
click at [699, 351] on div "hero . moveRight ( ) hero . jumpRight ( ) hero . moveUp ( 1 ) hero . moveRight …" at bounding box center [735, 284] width 285 height 319
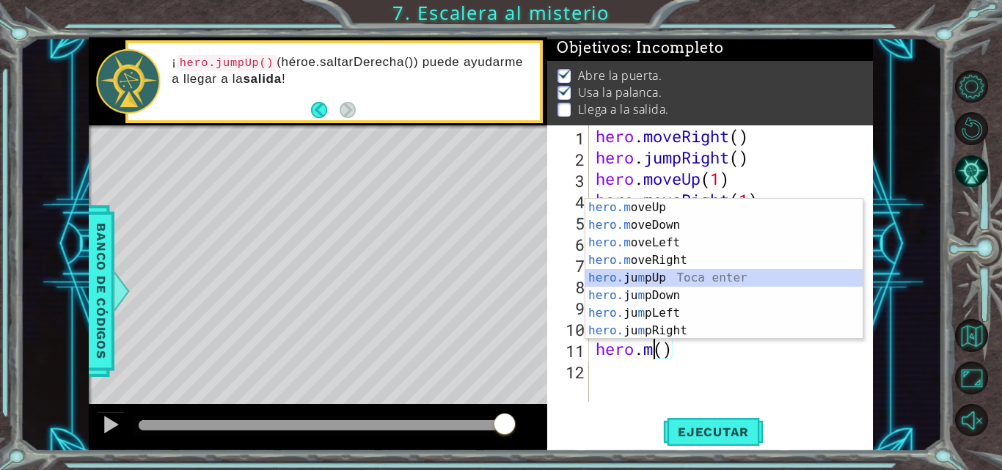
click at [660, 273] on div "hero.m oveUp Toca enter hero.m oveDown Toca enter hero.m oveLeft Toca enter her…" at bounding box center [723, 287] width 277 height 176
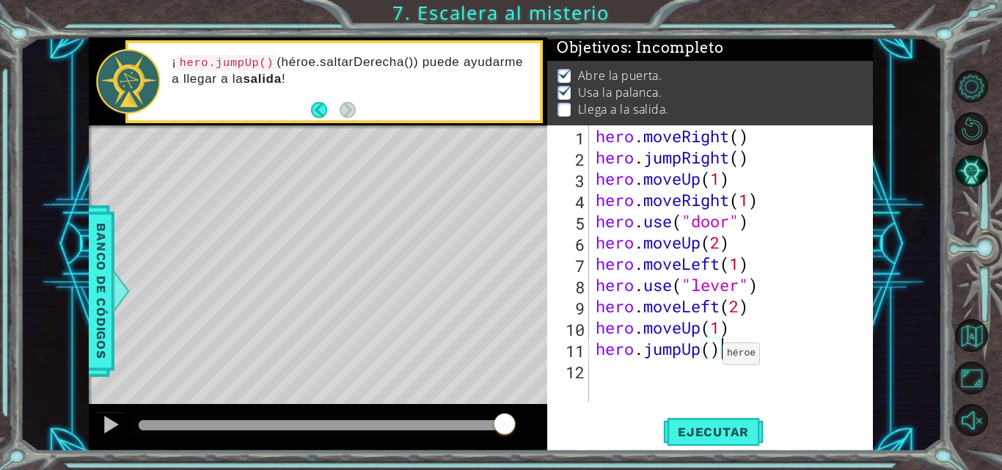
click at [709, 357] on div "hero . moveRight ( ) hero . jumpRight ( ) hero . moveUp ( 1 ) hero . moveRight …" at bounding box center [735, 284] width 285 height 319
click at [697, 425] on span "Ejecutar" at bounding box center [713, 432] width 100 height 15
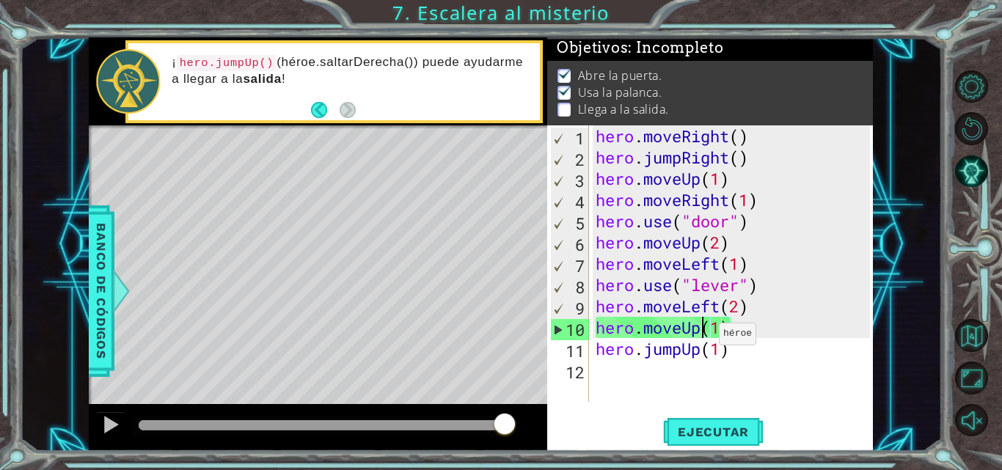
click at [706, 337] on div "hero . moveRight ( ) hero . jumpRight ( ) hero . moveUp ( 1 ) hero . moveRight …" at bounding box center [735, 284] width 285 height 319
click at [676, 329] on div "hero . moveRight ( ) hero . jumpRight ( ) hero . moveUp ( 1 ) hero . moveRight …" at bounding box center [735, 284] width 285 height 319
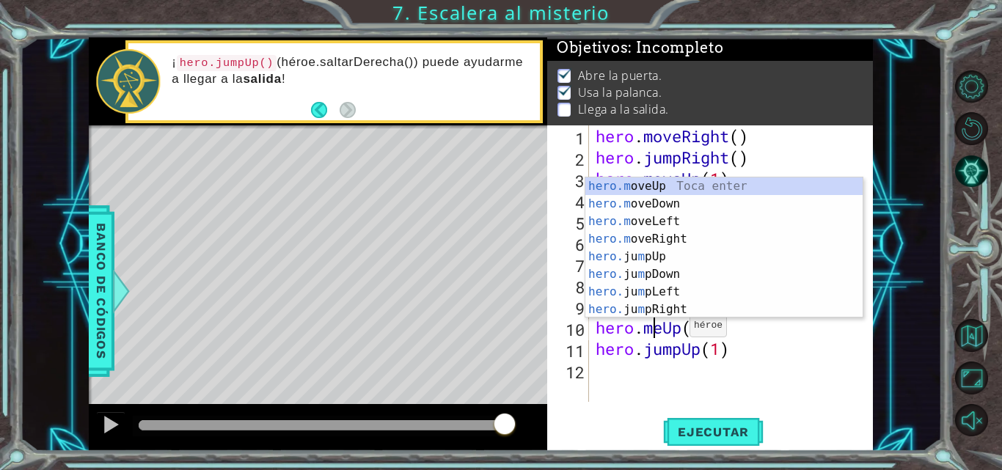
scroll to position [0, 4]
click at [677, 183] on div "hero. jumpUp Toca enter hero. jumpDown Toca enter hero. jumpLeft Toca enter her…" at bounding box center [718, 265] width 266 height 176
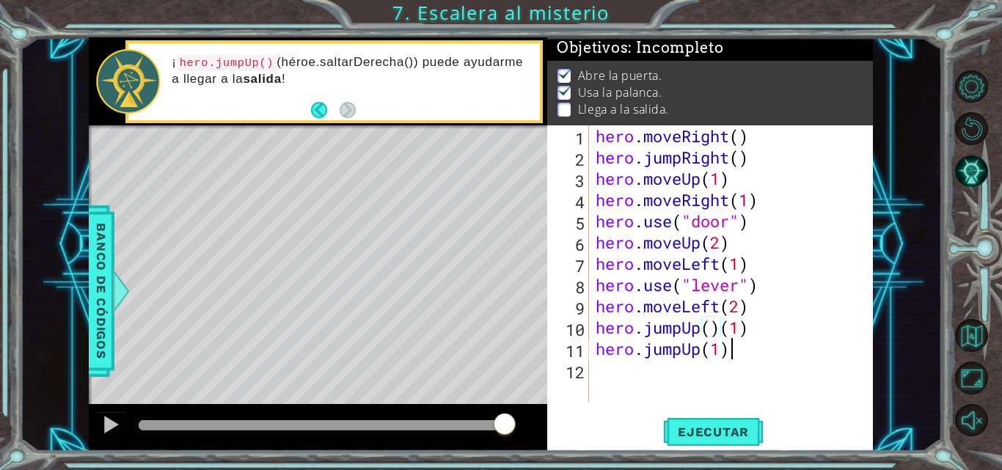
click at [736, 356] on div "hero . moveRight ( ) hero . jumpRight ( ) hero . moveUp ( 1 ) hero . moveRight …" at bounding box center [735, 284] width 285 height 319
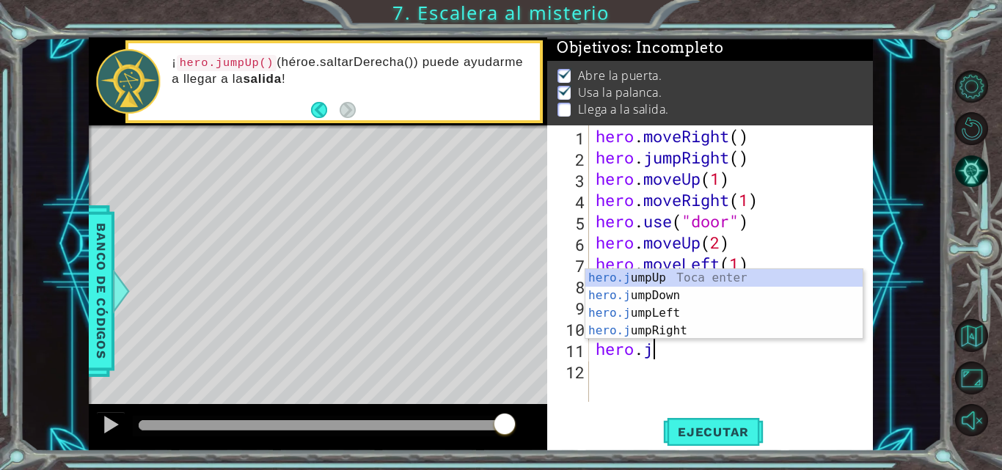
scroll to position [0, 1]
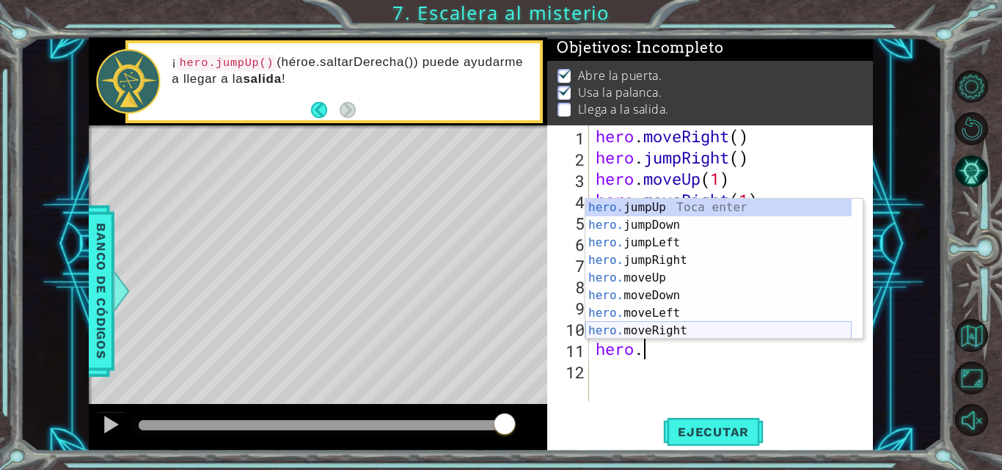
click at [691, 324] on div "hero. jumpUp Toca enter hero. jumpDown Toca enter hero. jumpLeft Toca enter her…" at bounding box center [718, 287] width 266 height 176
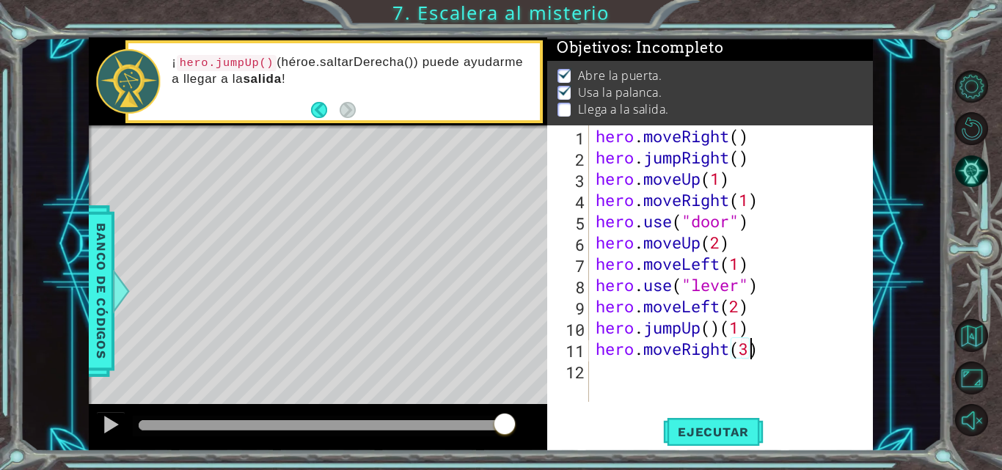
scroll to position [0, 7]
click at [742, 419] on button "Ejecutar" at bounding box center [713, 432] width 100 height 32
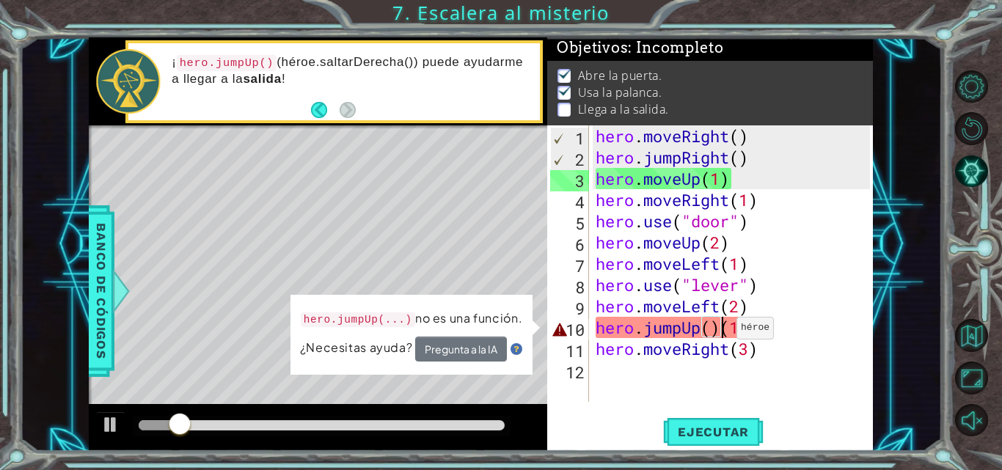
click at [723, 332] on div "hero . moveRight ( ) hero . jumpRight ( ) hero . moveUp ( 1 ) hero . moveRight …" at bounding box center [735, 284] width 285 height 319
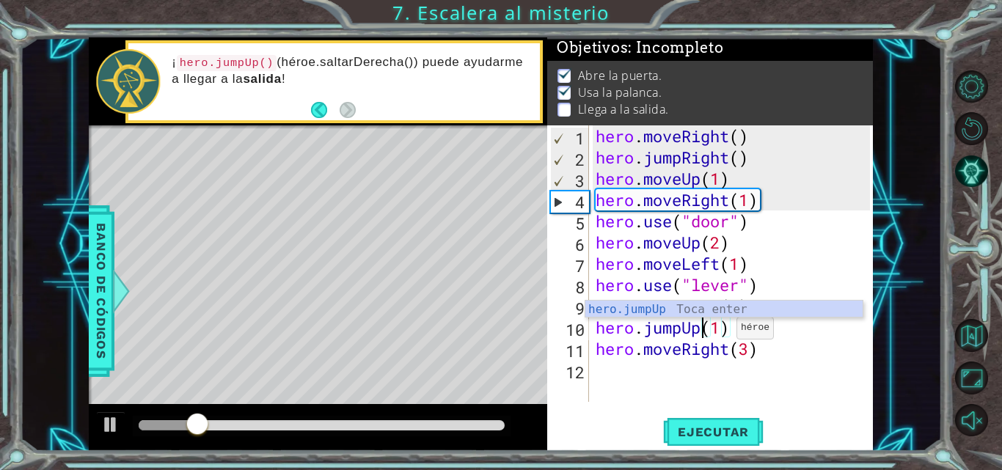
scroll to position [0, 5]
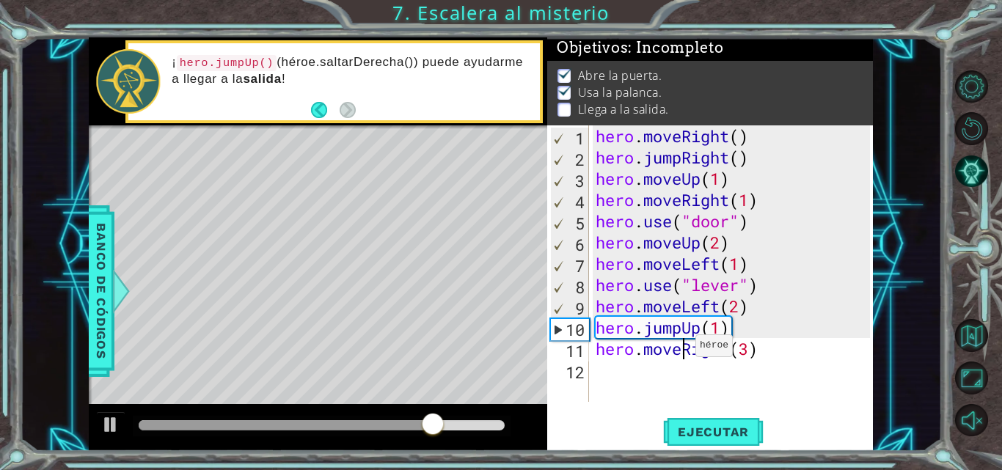
click at [682, 349] on div "hero . moveRight ( ) hero . jumpRight ( ) hero . moveUp ( 1 ) hero . moveRight …" at bounding box center [735, 284] width 285 height 319
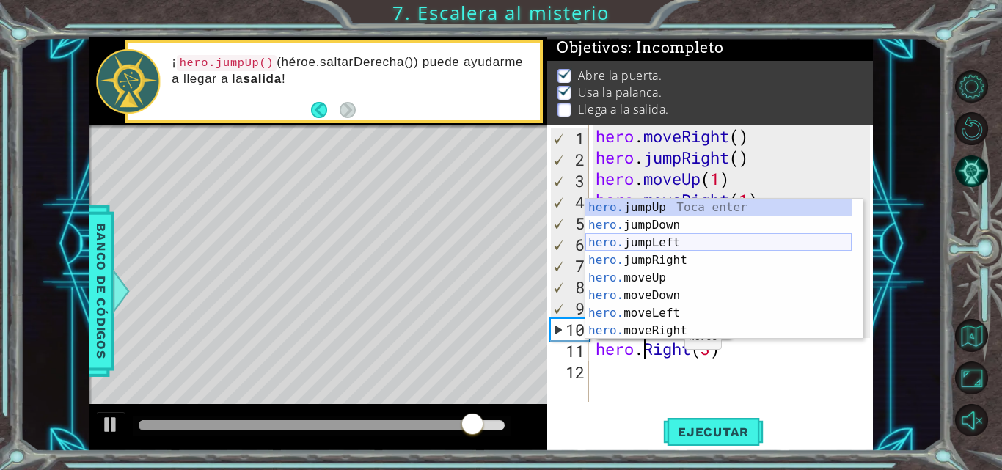
click at [667, 250] on div "hero. jumpUp Toca enter hero. jumpDown Toca enter hero. jumpLeft Toca enter her…" at bounding box center [718, 287] width 266 height 176
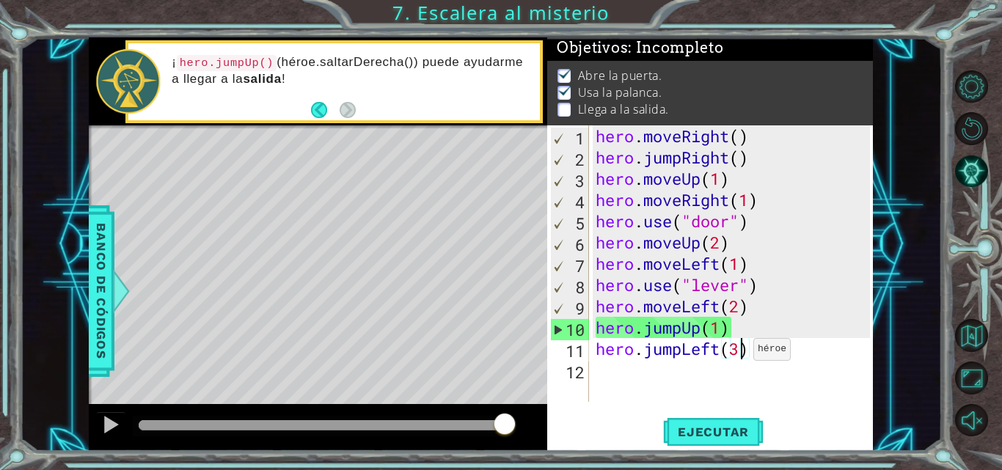
click at [740, 353] on div "hero . moveRight ( ) hero . jumpRight ( ) hero . moveUp ( 1 ) hero . moveRight …" at bounding box center [735, 284] width 285 height 319
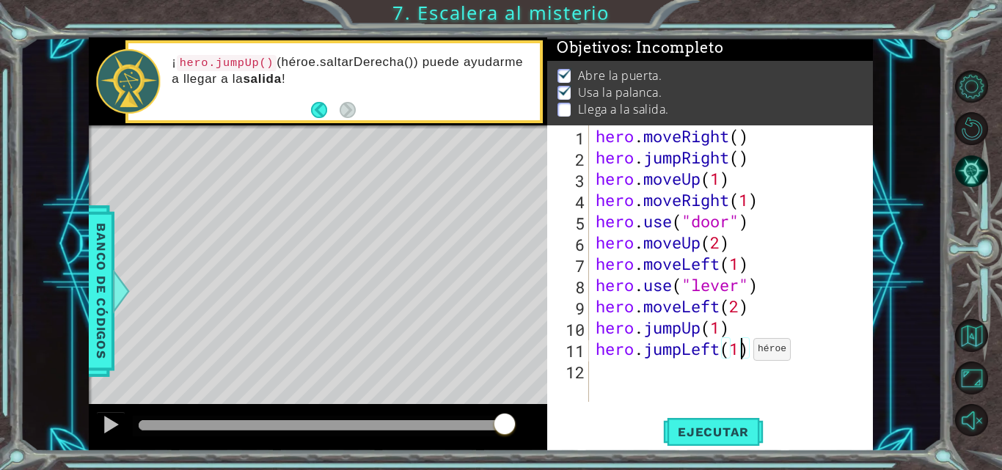
scroll to position [0, 7]
click at [689, 436] on span "Ejecutar" at bounding box center [713, 432] width 100 height 15
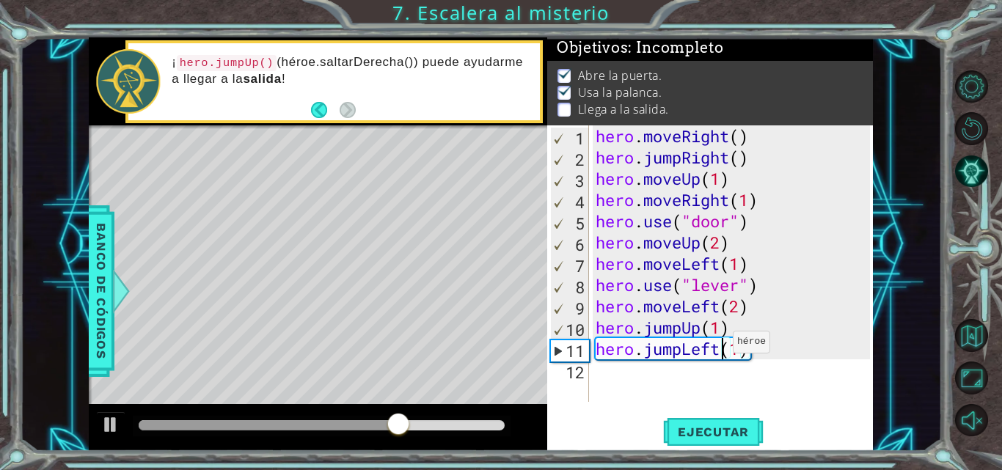
click at [720, 345] on div "hero . moveRight ( ) hero . jumpRight ( ) hero . moveUp ( 1 ) hero . moveRight …" at bounding box center [735, 284] width 285 height 319
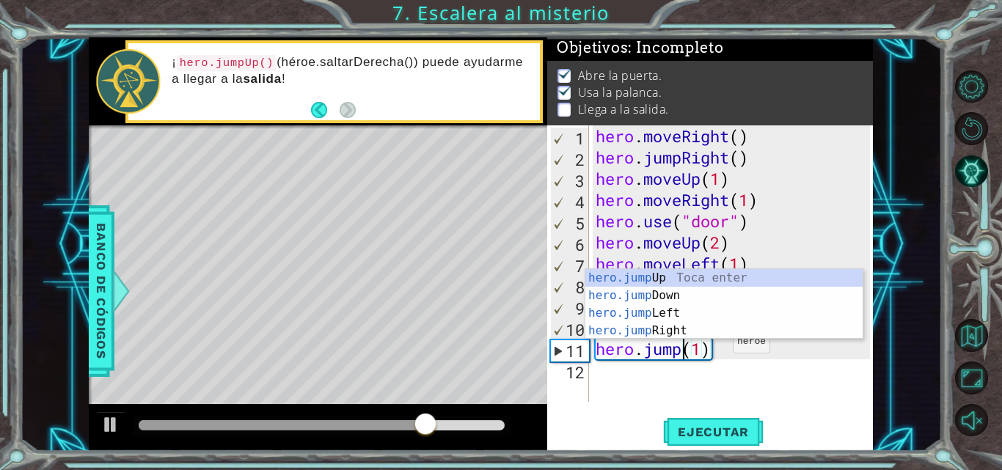
scroll to position [0, 4]
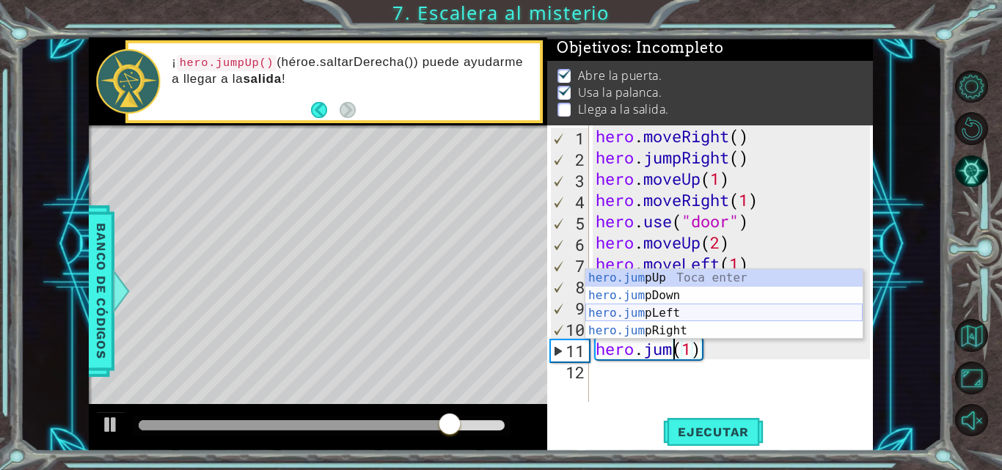
click at [713, 322] on div "hero.jum pUp Toca enter hero.jum pDown Toca enter hero.jum pLeft Toca enter her…" at bounding box center [723, 322] width 277 height 106
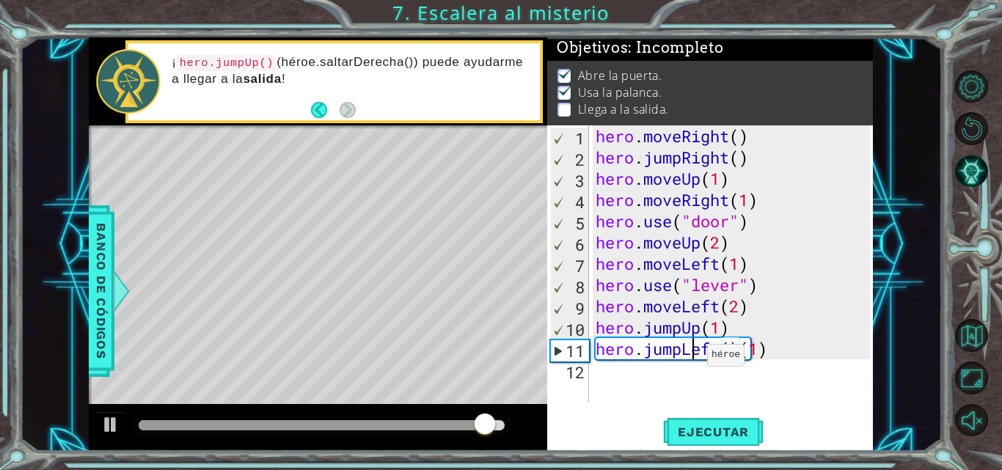
click at [694, 359] on div "hero . moveRight ( ) hero . jumpRight ( ) hero . moveUp ( 1 ) hero . moveRight …" at bounding box center [735, 284] width 285 height 319
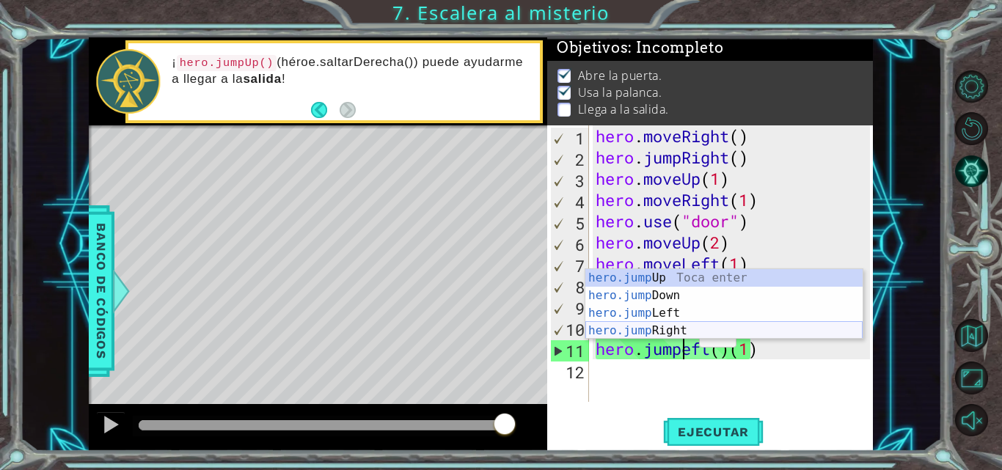
click at [684, 332] on div "hero.jump Up Toca enter hero.jump Down Toca enter hero.jump Left Toca enter her…" at bounding box center [723, 322] width 277 height 106
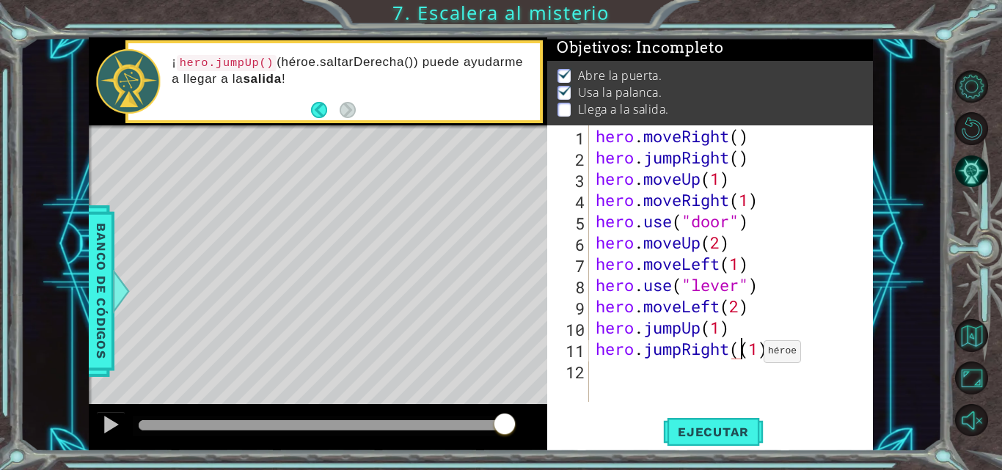
type textarea "hero.jumpRight(1)"
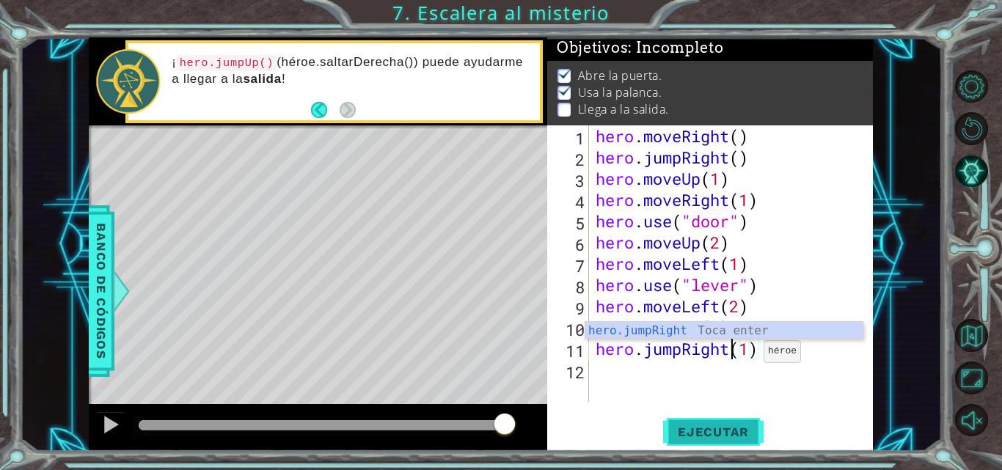
click at [707, 436] on span "Ejecutar" at bounding box center [713, 432] width 100 height 15
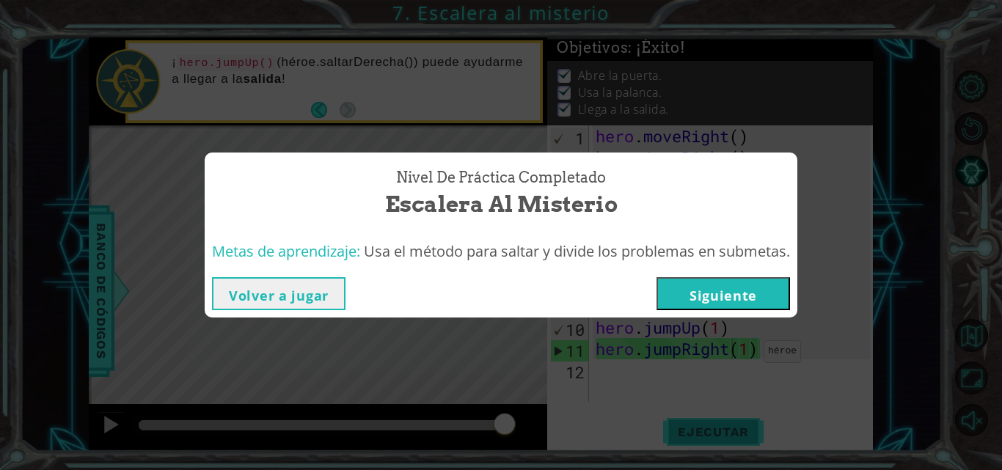
click at [789, 304] on button "Siguiente" at bounding box center [722, 293] width 133 height 33
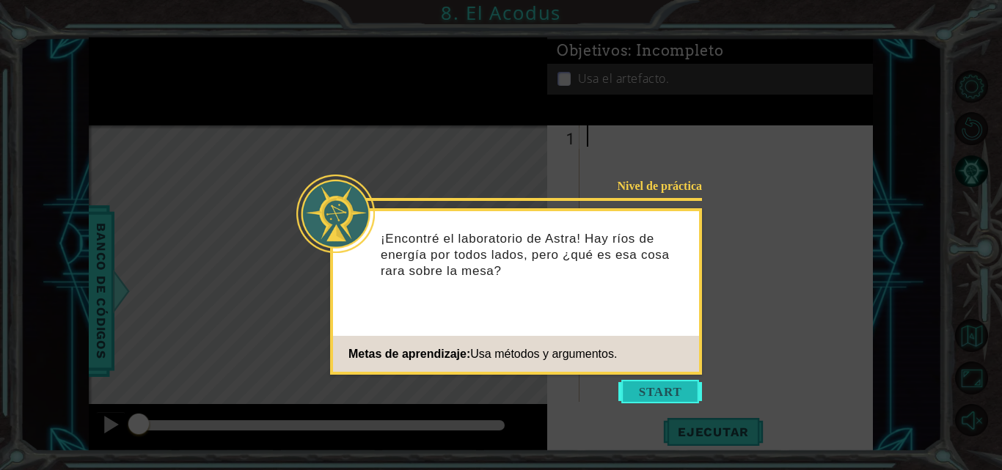
click at [668, 393] on button "Start" at bounding box center [660, 391] width 84 height 23
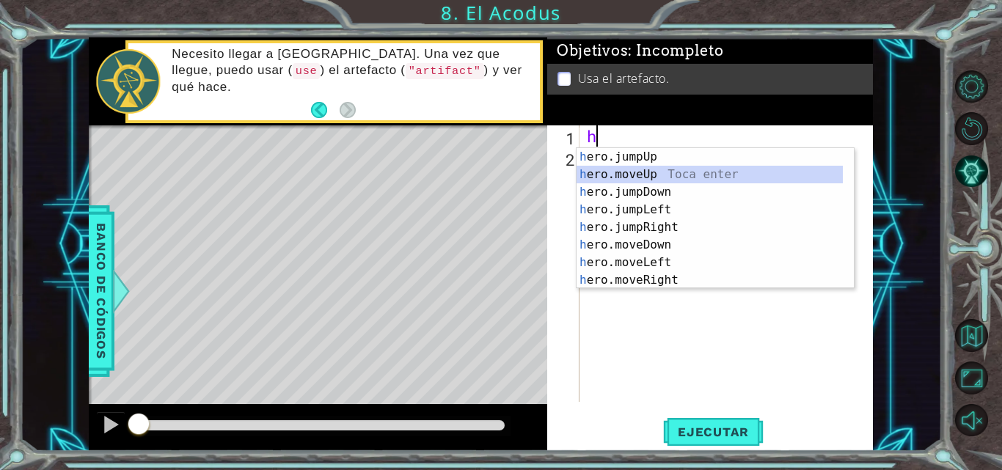
click at [729, 179] on div "h ero.jumpUp Toca enter h ero.moveUp Toca enter h ero.jumpDown Toca enter h ero…" at bounding box center [709, 236] width 266 height 176
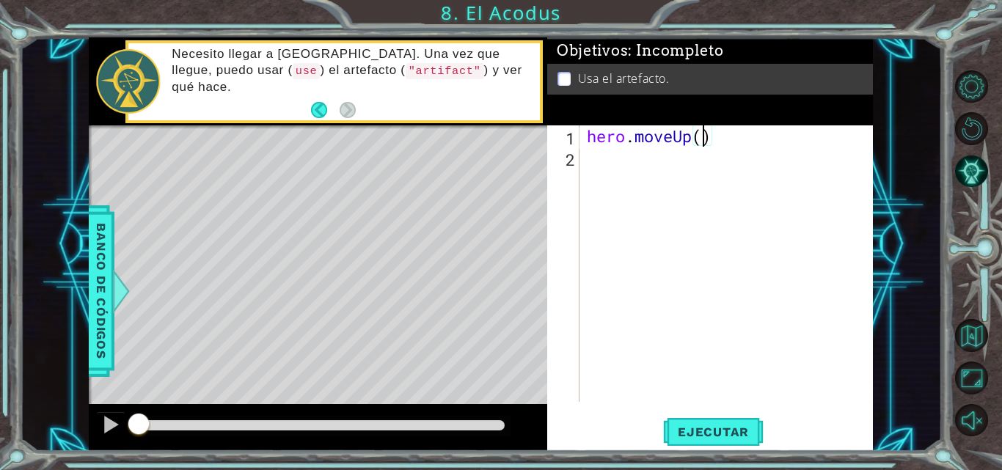
type textarea "hero.moveUp(3)"
click at [592, 172] on div "hero . moveUp ( 3 )" at bounding box center [730, 284] width 293 height 319
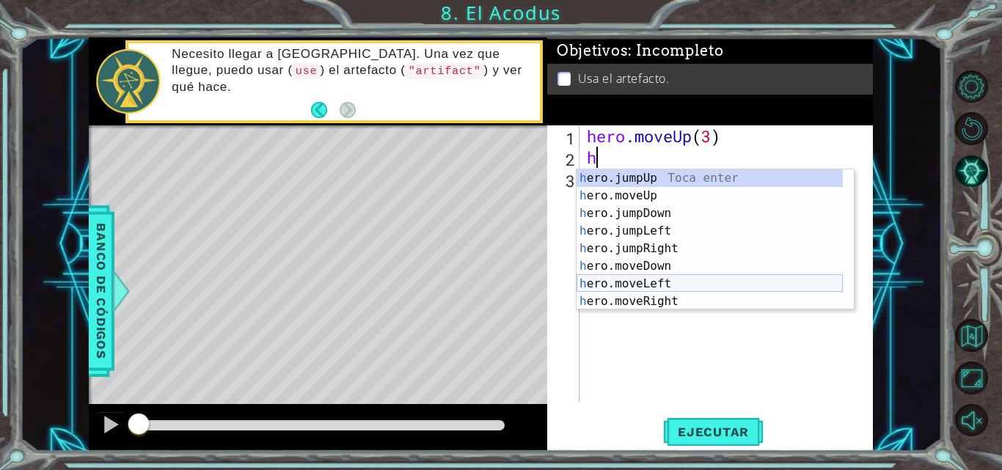
click at [645, 286] on div "h ero.jumpUp Toca enter h ero.moveUp Toca enter h ero.jumpDown Toca enter h ero…" at bounding box center [709, 257] width 266 height 176
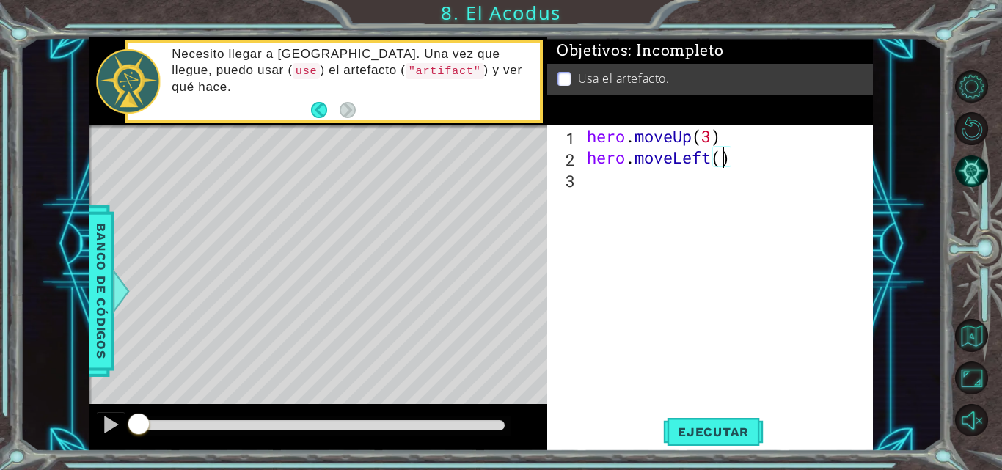
type textarea "hero.moveLeft(2)"
click at [585, 181] on div "hero . moveUp ( 3 ) hero . moveLeft ( 2 )" at bounding box center [730, 284] width 293 height 319
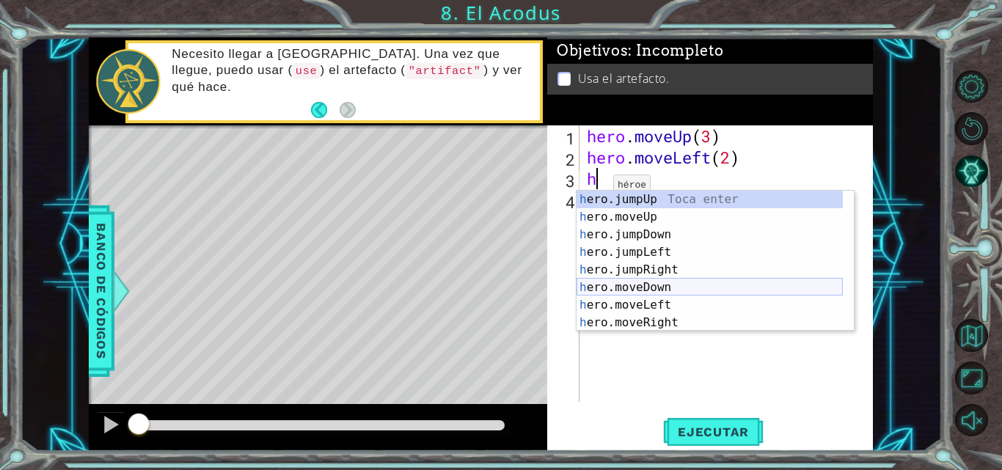
click at [610, 282] on div "h ero.jumpUp Toca enter h ero.moveUp Toca enter h ero.jumpDown Toca enter h ero…" at bounding box center [709, 279] width 266 height 176
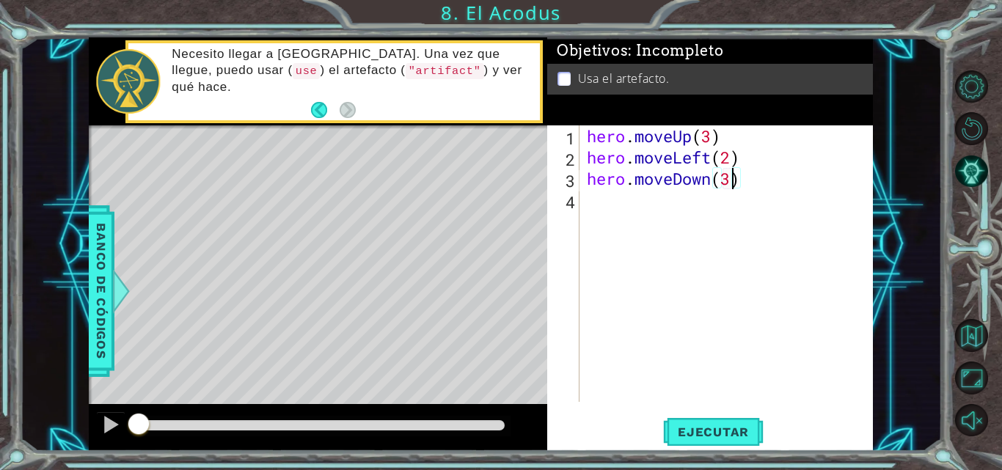
scroll to position [0, 7]
click at [733, 158] on div "hero . moveUp ( 3 ) hero . moveLeft ( 2 ) hero . moveDown ( 3 )" at bounding box center [730, 284] width 293 height 319
type textarea "hero.moveLeft(1)"
click at [589, 201] on div "hero . moveUp ( 3 ) hero . moveLeft ( 1 ) hero . moveDown ( 3 )" at bounding box center [730, 284] width 293 height 319
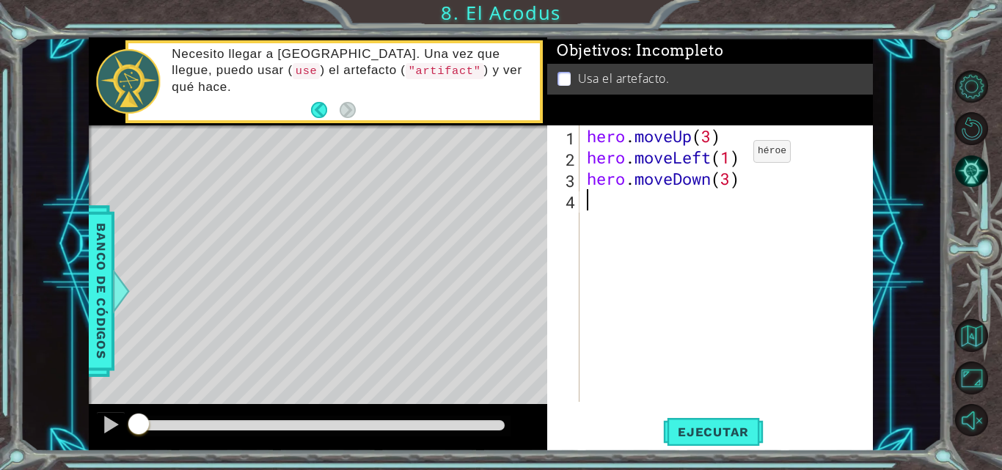
click at [731, 155] on div "hero . moveUp ( 3 ) hero . moveLeft ( 1 ) hero . moveDown ( 3 )" at bounding box center [730, 284] width 293 height 319
type textarea "hero.moveLeft(2)"
click at [585, 203] on div "hero . moveUp ( 3 ) hero . moveLeft ( 2 ) hero . moveDown ( 3 )" at bounding box center [730, 284] width 293 height 319
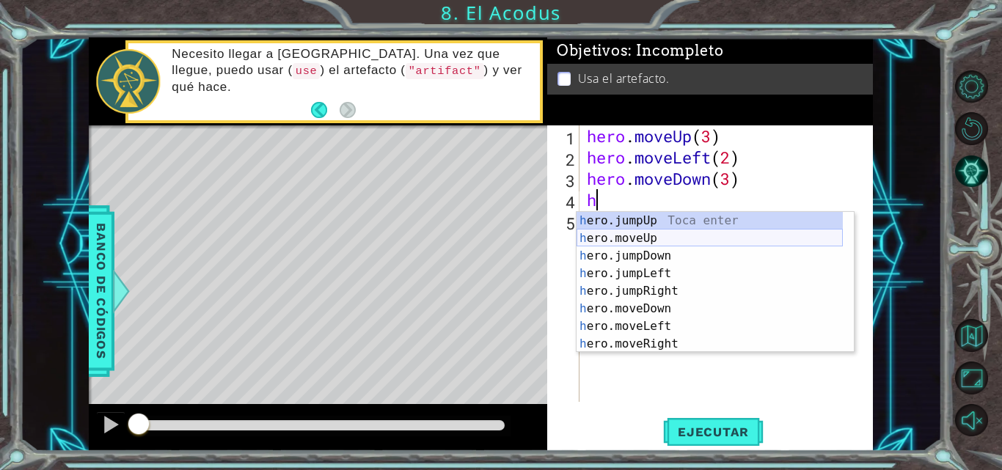
click at [627, 238] on div "h ero.jumpUp Toca enter h ero.moveUp Toca enter h ero.jumpDown Toca enter h ero…" at bounding box center [709, 300] width 266 height 176
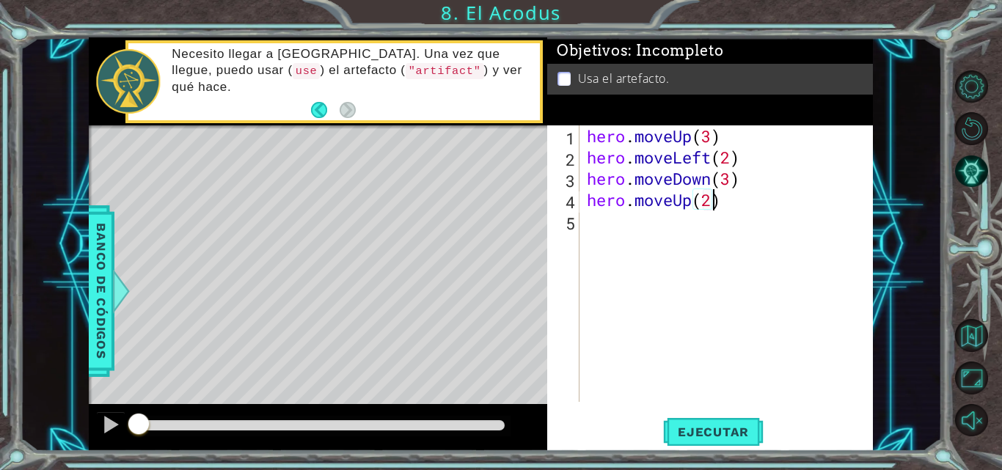
scroll to position [0, 5]
click at [697, 433] on span "Ejecutar" at bounding box center [713, 432] width 100 height 15
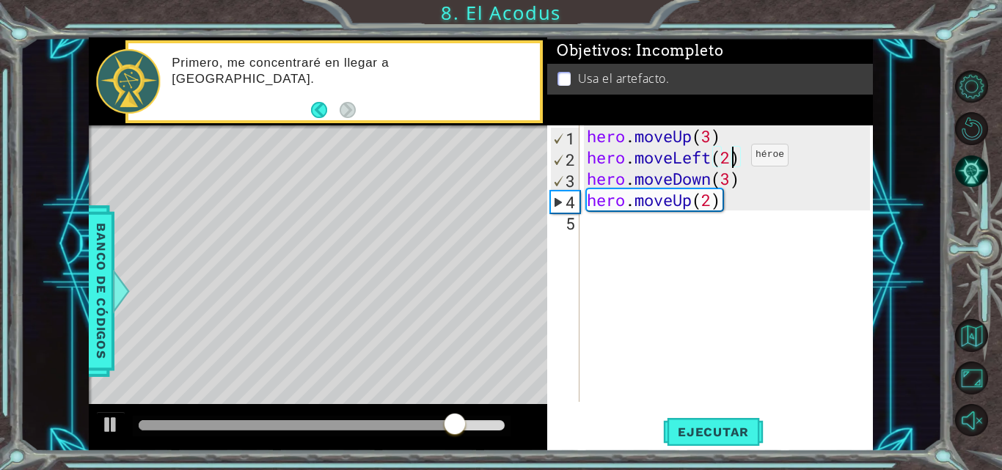
click at [729, 158] on div "hero . moveUp ( 3 ) hero . moveLeft ( 2 ) hero . moveDown ( 3 ) hero . moveUp (…" at bounding box center [730, 284] width 293 height 319
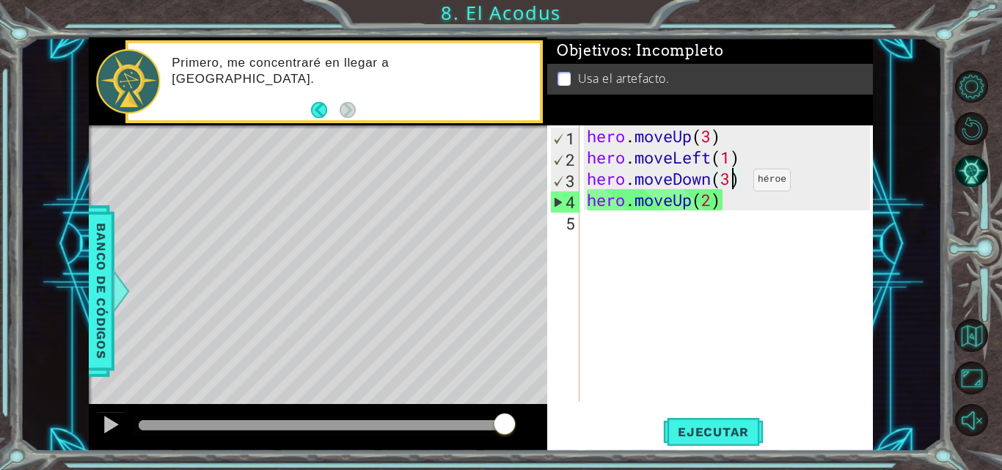
click at [731, 183] on div "hero . moveUp ( 3 ) hero . moveLeft ( 1 ) hero . moveDown ( 3 ) hero . moveUp (…" at bounding box center [730, 284] width 293 height 319
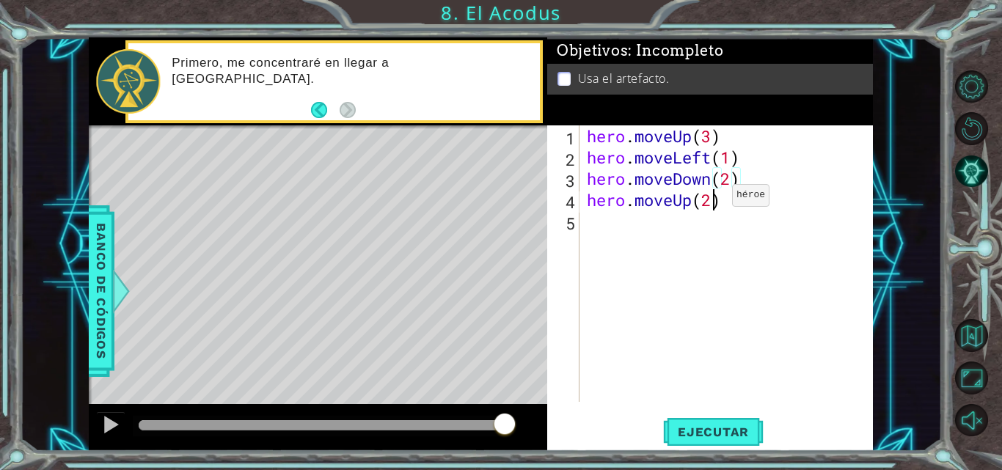
click at [710, 199] on div "hero . moveUp ( 3 ) hero . moveLeft ( 1 ) hero . moveDown ( 2 ) hero . moveUp (…" at bounding box center [730, 284] width 293 height 319
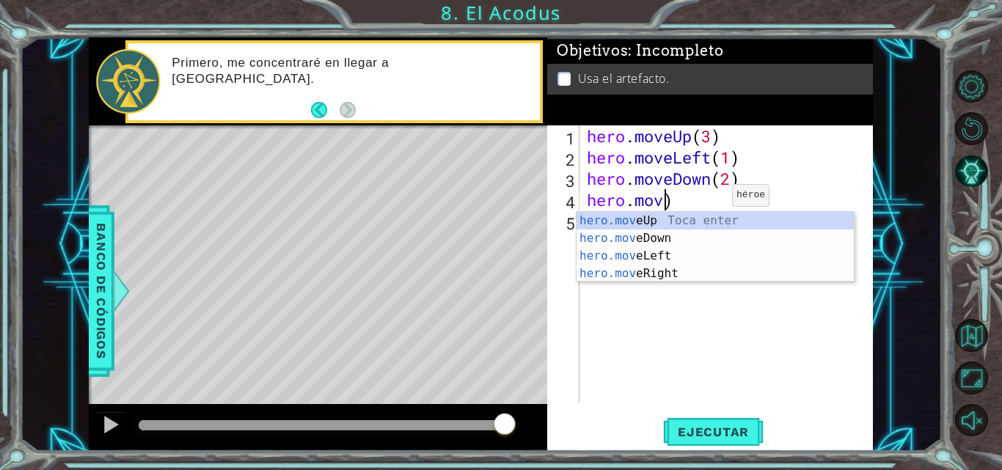
scroll to position [0, 3]
click at [678, 255] on div "hero.mov eUp Toca enter hero.mov eDown Toca enter hero.mov eLeft Toca enter her…" at bounding box center [714, 265] width 277 height 106
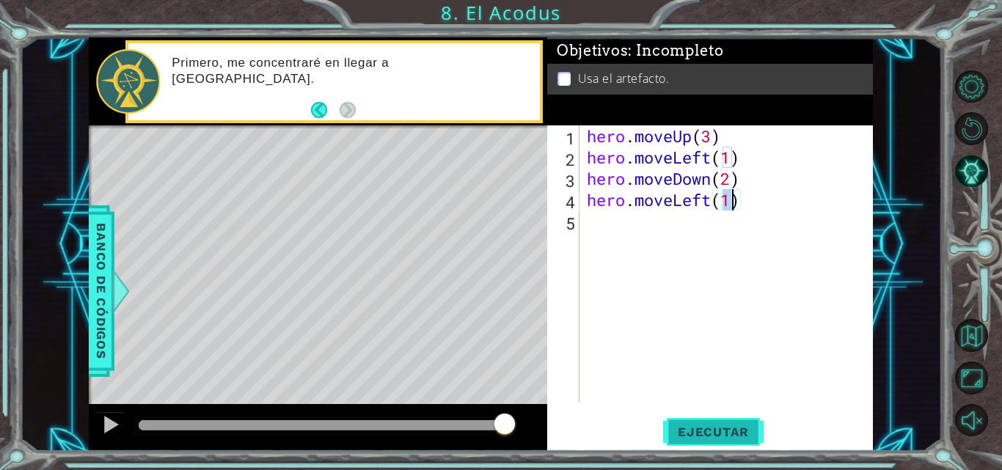
click at [697, 425] on span "Ejecutar" at bounding box center [713, 432] width 100 height 15
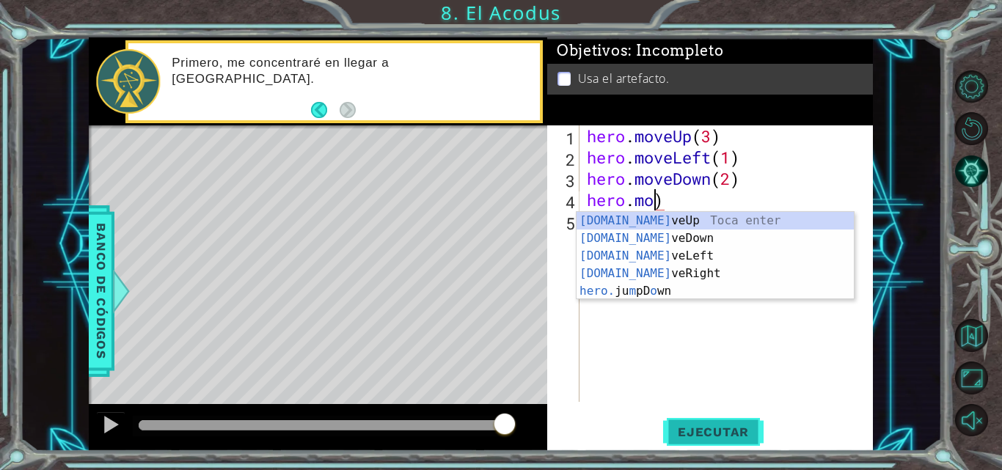
scroll to position [0, 2]
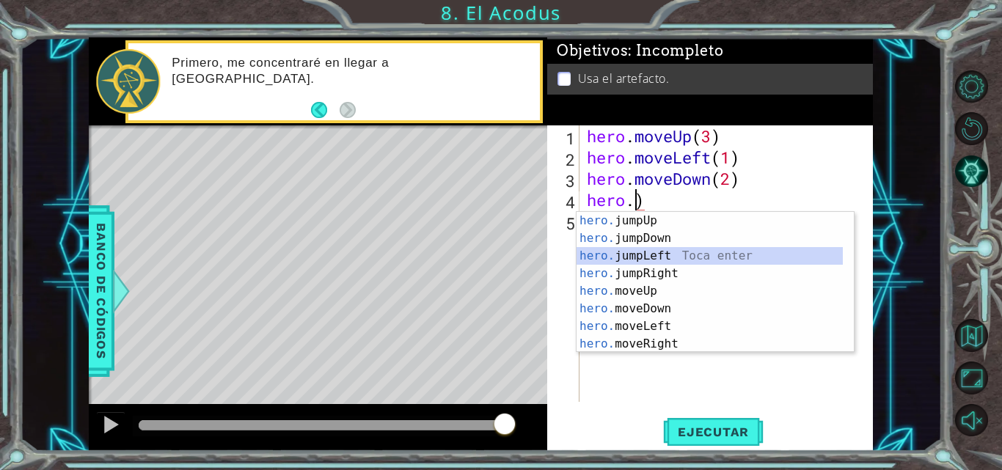
click at [669, 263] on div "hero. jumpUp Toca enter hero. jumpDown Toca enter hero. jumpLeft Toca enter her…" at bounding box center [709, 300] width 266 height 176
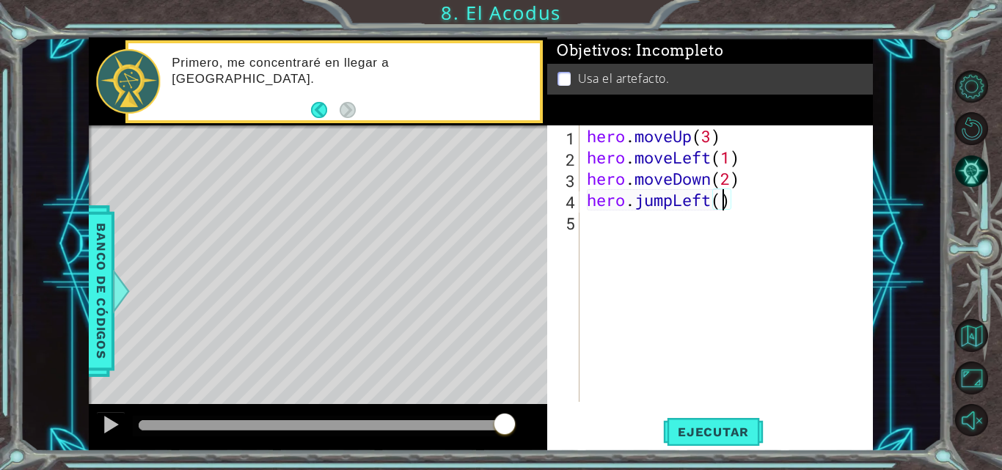
scroll to position [0, 7]
click at [711, 138] on div "hero . moveUp ( 3 ) hero . moveLeft ( 1 ) hero . moveDown ( 2 ) hero . jumpLeft…" at bounding box center [730, 284] width 293 height 319
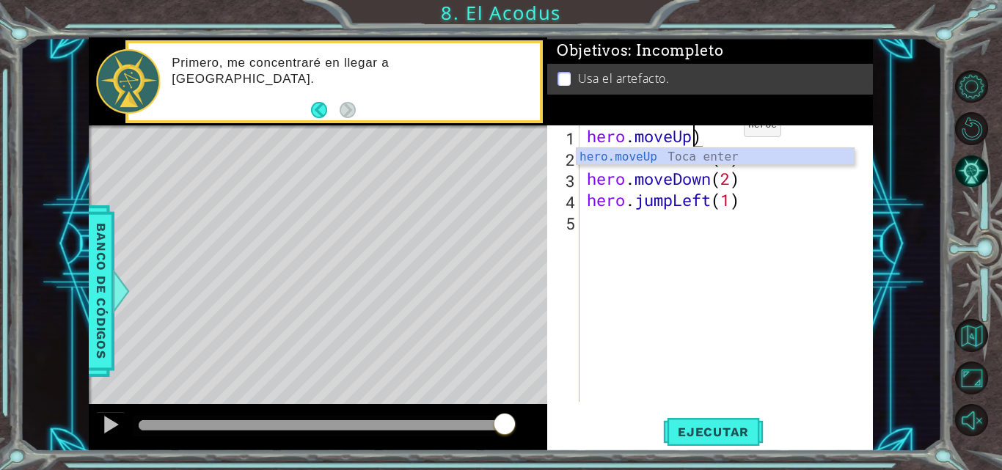
scroll to position [0, 5]
type textarea "hero.moveUp(2)"
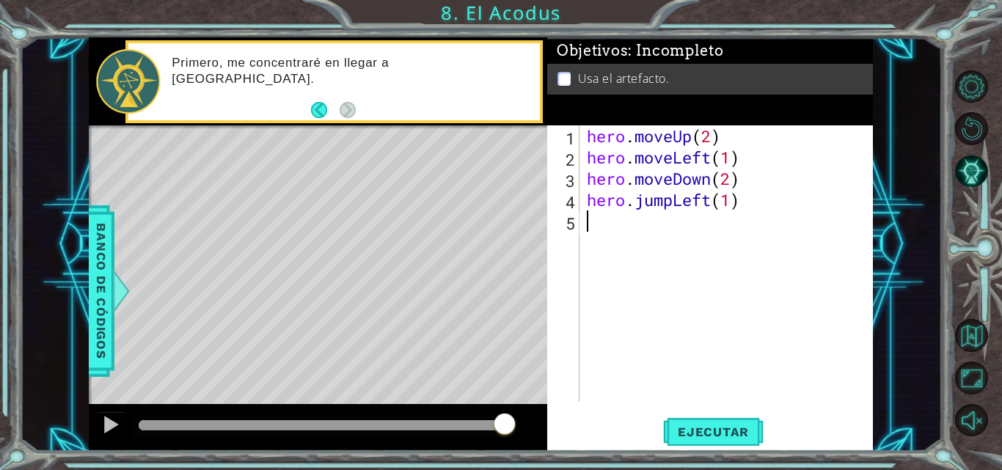
click at [634, 238] on div "hero . moveUp ( 2 ) hero . moveLeft ( 1 ) hero . moveDown ( 2 ) hero . jumpLeft…" at bounding box center [730, 284] width 293 height 319
click at [716, 421] on button "Ejecutar" at bounding box center [713, 432] width 100 height 32
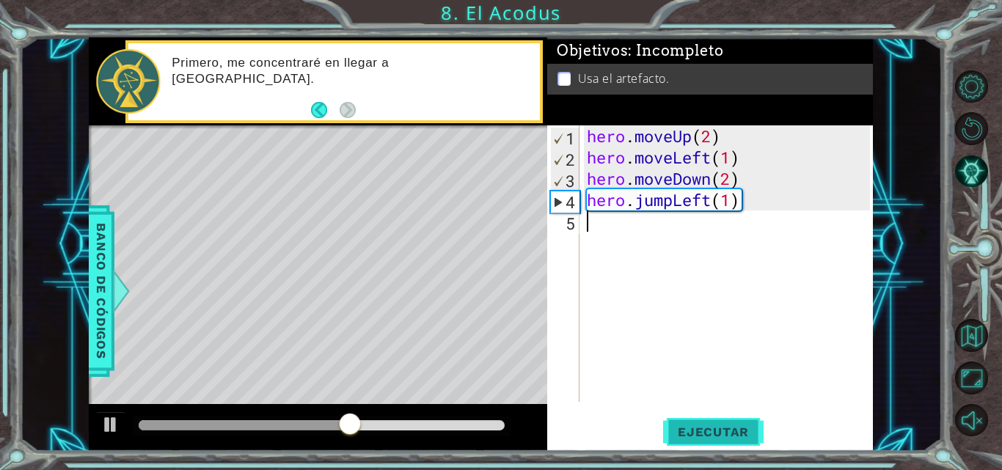
type textarea "h"
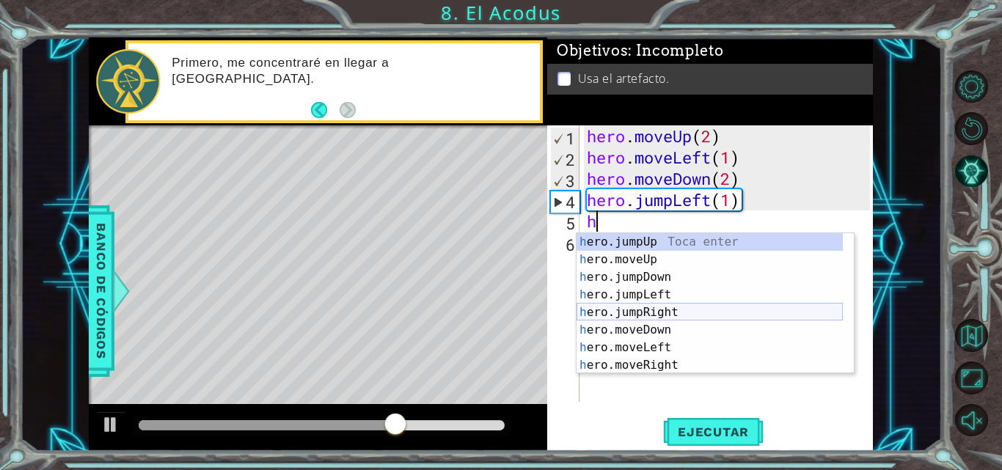
click at [695, 309] on div "h ero.jumpUp Toca enter h ero.moveUp Toca enter h ero.jumpDown Toca enter h ero…" at bounding box center [709, 321] width 266 height 176
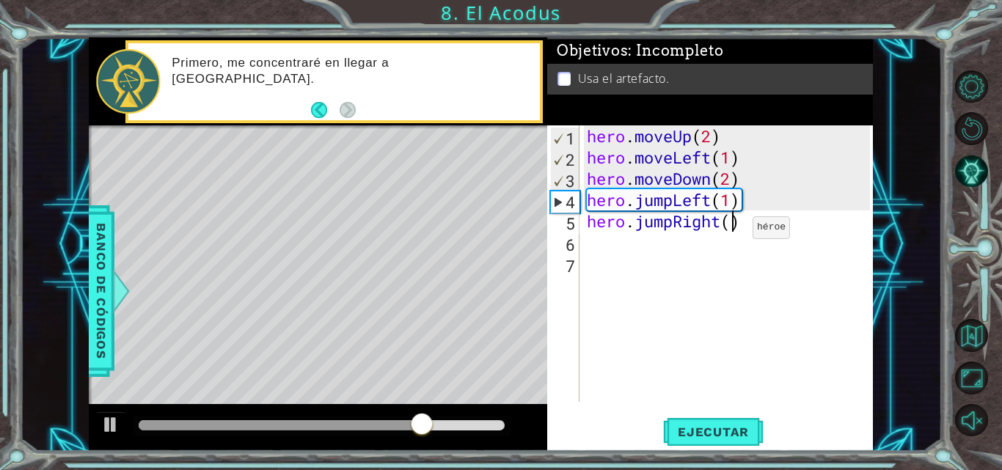
click at [731, 231] on div "hero . moveUp ( 2 ) hero . moveLeft ( 1 ) hero . moveDown ( 2 ) hero . jumpLeft…" at bounding box center [730, 284] width 293 height 319
click at [696, 422] on button "Ejecutar" at bounding box center [713, 432] width 100 height 32
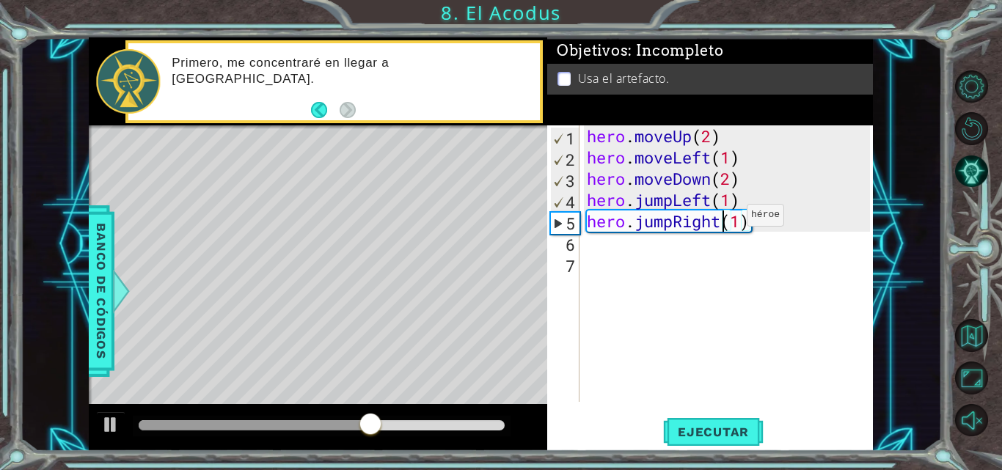
click at [725, 219] on div "hero . moveUp ( 2 ) hero . moveLeft ( 1 ) hero . moveDown ( 2 ) hero . jumpLeft…" at bounding box center [730, 284] width 293 height 319
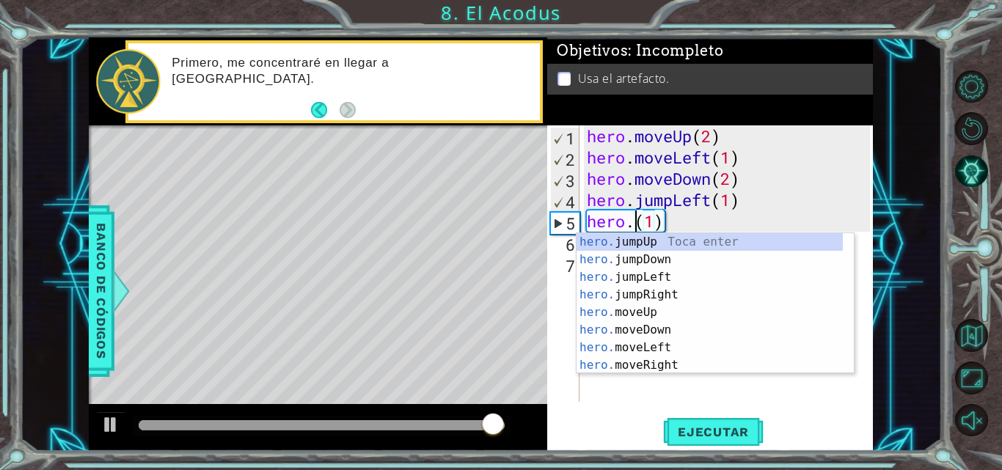
scroll to position [18, 0]
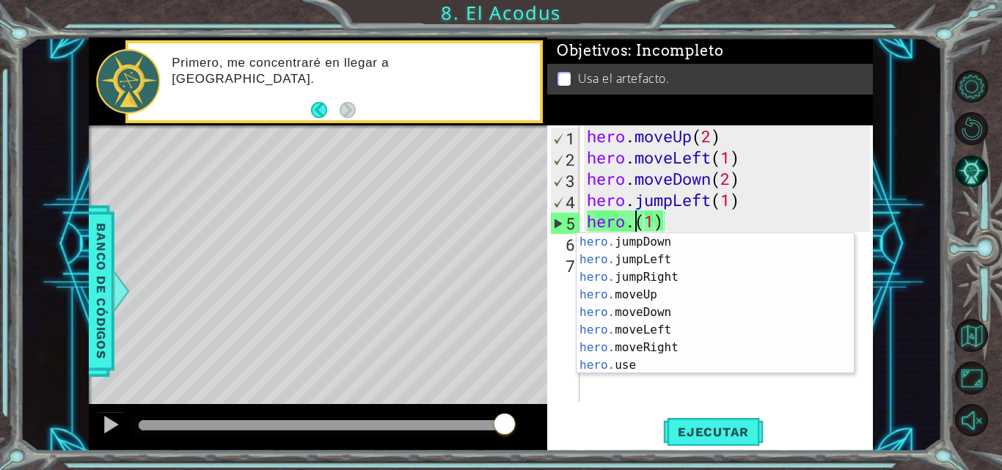
click at [676, 298] on div "hero. jumpDown Toca enter hero. jumpLeft Toca enter hero. jumpRight Toca enter …" at bounding box center [709, 321] width 266 height 176
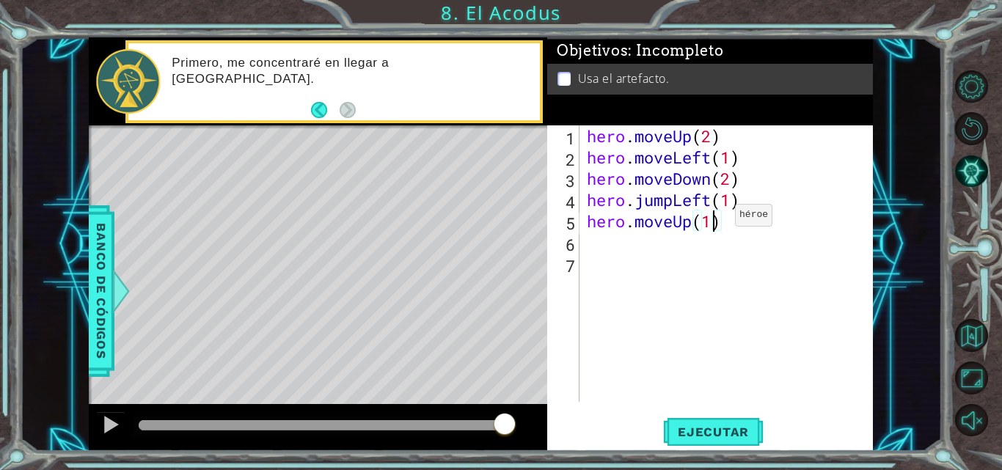
click at [713, 219] on div "hero . moveUp ( 2 ) hero . moveLeft ( 1 ) hero . moveDown ( 2 ) hero . jumpLeft…" at bounding box center [730, 284] width 293 height 319
type textarea "hero.moveUp(2)"
click at [700, 444] on button "Ejecutar" at bounding box center [713, 432] width 100 height 32
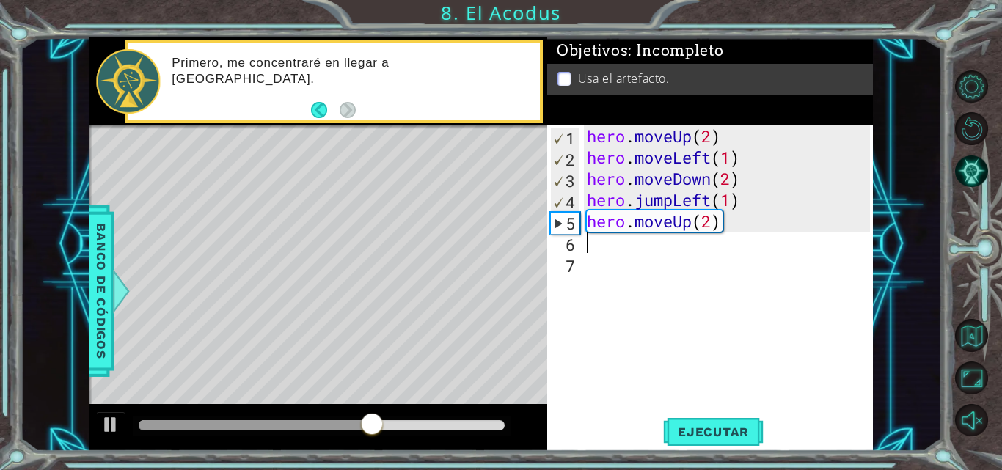
click at [601, 241] on div "hero . moveUp ( 2 ) hero . moveLeft ( 1 ) hero . moveDown ( 2 ) hero . jumpLeft…" at bounding box center [730, 284] width 293 height 319
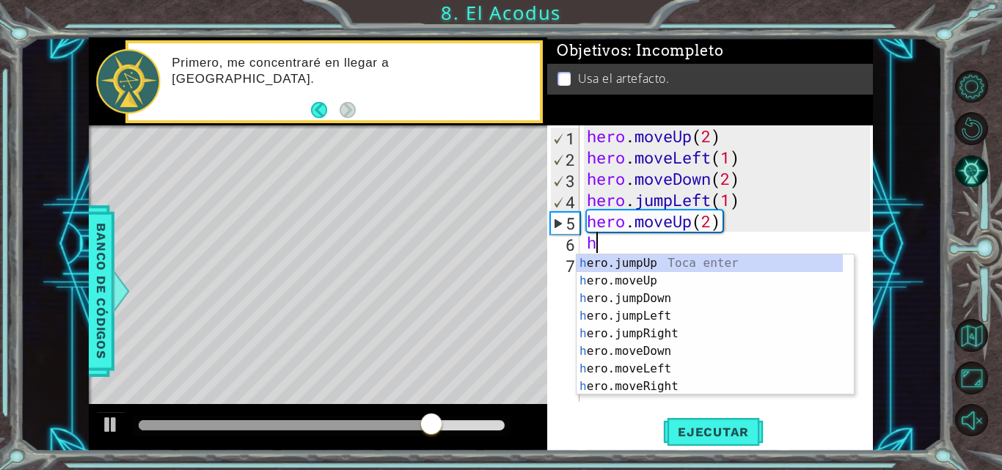
scroll to position [0, 0]
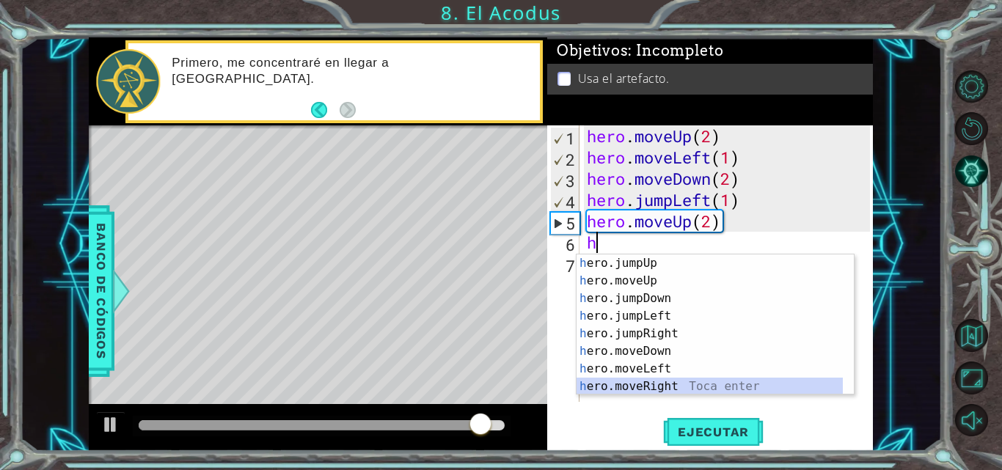
click at [677, 383] on div "h ero.jumpUp Toca enter h ero.moveUp Toca enter h ero.jumpDown Toca enter h ero…" at bounding box center [714, 343] width 277 height 176
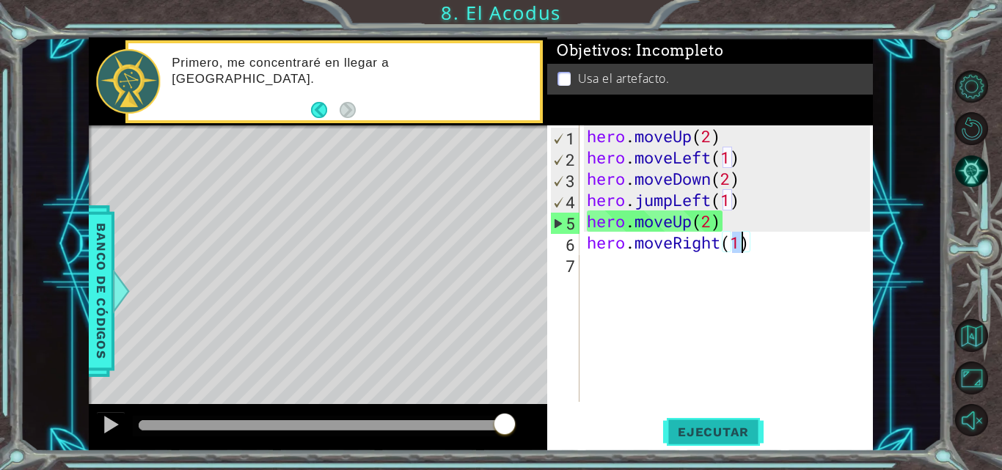
type textarea "hero.moveRight(1)"
click at [733, 424] on button "Ejecutar" at bounding box center [713, 432] width 100 height 32
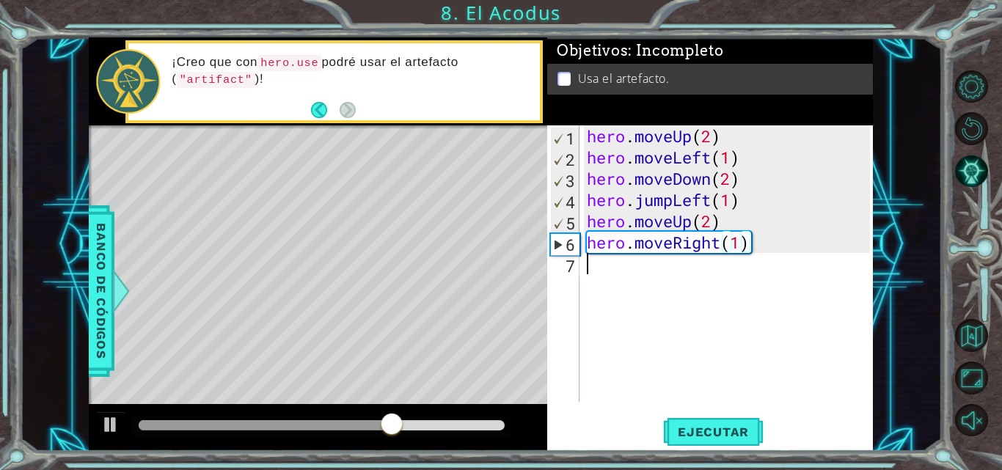
click at [638, 283] on div "hero . moveUp ( 2 ) hero . moveLeft ( 1 ) hero . moveDown ( 2 ) hero . jumpLeft…" at bounding box center [730, 284] width 293 height 319
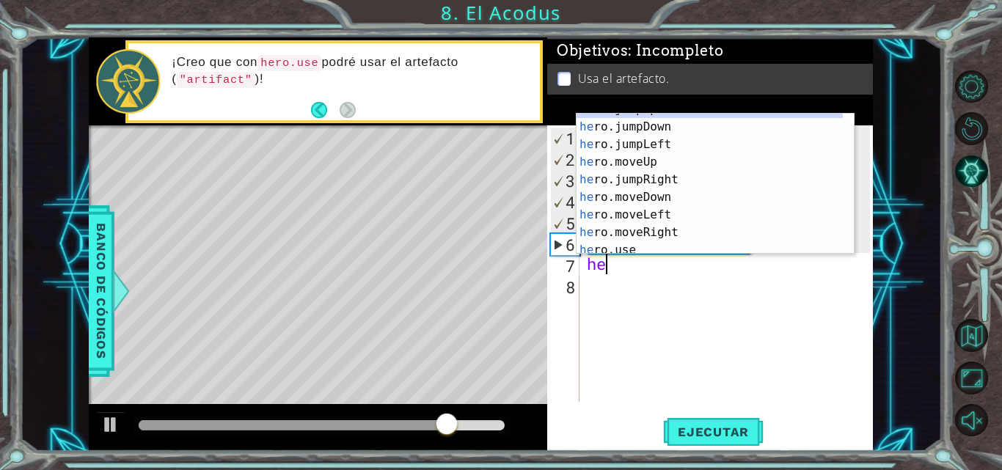
scroll to position [18, 0]
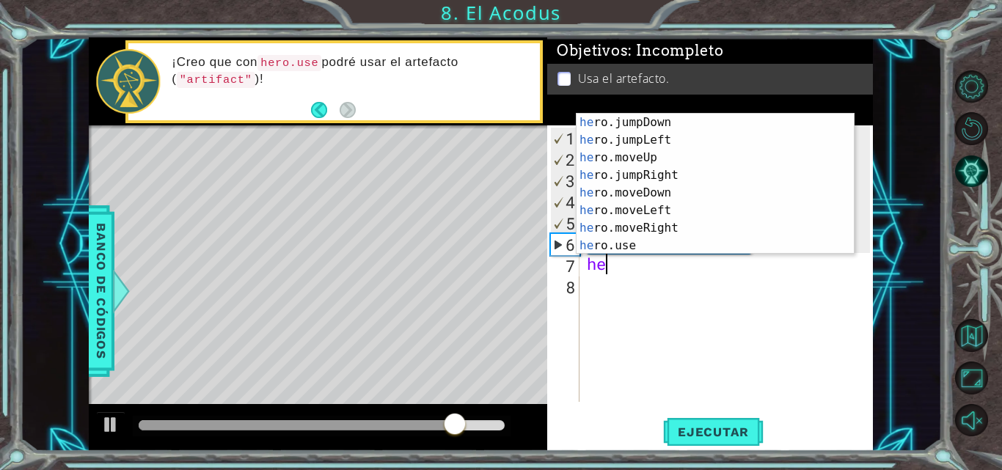
click at [617, 238] on div "he ro.jumpDown Toca enter he ro.jumpLeft Toca enter he ro.moveUp Toca enter he …" at bounding box center [709, 202] width 266 height 176
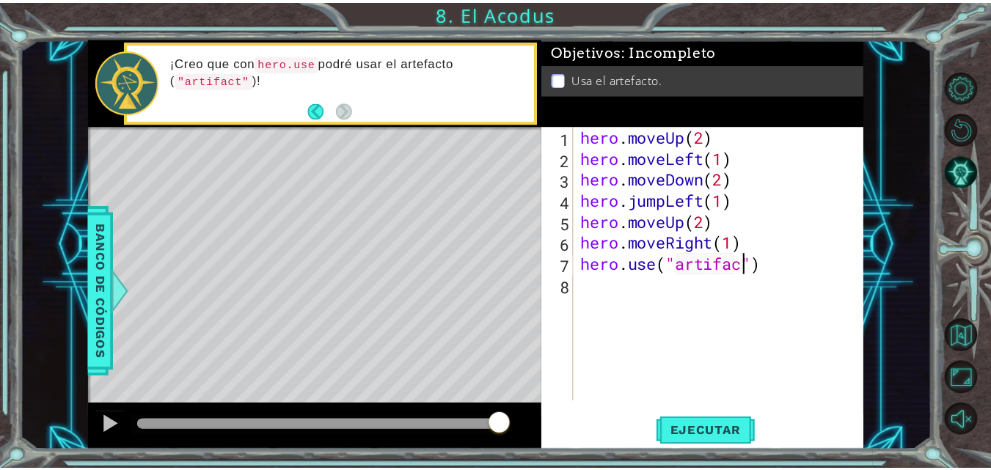
scroll to position [0, 8]
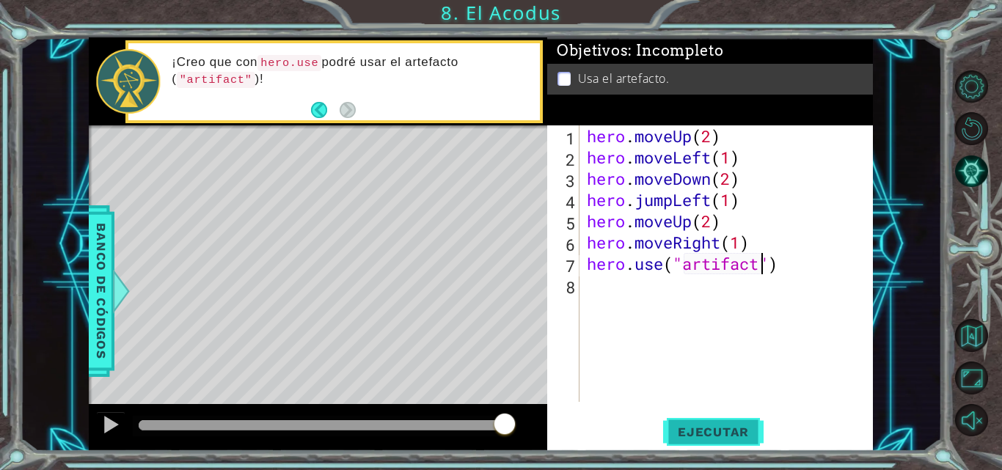
type textarea "hero.use("artifact")"
click at [728, 428] on span "Ejecutar" at bounding box center [713, 432] width 100 height 15
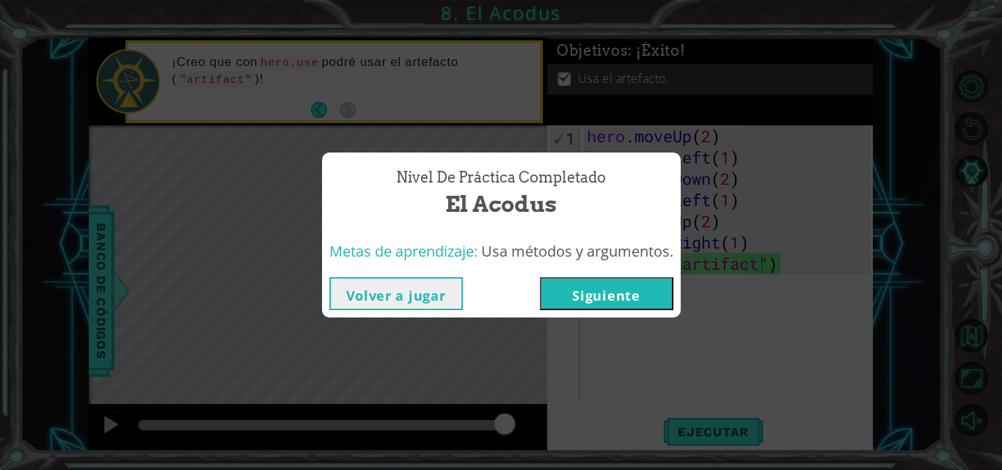
click at [615, 301] on button "Siguiente" at bounding box center [606, 293] width 133 height 33
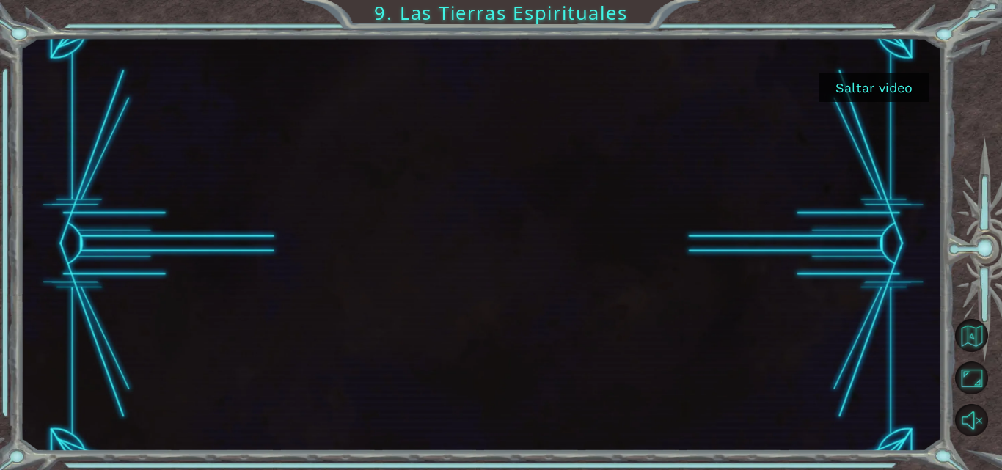
click at [846, 82] on button "Saltar video" at bounding box center [874, 87] width 110 height 29
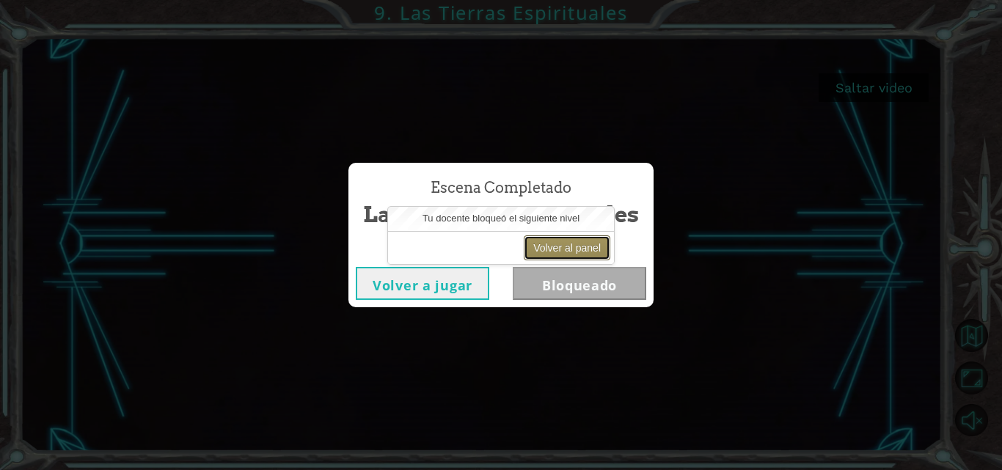
click at [601, 241] on button "Volver al panel" at bounding box center [567, 247] width 87 height 25
